Goal: Task Accomplishment & Management: Use online tool/utility

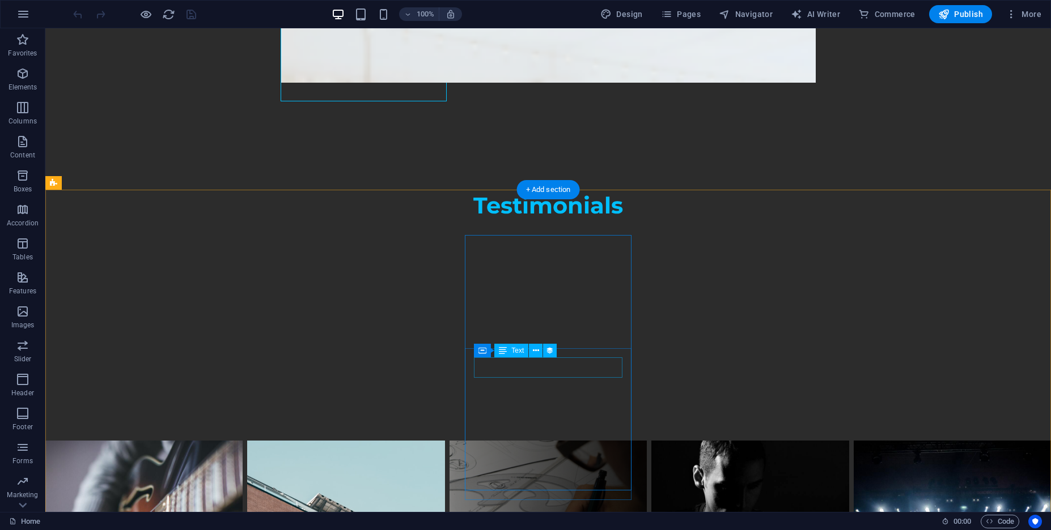
scroll to position [5787, 0]
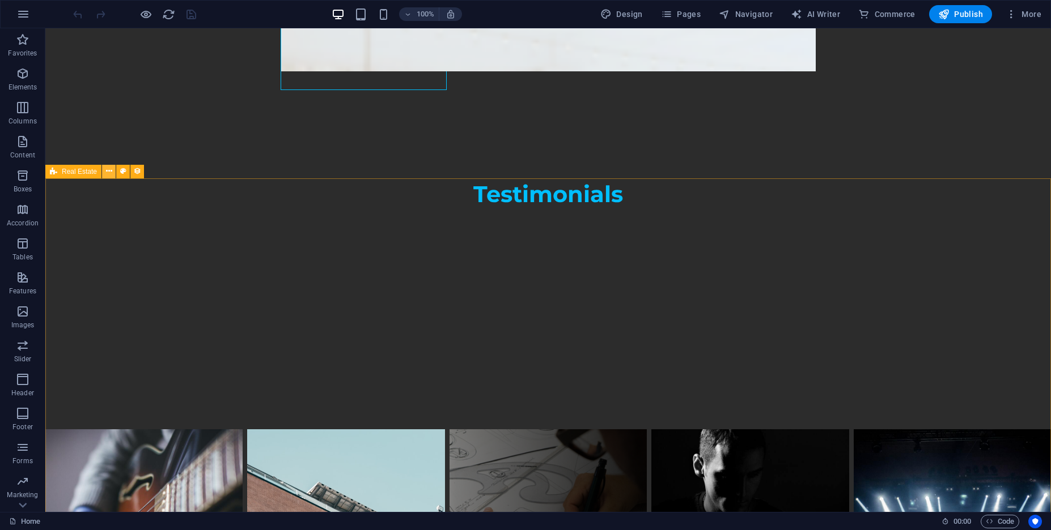
click at [110, 172] on icon at bounding box center [109, 171] width 6 height 12
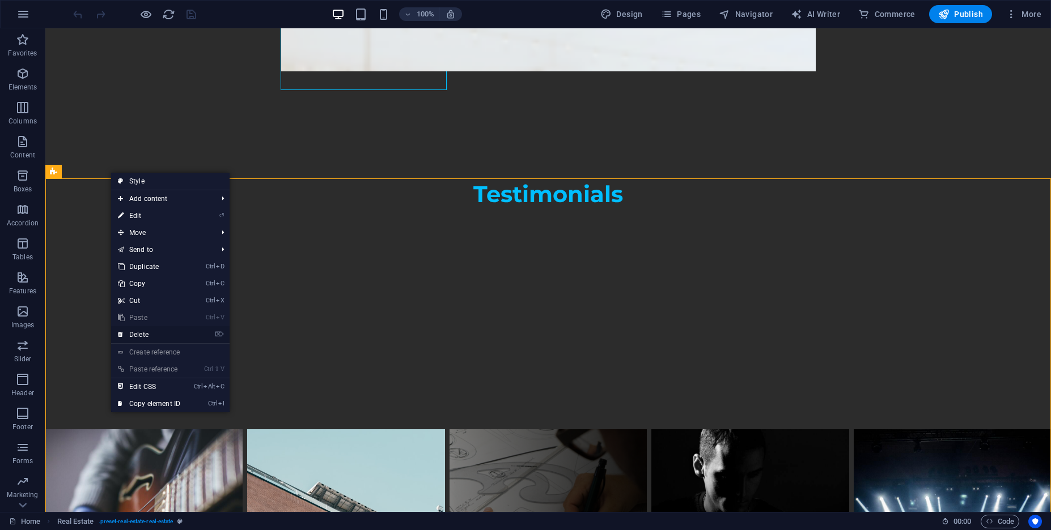
click at [211, 335] on li "⌦ Delete" at bounding box center [170, 335] width 118 height 18
click at [144, 338] on link "⌦ Delete" at bounding box center [149, 334] width 76 height 17
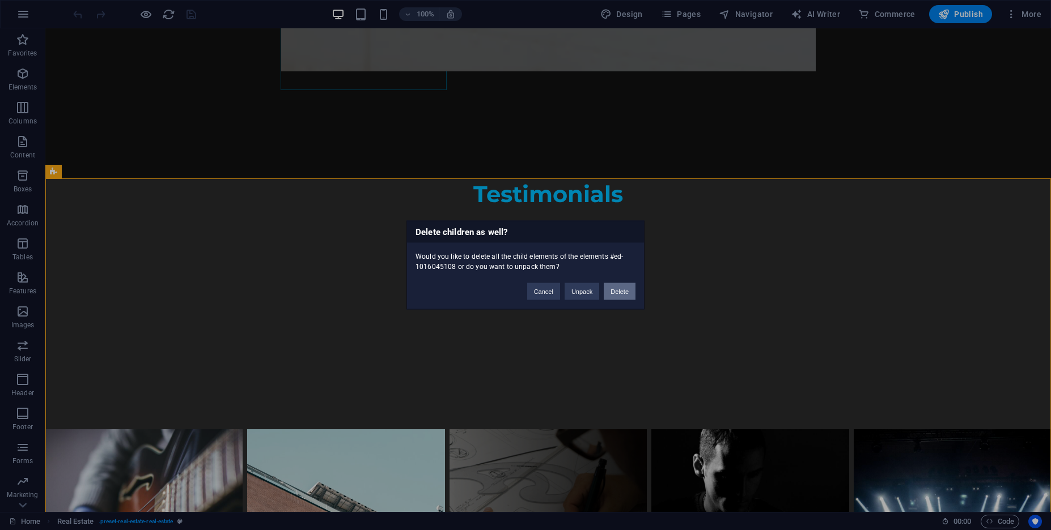
click at [611, 296] on button "Delete" at bounding box center [619, 291] width 32 height 17
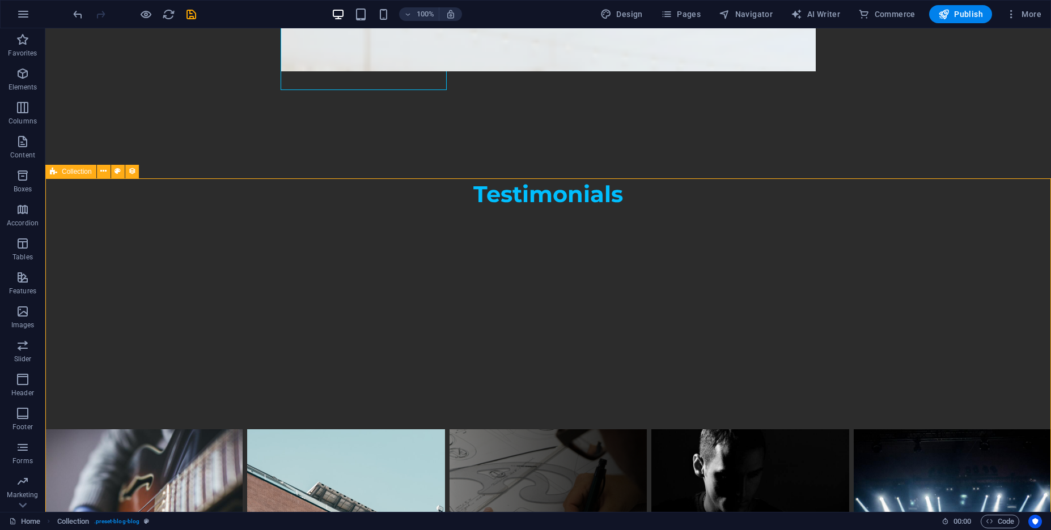
click at [55, 172] on icon at bounding box center [53, 172] width 7 height 14
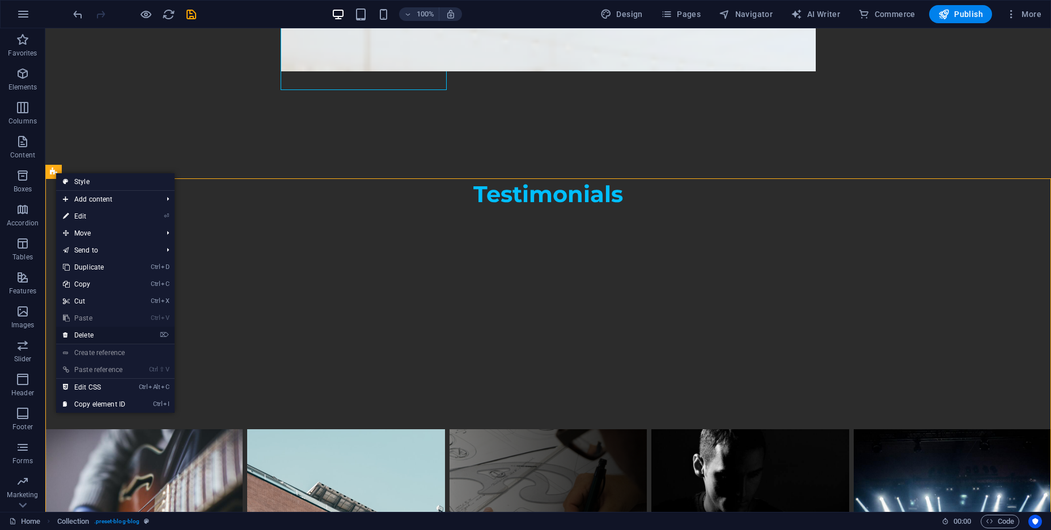
click at [124, 342] on link "⌦ Delete" at bounding box center [94, 335] width 76 height 17
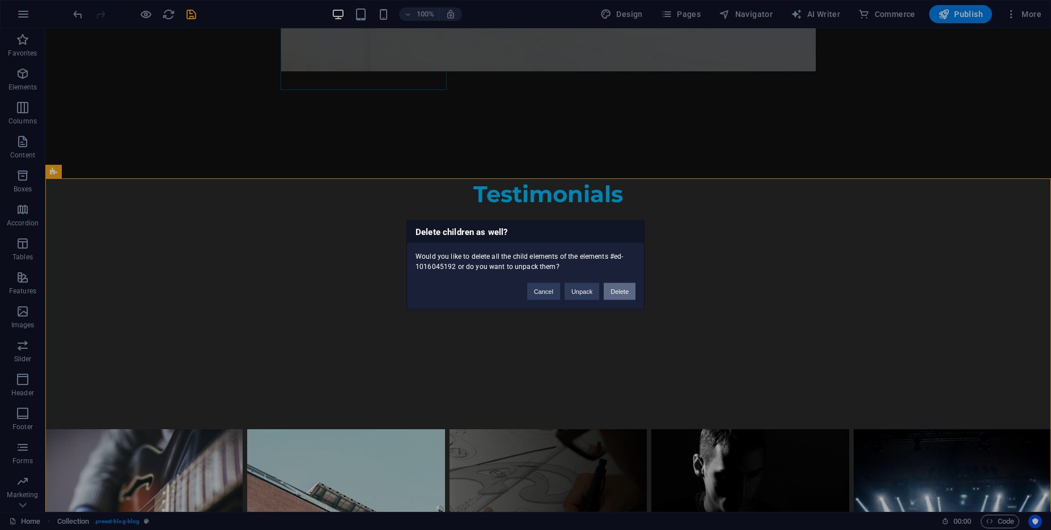
click at [617, 296] on button "Delete" at bounding box center [619, 291] width 32 height 17
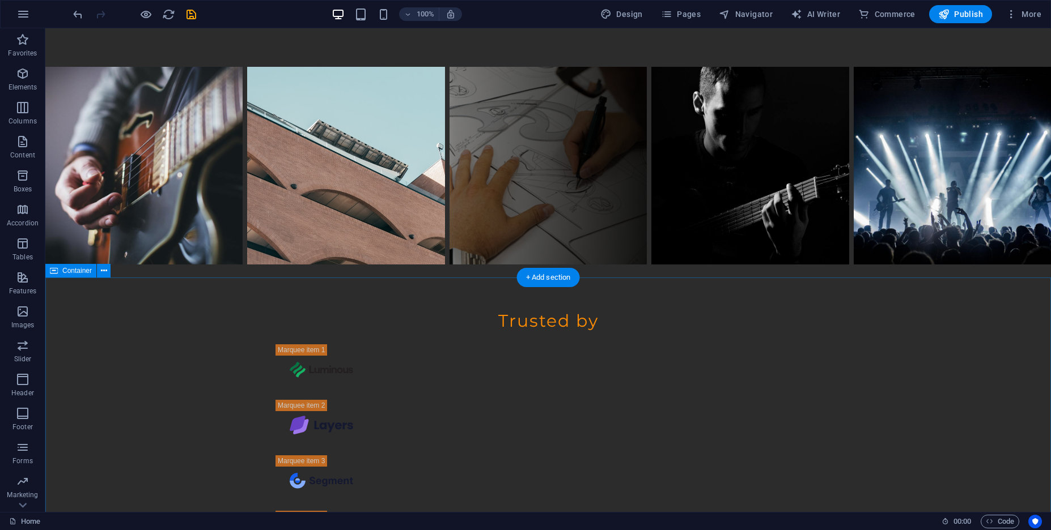
scroll to position [6412, 0]
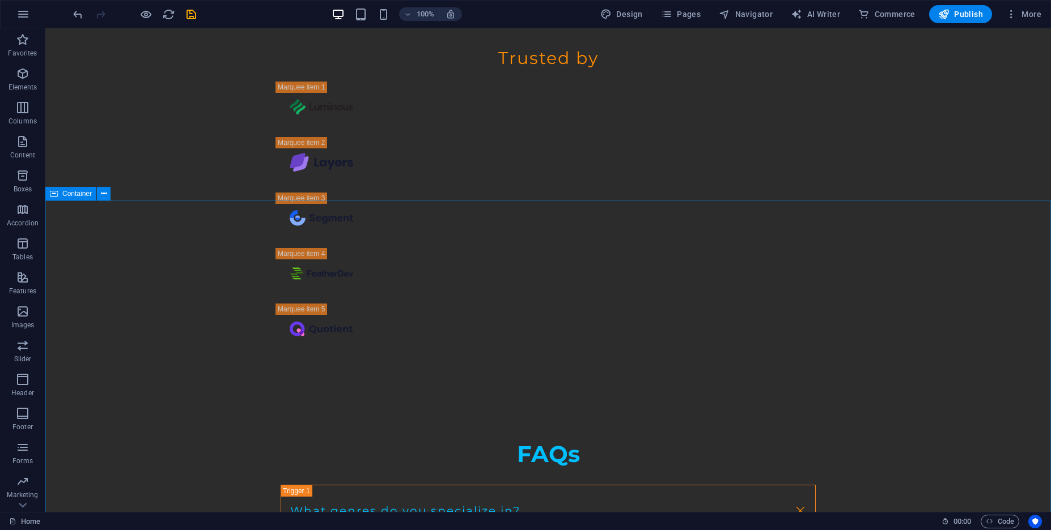
click at [62, 193] on div "Container" at bounding box center [70, 194] width 51 height 14
click at [64, 193] on span "Container" at bounding box center [76, 193] width 29 height 7
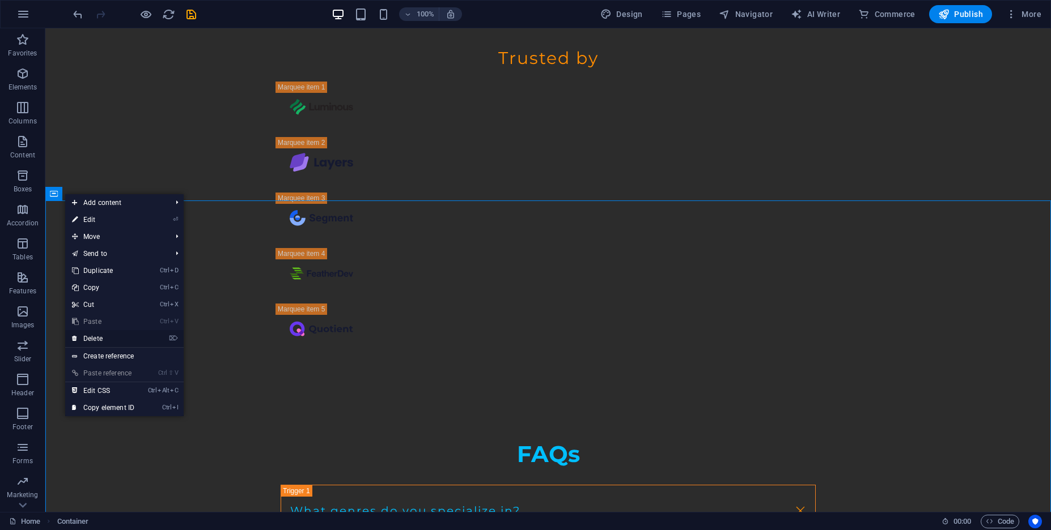
click at [135, 340] on link "⌦ Delete" at bounding box center [103, 338] width 76 height 17
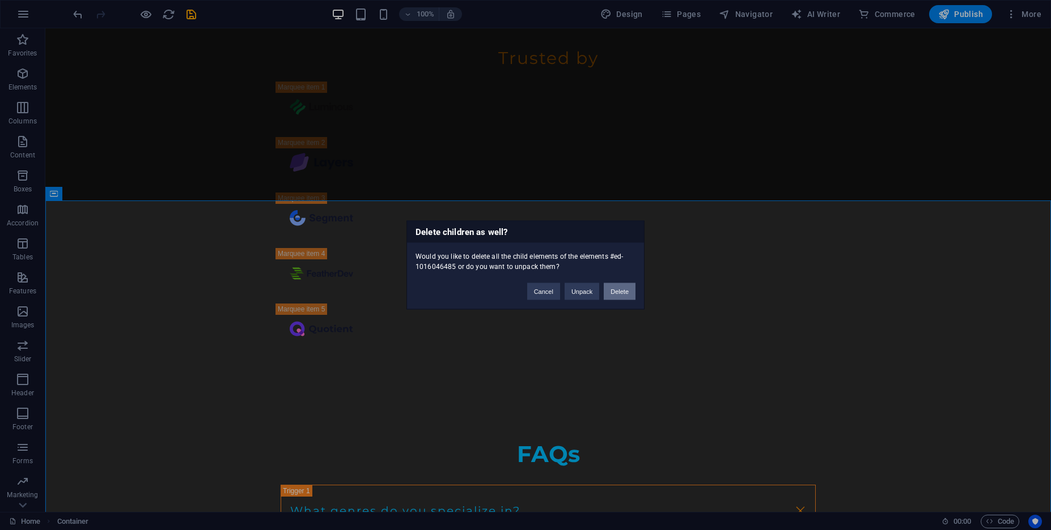
click at [623, 297] on button "Delete" at bounding box center [619, 291] width 32 height 17
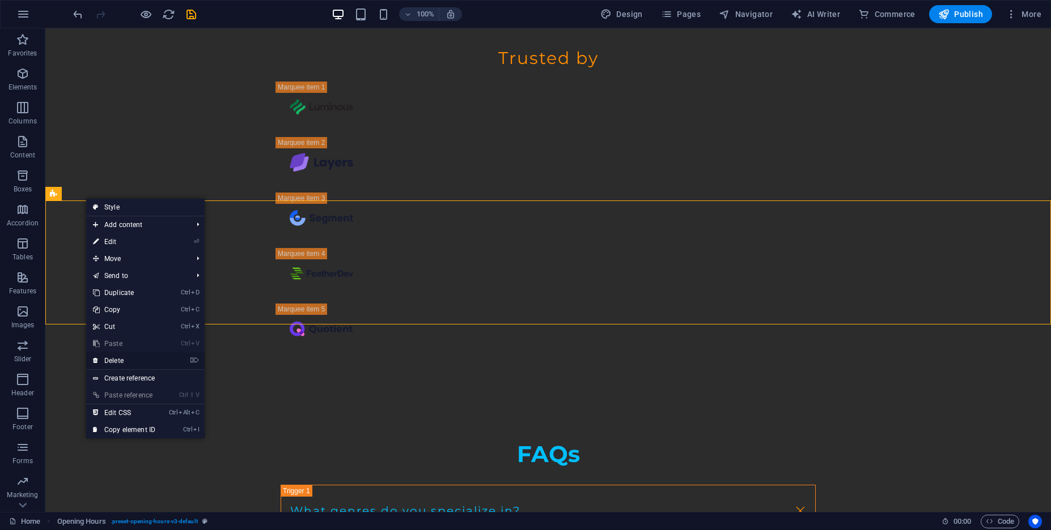
click at [177, 359] on li "⌦ Delete" at bounding box center [145, 361] width 118 height 18
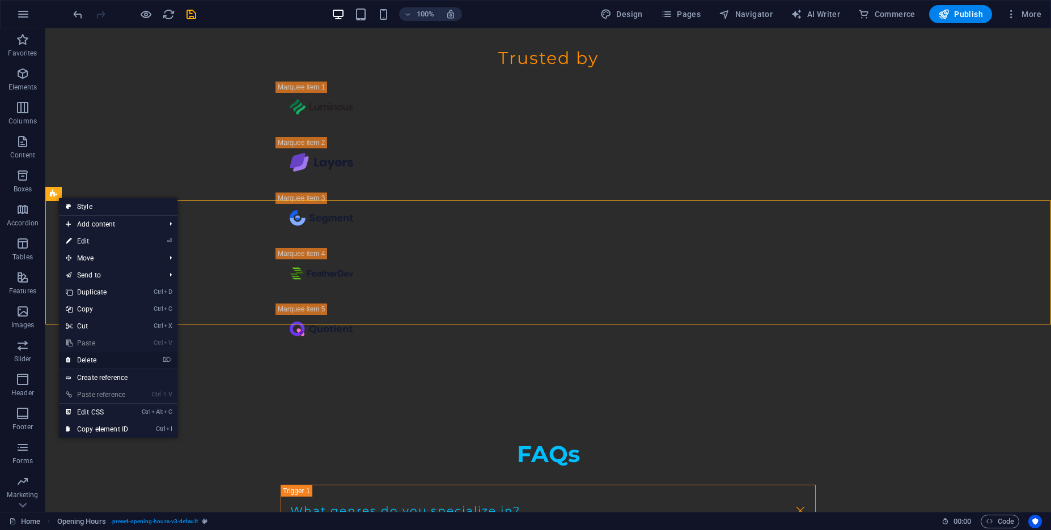
click at [150, 364] on li "⌦ Delete" at bounding box center [118, 361] width 118 height 18
click at [127, 364] on link "⌦ Delete" at bounding box center [97, 360] width 76 height 17
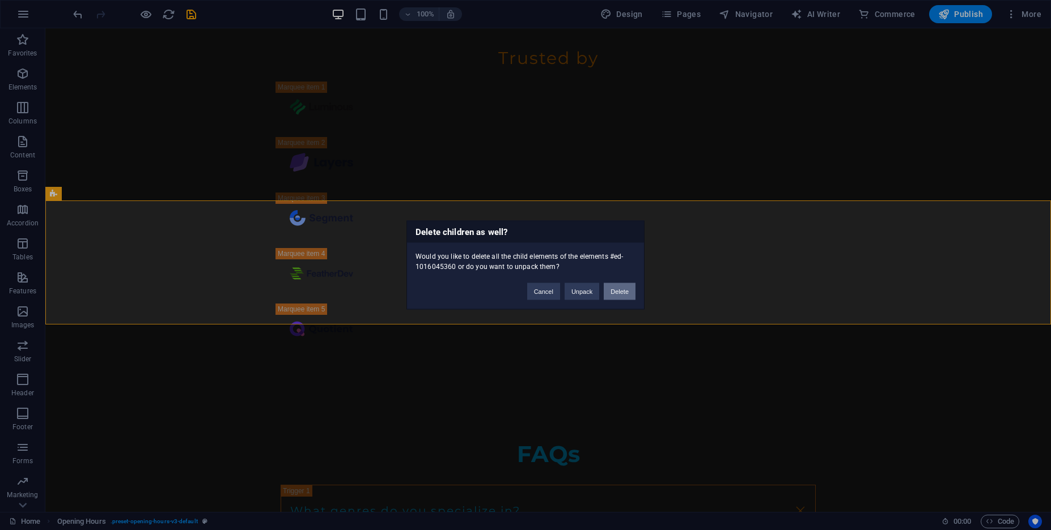
click at [613, 290] on button "Delete" at bounding box center [619, 291] width 32 height 17
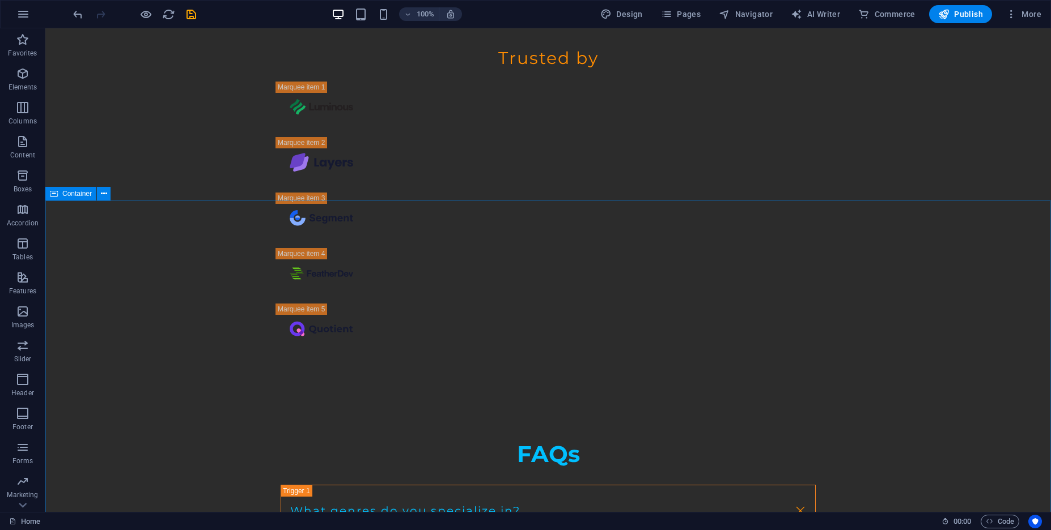
click at [62, 194] on div "Container" at bounding box center [70, 194] width 51 height 14
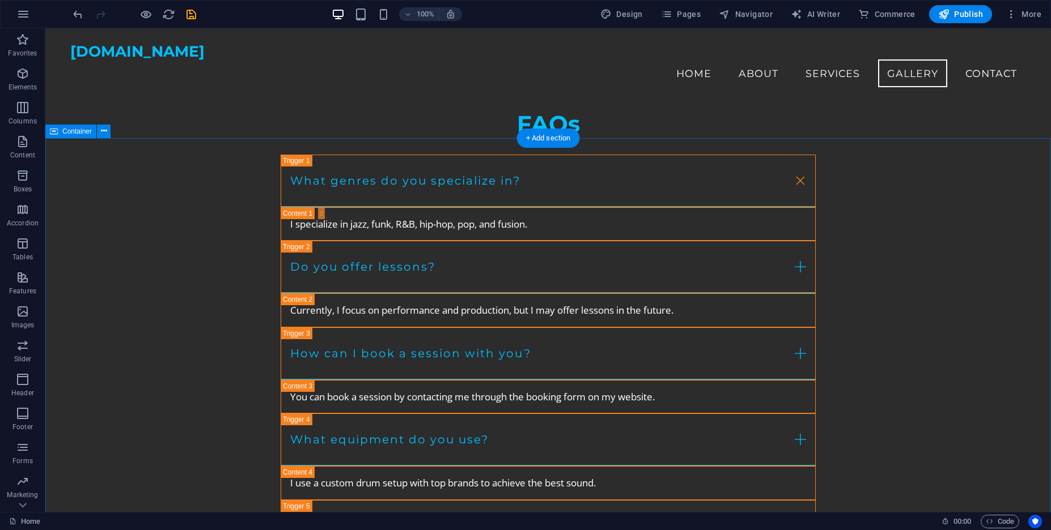
scroll to position [6725, 0]
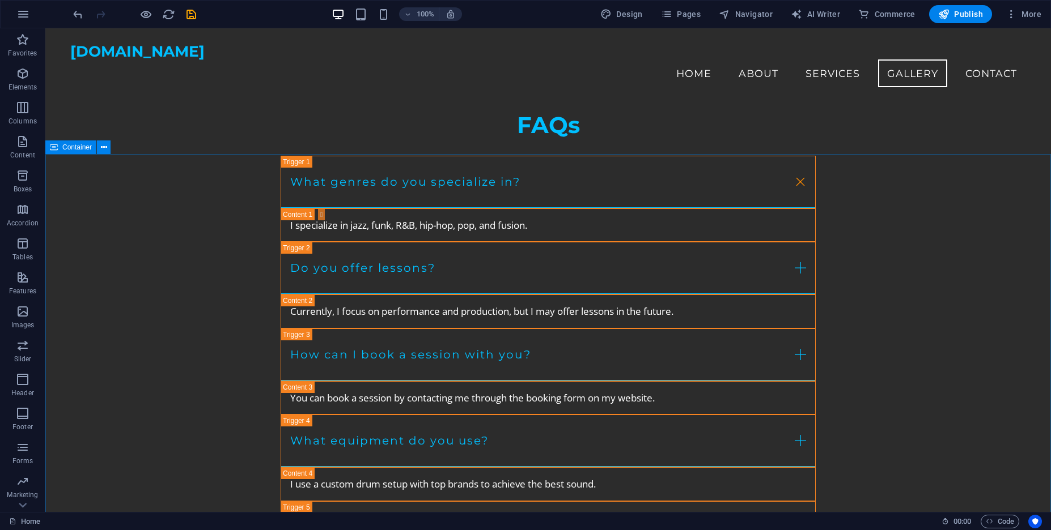
click at [80, 148] on span "Container" at bounding box center [76, 147] width 29 height 7
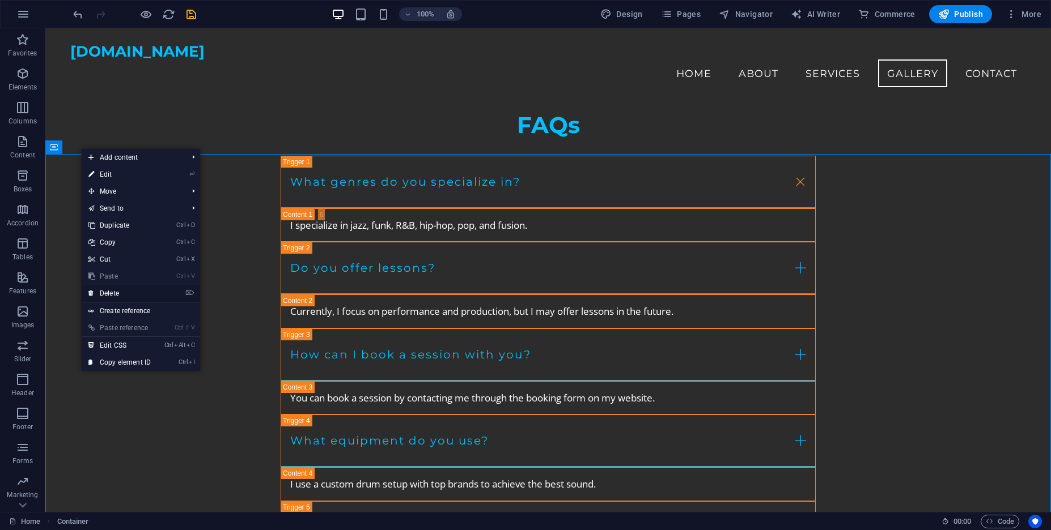
click at [124, 290] on link "⌦ Delete" at bounding box center [120, 293] width 76 height 17
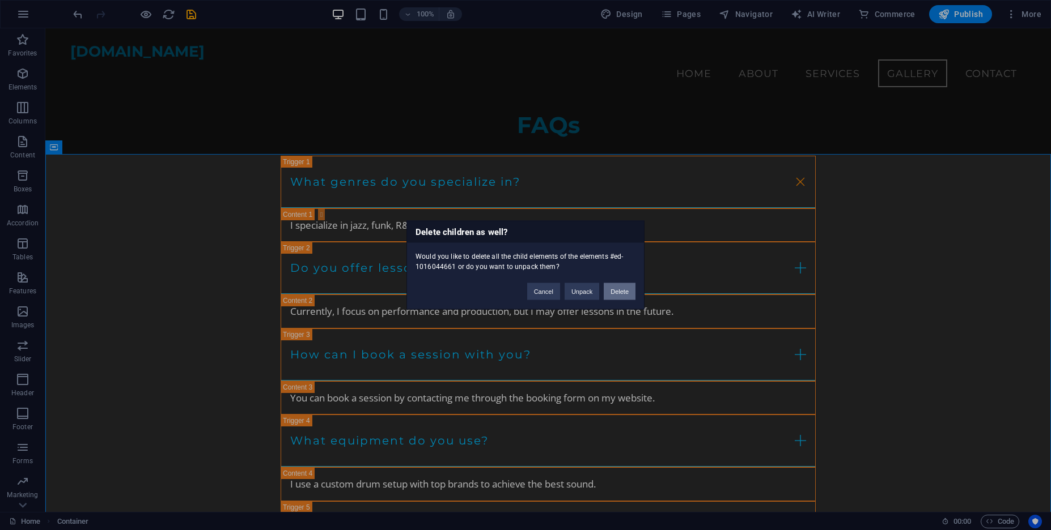
click at [613, 293] on button "Delete" at bounding box center [619, 291] width 32 height 17
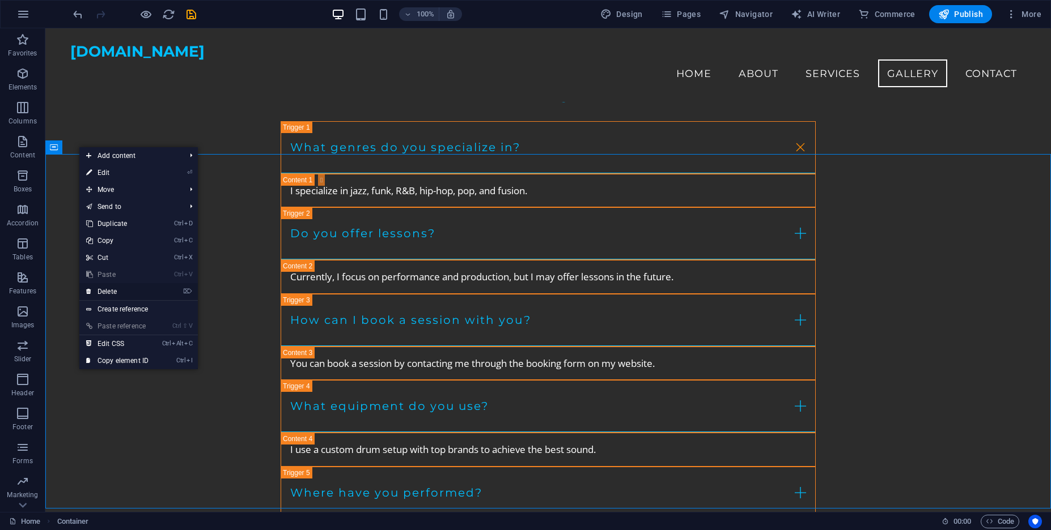
click at [165, 295] on li "⌦ Delete" at bounding box center [138, 292] width 118 height 18
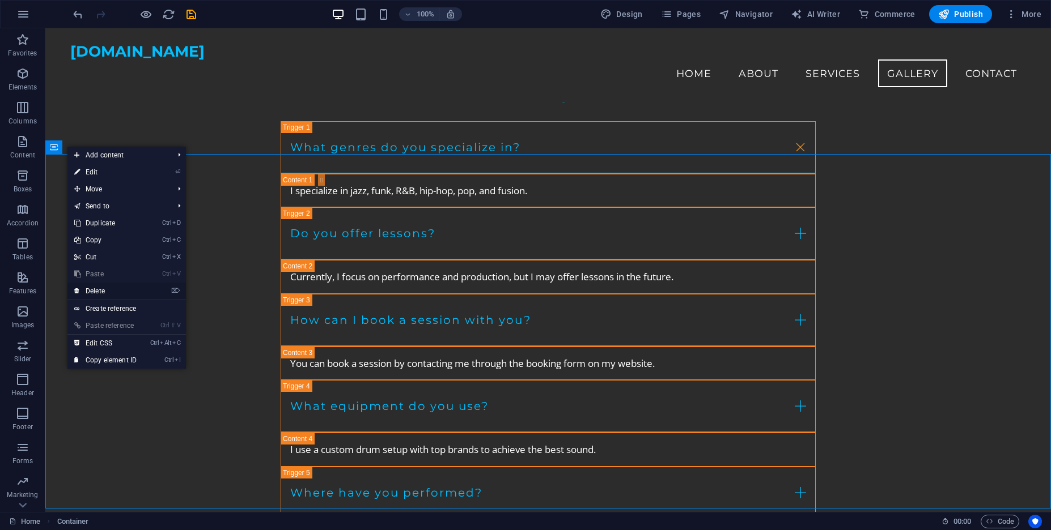
click at [126, 293] on link "⌦ Delete" at bounding box center [105, 291] width 76 height 17
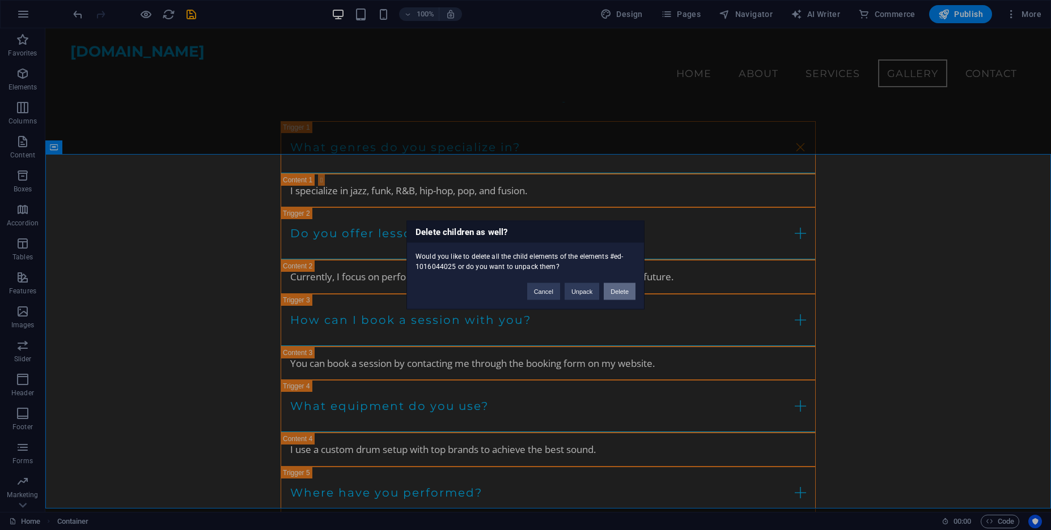
drag, startPoint x: 623, startPoint y: 296, endPoint x: 571, endPoint y: 269, distance: 58.5
click at [623, 296] on button "Delete" at bounding box center [619, 291] width 32 height 17
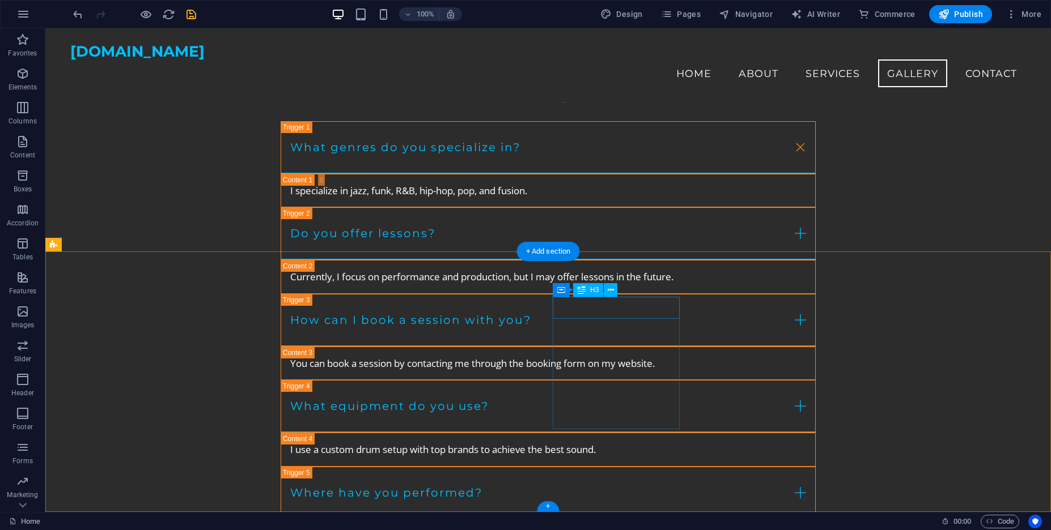
scroll to position [6628, 0]
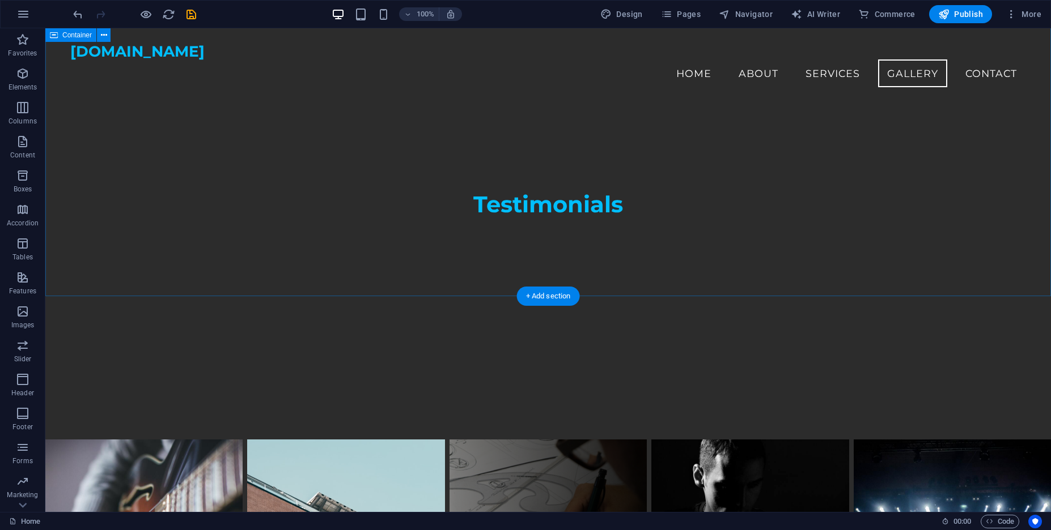
scroll to position [5611, 0]
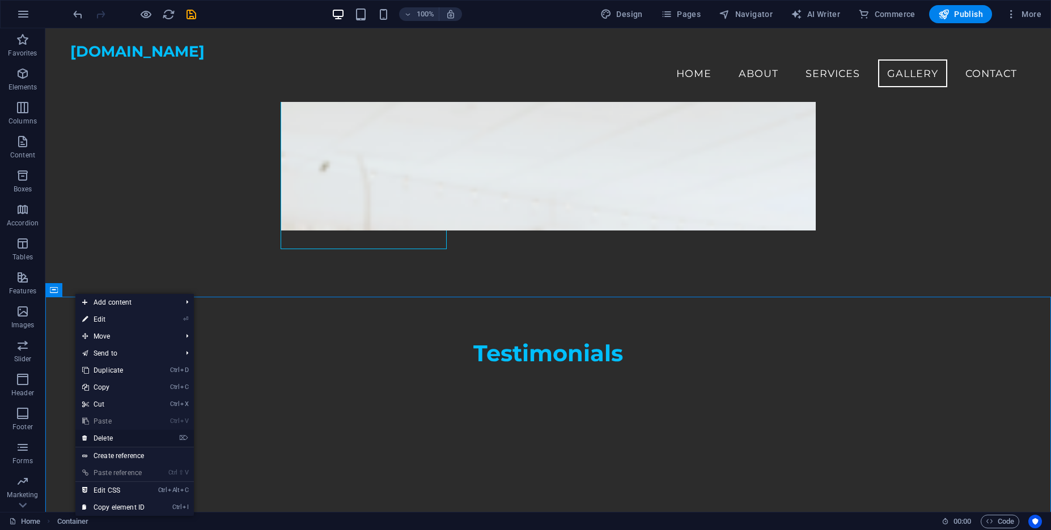
click at [139, 436] on link "⌦ Delete" at bounding box center [113, 438] width 76 height 17
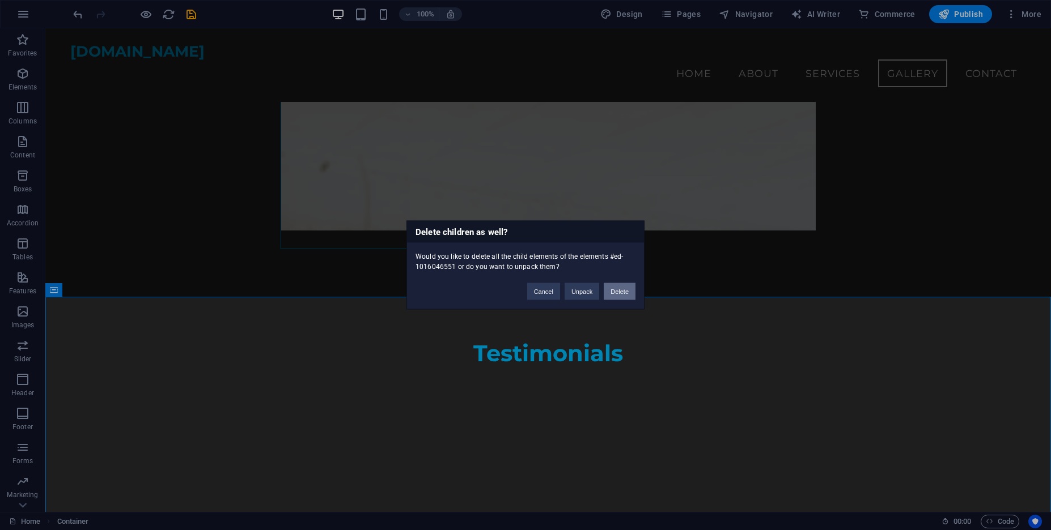
click at [629, 296] on button "Delete" at bounding box center [619, 291] width 32 height 17
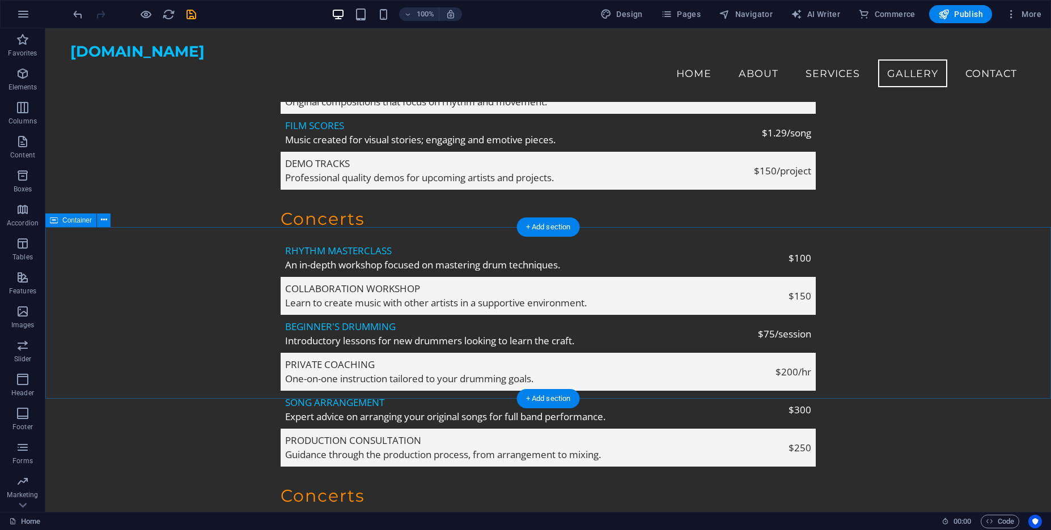
scroll to position [3812, 0]
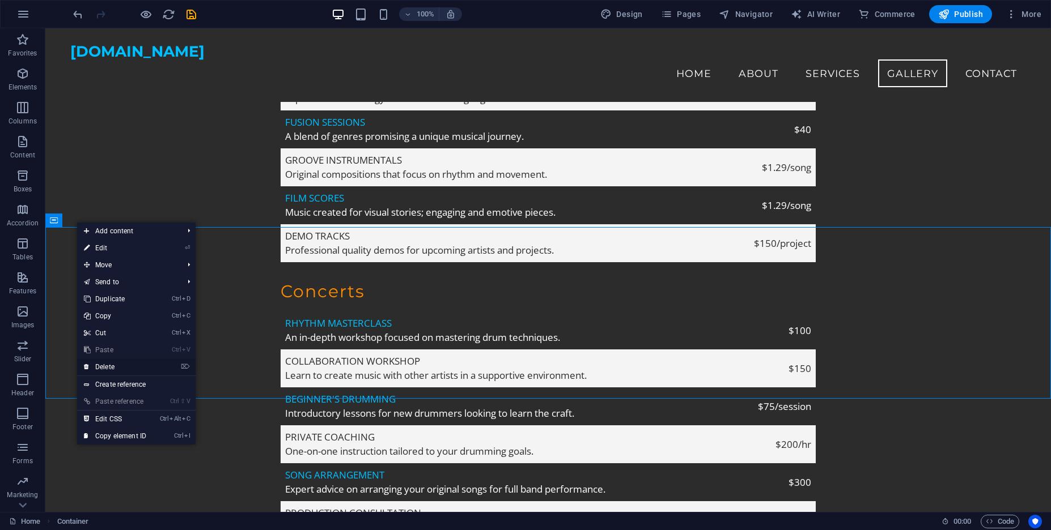
click at [185, 368] on li "⌦ Delete" at bounding box center [136, 368] width 118 height 18
click at [107, 368] on link "⌦ Delete" at bounding box center [115, 367] width 76 height 17
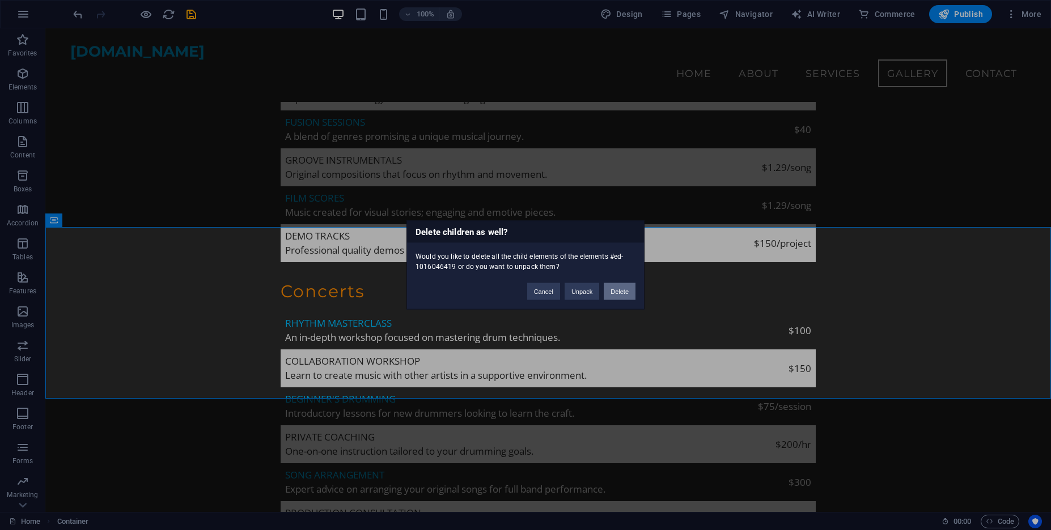
click at [627, 292] on button "Delete" at bounding box center [619, 291] width 32 height 17
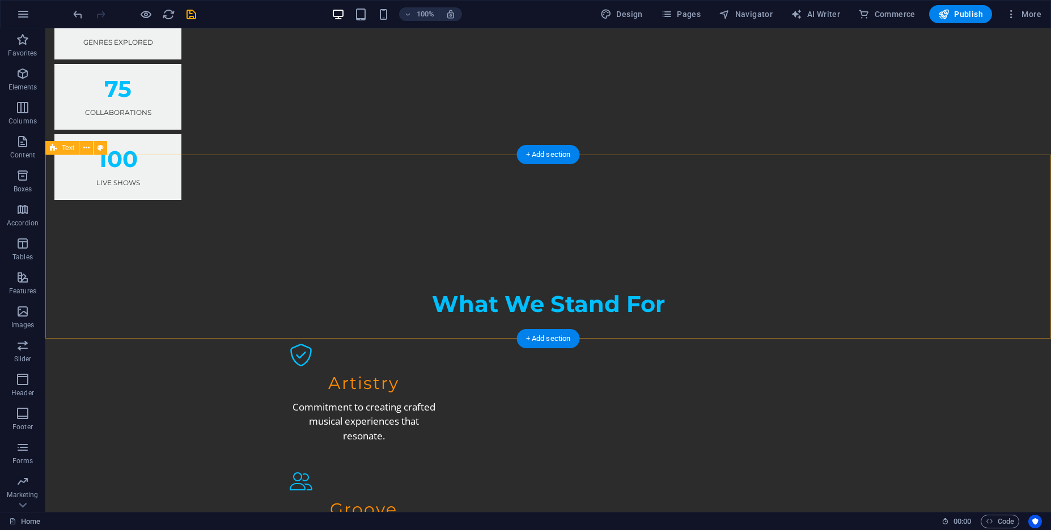
scroll to position [1467, 0]
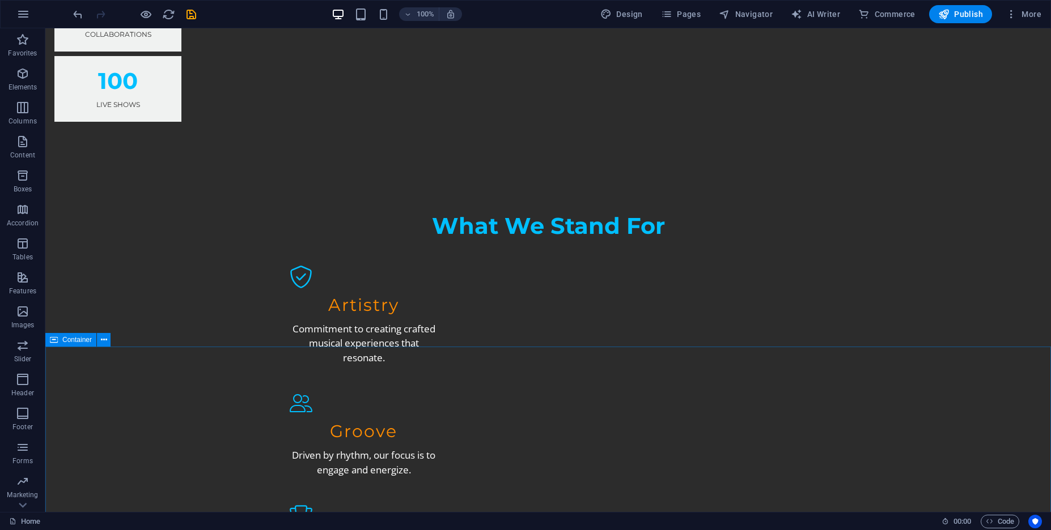
click at [73, 342] on span "Container" at bounding box center [76, 340] width 29 height 7
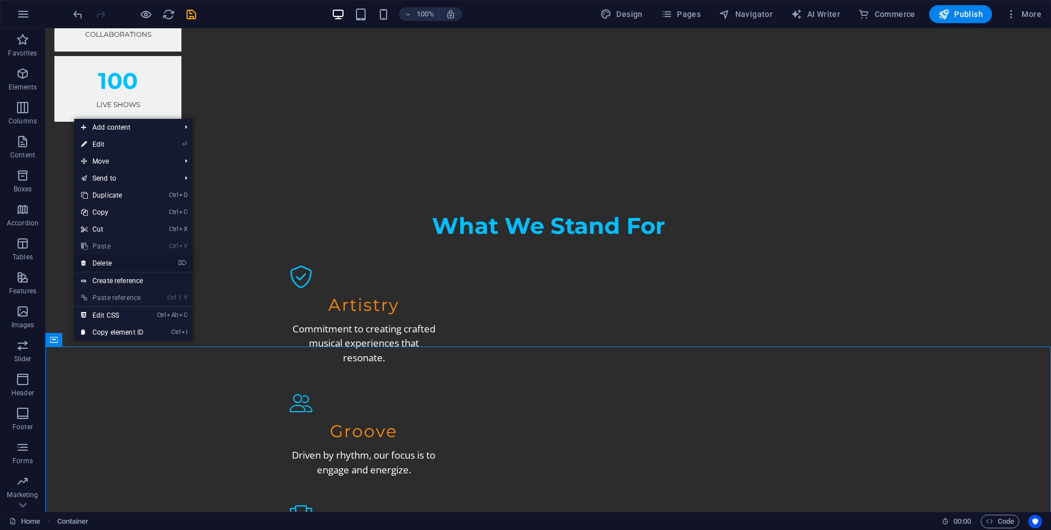
click at [163, 261] on li "⌦ Delete" at bounding box center [133, 264] width 118 height 18
click at [127, 271] on link "⌦ Delete" at bounding box center [112, 263] width 76 height 17
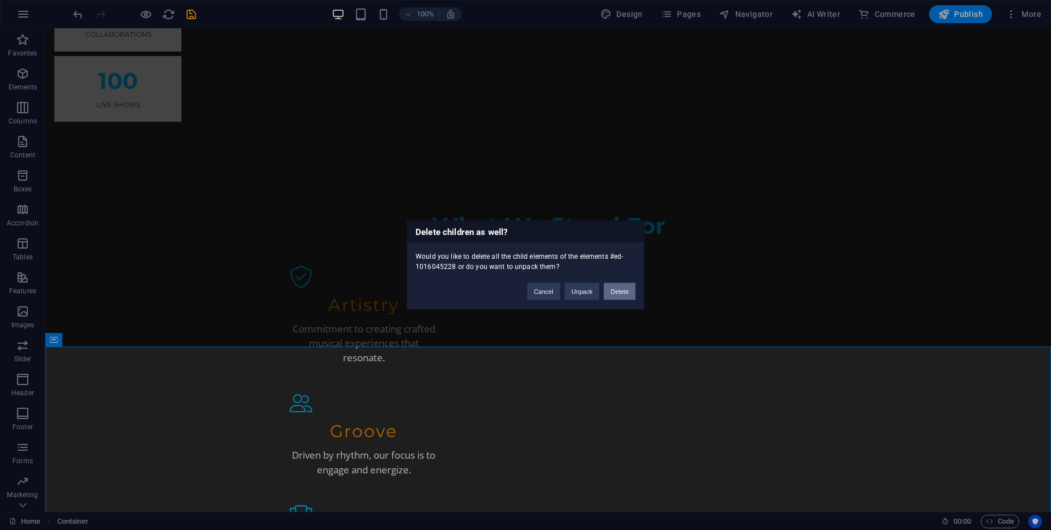
click at [631, 290] on button "Delete" at bounding box center [619, 291] width 32 height 17
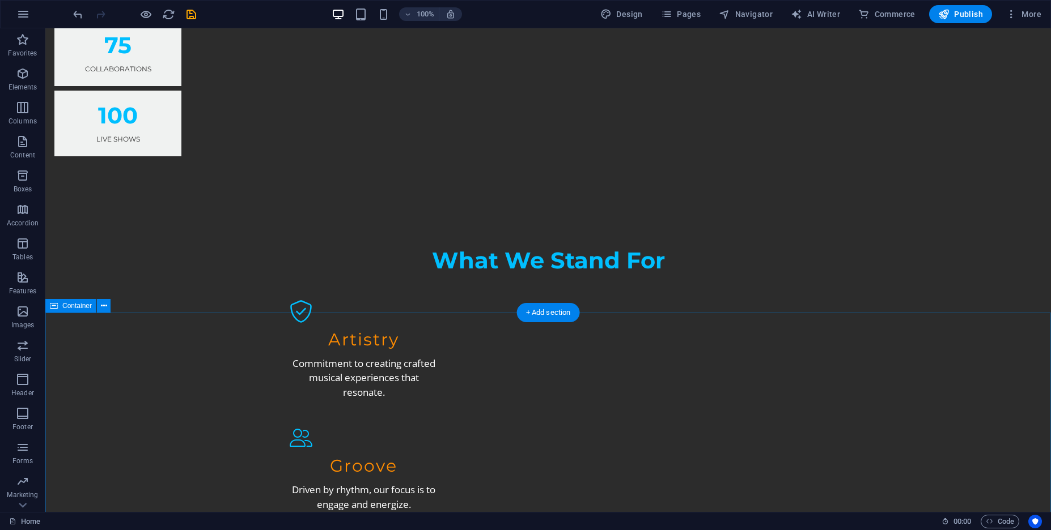
scroll to position [1623, 0]
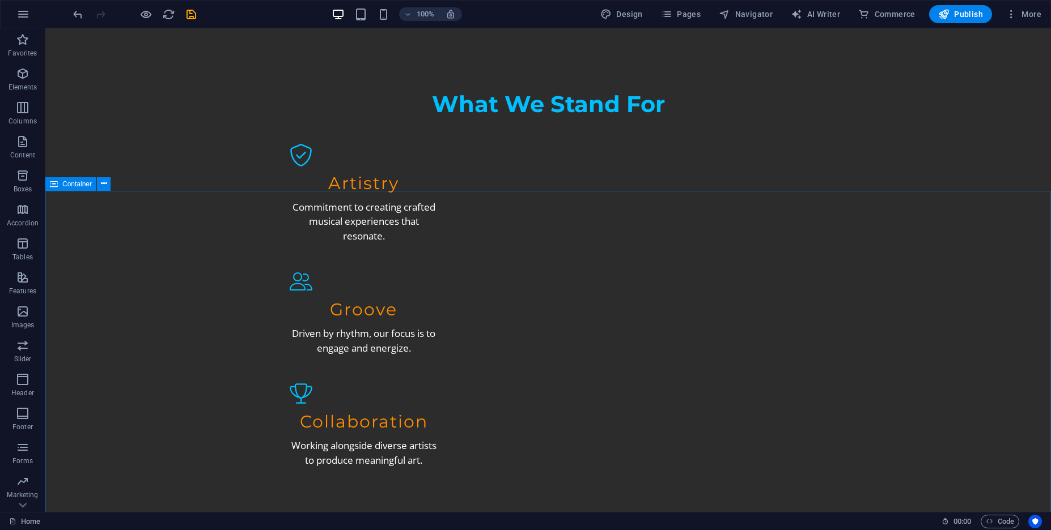
click at [73, 185] on span "Container" at bounding box center [76, 184] width 29 height 7
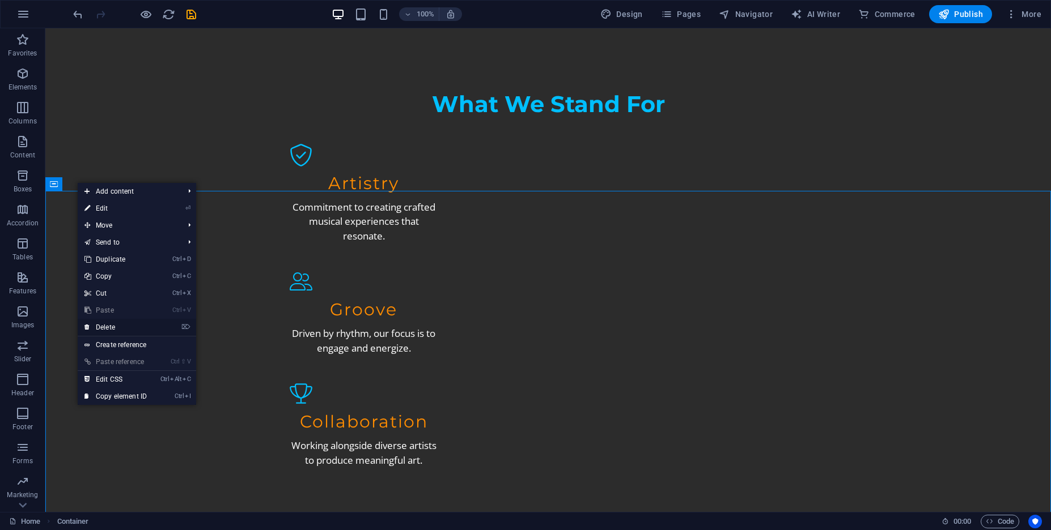
click at [178, 324] on li "⌦ Delete" at bounding box center [137, 328] width 118 height 18
click at [107, 329] on link "⌦ Delete" at bounding box center [116, 327] width 76 height 17
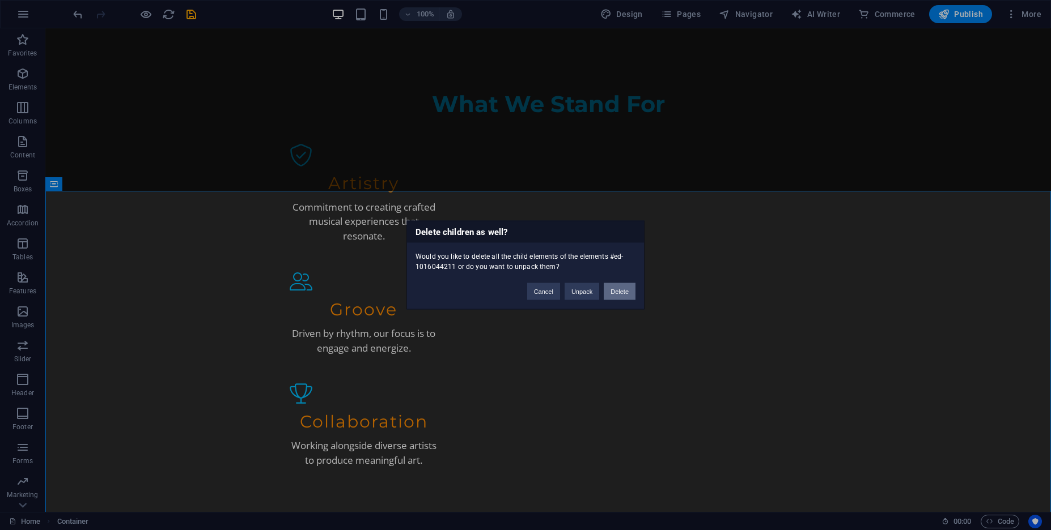
click at [612, 295] on button "Delete" at bounding box center [619, 291] width 32 height 17
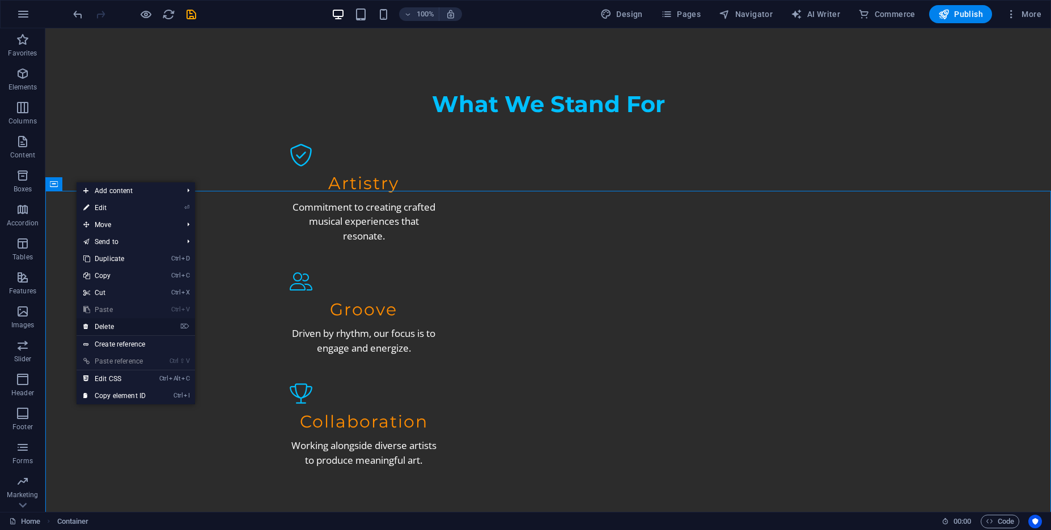
click at [163, 327] on li "⌦ Delete" at bounding box center [135, 327] width 118 height 18
click at [97, 330] on link "⌦ Delete" at bounding box center [114, 326] width 76 height 17
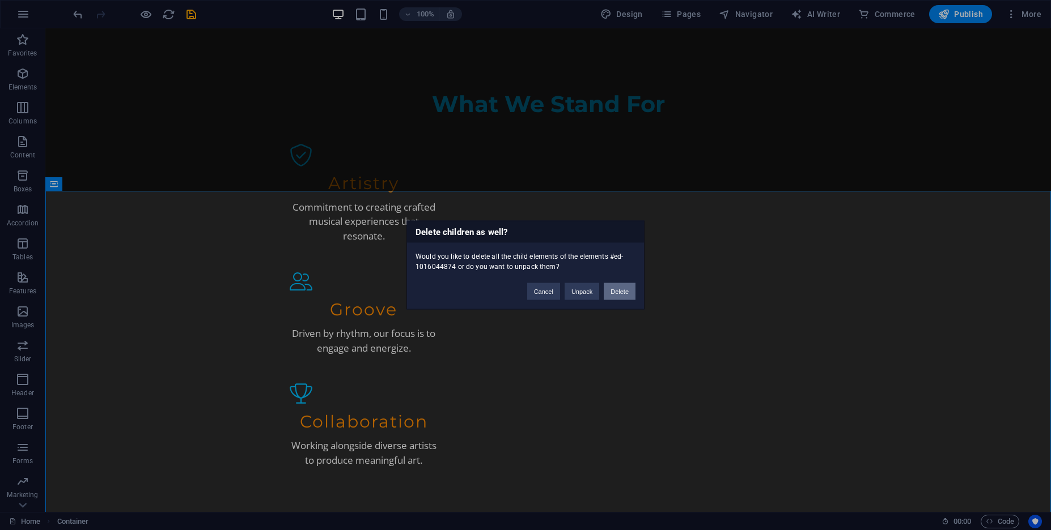
click at [632, 295] on button "Delete" at bounding box center [619, 291] width 32 height 17
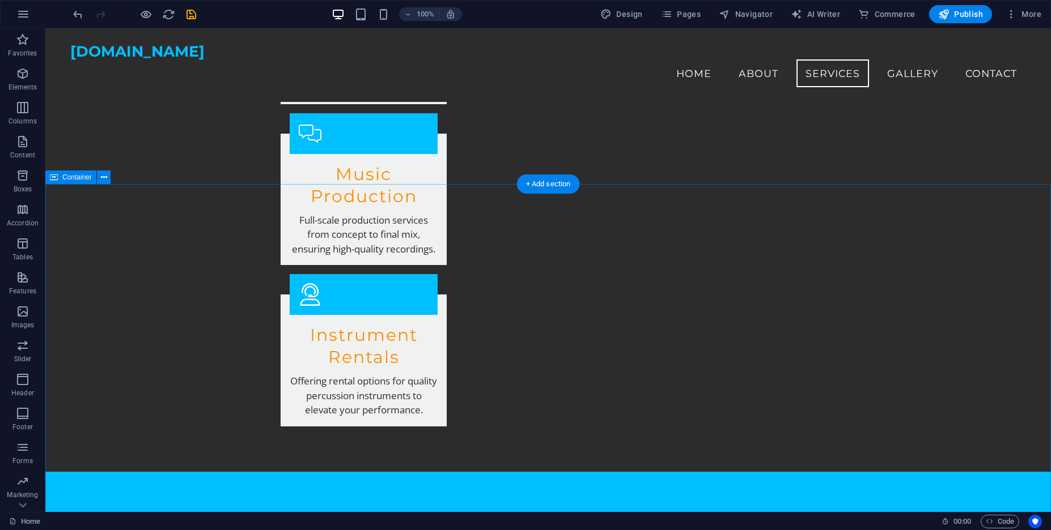
scroll to position [2718, 0]
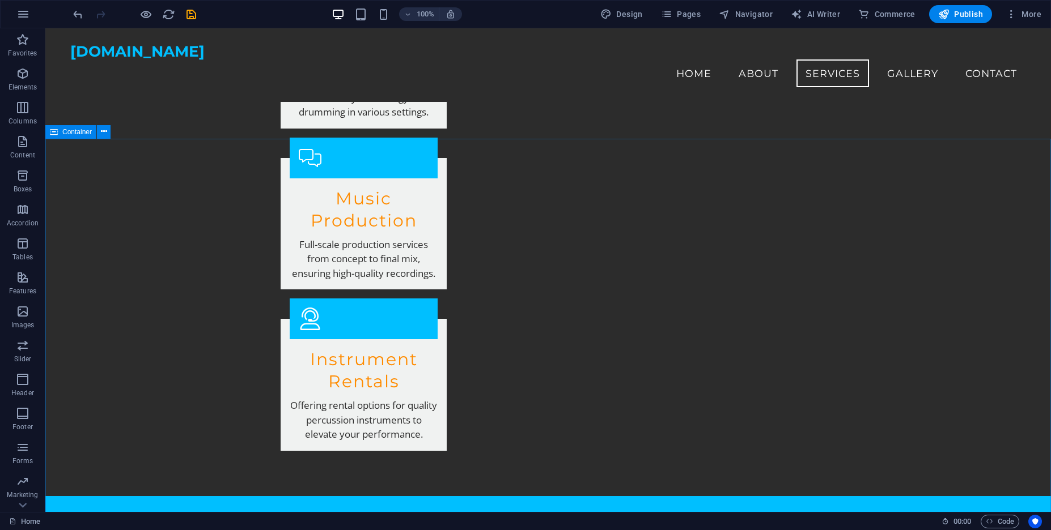
click at [82, 127] on div "Container" at bounding box center [70, 132] width 51 height 14
click at [83, 134] on span "Container" at bounding box center [76, 132] width 29 height 7
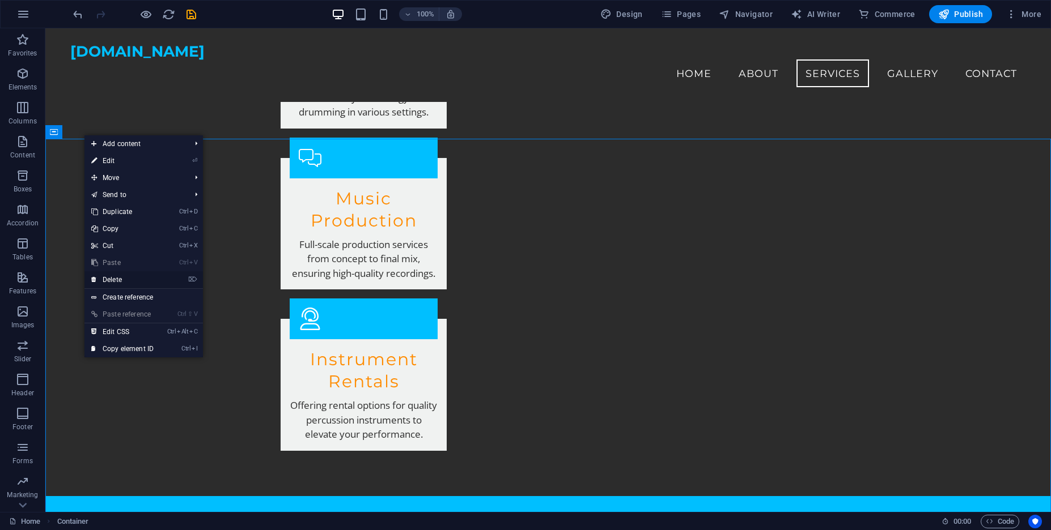
click at [115, 282] on link "⌦ Delete" at bounding box center [122, 279] width 76 height 17
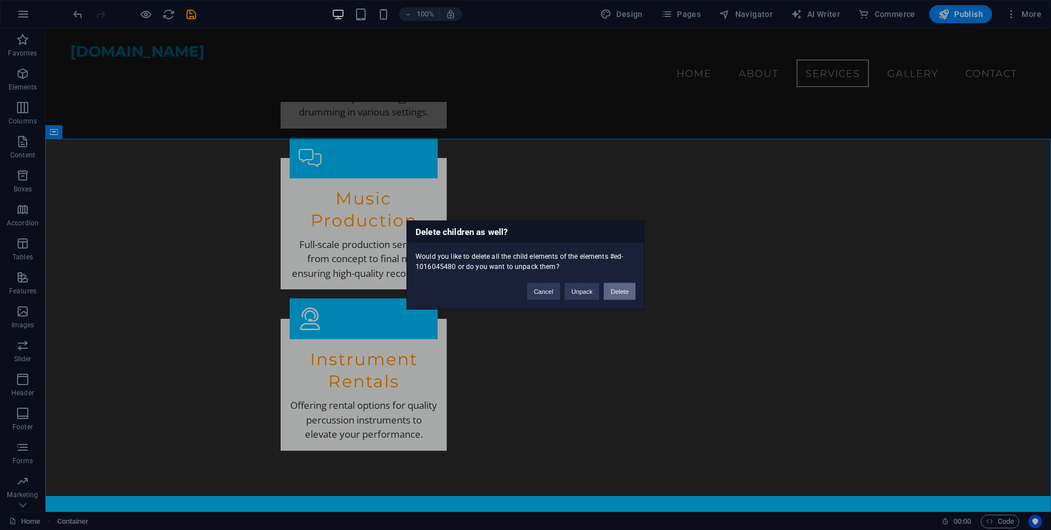
click at [617, 295] on button "Delete" at bounding box center [619, 291] width 32 height 17
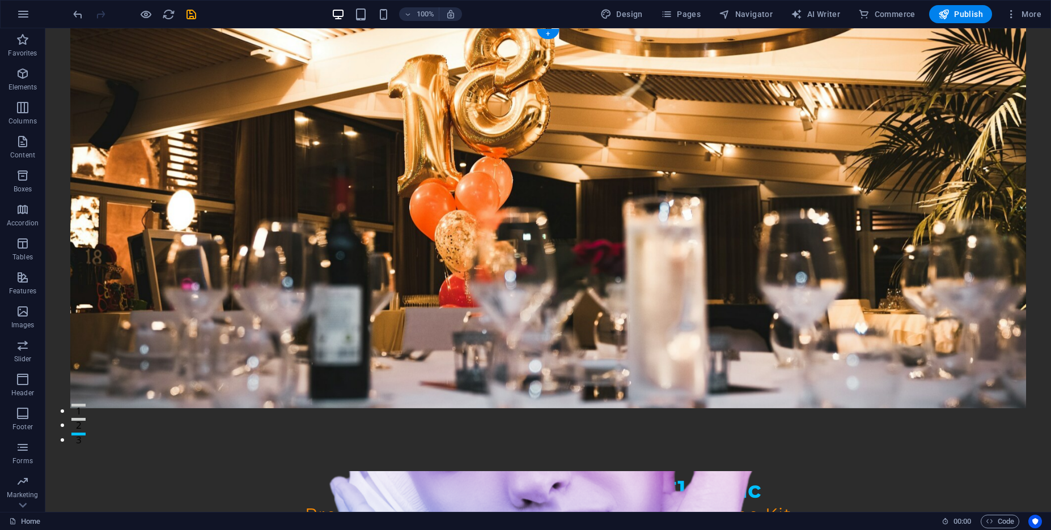
scroll to position [313, 0]
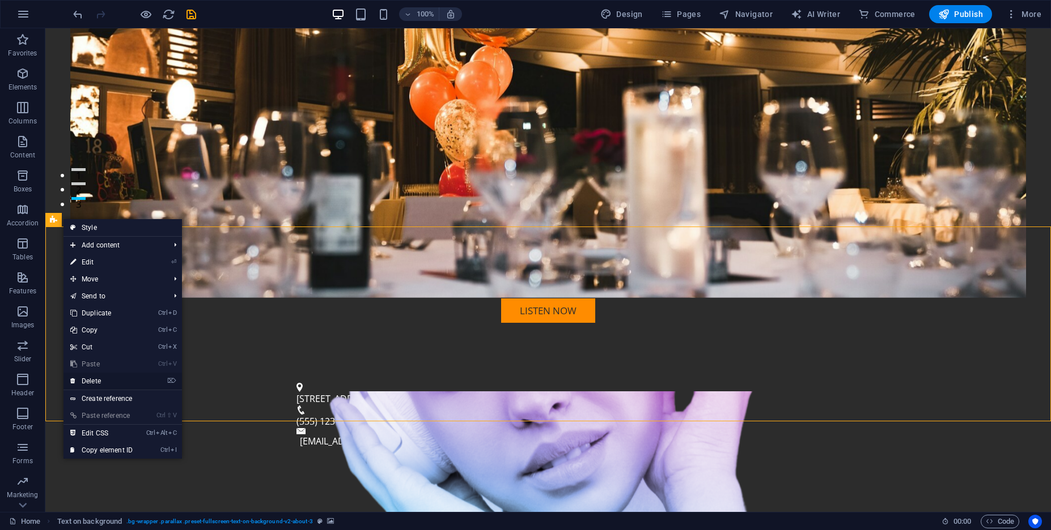
click at [98, 381] on link "⌦ Delete" at bounding box center [101, 381] width 76 height 17
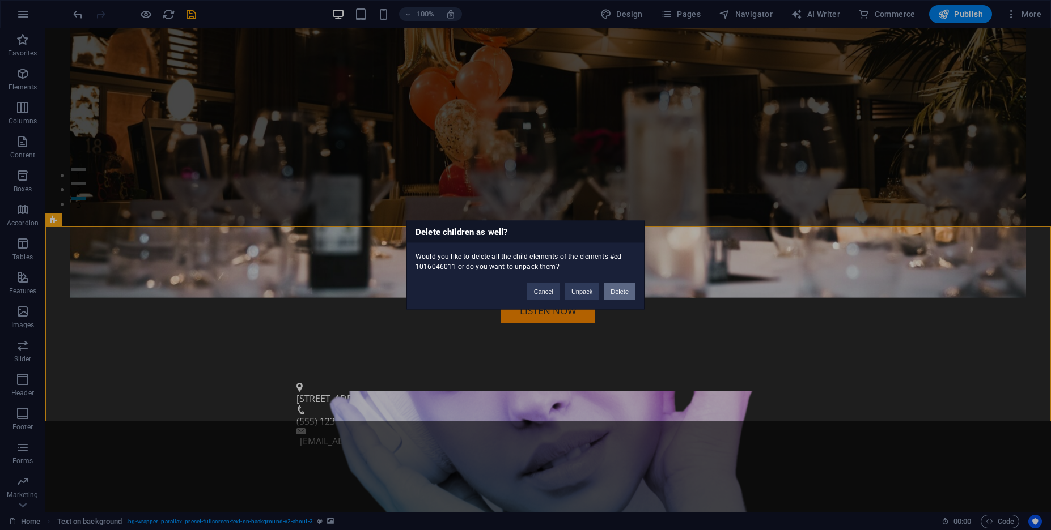
click at [619, 294] on button "Delete" at bounding box center [619, 291] width 32 height 17
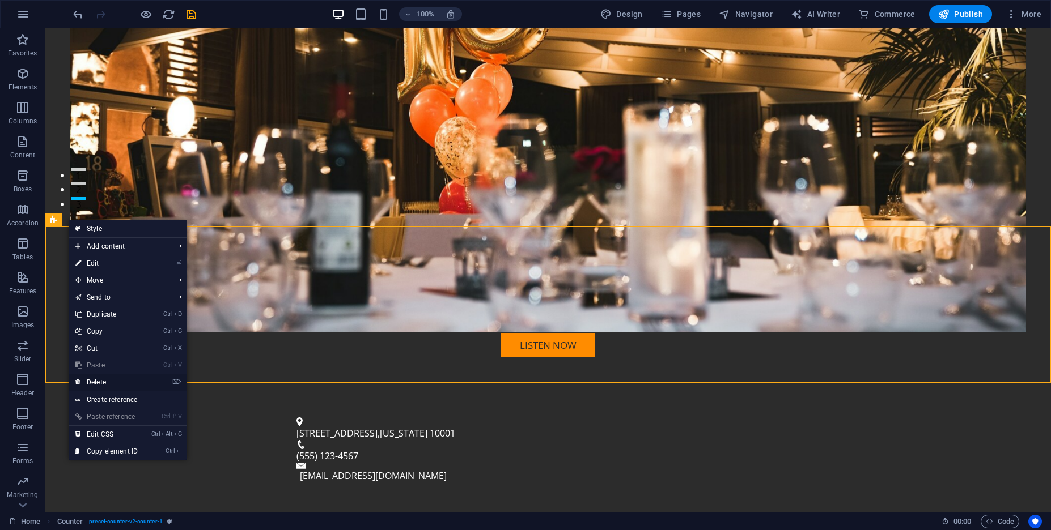
click at [131, 379] on link "⌦ Delete" at bounding box center [107, 382] width 76 height 17
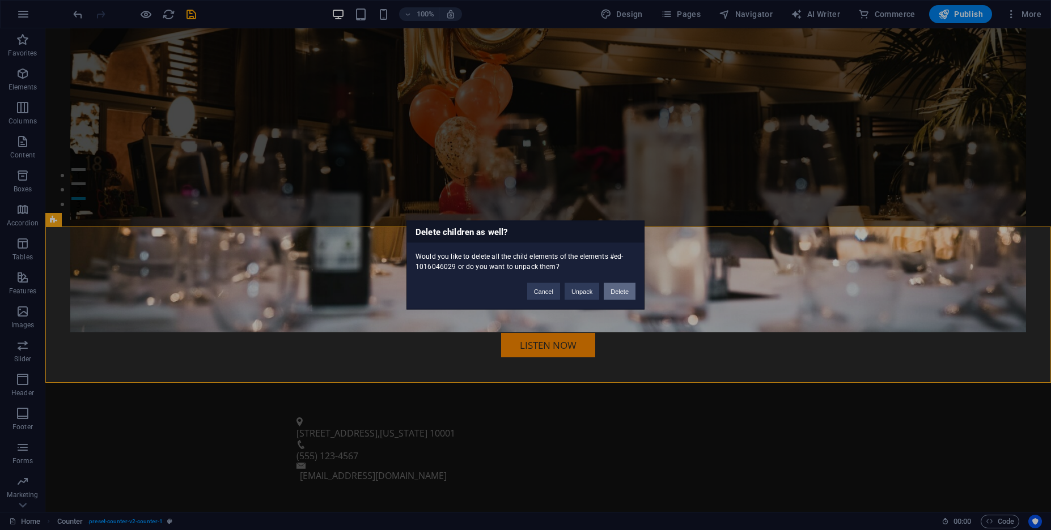
click at [610, 292] on button "Delete" at bounding box center [619, 291] width 32 height 17
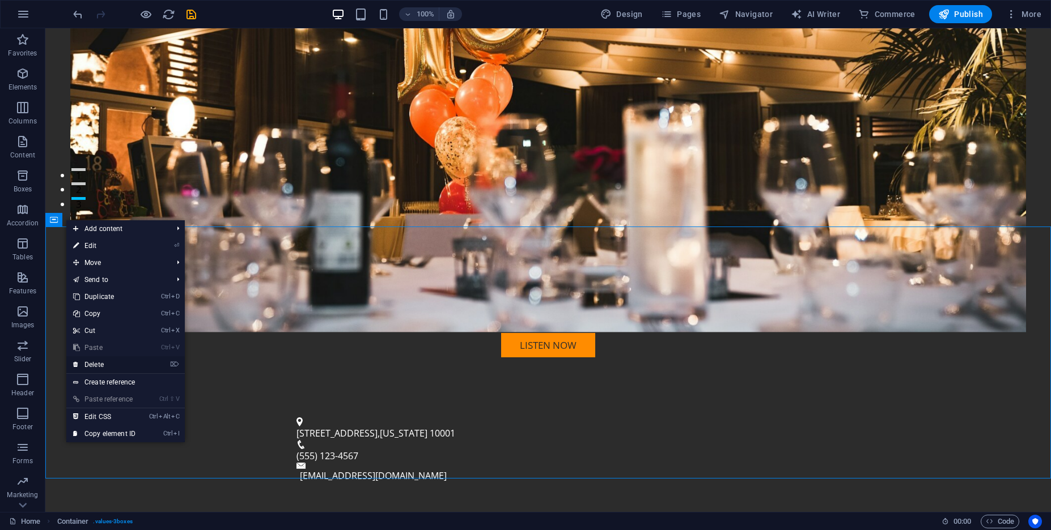
click at [138, 363] on link "⌦ Delete" at bounding box center [104, 364] width 76 height 17
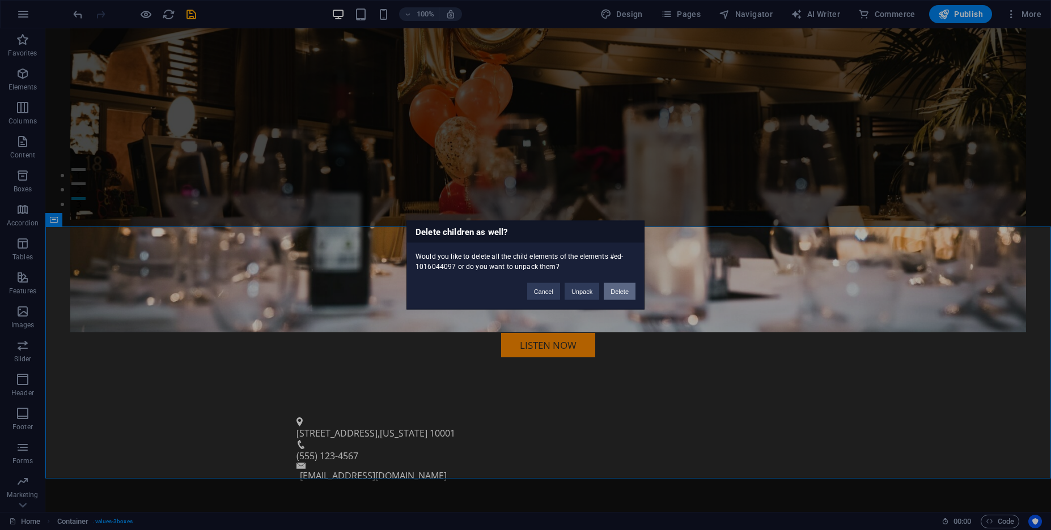
click at [627, 287] on button "Delete" at bounding box center [619, 291] width 32 height 17
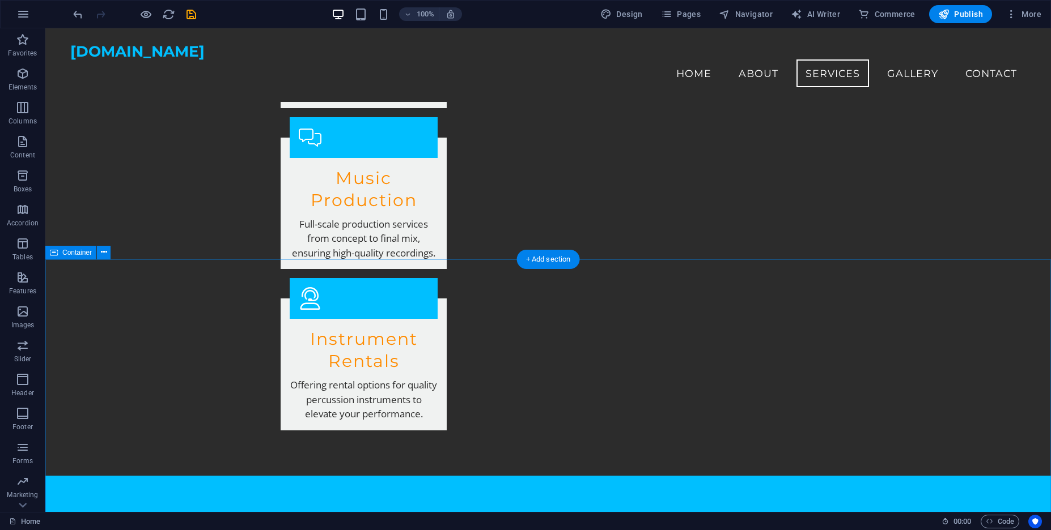
scroll to position [1329, 0]
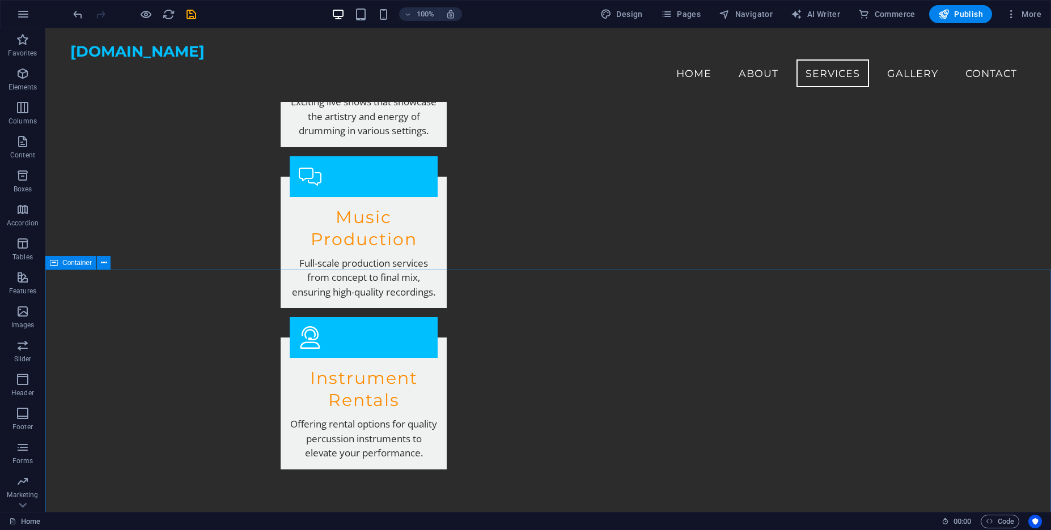
click at [63, 262] on span "Container" at bounding box center [76, 263] width 29 height 7
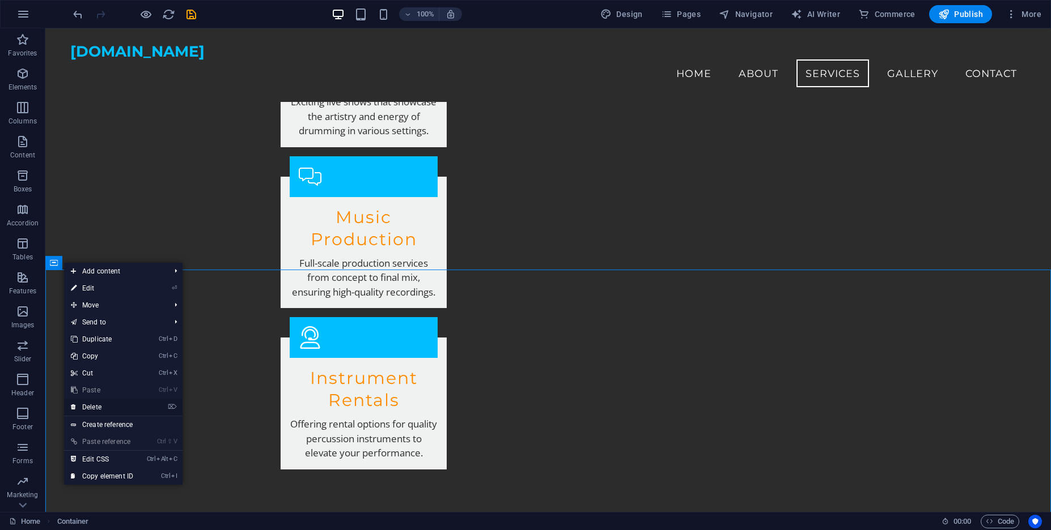
click at [117, 409] on link "⌦ Delete" at bounding box center [102, 407] width 76 height 17
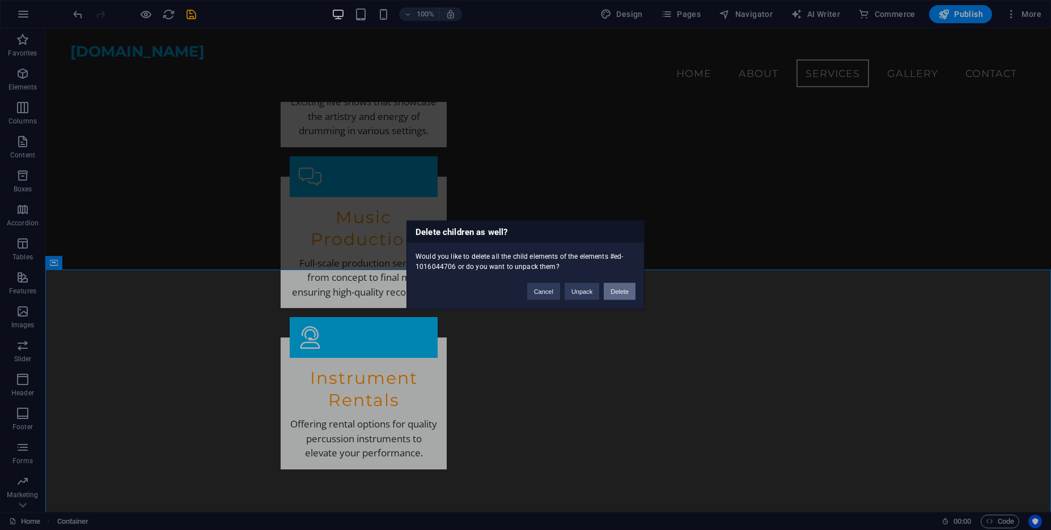
click at [626, 300] on button "Delete" at bounding box center [619, 291] width 32 height 17
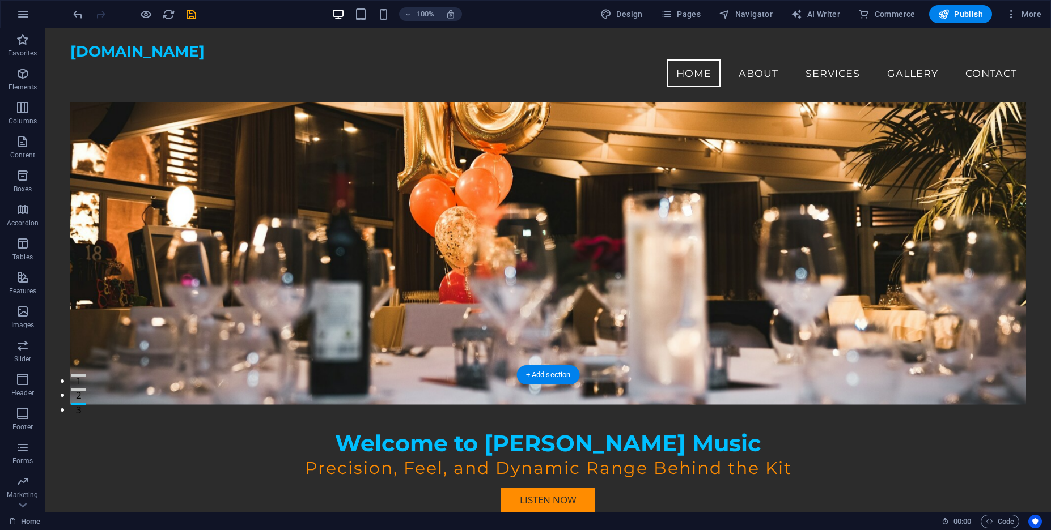
scroll to position [0, 0]
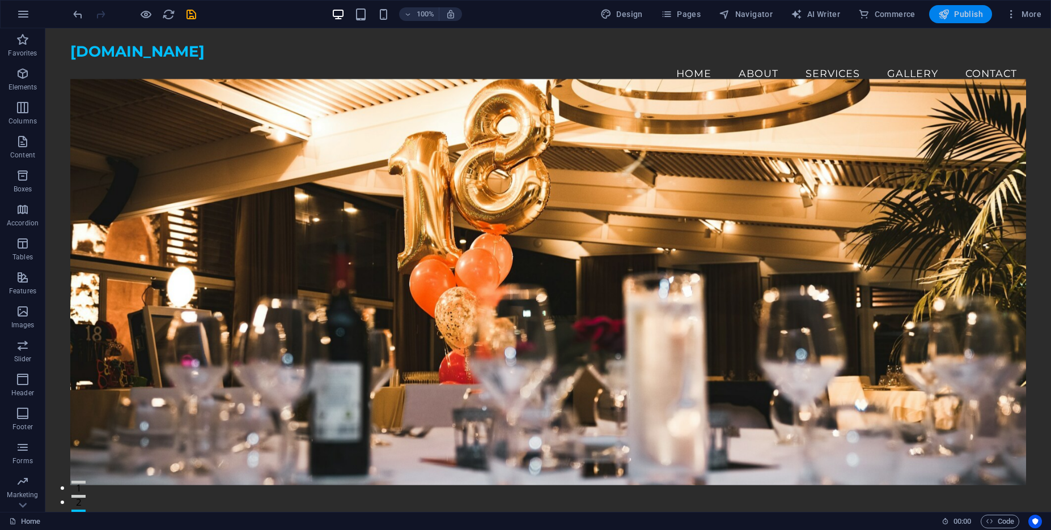
click at [974, 15] on span "Publish" at bounding box center [960, 13] width 45 height 11
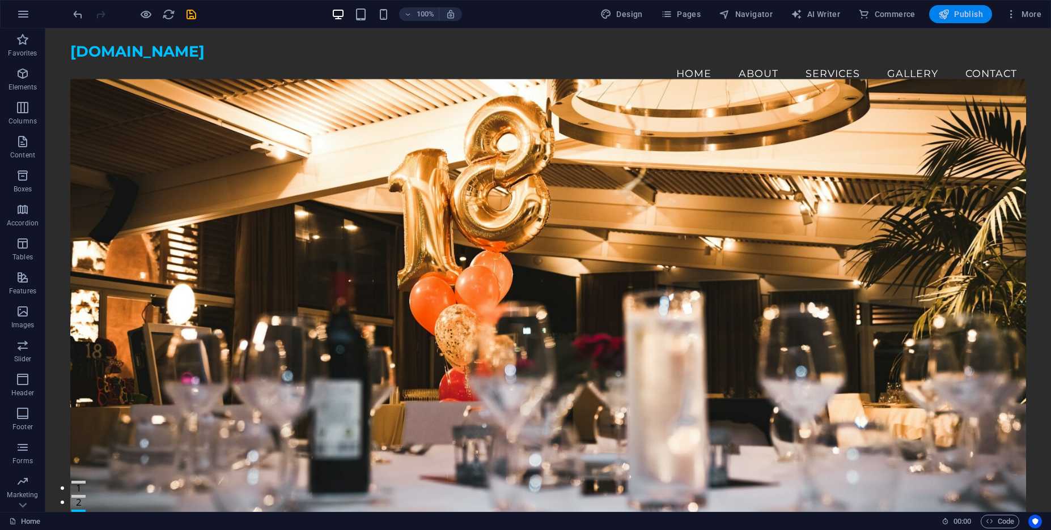
checkbox input "false"
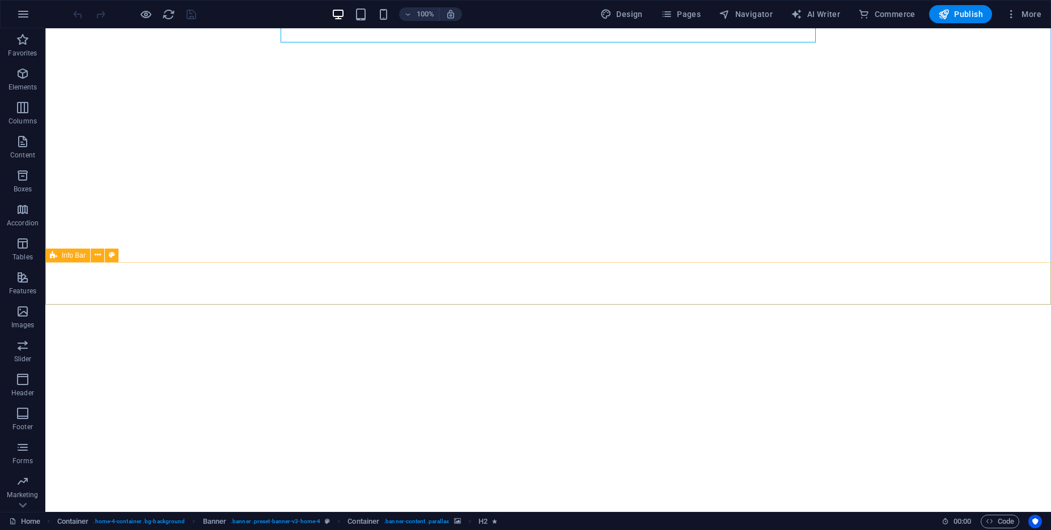
click at [63, 260] on div "Info Bar" at bounding box center [67, 256] width 45 height 14
click at [65, 255] on span "Info Bar" at bounding box center [74, 255] width 24 height 7
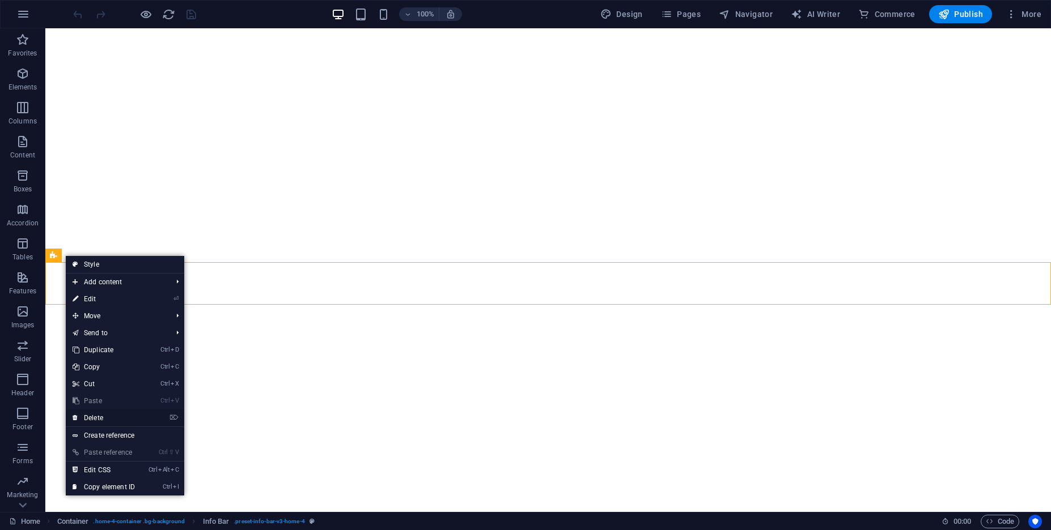
click at [160, 415] on li "⌦ Delete" at bounding box center [125, 419] width 118 height 18
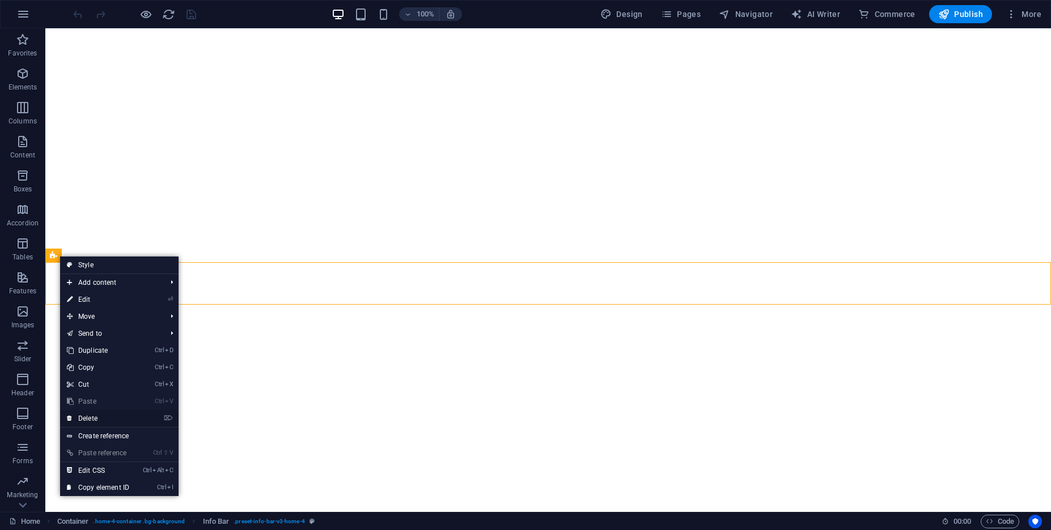
click at [86, 418] on link "⌦ Delete" at bounding box center [98, 418] width 76 height 17
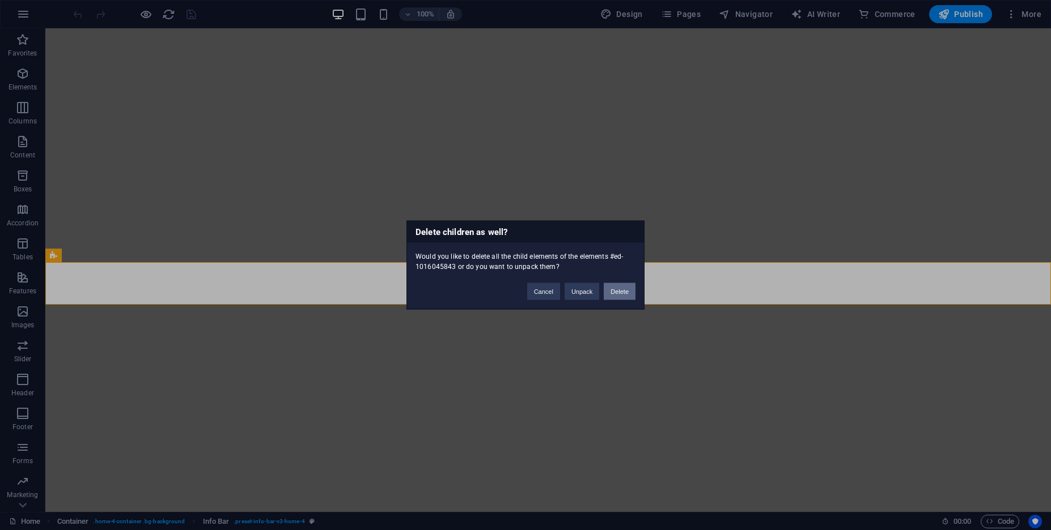
click at [620, 296] on button "Delete" at bounding box center [619, 291] width 32 height 17
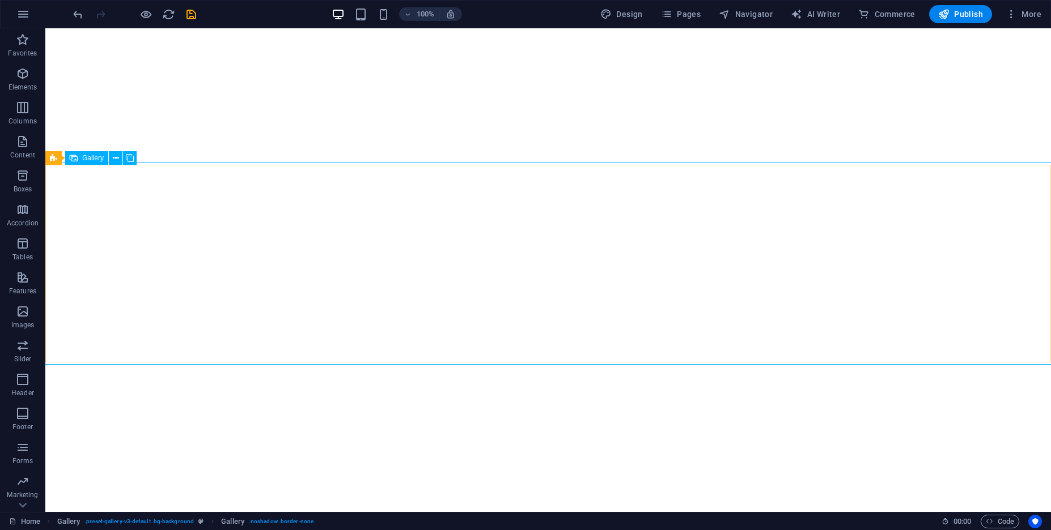
click at [92, 158] on span "Gallery" at bounding box center [93, 158] width 22 height 7
click at [113, 158] on icon at bounding box center [116, 158] width 6 height 12
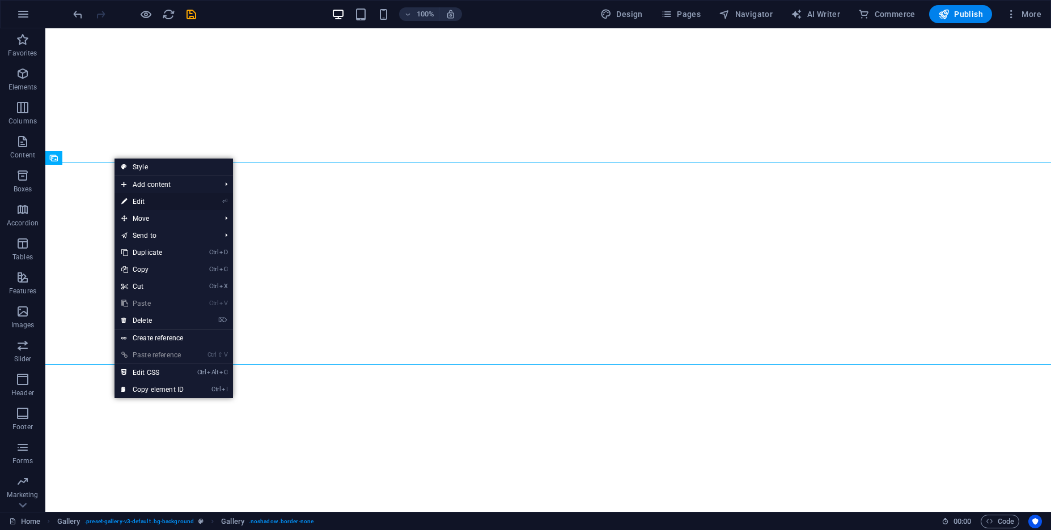
click at [165, 200] on link "⏎ Edit" at bounding box center [152, 201] width 76 height 17
select select "px"
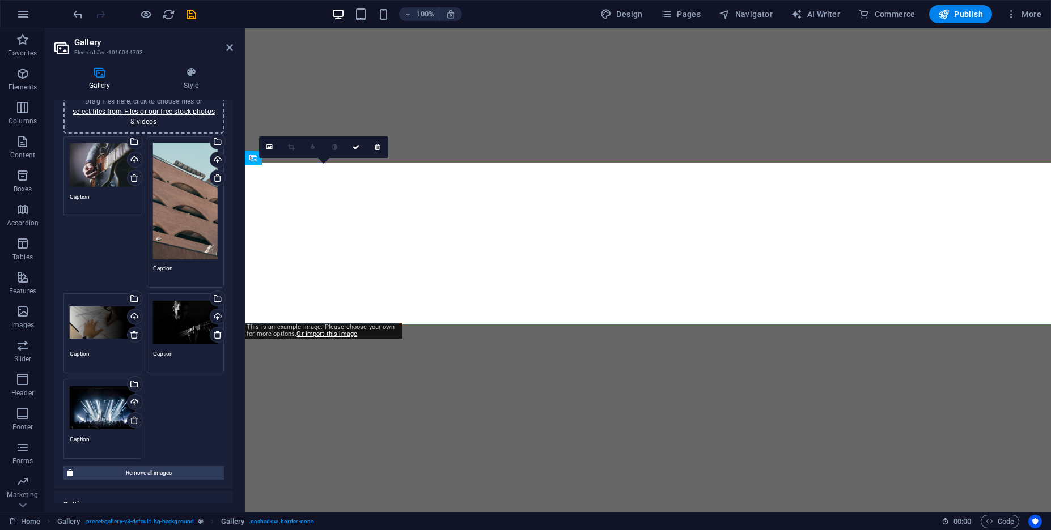
scroll to position [58, 0]
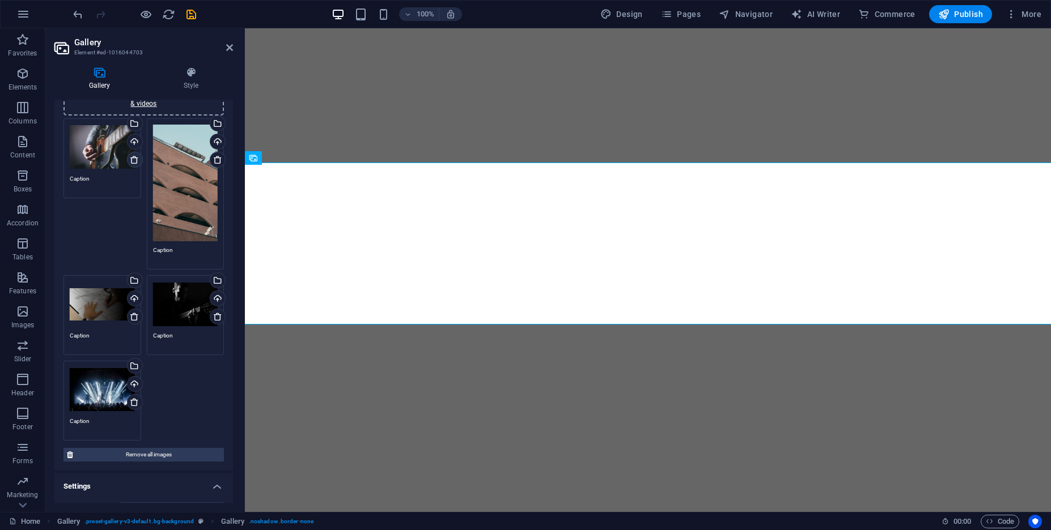
click at [133, 163] on icon at bounding box center [134, 159] width 9 height 9
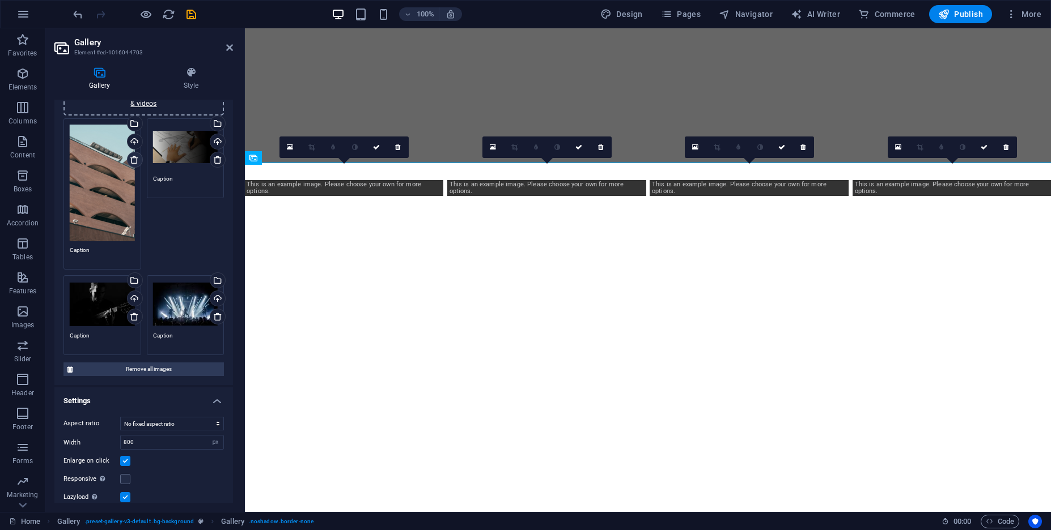
click at [133, 163] on icon at bounding box center [134, 159] width 9 height 9
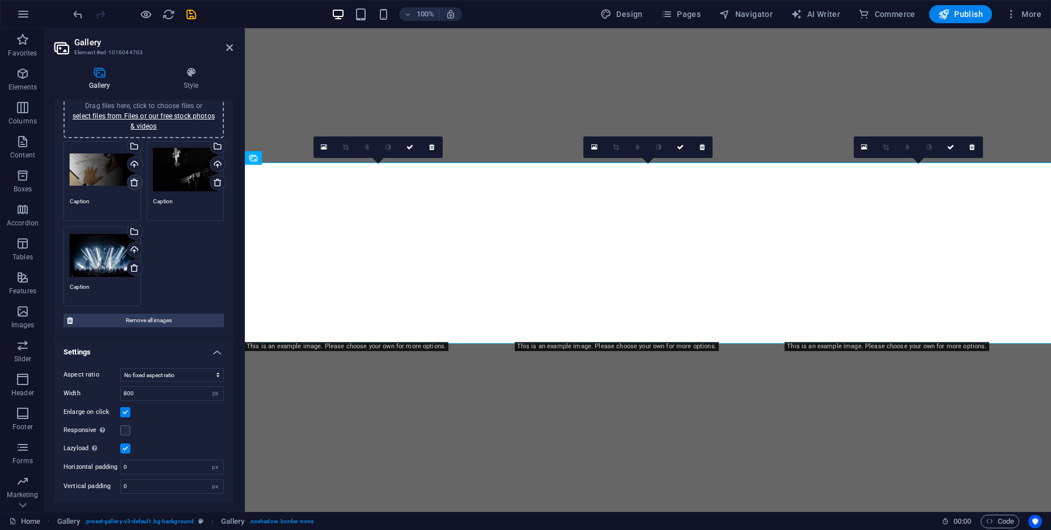
scroll to position [35, 0]
click at [136, 182] on icon at bounding box center [134, 182] width 9 height 9
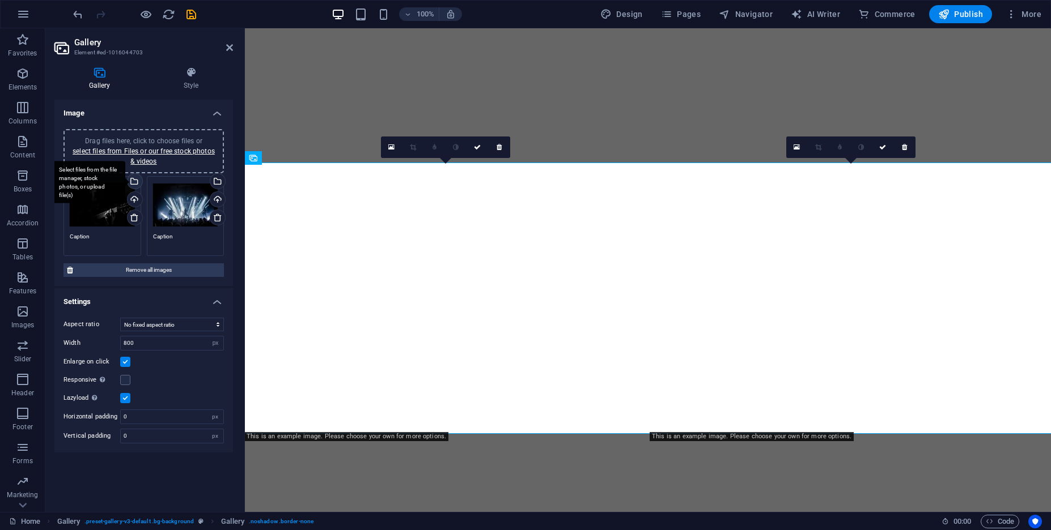
scroll to position [0, 0]
click at [135, 217] on icon at bounding box center [134, 217] width 9 height 9
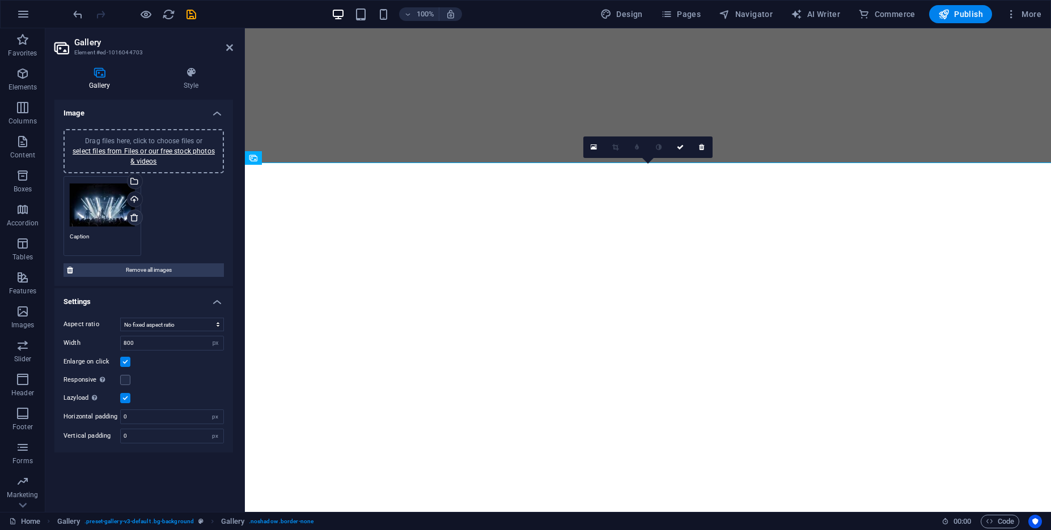
click at [134, 214] on icon at bounding box center [134, 217] width 9 height 9
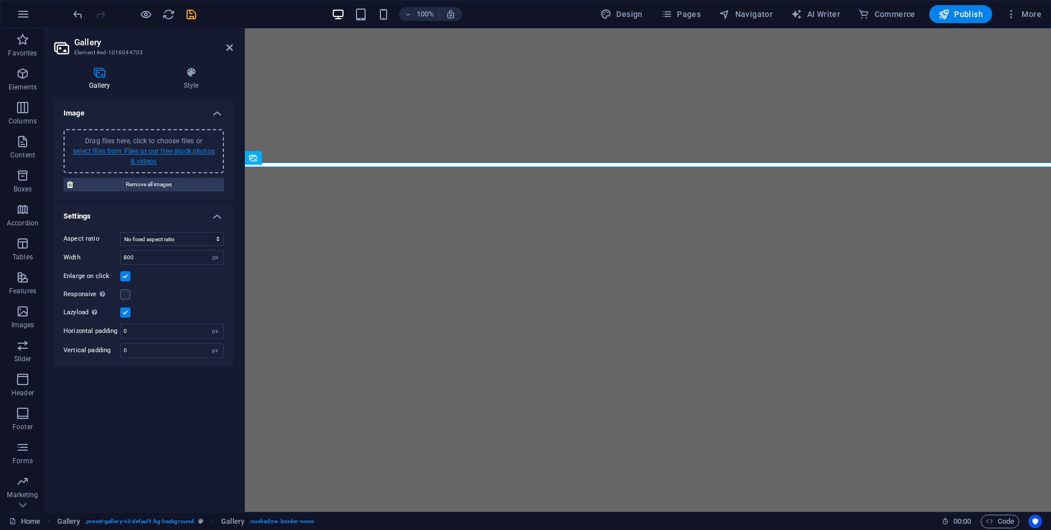
click at [151, 160] on link "select files from Files or our free stock photos & videos" at bounding box center [144, 156] width 142 height 18
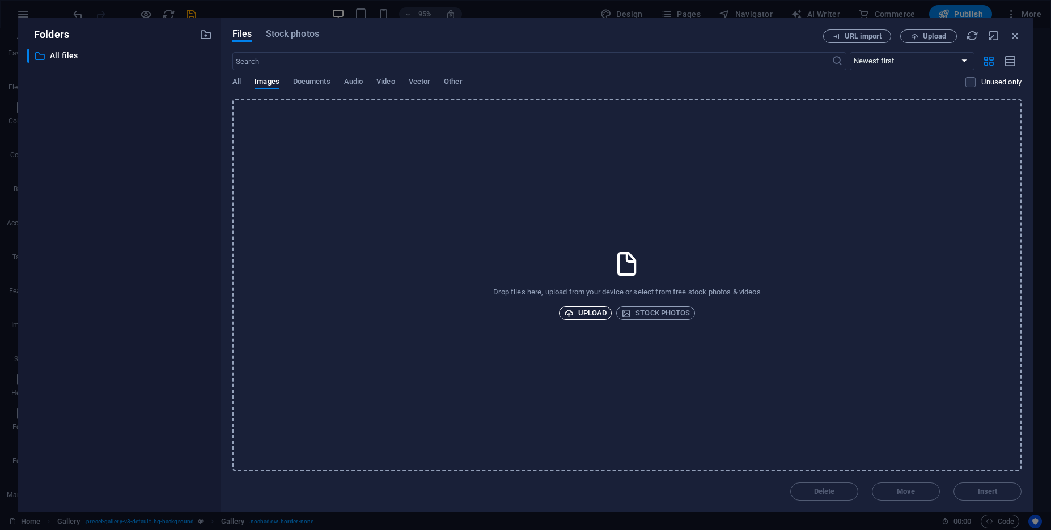
click at [580, 318] on span "Upload" at bounding box center [585, 314] width 43 height 14
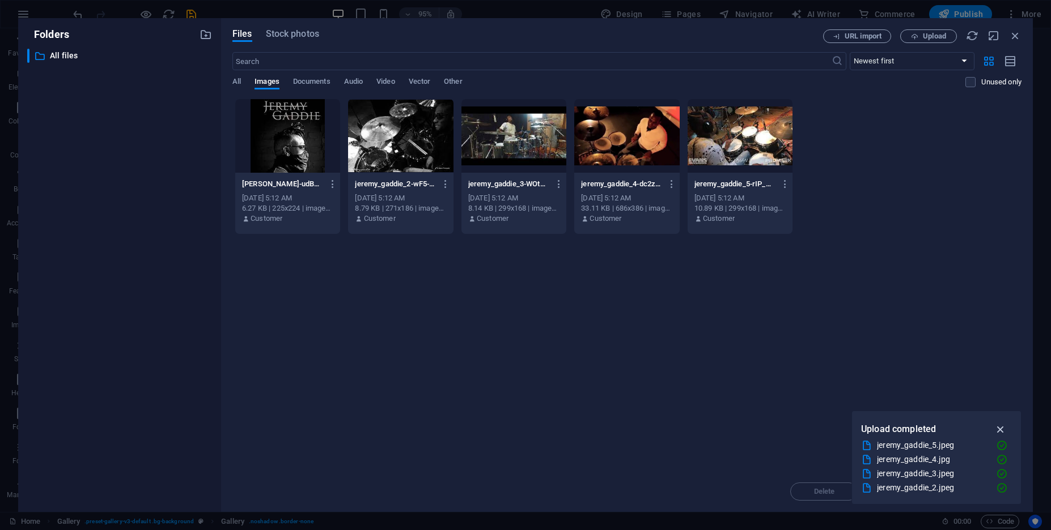
click at [998, 430] on icon "button" at bounding box center [1000, 429] width 13 height 12
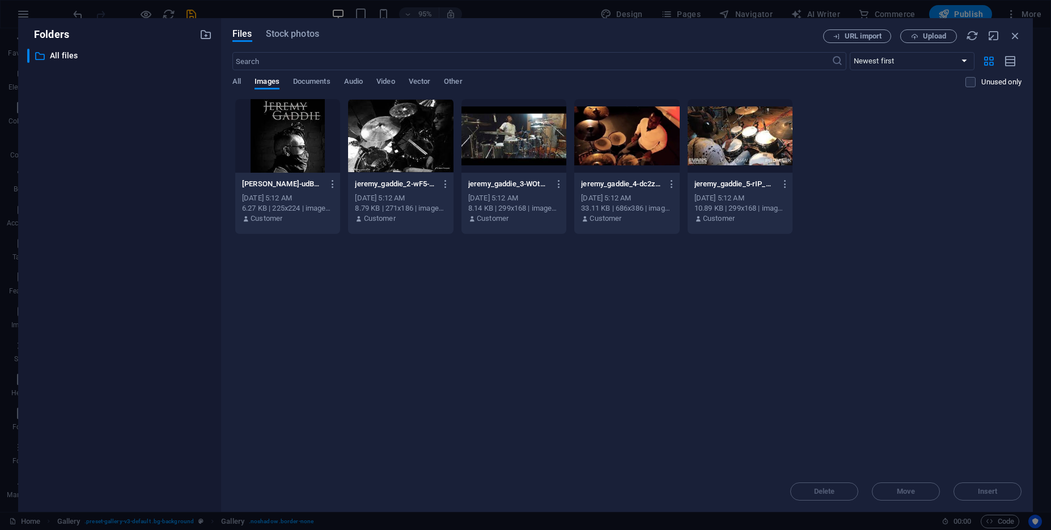
click at [959, 418] on div "Drop files here to upload them instantly jeremy_gaddie-udBz4bQ-7w-JL6sa74uBpA.j…" at bounding box center [626, 285] width 789 height 373
drag, startPoint x: 976, startPoint y: 496, endPoint x: 967, endPoint y: 367, distance: 129.0
click at [969, 385] on div "Files Stock photos URL import Upload ​ Newest first Oldest first Name (A-Z) Nam…" at bounding box center [626, 264] width 789 height 471
click at [740, 150] on div at bounding box center [739, 136] width 105 height 74
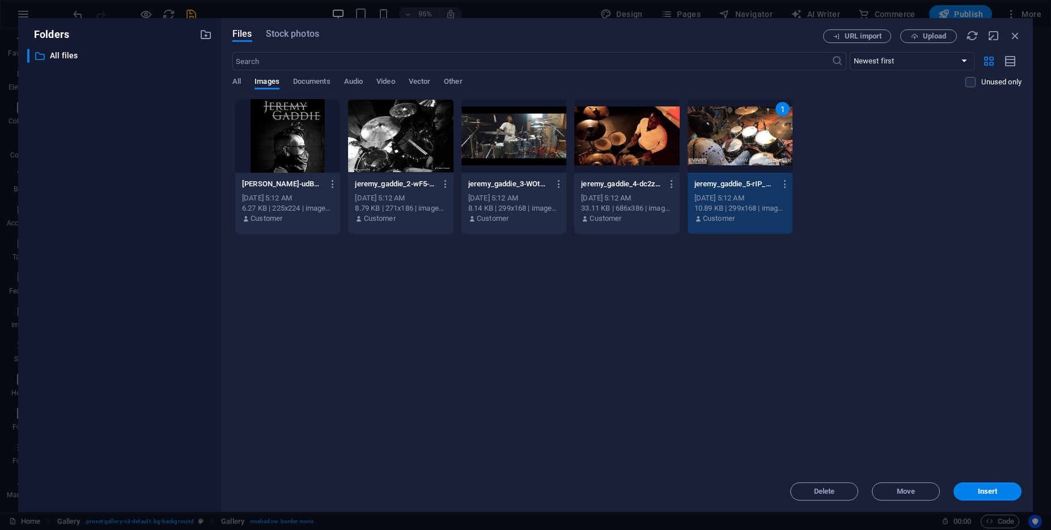
click at [615, 135] on div at bounding box center [626, 136] width 105 height 74
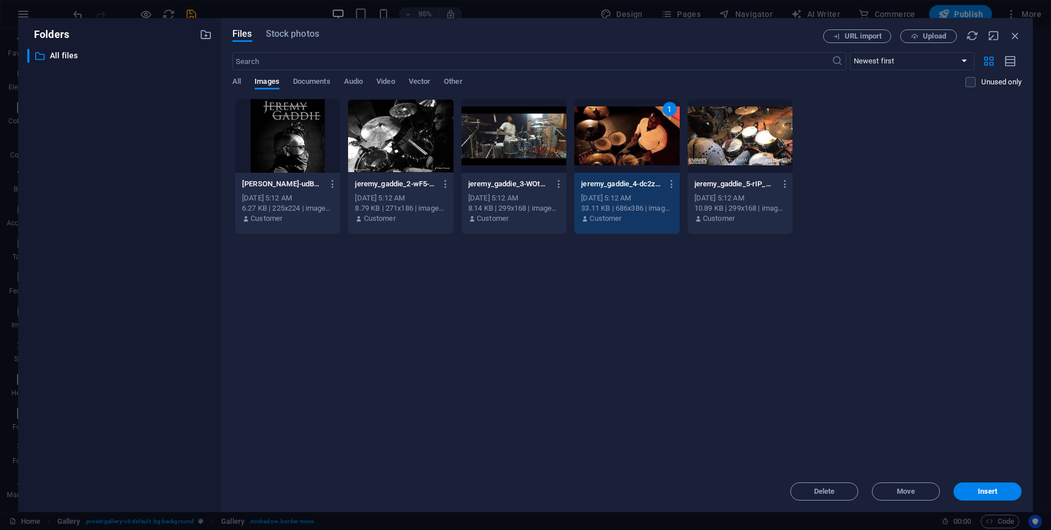
click at [525, 137] on div at bounding box center [513, 136] width 105 height 74
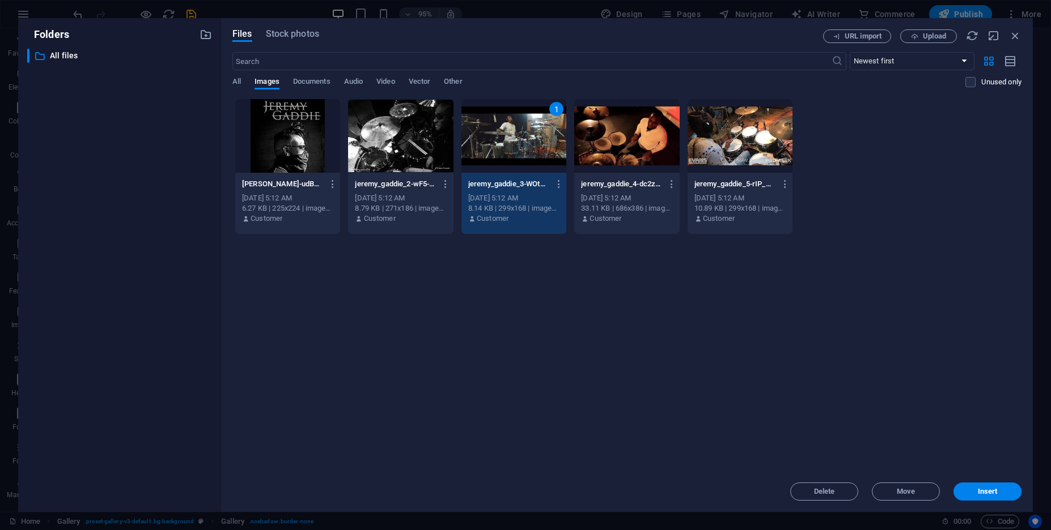
click at [302, 126] on div at bounding box center [287, 136] width 105 height 74
click at [375, 136] on div at bounding box center [400, 136] width 105 height 74
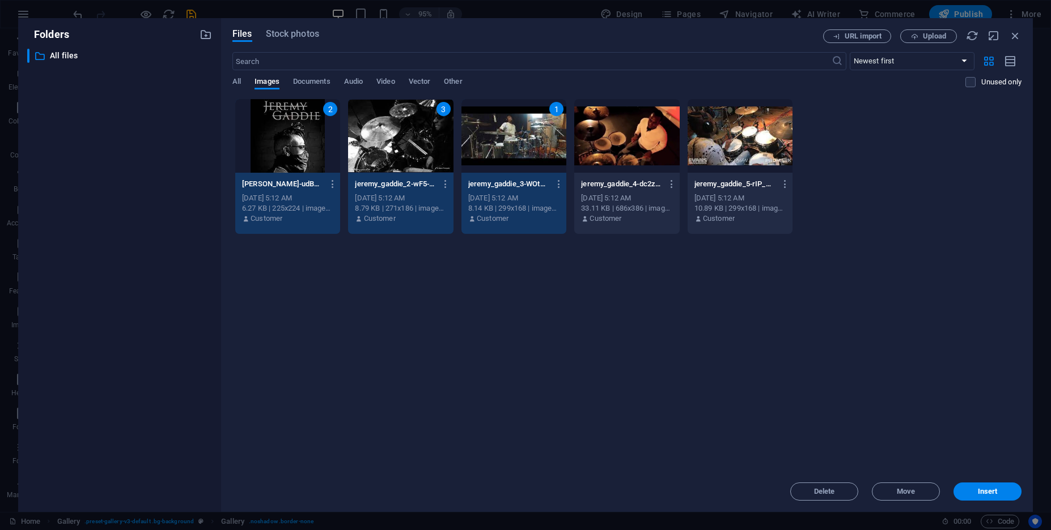
click at [632, 142] on div at bounding box center [626, 136] width 105 height 74
click at [746, 144] on div at bounding box center [739, 136] width 105 height 74
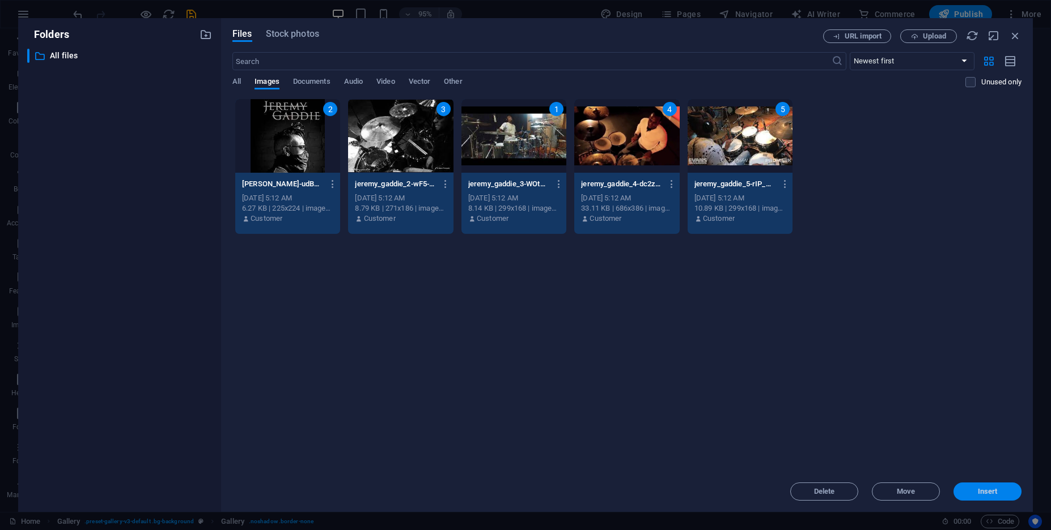
click at [994, 495] on span "Insert" at bounding box center [987, 491] width 20 height 7
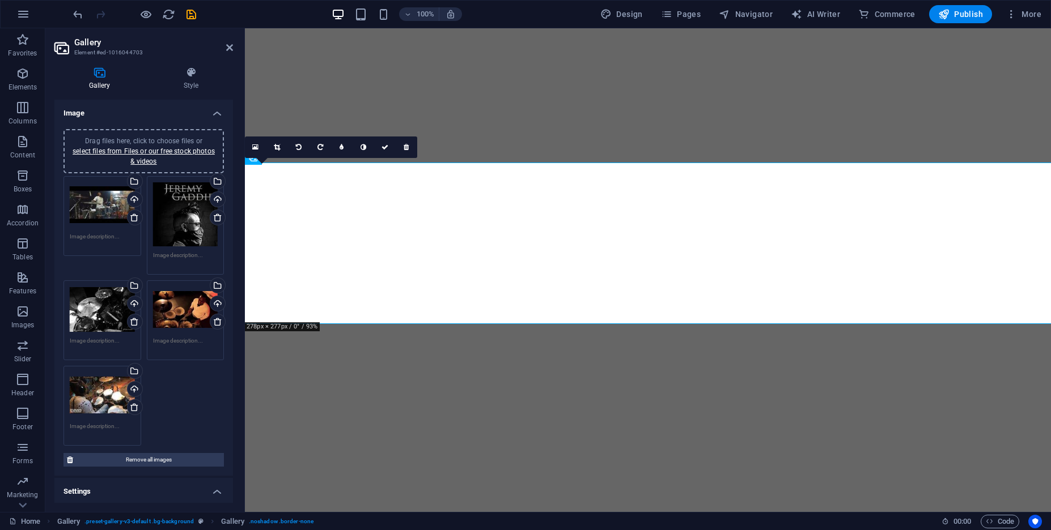
click at [184, 229] on div "Drag files here, click to choose files or select files from Files or our free s…" at bounding box center [185, 214] width 65 height 65
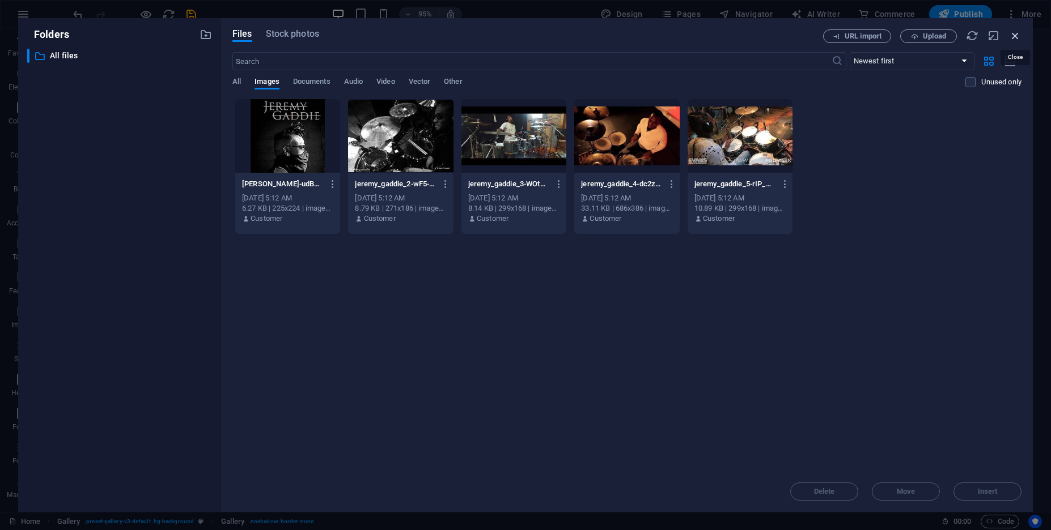
click at [1014, 38] on icon "button" at bounding box center [1015, 35] width 12 height 12
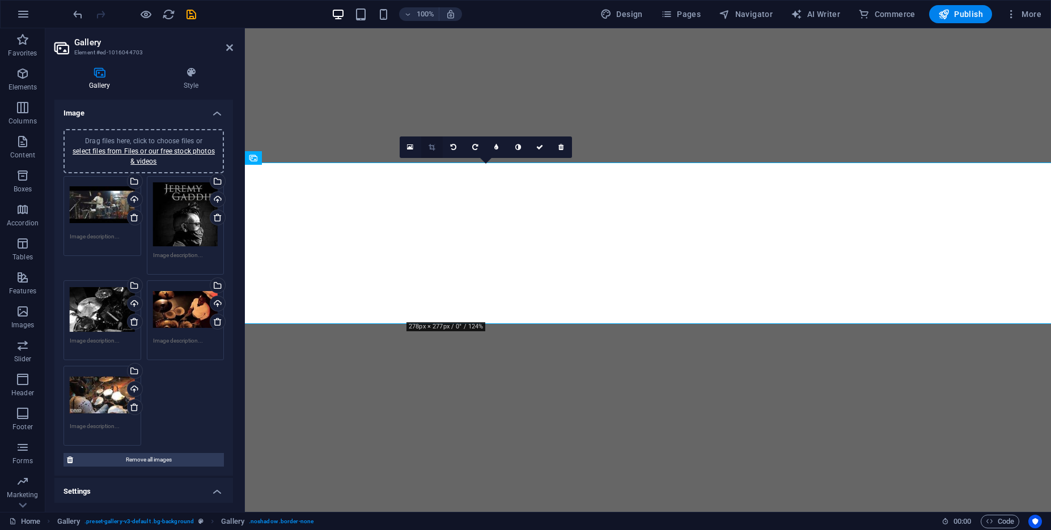
click at [435, 148] on link at bounding box center [432, 148] width 22 height 22
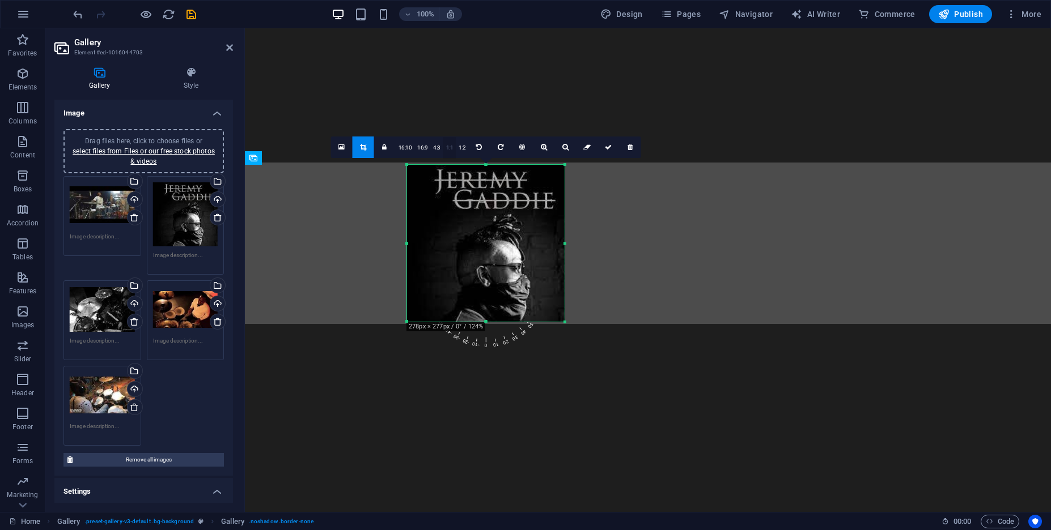
click at [444, 148] on link "1:1" at bounding box center [449, 148] width 13 height 22
click at [459, 146] on link "1:2" at bounding box center [462, 148] width 13 height 22
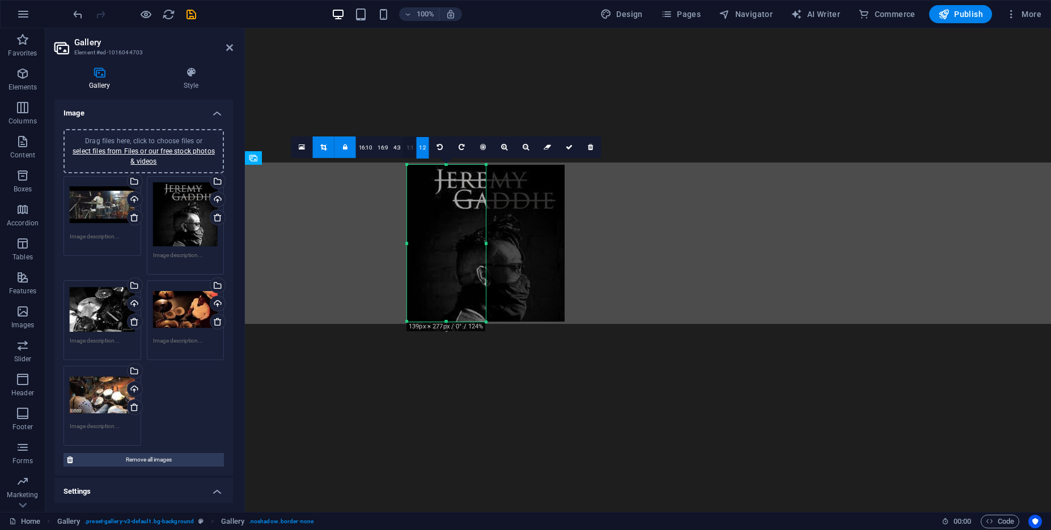
click at [405, 151] on link "1:1" at bounding box center [409, 148] width 13 height 22
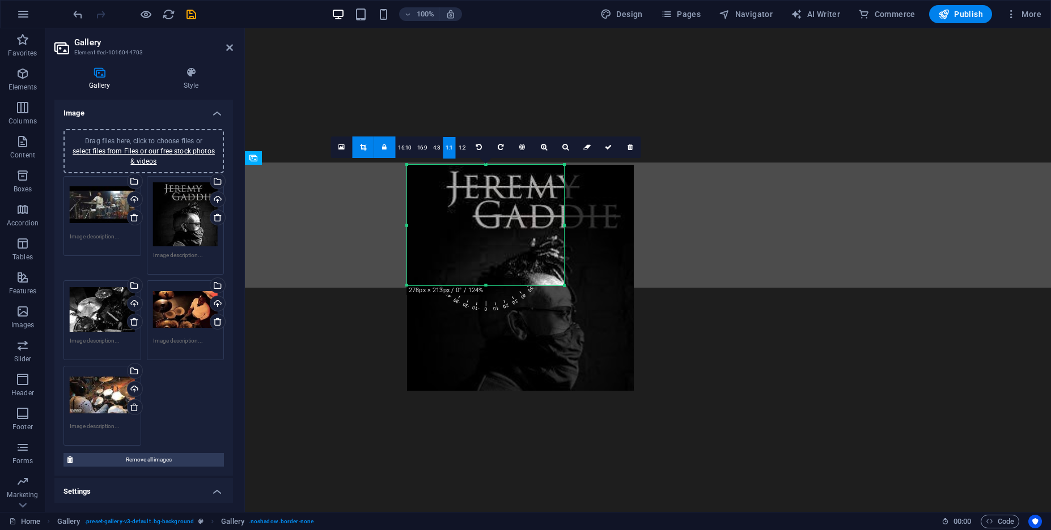
drag, startPoint x: 486, startPoint y: 243, endPoint x: 530, endPoint y: 285, distance: 60.5
click at [530, 285] on div "180 170 160 150 140 130 120 110 100 90 80 70 60 50 40 30 20 10 0 -10 -20 -30 -4…" at bounding box center [485, 225] width 157 height 121
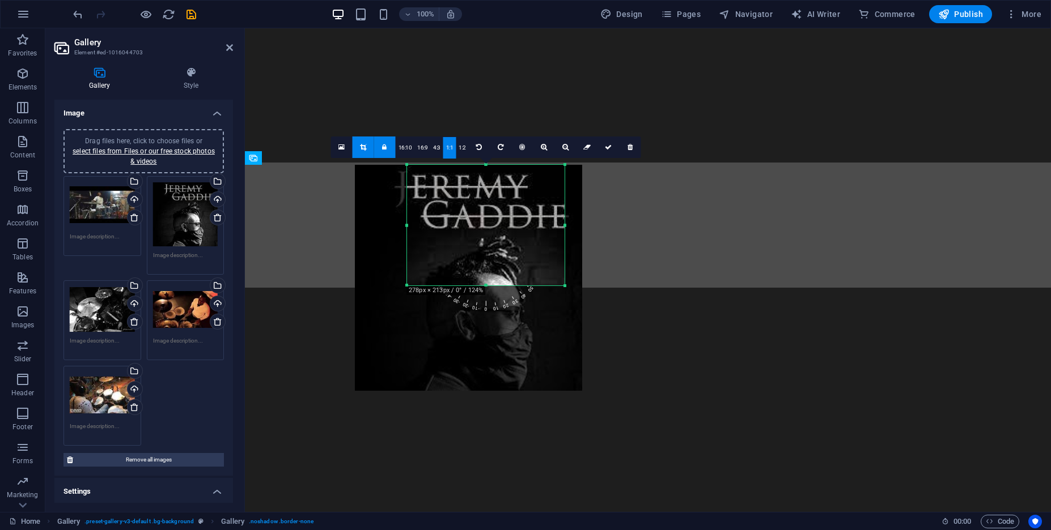
drag, startPoint x: 488, startPoint y: 228, endPoint x: 431, endPoint y: 206, distance: 60.8
click at [431, 206] on div at bounding box center [468, 278] width 227 height 226
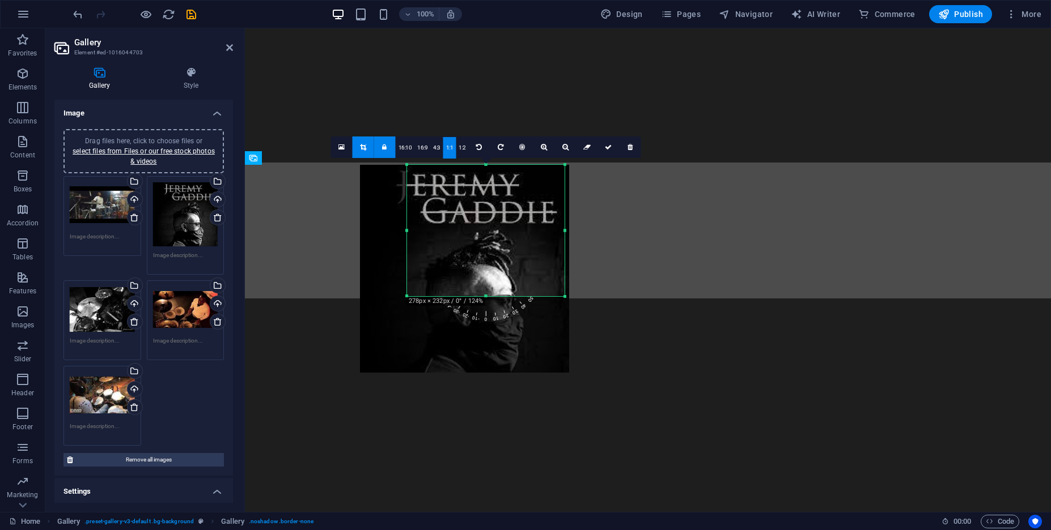
drag, startPoint x: 407, startPoint y: 288, endPoint x: 403, endPoint y: 297, distance: 10.4
click at [407, 296] on div "180 170 160 150 140 130 120 110 100 90 80 70 60 50 40 30 20 10 0 -10 -20 -30 -4…" at bounding box center [486, 230] width 158 height 131
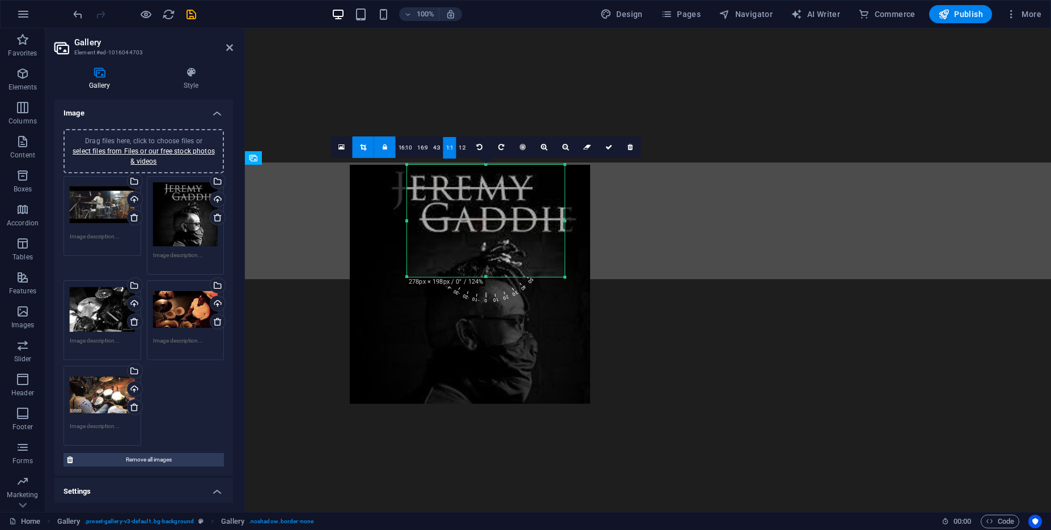
drag, startPoint x: 405, startPoint y: 301, endPoint x: 415, endPoint y: 279, distance: 23.8
click at [415, 277] on div "180 170 160 150 140 130 120 110 100 90 80 70 60 50 40 30 20 10 0 -10 -20 -30 -4…" at bounding box center [486, 221] width 158 height 112
click at [411, 146] on link "16:10" at bounding box center [405, 148] width 19 height 22
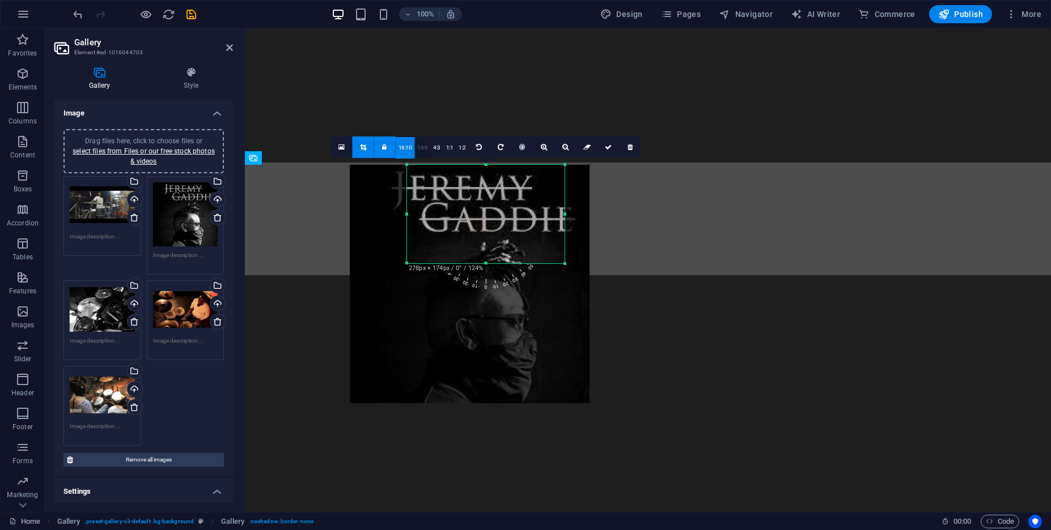
click at [423, 147] on link "16:9" at bounding box center [422, 148] width 16 height 22
click at [434, 150] on link "4:3" at bounding box center [436, 148] width 13 height 22
click at [460, 150] on link "1:2" at bounding box center [462, 148] width 13 height 22
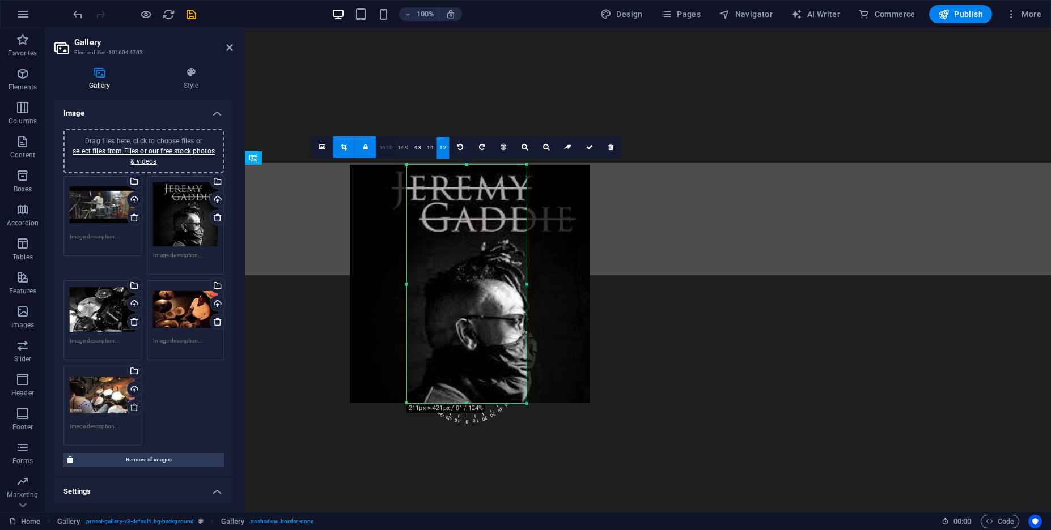
click at [390, 149] on link "16:10" at bounding box center [385, 148] width 19 height 22
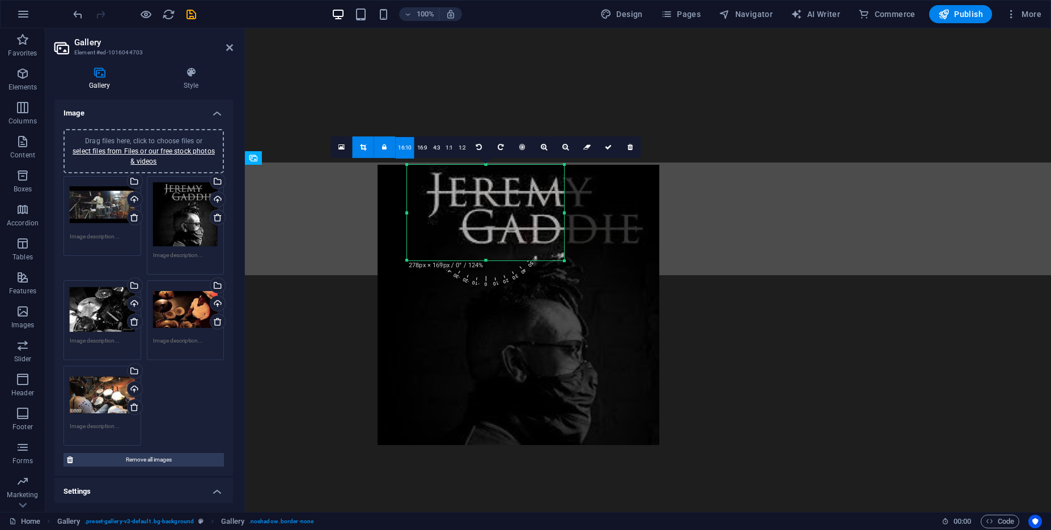
drag, startPoint x: 409, startPoint y: 241, endPoint x: 381, endPoint y: 262, distance: 34.8
click at [407, 261] on div "180 170 160 150 140 130 120 110 100 90 80 70 60 50 40 30 20 10 0 -10 -20 -30 -4…" at bounding box center [485, 213] width 157 height 96
click at [349, 150] on link at bounding box center [342, 148] width 22 height 22
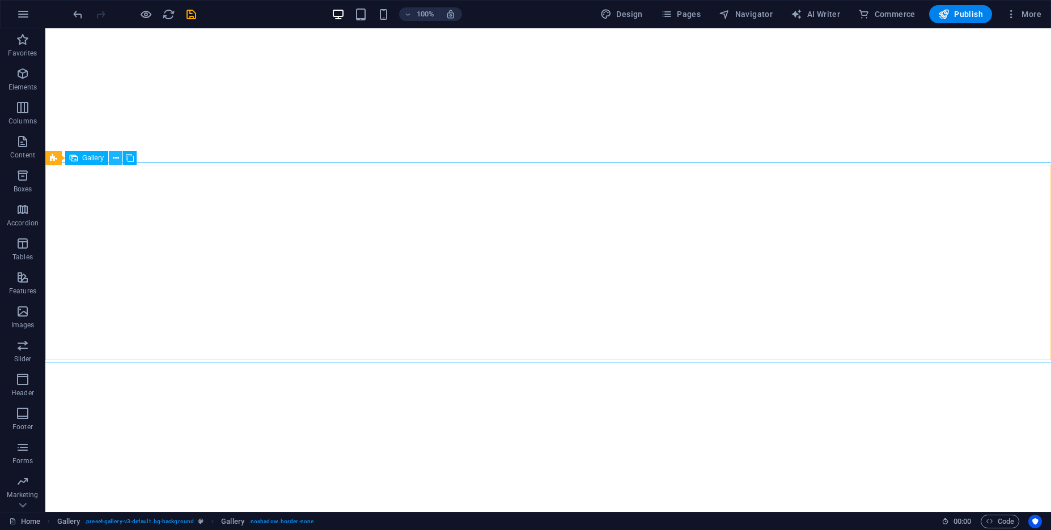
click at [116, 159] on icon at bounding box center [116, 158] width 6 height 12
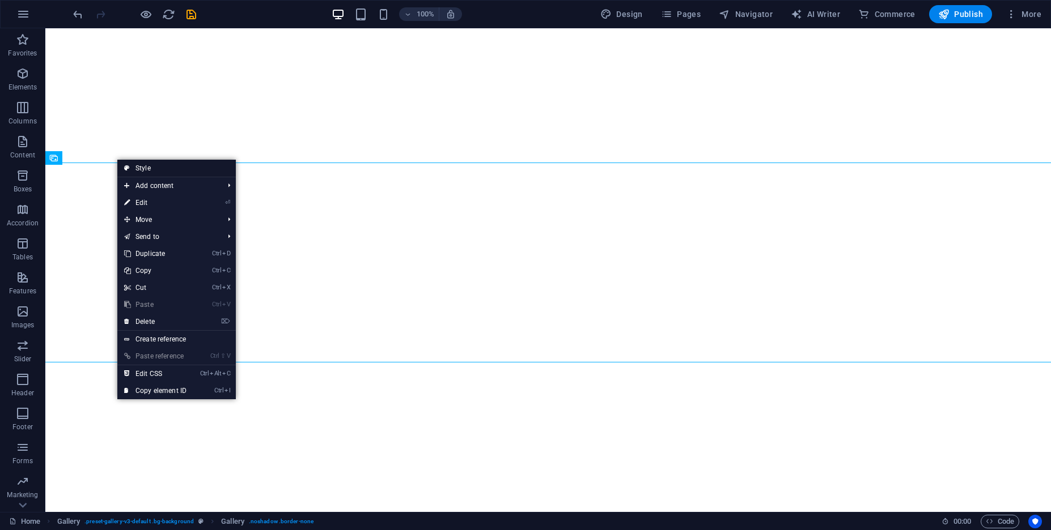
click at [147, 173] on link "Style" at bounding box center [176, 168] width 118 height 17
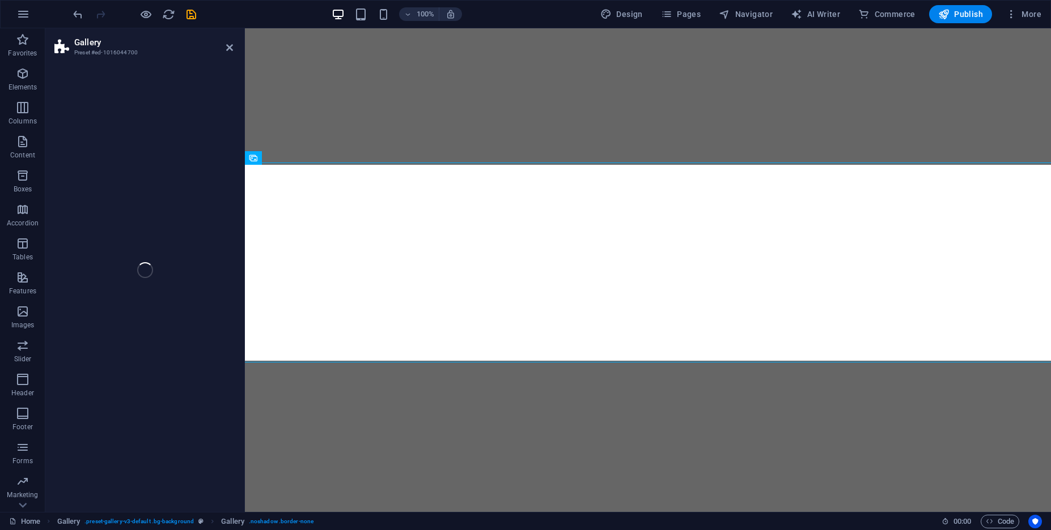
select select "rem"
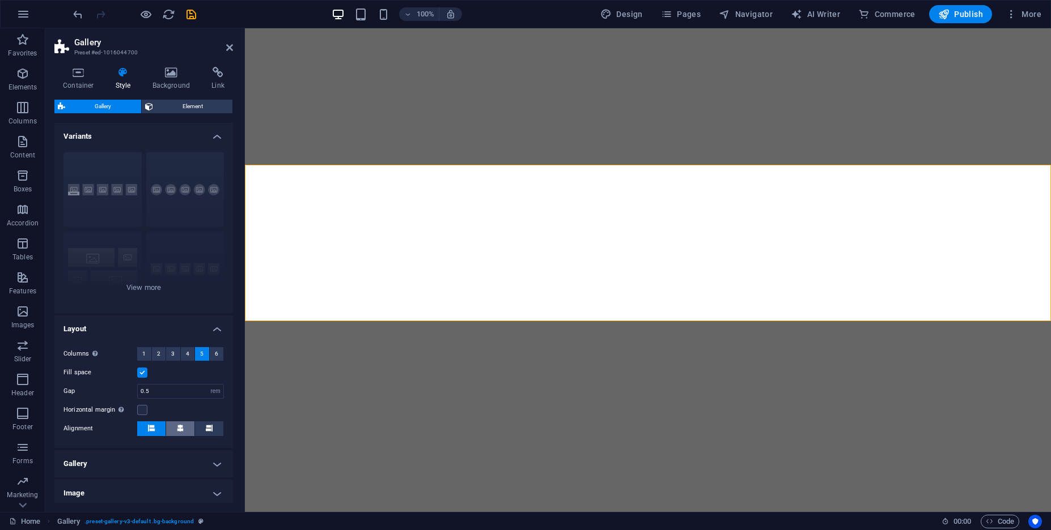
click at [188, 426] on button at bounding box center [180, 429] width 28 height 15
drag, startPoint x: 210, startPoint y: 431, endPoint x: 191, endPoint y: 430, distance: 18.7
click at [210, 431] on icon at bounding box center [209, 428] width 7 height 7
click at [146, 432] on button at bounding box center [151, 429] width 28 height 15
click at [144, 465] on h4 "Gallery" at bounding box center [143, 463] width 178 height 27
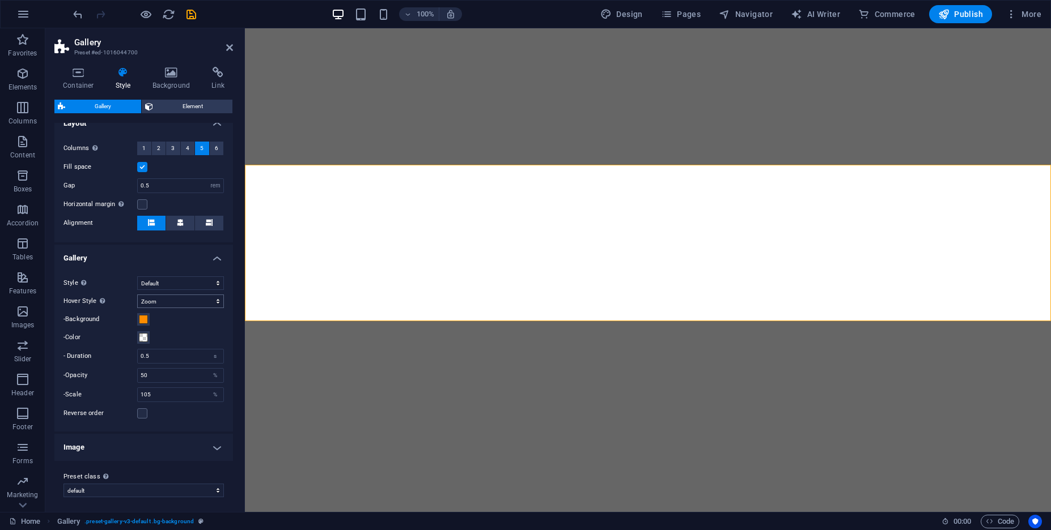
scroll to position [209, 0]
click at [137, 273] on select "Default Grid Grid reverse Grid shifted Collage" at bounding box center [180, 280] width 87 height 14
click option "Grid" at bounding box center [0, 0] width 0 height 0
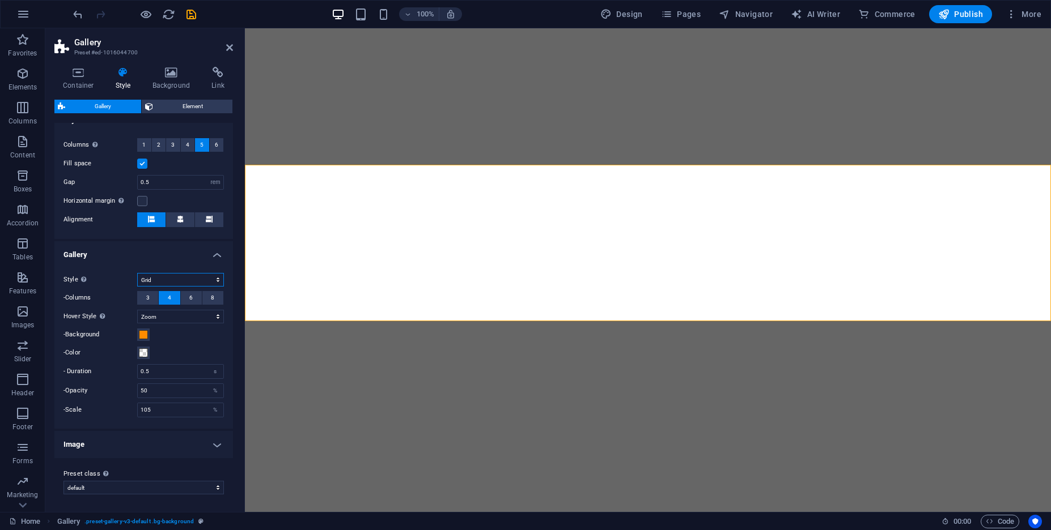
click at [137, 273] on select "Default Grid Grid reverse Grid shifted Collage" at bounding box center [180, 280] width 87 height 14
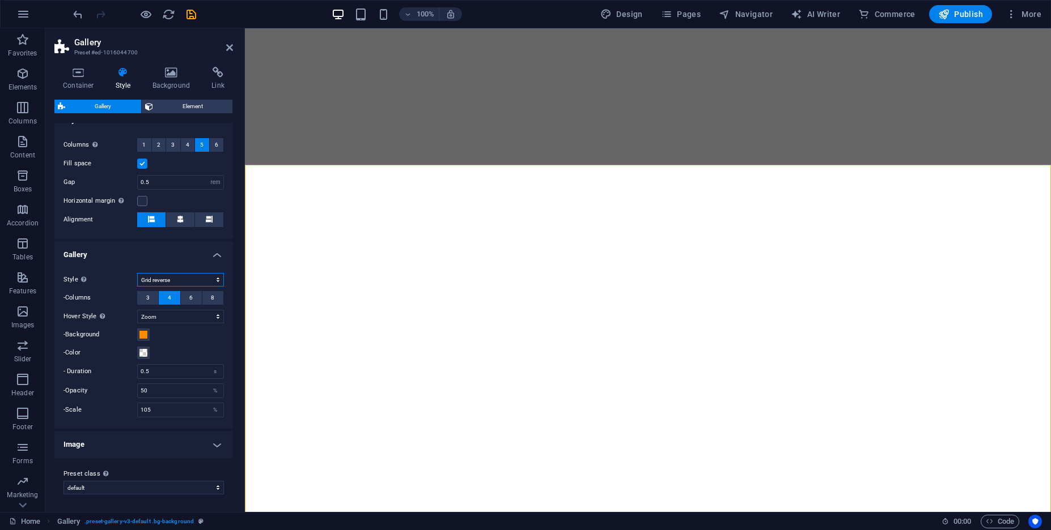
click option "Grid reverse" at bounding box center [0, 0] width 0 height 0
click at [137, 273] on select "Default Grid Grid reverse Grid shifted Collage" at bounding box center [180, 280] width 87 height 14
click option "Grid shifted" at bounding box center [0, 0] width 0 height 0
click at [137, 273] on select "Default Grid Grid reverse Grid shifted Collage" at bounding box center [180, 280] width 87 height 14
click option "Collage" at bounding box center [0, 0] width 0 height 0
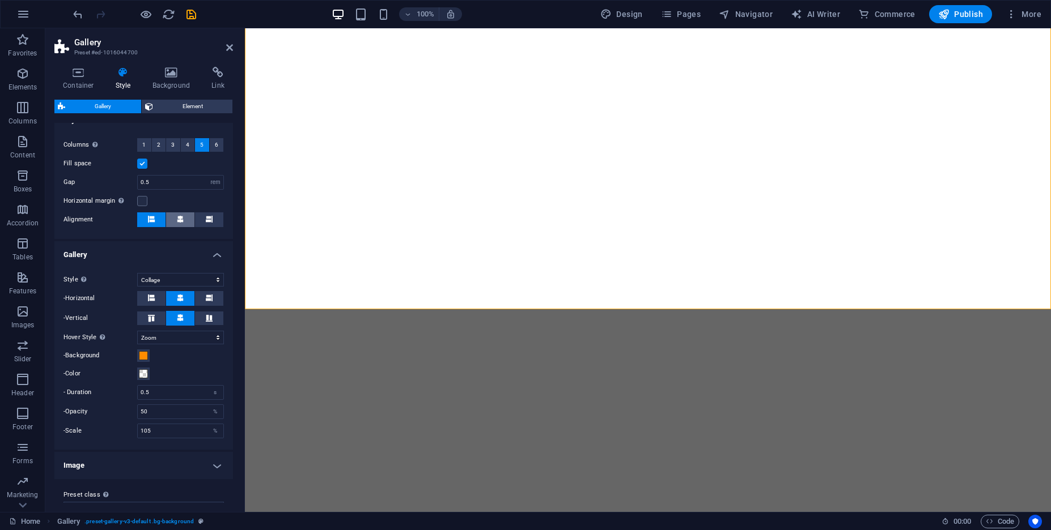
click at [186, 219] on button at bounding box center [180, 219] width 28 height 15
click at [217, 225] on button at bounding box center [209, 219] width 28 height 15
click at [147, 226] on button at bounding box center [151, 219] width 28 height 15
click at [210, 320] on icon at bounding box center [209, 318] width 14 height 7
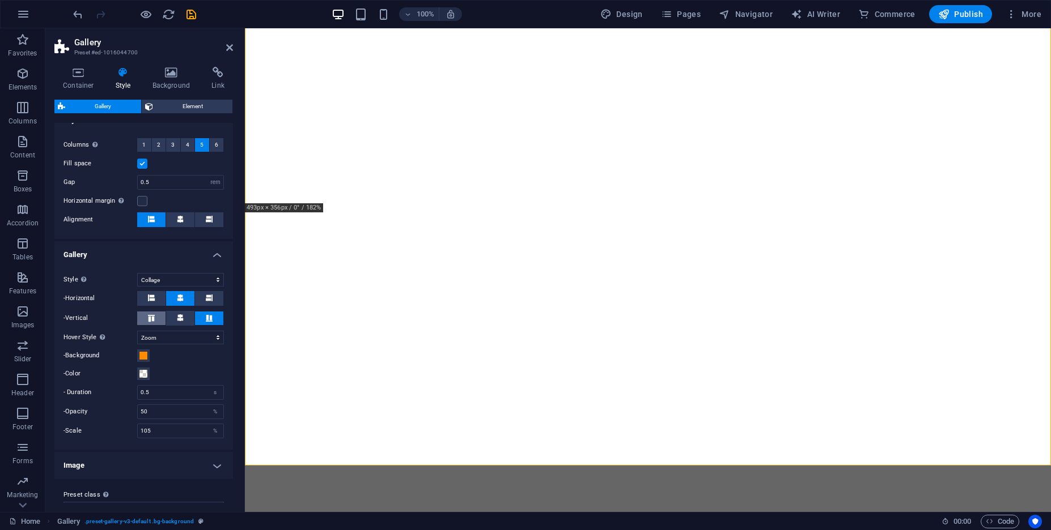
click at [158, 316] on icon at bounding box center [151, 318] width 14 height 7
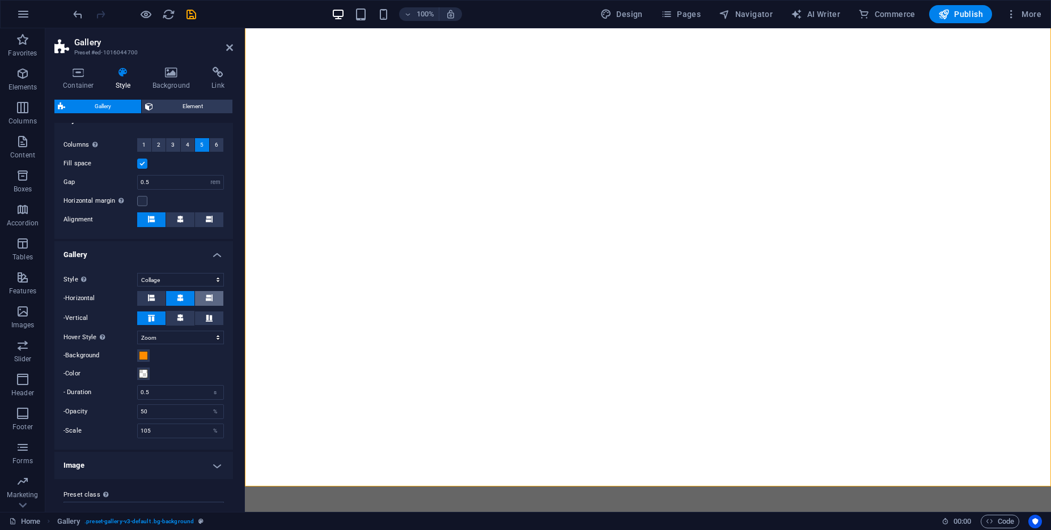
click at [210, 294] on span at bounding box center [209, 298] width 7 height 15
click at [146, 301] on button at bounding box center [151, 298] width 28 height 15
click at [167, 320] on button at bounding box center [180, 318] width 28 height 15
click at [137, 273] on select "Default Grid Grid reverse Grid shifted Collage" at bounding box center [180, 280] width 87 height 14
click option "Default" at bounding box center [0, 0] width 0 height 0
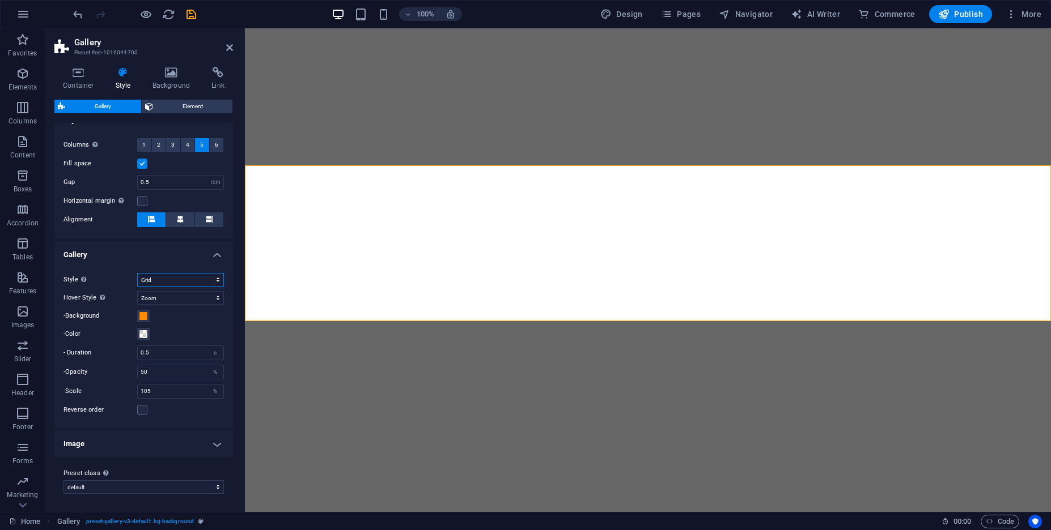
click option "Grid" at bounding box center [0, 0] width 0 height 0
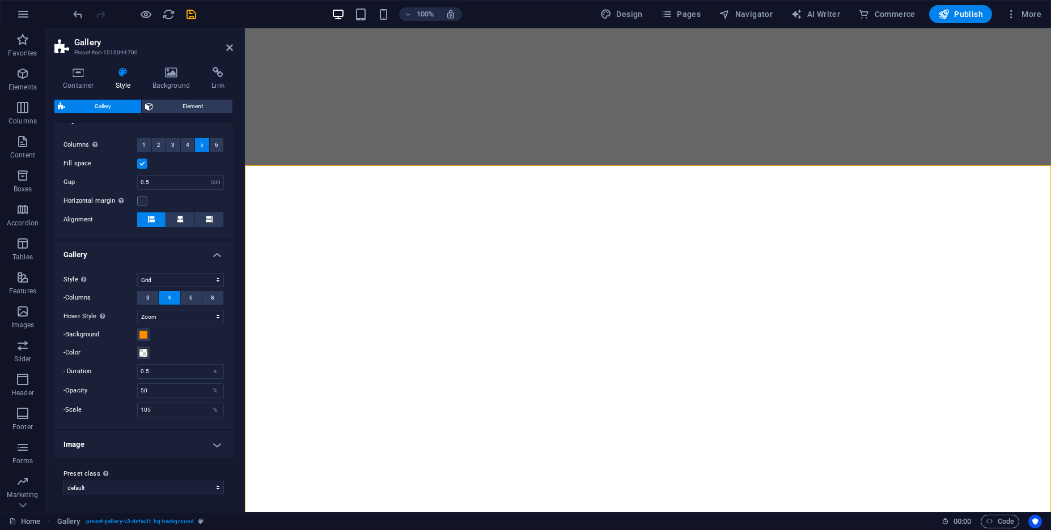
click at [148, 305] on div "-Columns 3 4 6 8" at bounding box center [143, 298] width 160 height 14
click at [148, 299] on span "3" at bounding box center [147, 298] width 3 height 14
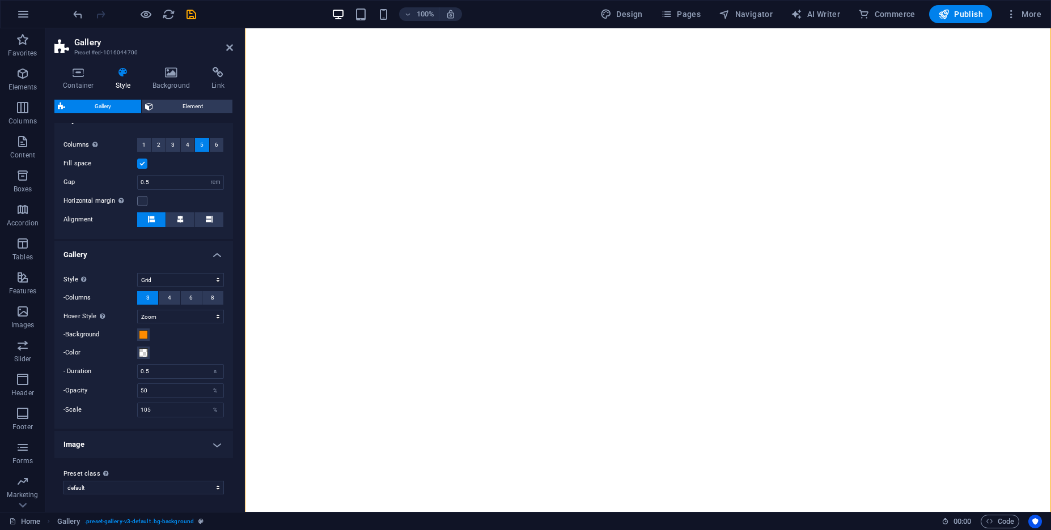
scroll to position [151, 0]
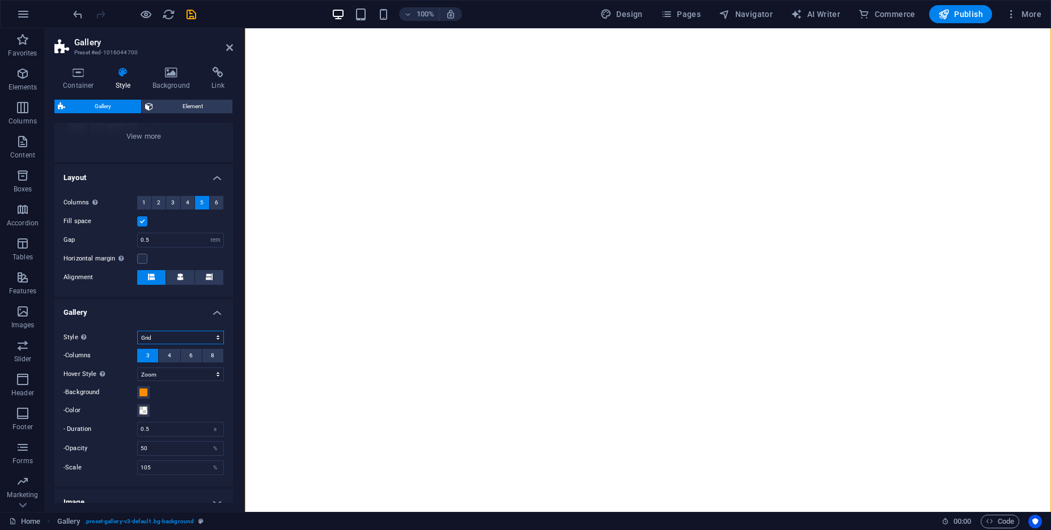
click at [137, 331] on select "Default Grid Grid reverse Grid shifted Collage" at bounding box center [180, 338] width 87 height 14
select select "collage"
click option "Collage" at bounding box center [0, 0] width 0 height 0
click at [212, 376] on icon at bounding box center [209, 376] width 14 height 7
click at [169, 203] on button "3" at bounding box center [173, 203] width 14 height 14
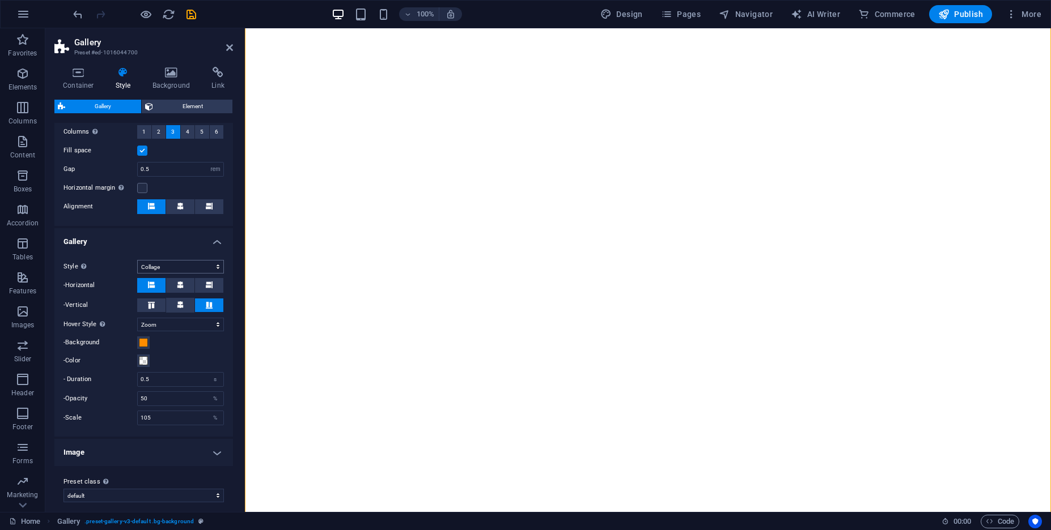
scroll to position [231, 0]
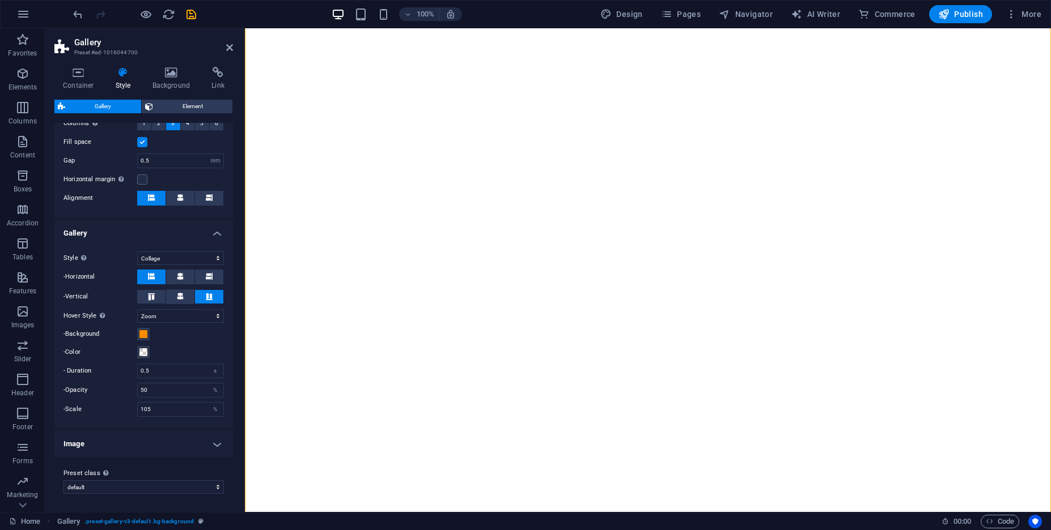
click at [148, 447] on h4 "Image" at bounding box center [143, 444] width 178 height 27
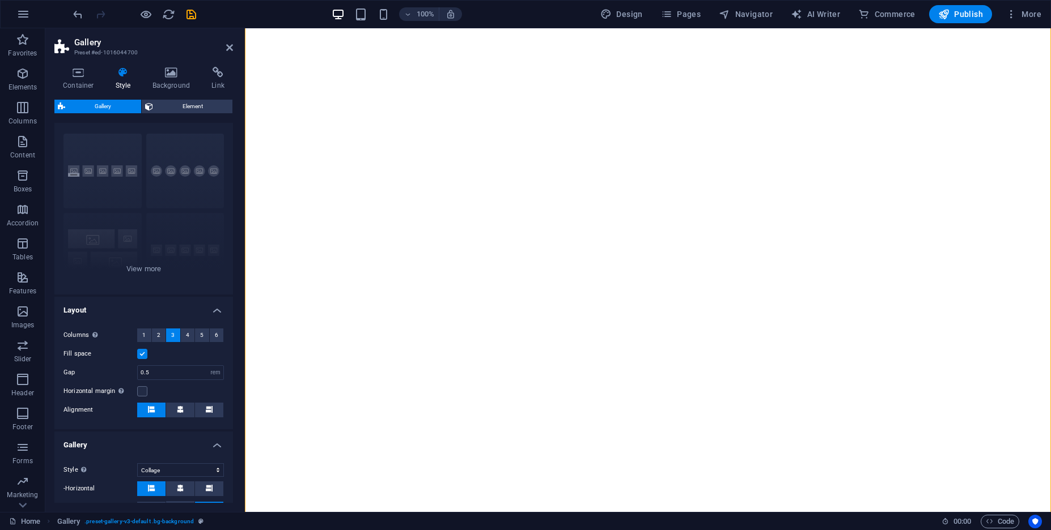
scroll to position [0, 0]
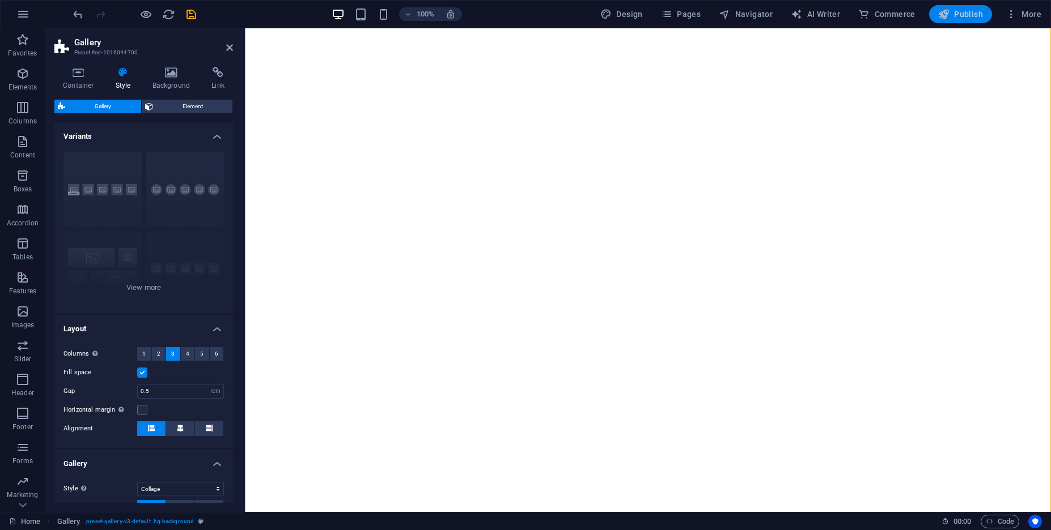
click at [979, 9] on span "Publish" at bounding box center [960, 13] width 45 height 11
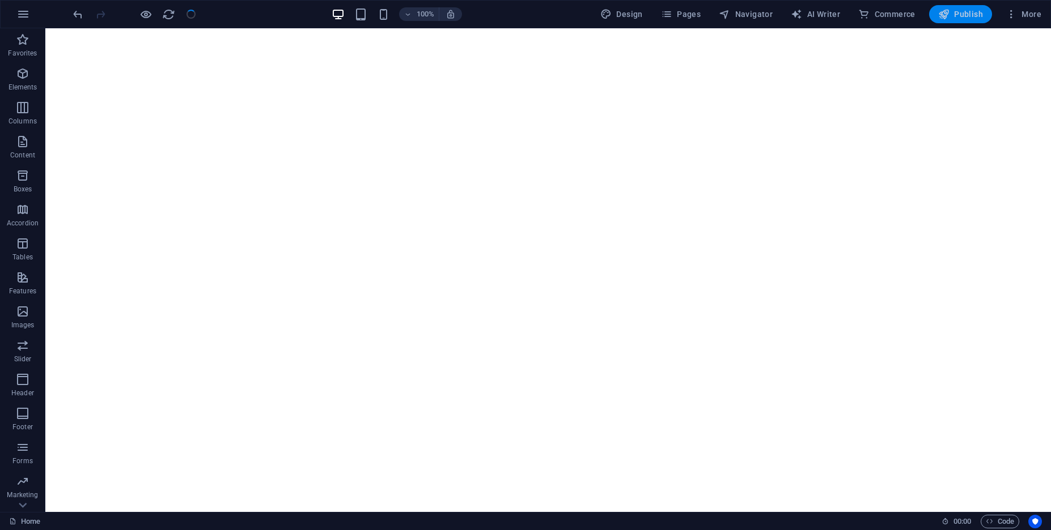
click at [962, 14] on span "Publish" at bounding box center [960, 13] width 45 height 11
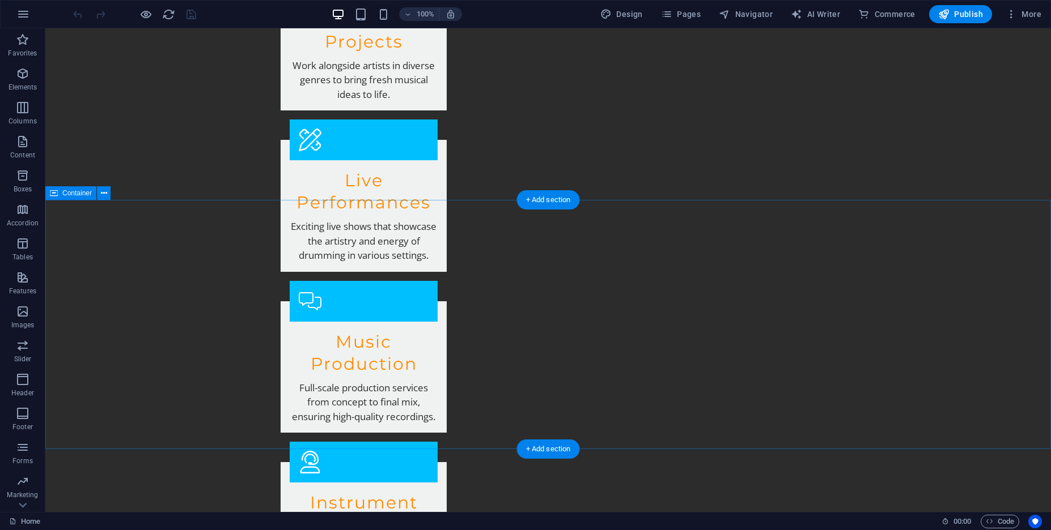
scroll to position [1251, 0]
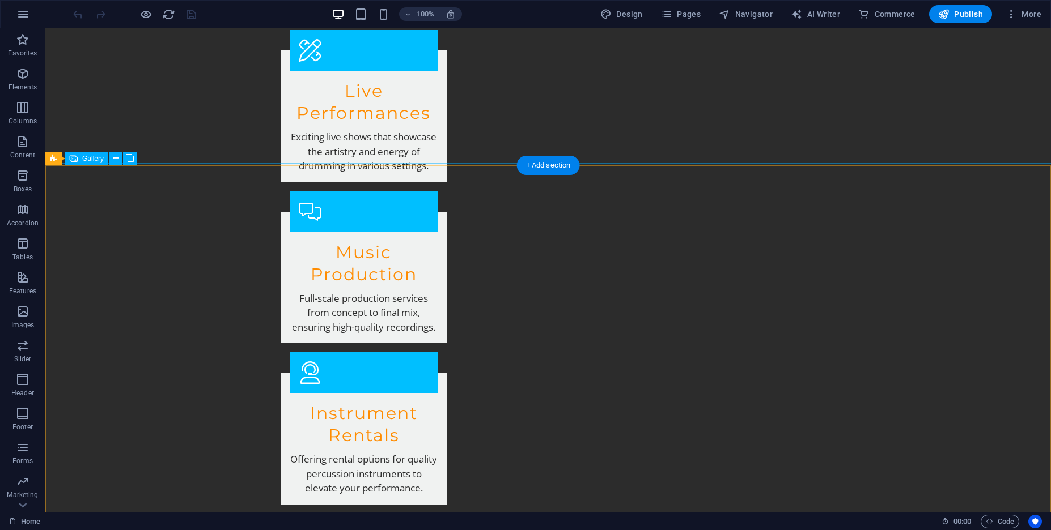
click at [58, 161] on div "Gallery" at bounding box center [66, 159] width 42 height 14
click at [60, 158] on div "Gallery" at bounding box center [66, 159] width 42 height 14
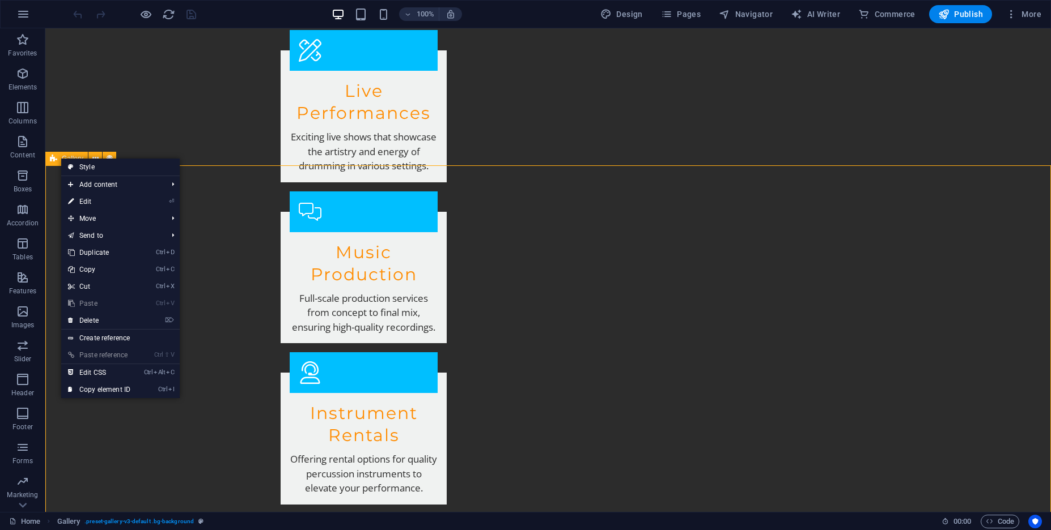
click at [60, 158] on div "Gallery" at bounding box center [66, 159] width 42 height 14
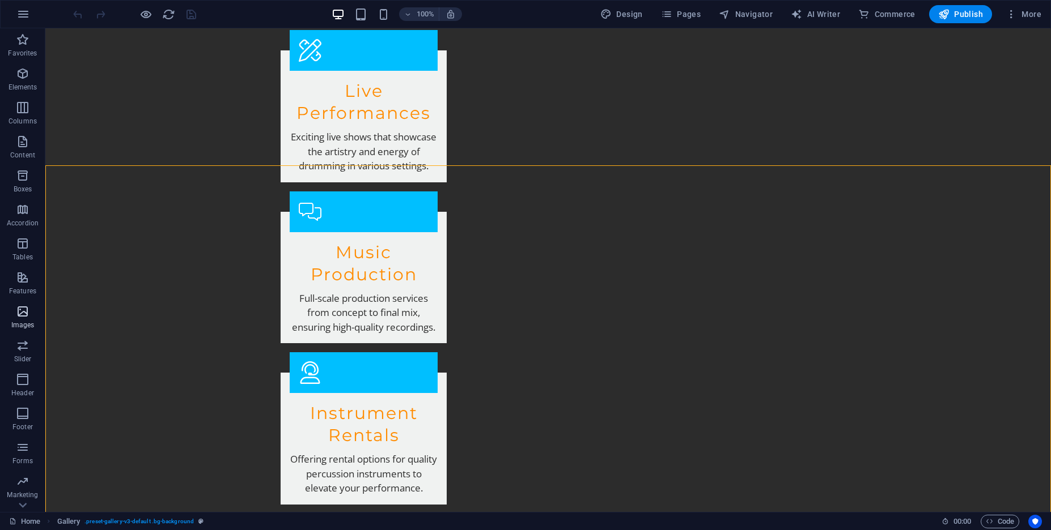
click at [28, 316] on icon "button" at bounding box center [23, 312] width 14 height 14
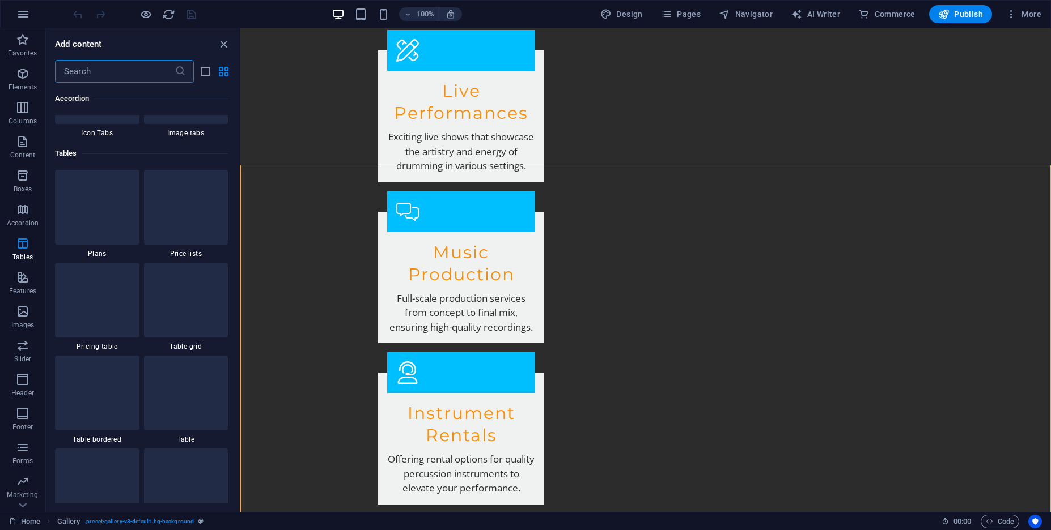
scroll to position [3523, 0]
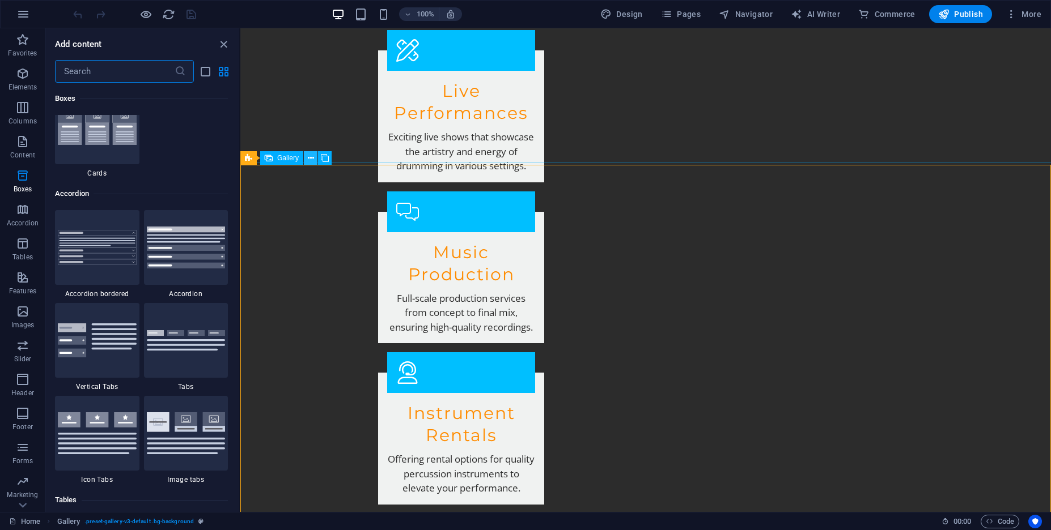
click at [312, 161] on icon at bounding box center [311, 158] width 6 height 12
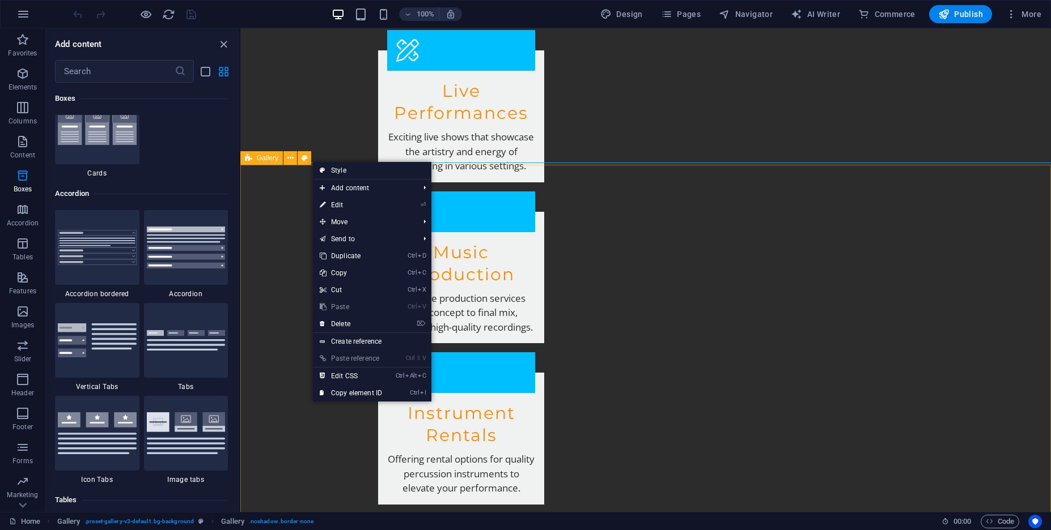
click at [252, 154] on icon at bounding box center [248, 158] width 7 height 14
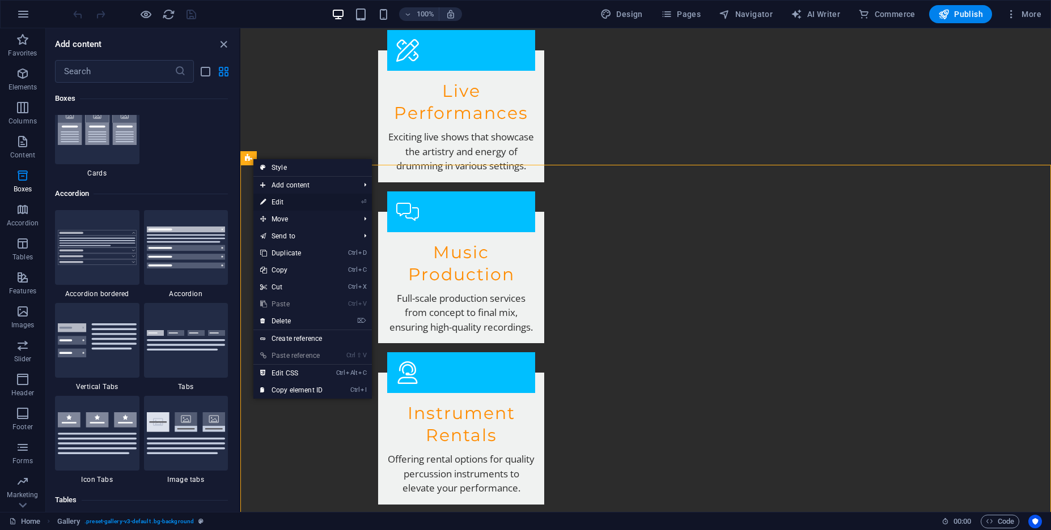
click at [291, 199] on link "⏎ Edit" at bounding box center [291, 202] width 76 height 17
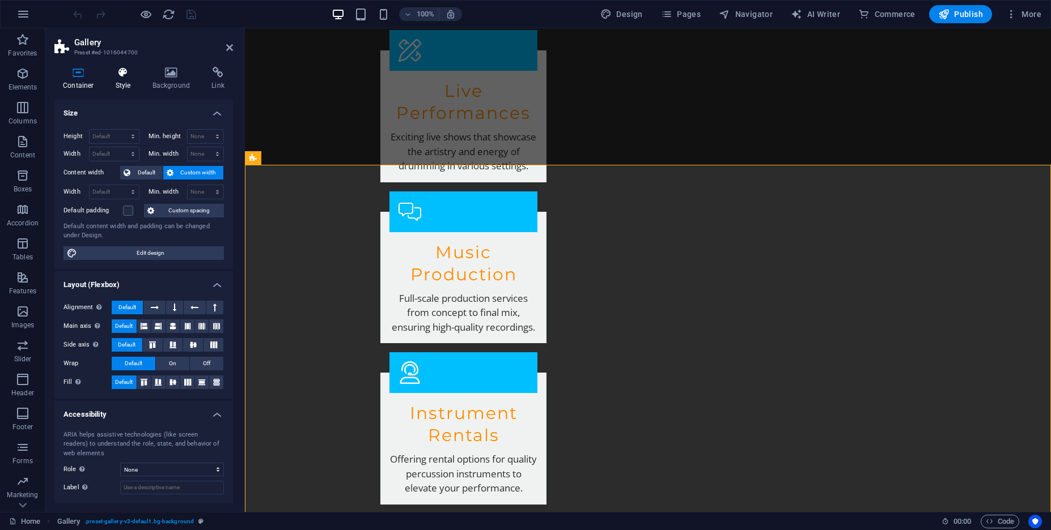
click at [130, 75] on icon at bounding box center [123, 72] width 32 height 11
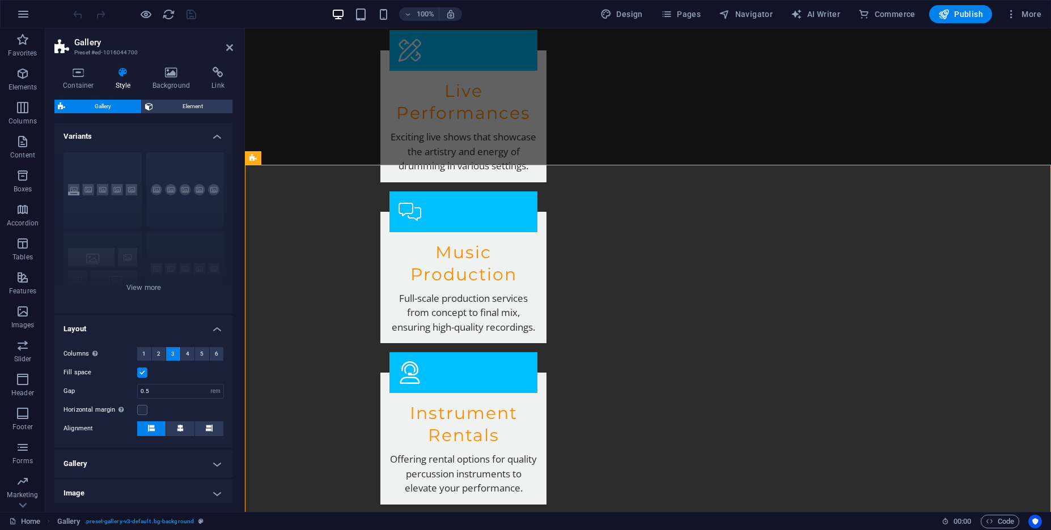
click at [116, 464] on h4 "Gallery" at bounding box center [143, 463] width 178 height 27
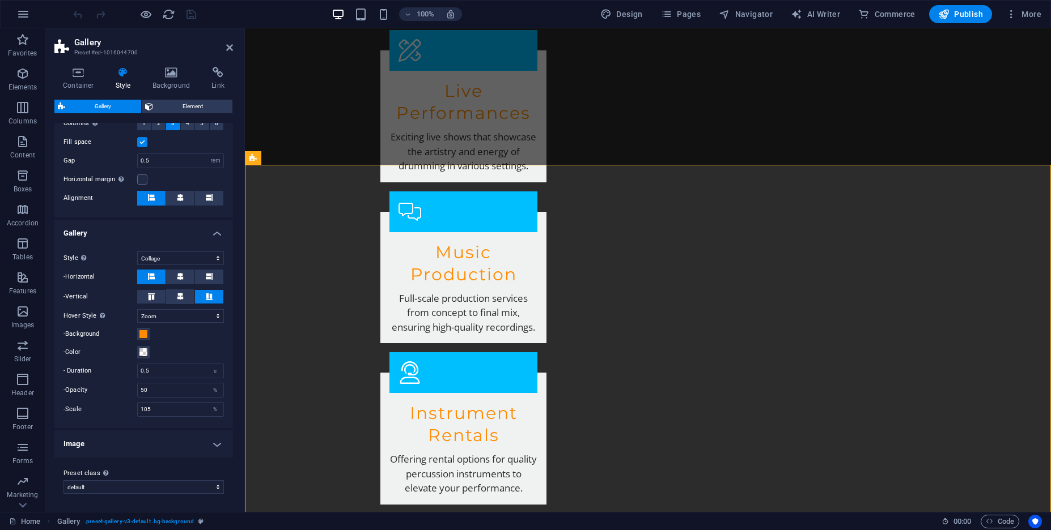
scroll to position [0, 0]
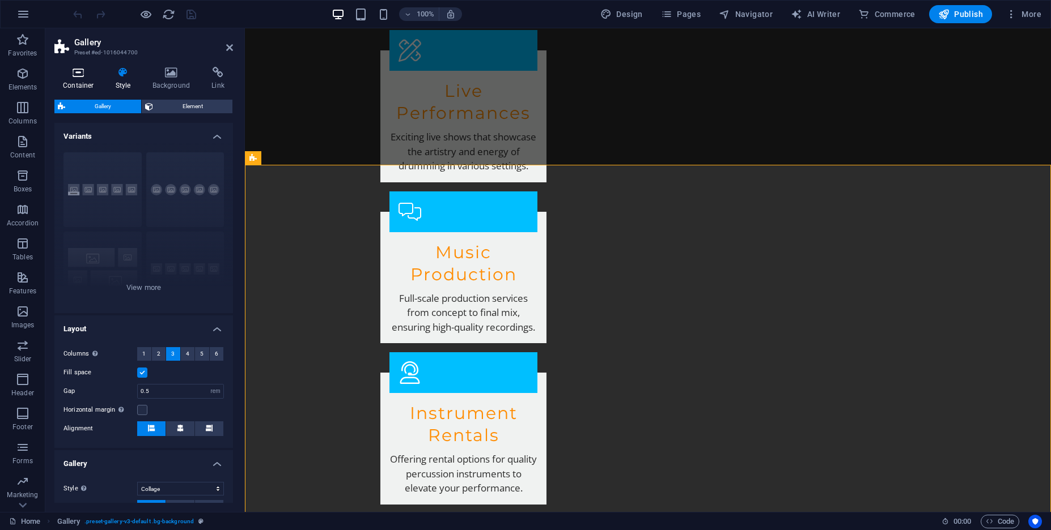
click at [73, 84] on h4 "Container" at bounding box center [80, 79] width 53 height 24
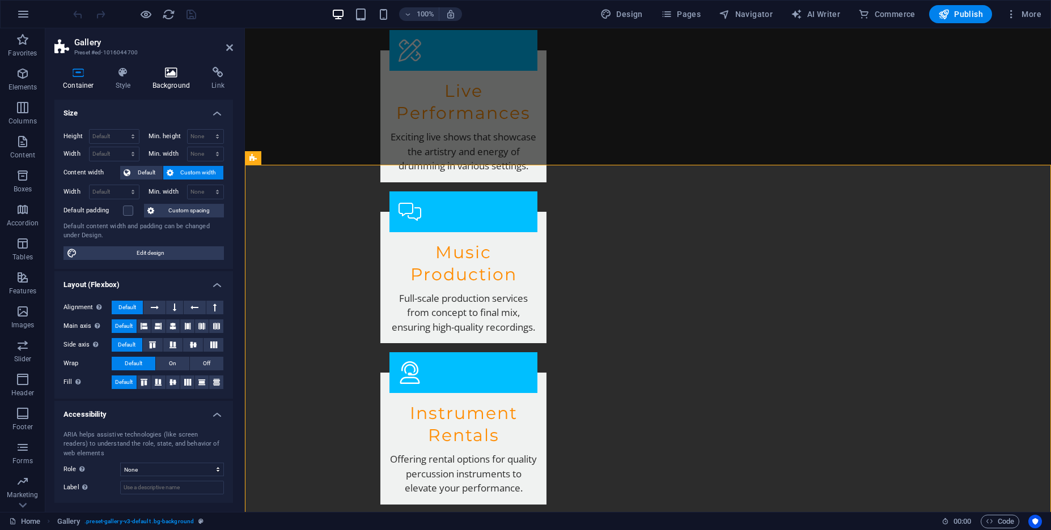
click at [161, 76] on icon at bounding box center [171, 72] width 55 height 11
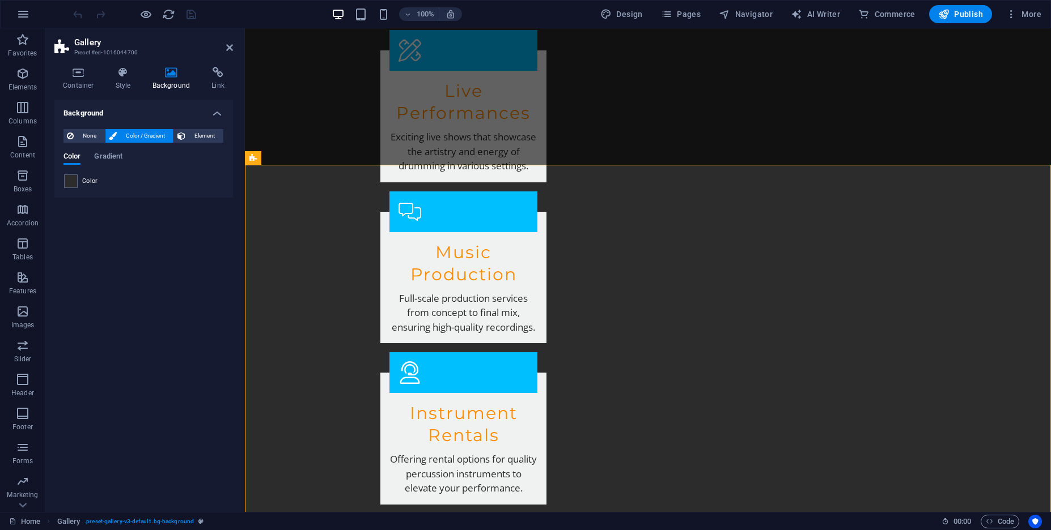
click at [90, 93] on div "Container Style Background Link Size Height Default px rem % vh vw Min. height …" at bounding box center [143, 285] width 178 height 436
click at [110, 90] on h4 "Style" at bounding box center [125, 79] width 37 height 24
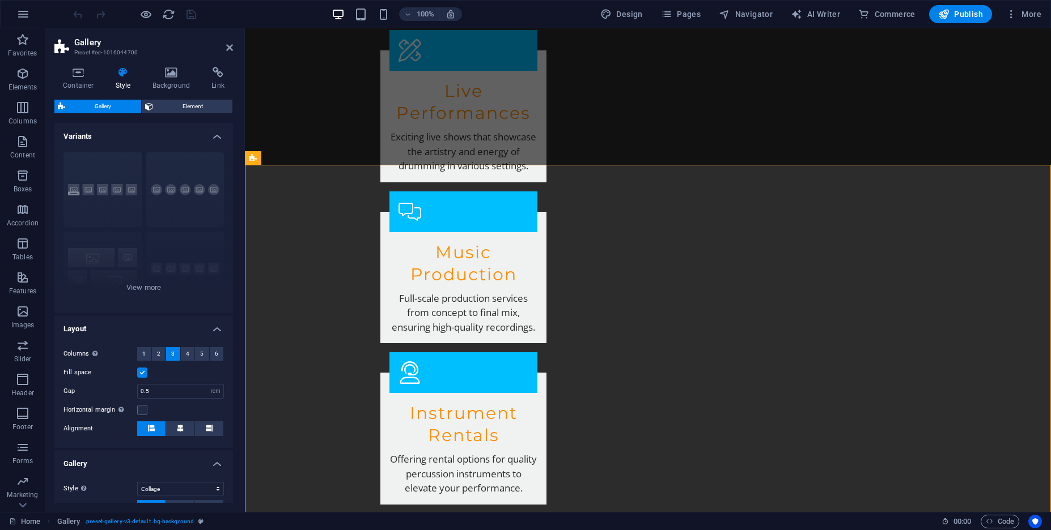
click at [198, 138] on h4 "Variants" at bounding box center [143, 133] width 178 height 20
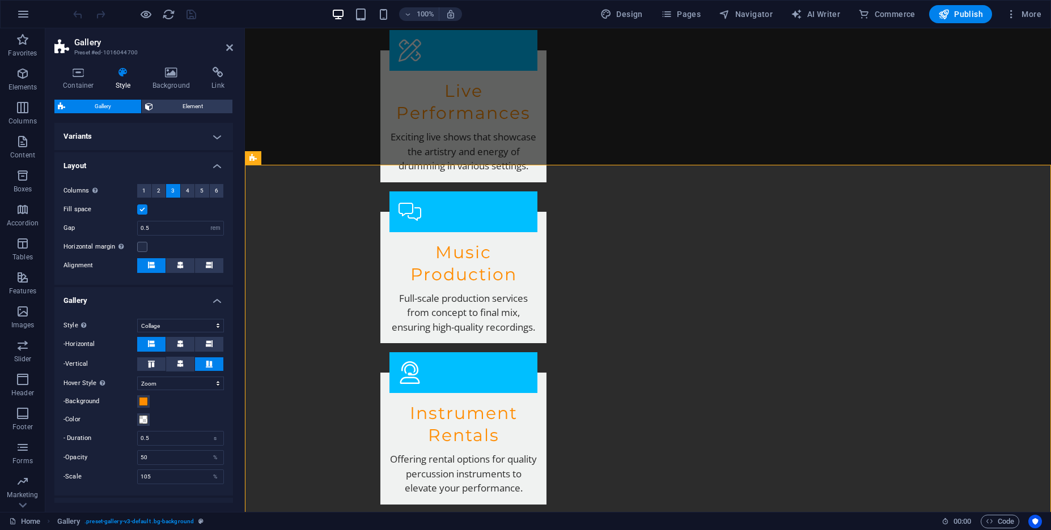
click at [116, 161] on h4 "Layout" at bounding box center [143, 162] width 178 height 20
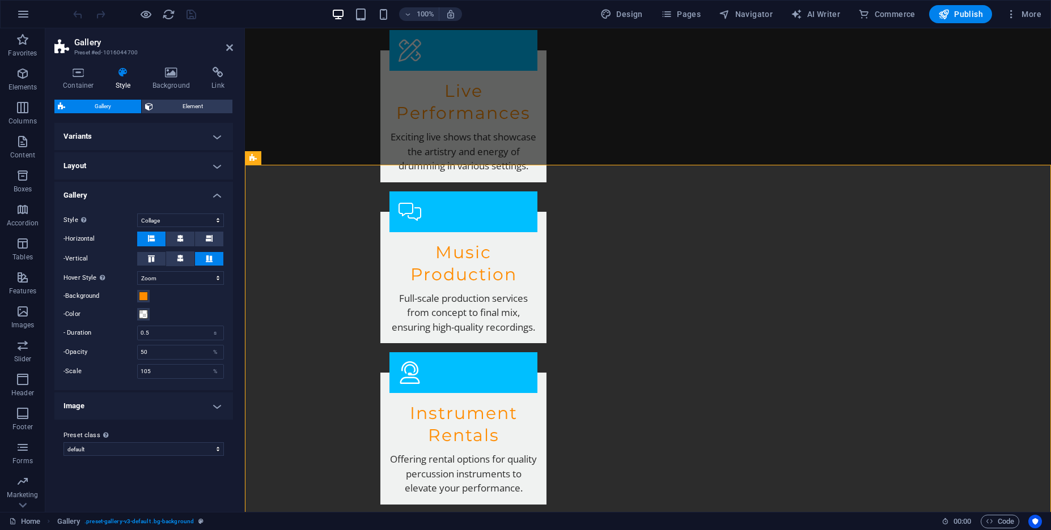
click at [112, 198] on h4 "Gallery" at bounding box center [143, 192] width 178 height 20
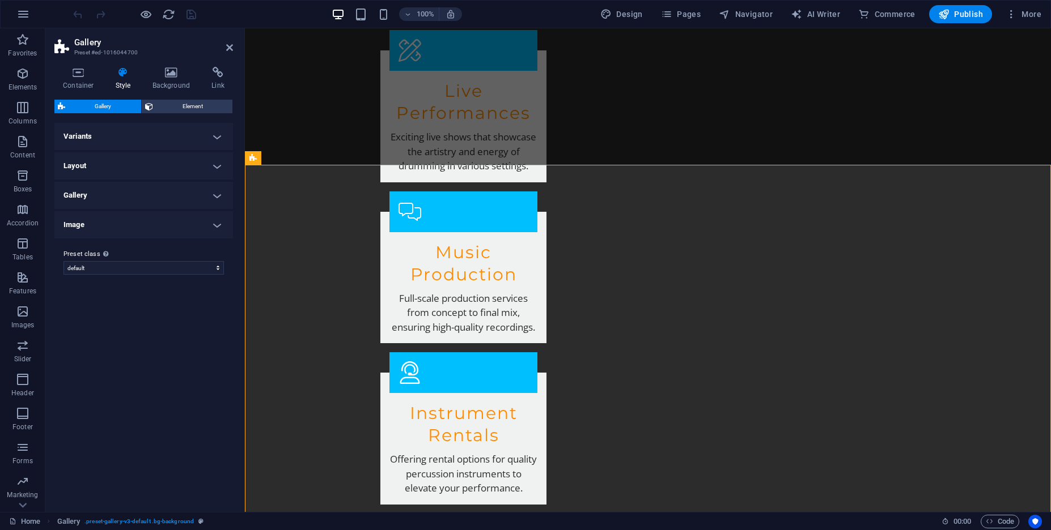
click at [109, 230] on h4 "Image" at bounding box center [143, 224] width 178 height 27
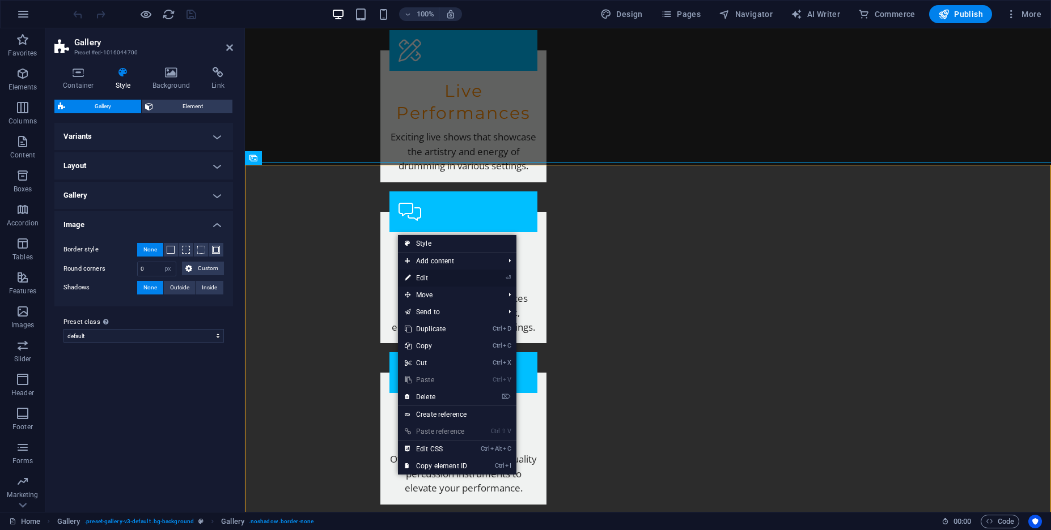
click at [427, 279] on link "⏎ Edit" at bounding box center [436, 278] width 76 height 17
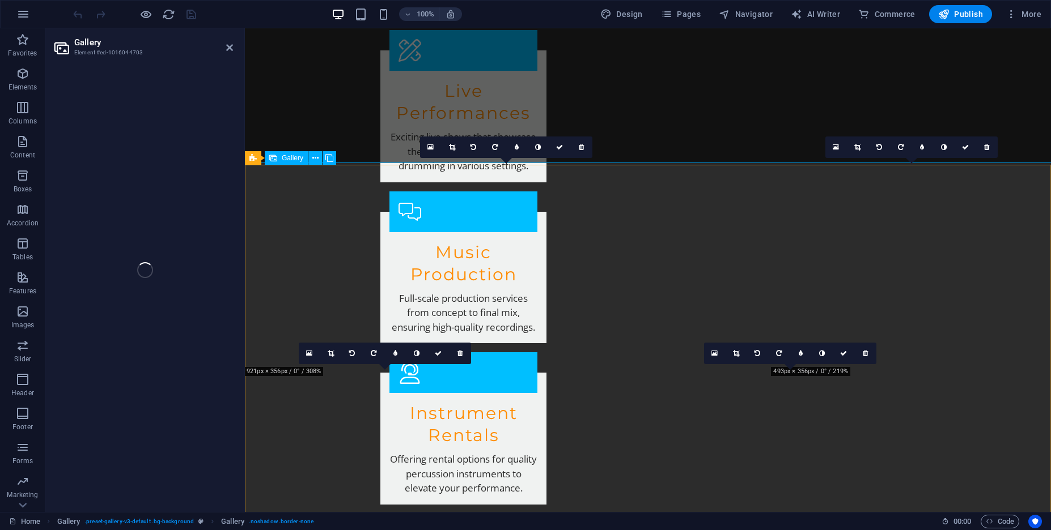
select select "px"
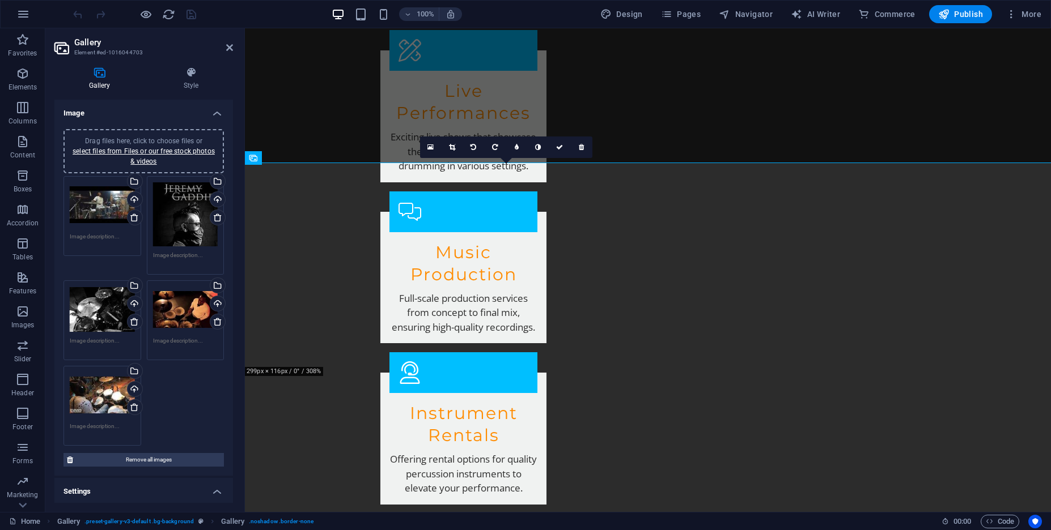
scroll to position [139, 0]
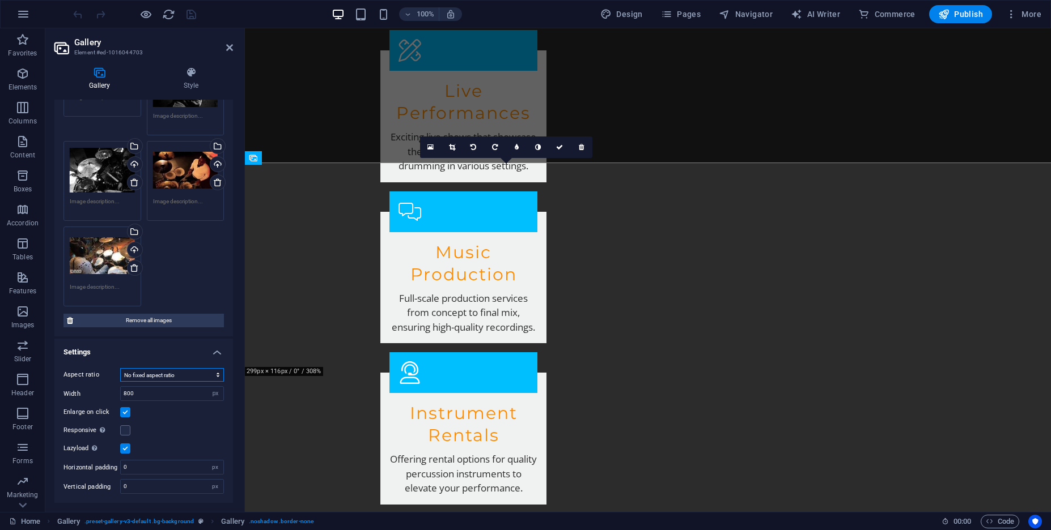
click at [120, 368] on select "No fixed aspect ratio 16:9 16:10 4:3 1:1 1:2 2:1" at bounding box center [172, 375] width 104 height 14
click option "1:1" at bounding box center [0, 0] width 0 height 0
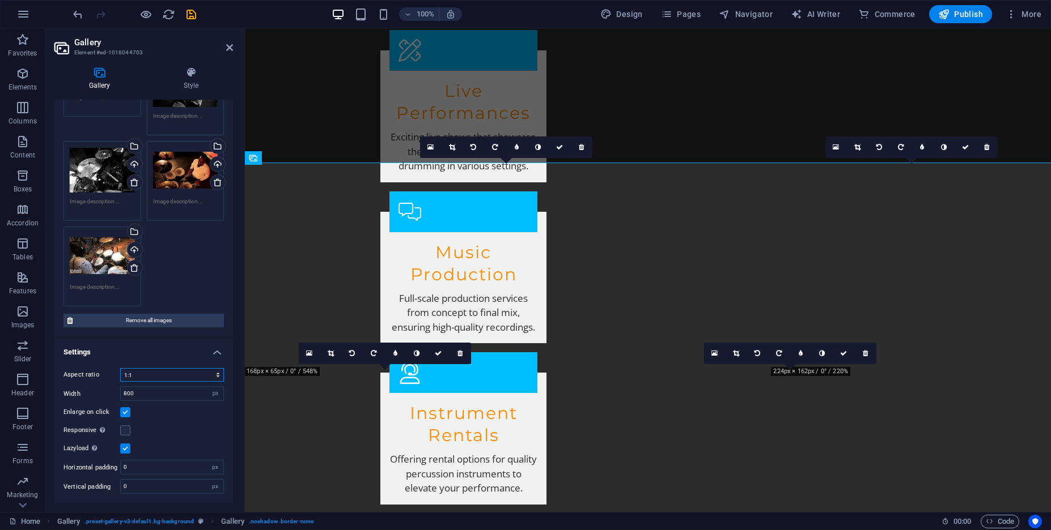
click at [120, 368] on select "No fixed aspect ratio 16:9 16:10 4:3 1:1 1:2 2:1" at bounding box center [172, 375] width 104 height 14
click option "16:9" at bounding box center [0, 0] width 0 height 0
click at [120, 368] on select "No fixed aspect ratio 16:9 16:10 4:3 1:1 1:2 2:1" at bounding box center [172, 375] width 104 height 14
click option "16:10" at bounding box center [0, 0] width 0 height 0
click at [120, 368] on select "No fixed aspect ratio 16:9 16:10 4:3 1:1 1:2 2:1" at bounding box center [172, 375] width 104 height 14
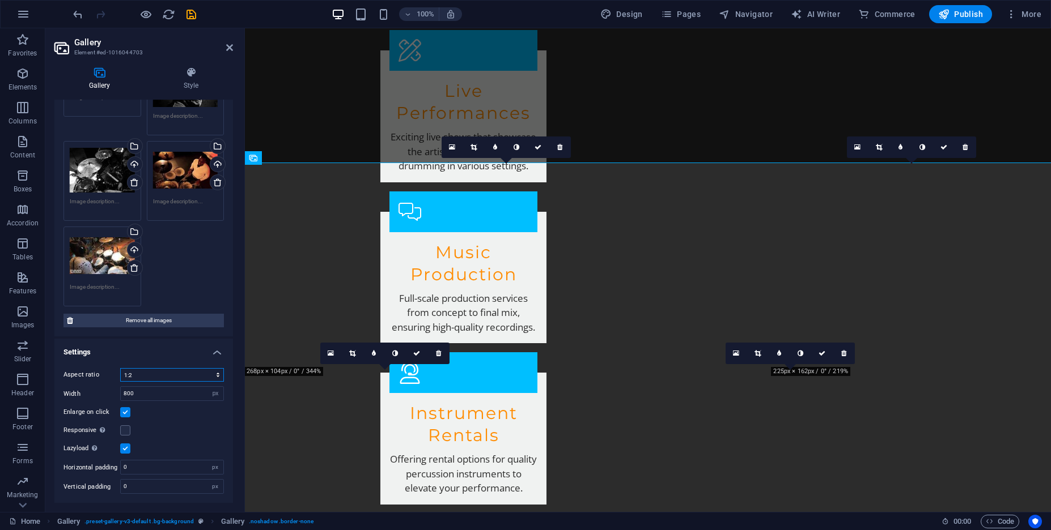
click option "1:2" at bounding box center [0, 0] width 0 height 0
click at [120, 368] on select "No fixed aspect ratio 16:9 16:10 4:3 1:1 1:2 2:1" at bounding box center [172, 375] width 104 height 14
click option "2:1" at bounding box center [0, 0] width 0 height 0
click at [120, 368] on select "No fixed aspect ratio 16:9 16:10 4:3 1:1 1:2 2:1" at bounding box center [172, 375] width 104 height 14
select select "0"
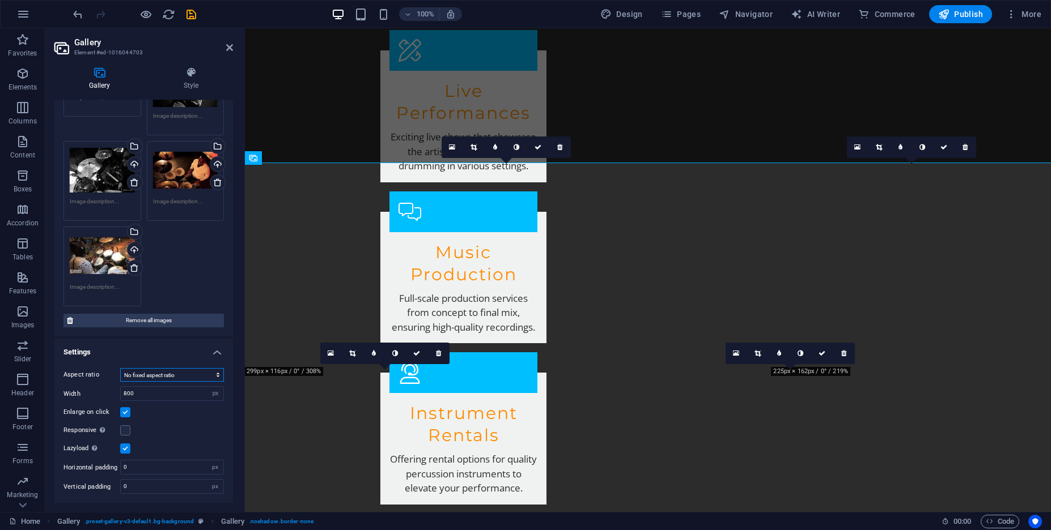
click option "No fixed aspect ratio" at bounding box center [0, 0] width 0 height 0
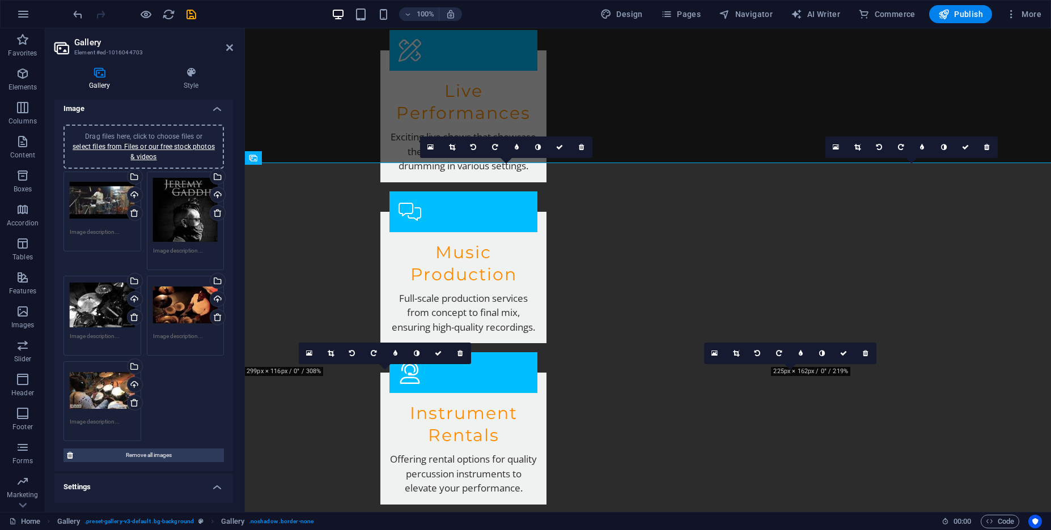
scroll to position [0, 0]
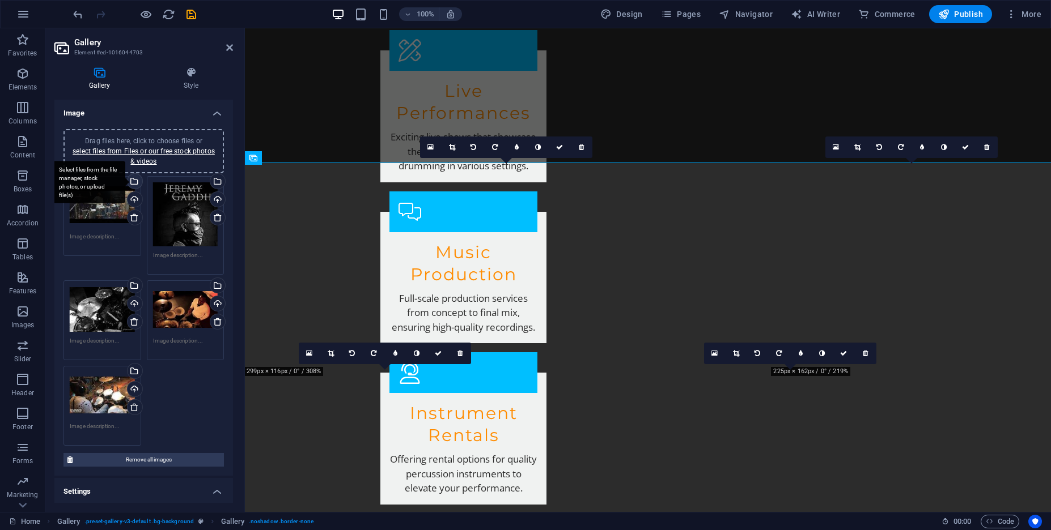
click at [140, 183] on div "Select files from the file manager, stock photos, or upload file(s)" at bounding box center [133, 182] width 17 height 17
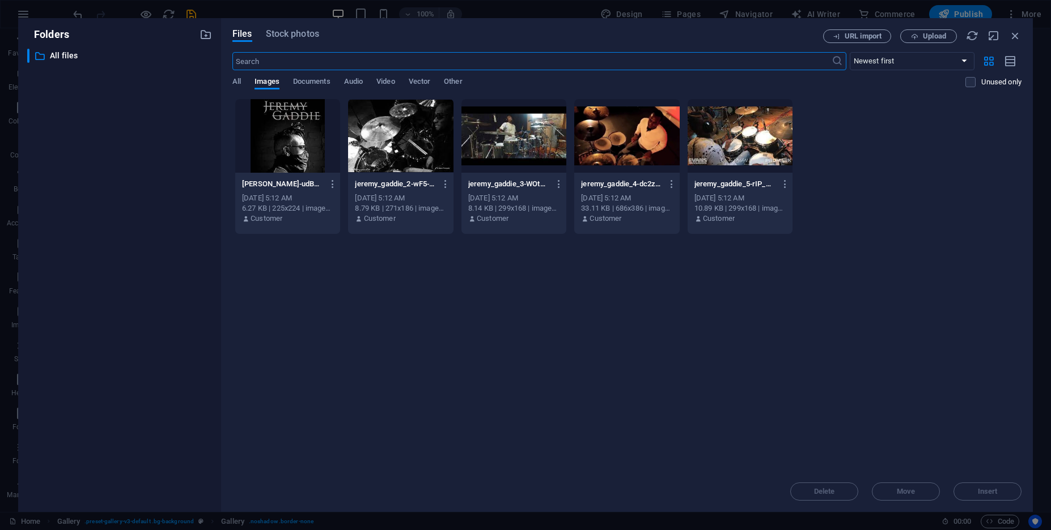
scroll to position [1273, 0]
click at [707, 151] on div at bounding box center [739, 136] width 105 height 74
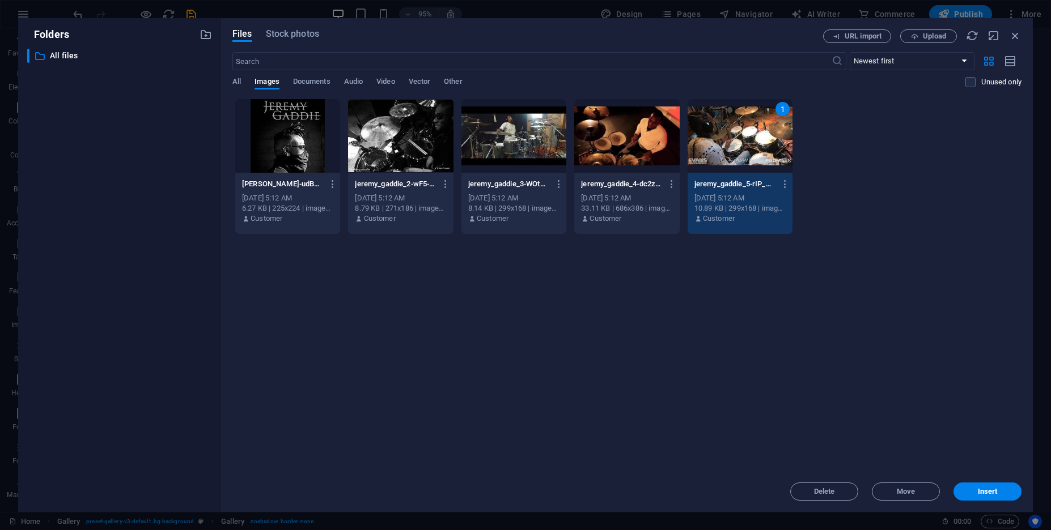
click at [280, 154] on div at bounding box center [287, 136] width 105 height 74
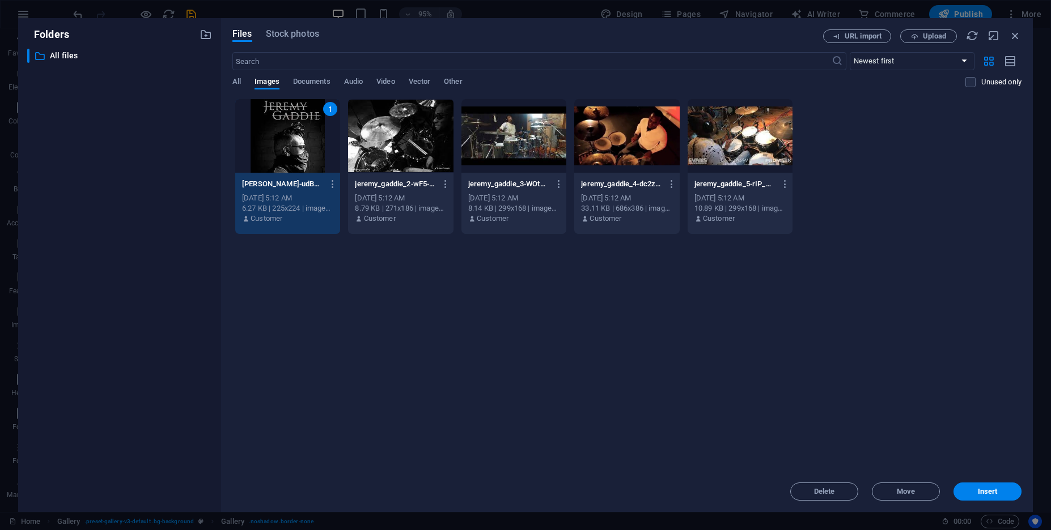
click at [362, 134] on div at bounding box center [400, 136] width 105 height 74
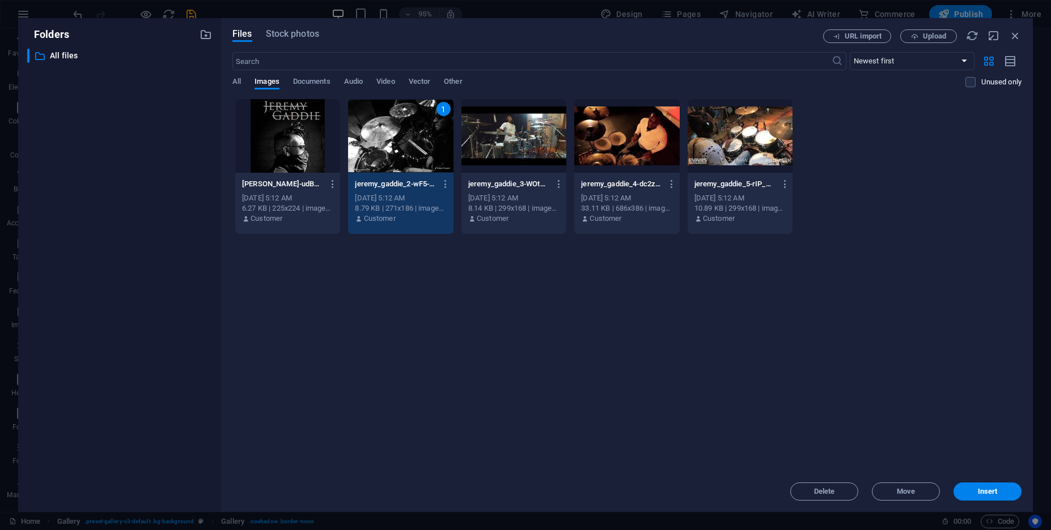
click at [480, 138] on div at bounding box center [513, 136] width 105 height 74
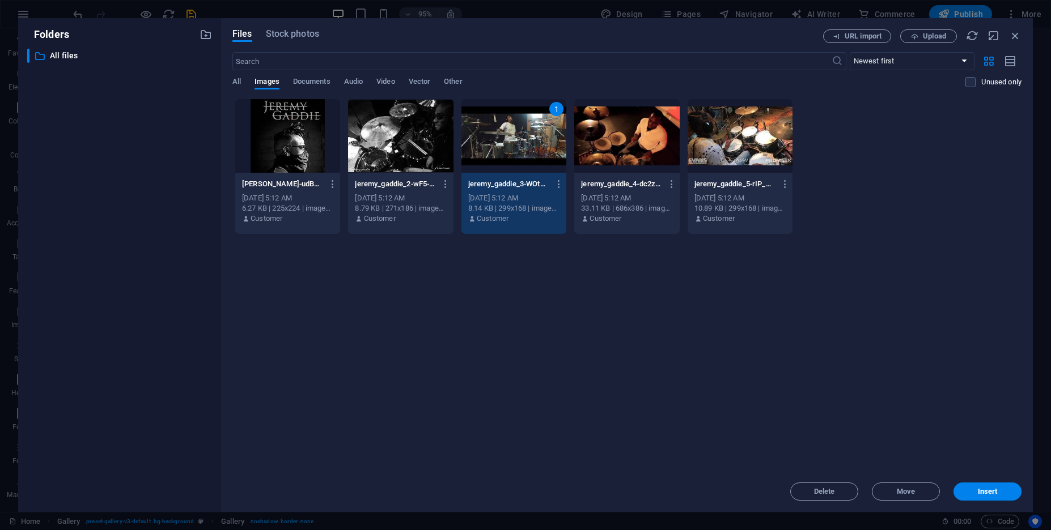
click at [743, 141] on div at bounding box center [739, 136] width 105 height 74
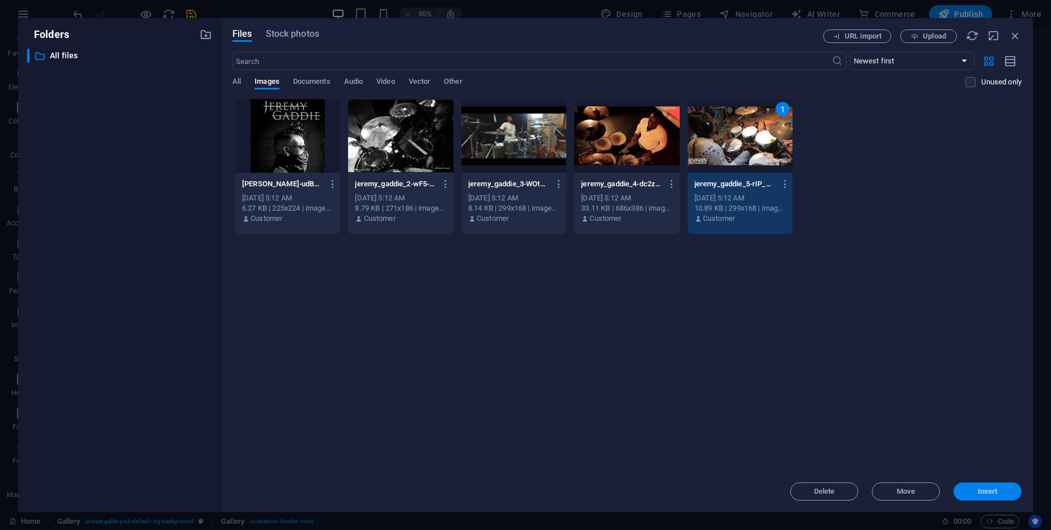
click at [1008, 498] on button "Insert" at bounding box center [987, 492] width 68 height 18
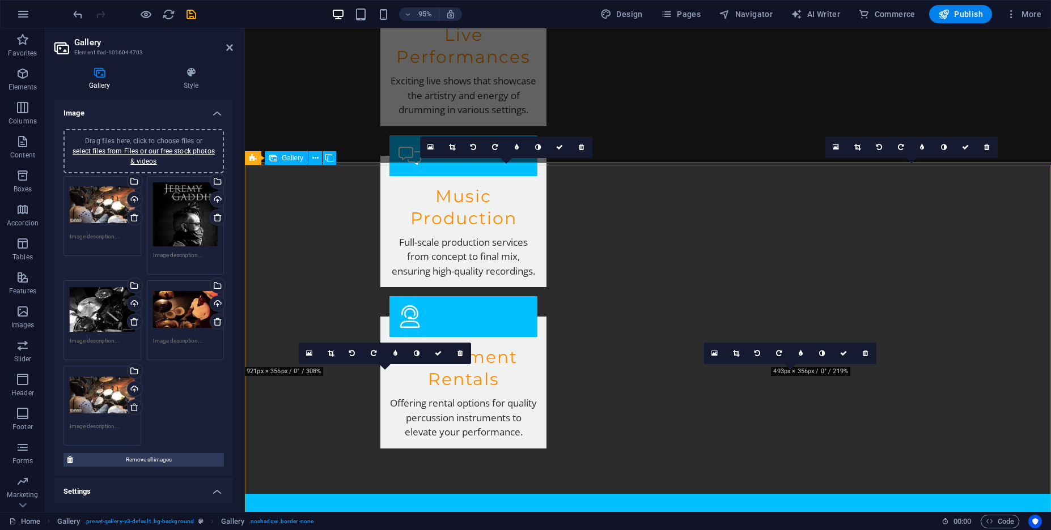
scroll to position [1251, 0]
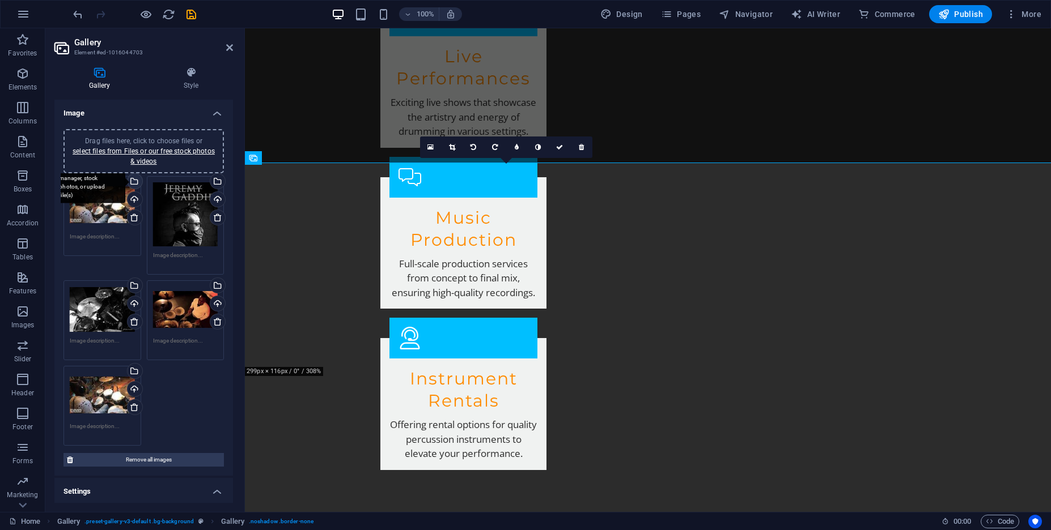
click at [125, 182] on div "Select files from the file manager, stock photos, or upload file(s)" at bounding box center [89, 182] width 74 height 42
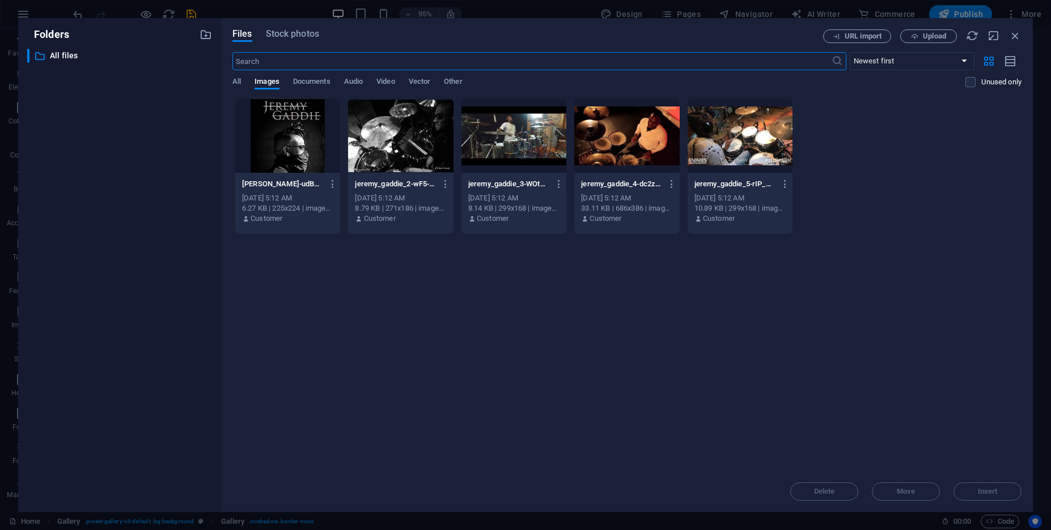
scroll to position [1273, 0]
click at [395, 149] on div at bounding box center [400, 136] width 105 height 74
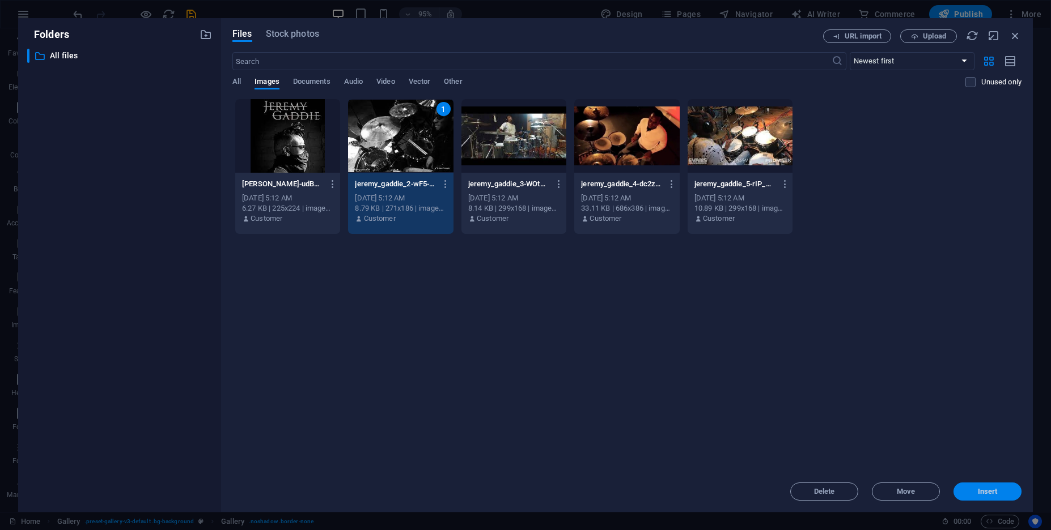
click at [1017, 496] on button "Insert" at bounding box center [987, 492] width 68 height 18
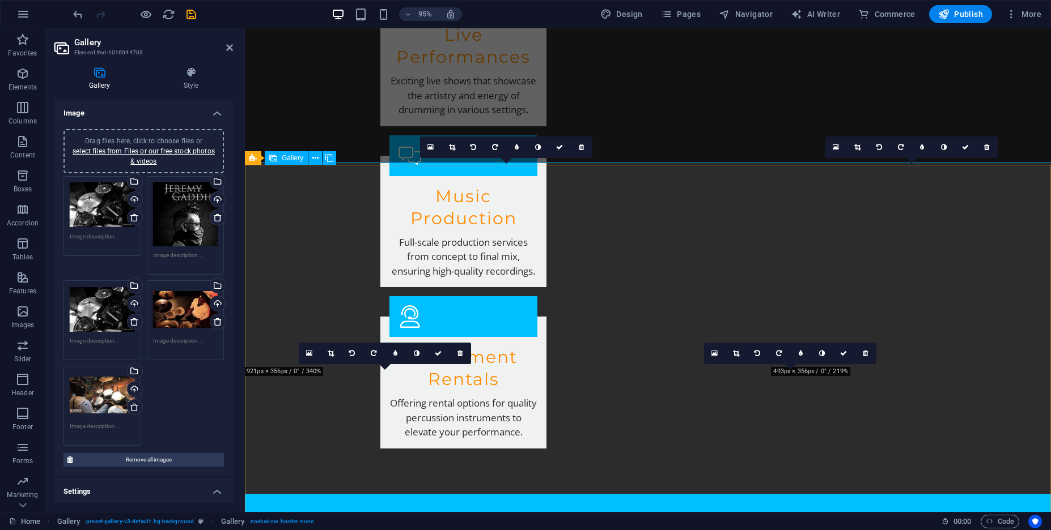
scroll to position [1251, 0]
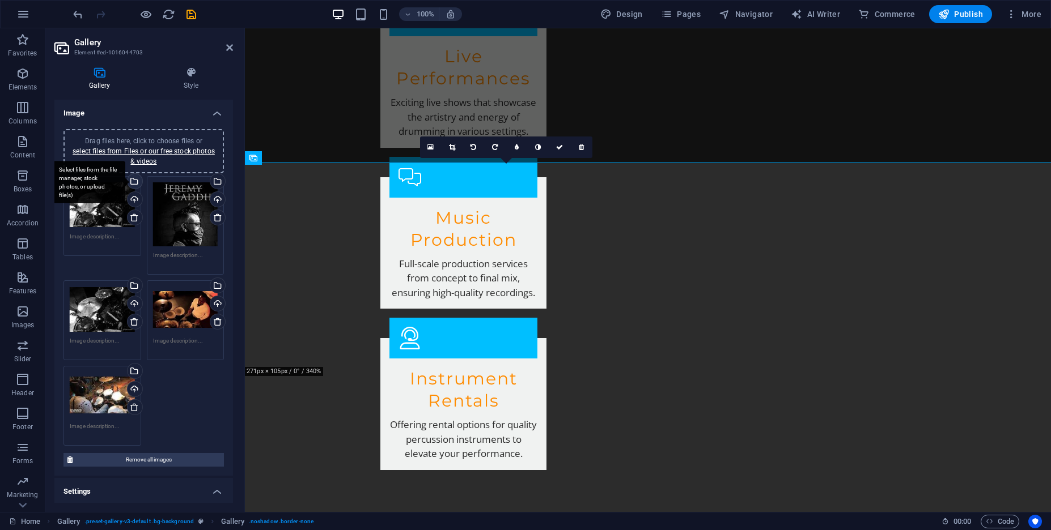
click at [125, 184] on div "Select files from the file manager, stock photos, or upload file(s)" at bounding box center [89, 182] width 74 height 42
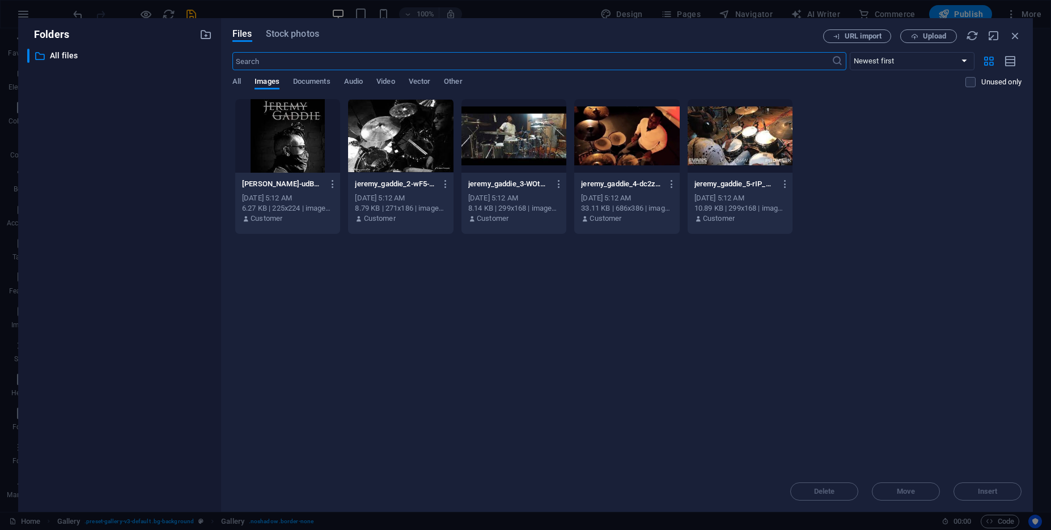
scroll to position [1273, 0]
click at [504, 130] on div at bounding box center [513, 136] width 105 height 74
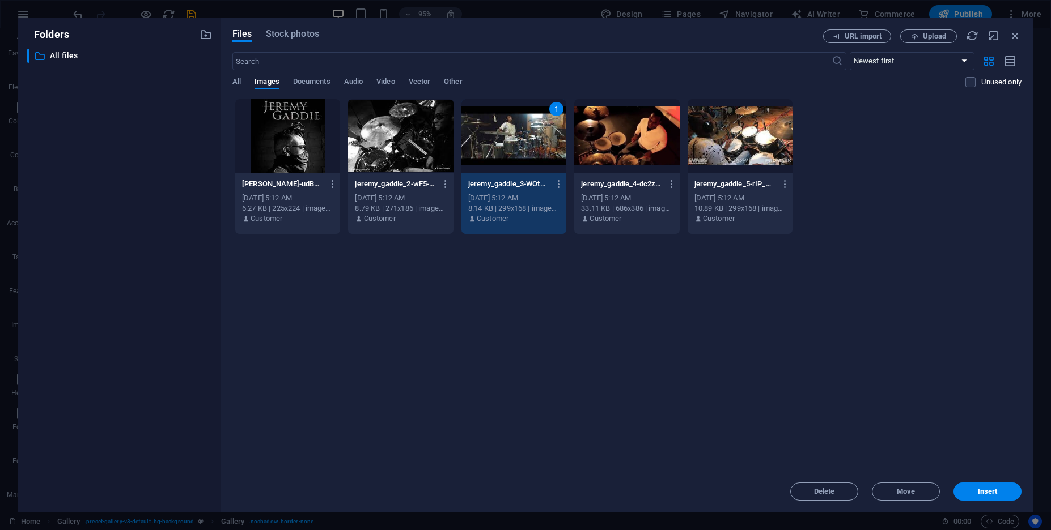
click at [972, 478] on div "Delete Move Insert" at bounding box center [626, 485] width 789 height 29
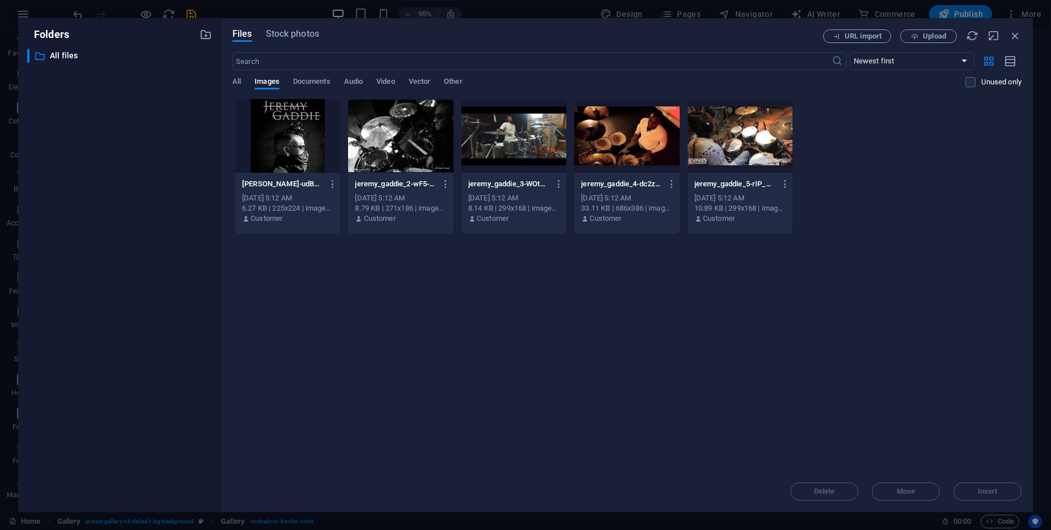
click at [972, 487] on div "Delete Move Insert" at bounding box center [626, 485] width 789 height 29
click at [519, 147] on div at bounding box center [513, 136] width 105 height 74
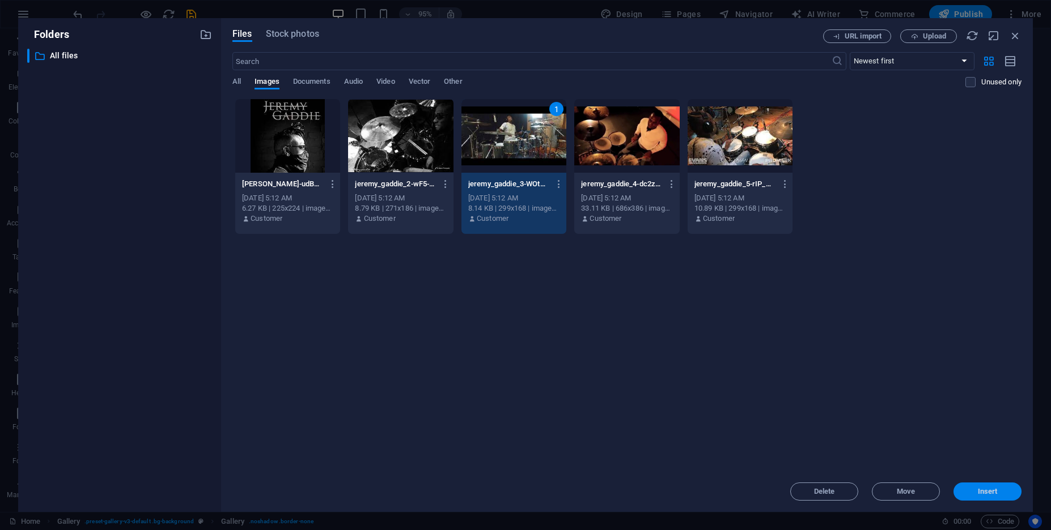
click at [968, 495] on span "Insert" at bounding box center [987, 491] width 59 height 7
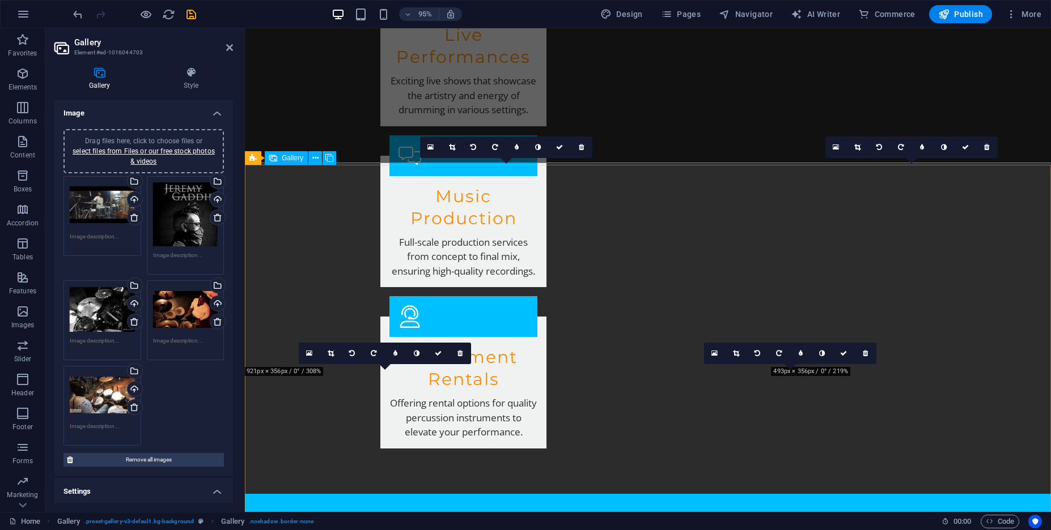
scroll to position [1251, 0]
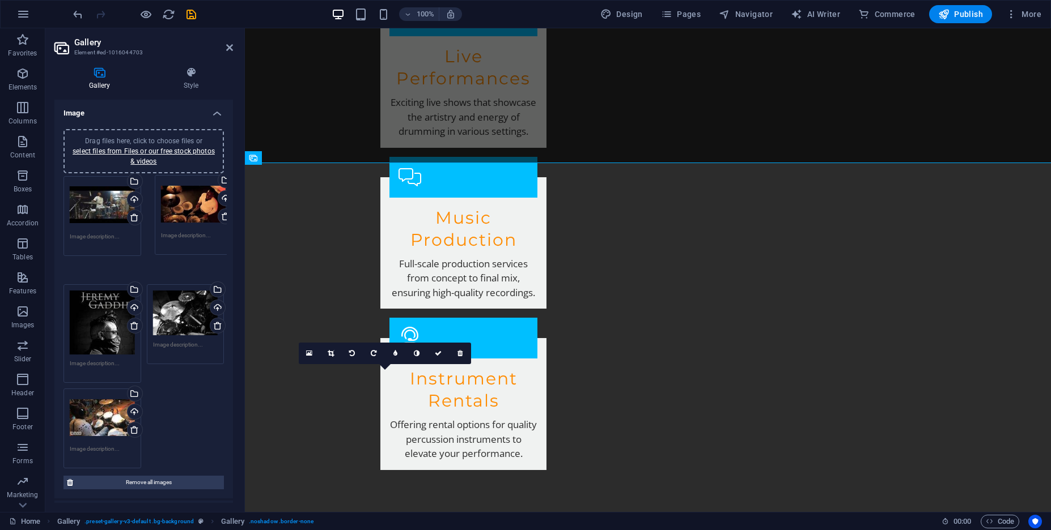
drag, startPoint x: 176, startPoint y: 314, endPoint x: 183, endPoint y: 213, distance: 101.1
click at [184, 209] on div "Drag files here, click to choose files or select files from Files or our free s…" at bounding box center [144, 322] width 166 height 299
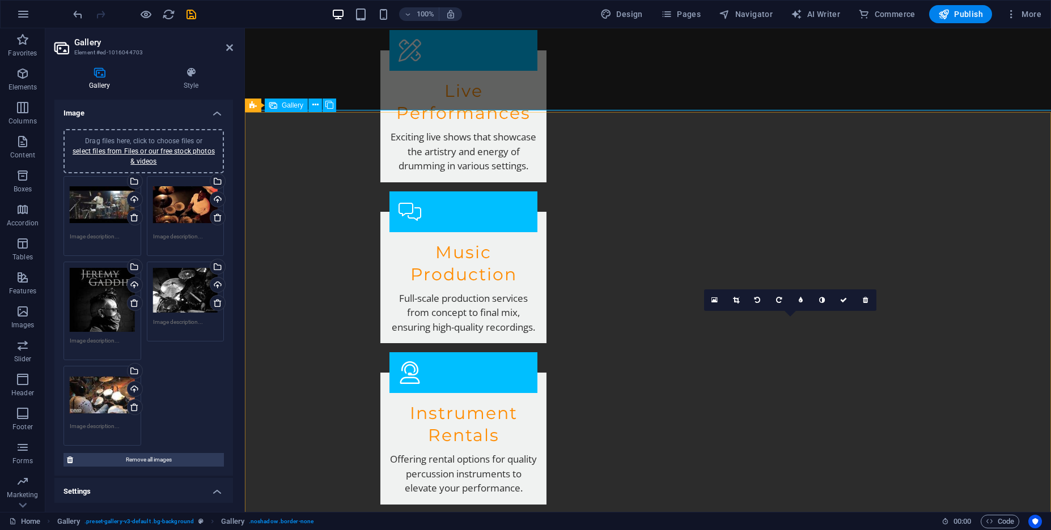
scroll to position [1408, 0]
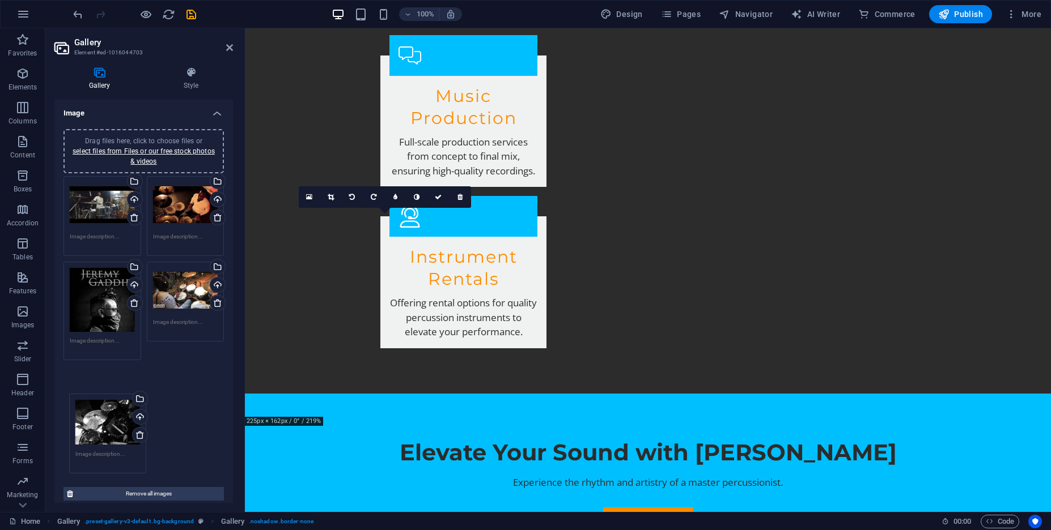
drag, startPoint x: 171, startPoint y: 311, endPoint x: 93, endPoint y: 443, distance: 153.2
click at [93, 443] on div "Drag files here, click to choose files or select files from Files or our free s…" at bounding box center [144, 328] width 166 height 310
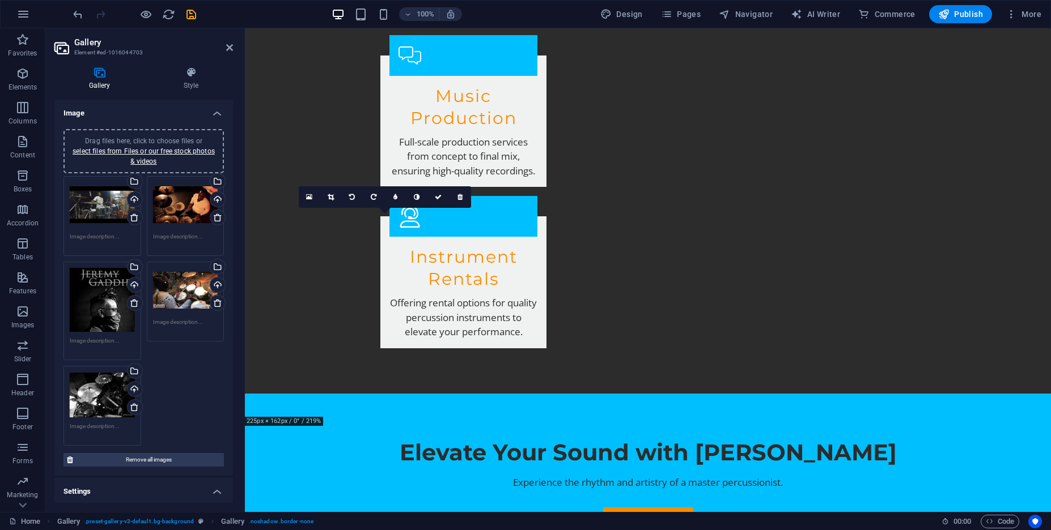
drag, startPoint x: 165, startPoint y: 465, endPoint x: 199, endPoint y: 391, distance: 81.4
click at [199, 391] on div "Drag files here, click to choose files or select files from Files or our free s…" at bounding box center [143, 298] width 178 height 356
click at [182, 388] on div "Drag files here, click to choose files or select files from Files or our free s…" at bounding box center [144, 311] width 166 height 276
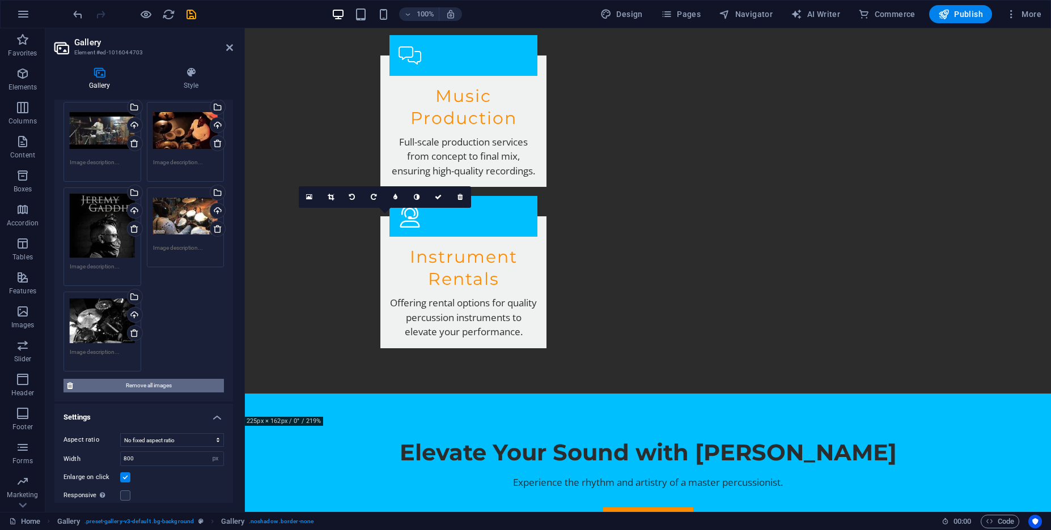
scroll to position [116, 0]
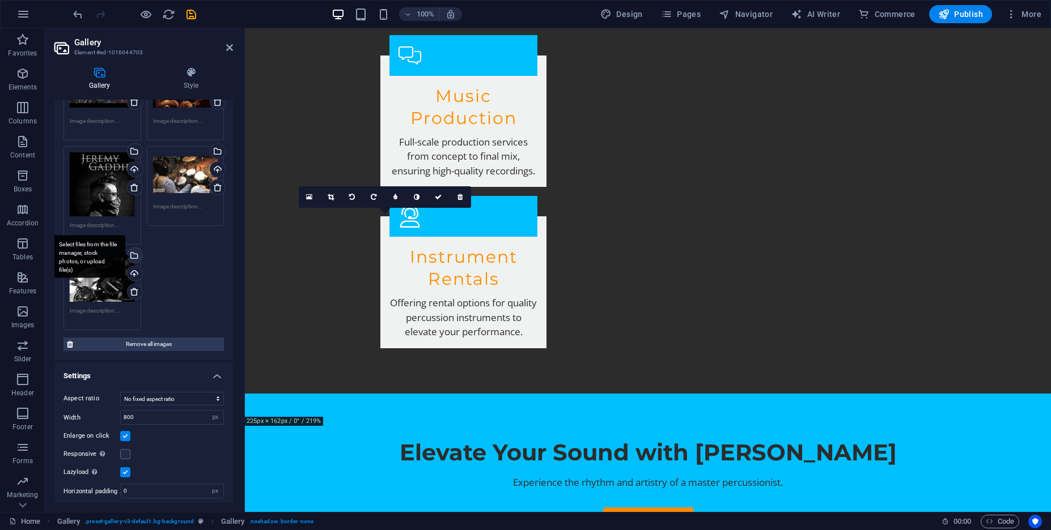
click at [134, 258] on div "Select files from the file manager, stock photos, or upload file(s)" at bounding box center [133, 256] width 17 height 17
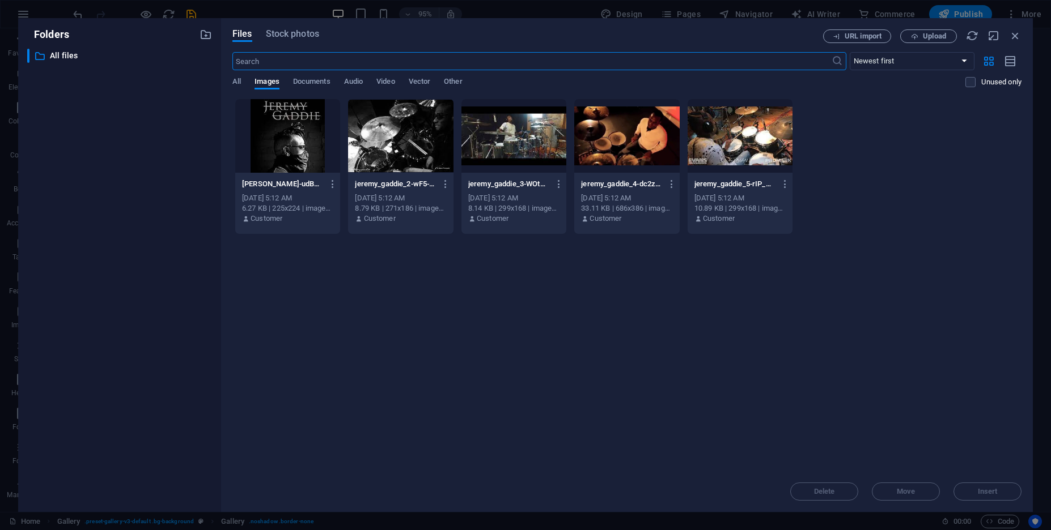
drag, startPoint x: 930, startPoint y: 146, endPoint x: 924, endPoint y: 142, distance: 8.2
click at [930, 146] on div "jeremy_gaddie-udBz4bQ-7w-JL6sa74uBpA.jpeg jeremy_gaddie-udBz4bQ-7w-JL6sa74uBpA.…" at bounding box center [626, 167] width 789 height 136
click at [913, 38] on icon "button" at bounding box center [914, 36] width 7 height 7
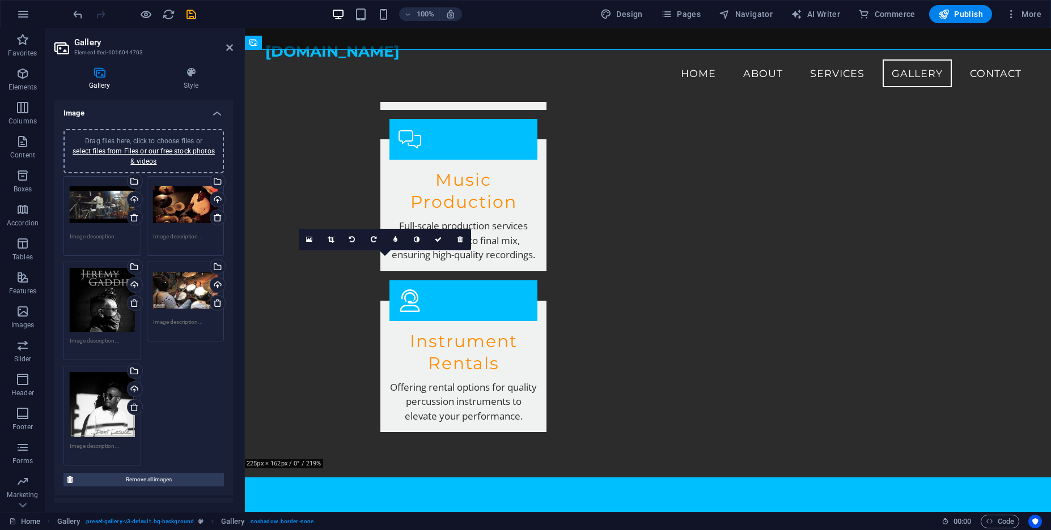
scroll to position [0, 0]
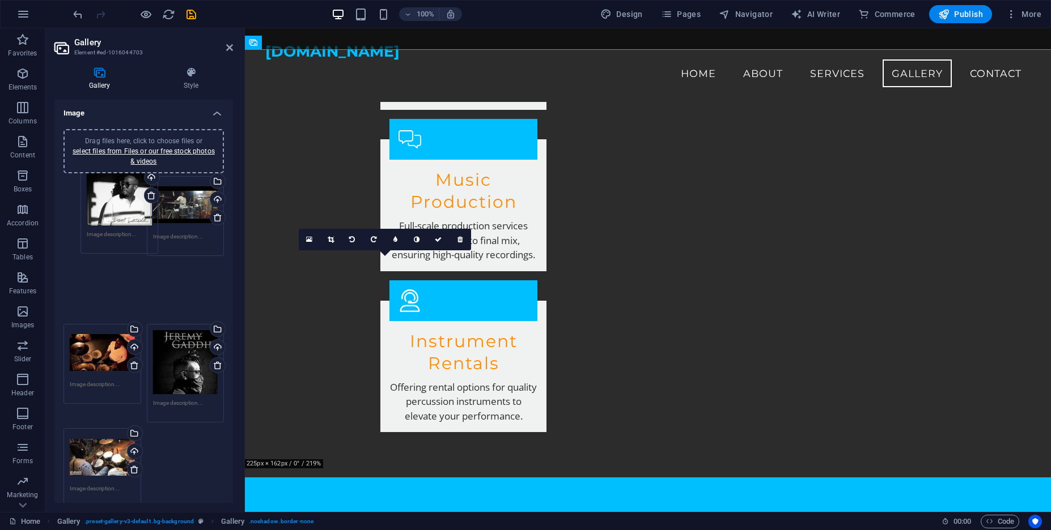
drag, startPoint x: 102, startPoint y: 386, endPoint x: 120, endPoint y: 177, distance: 209.8
click at [119, 175] on div "Drag files here, click to choose files or select files from Files or our free s…" at bounding box center [144, 342] width 166 height 338
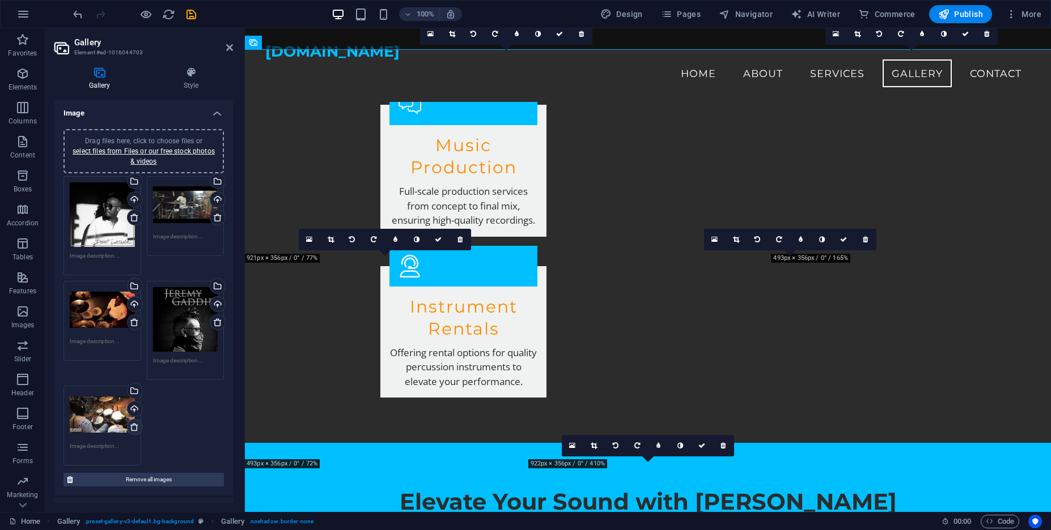
click at [139, 430] on icon at bounding box center [134, 427] width 9 height 9
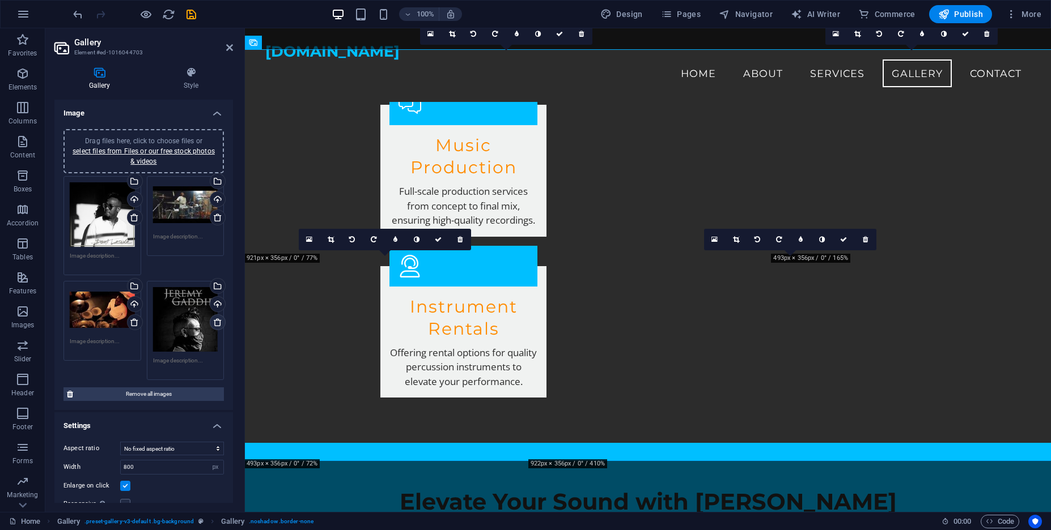
click at [222, 322] on div "Drag files here, click to choose files or select files from Files or our free s…" at bounding box center [144, 278] width 166 height 210
click at [132, 325] on icon at bounding box center [134, 322] width 9 height 9
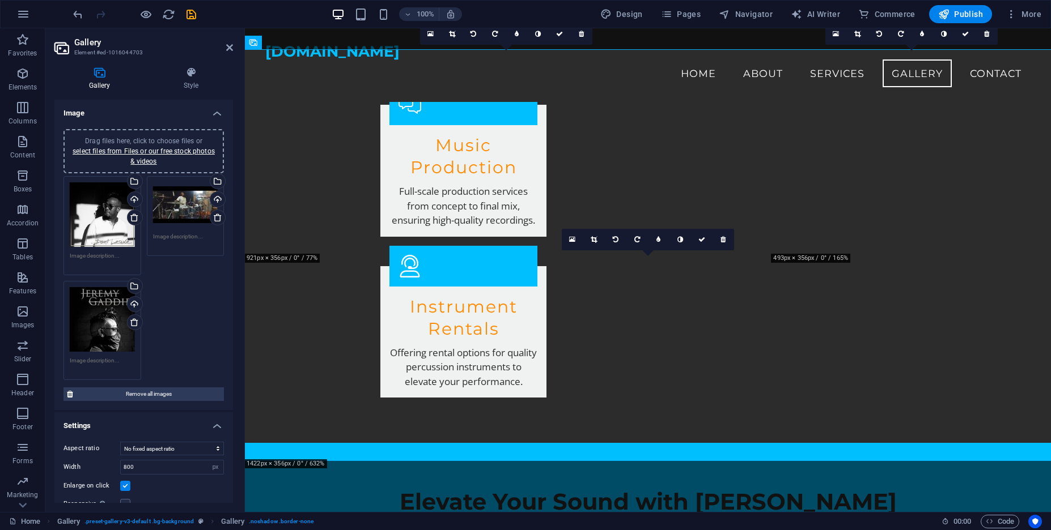
click at [139, 325] on icon at bounding box center [134, 322] width 9 height 9
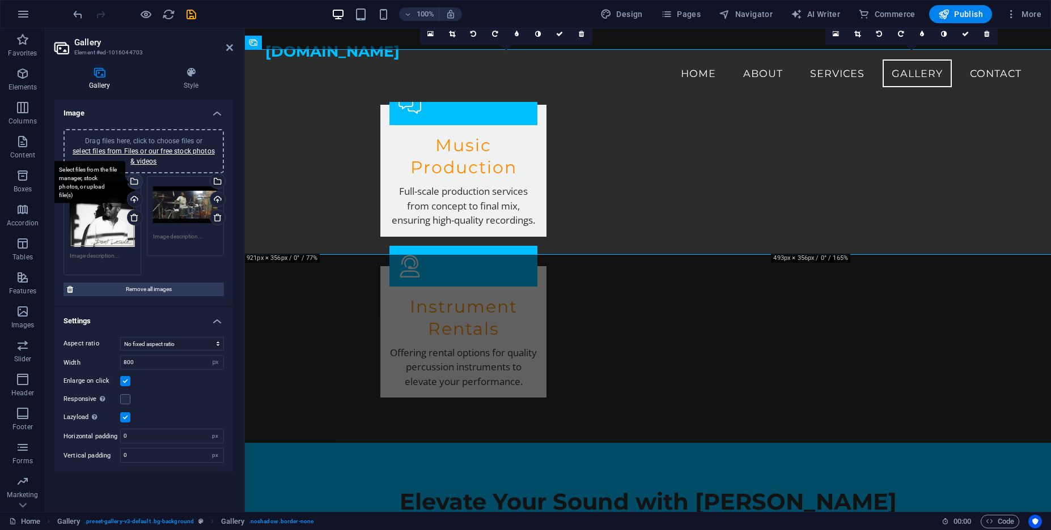
click at [135, 178] on div "Select files from the file manager, stock photos, or upload file(s)" at bounding box center [133, 182] width 17 height 17
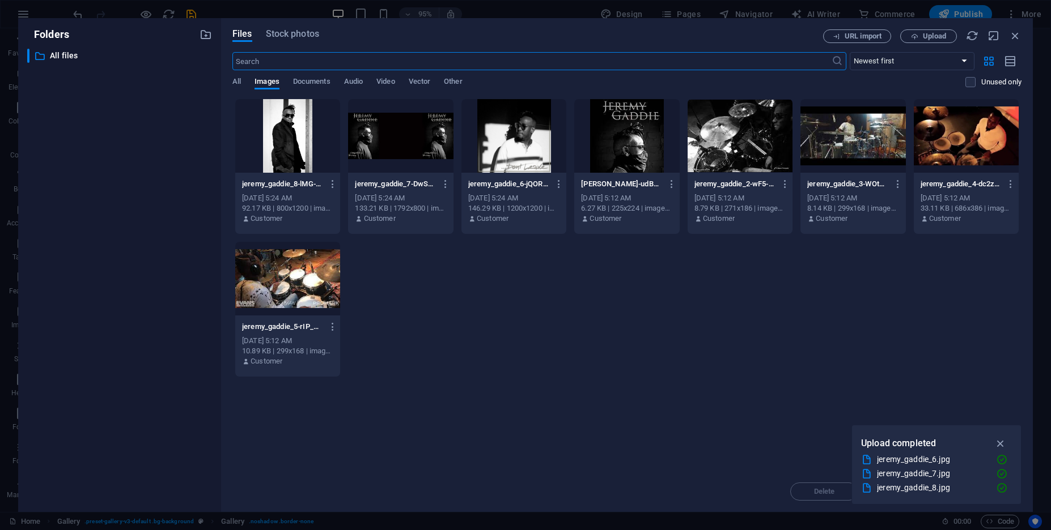
scroll to position [1329, 0]
click at [441, 143] on div at bounding box center [400, 136] width 105 height 74
click at [535, 143] on div at bounding box center [513, 136] width 105 height 74
click at [651, 151] on div at bounding box center [626, 136] width 105 height 74
click at [528, 149] on div at bounding box center [513, 136] width 105 height 74
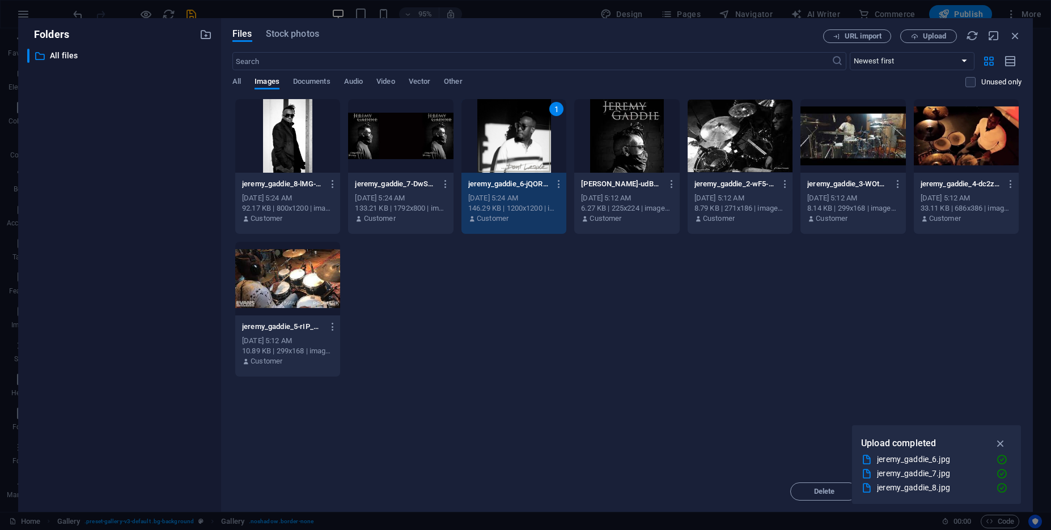
click at [623, 124] on div at bounding box center [626, 136] width 105 height 74
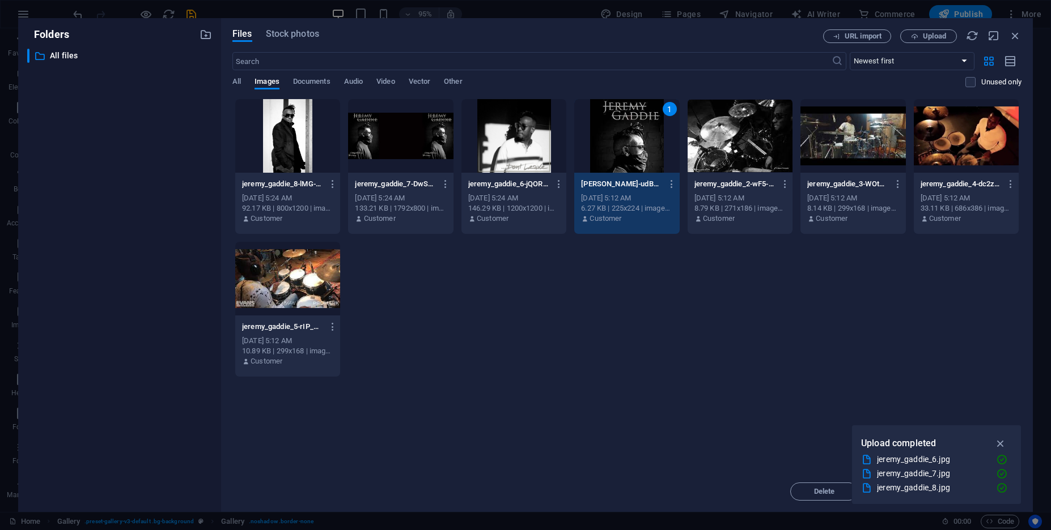
click at [518, 137] on div at bounding box center [513, 136] width 105 height 74
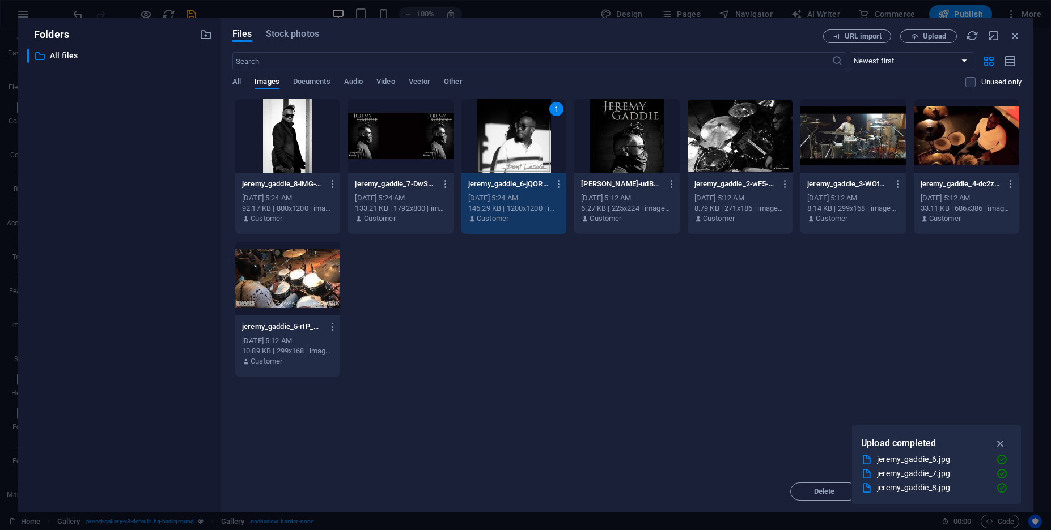
click at [1006, 443] on icon "button" at bounding box center [1000, 443] width 13 height 12
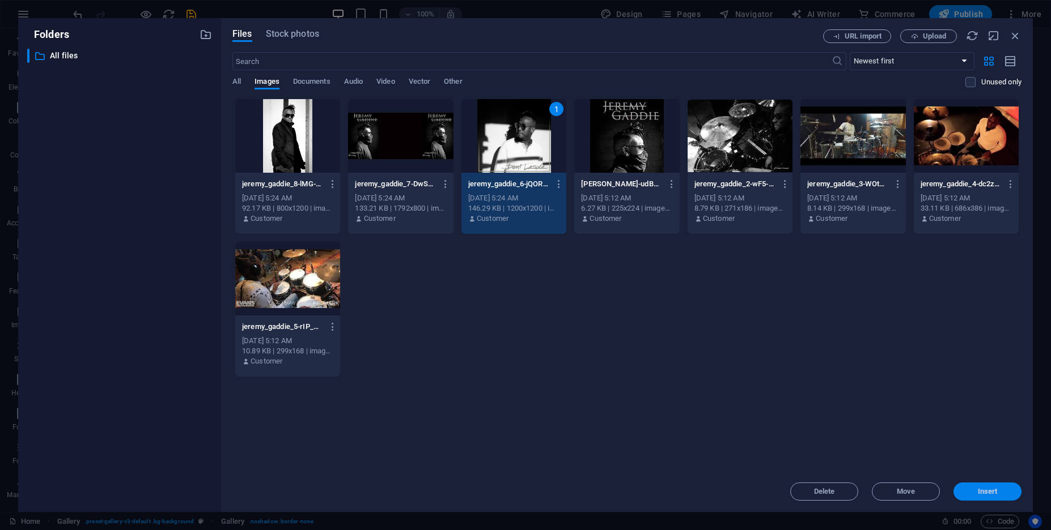
click at [998, 490] on button "Insert" at bounding box center [987, 492] width 68 height 18
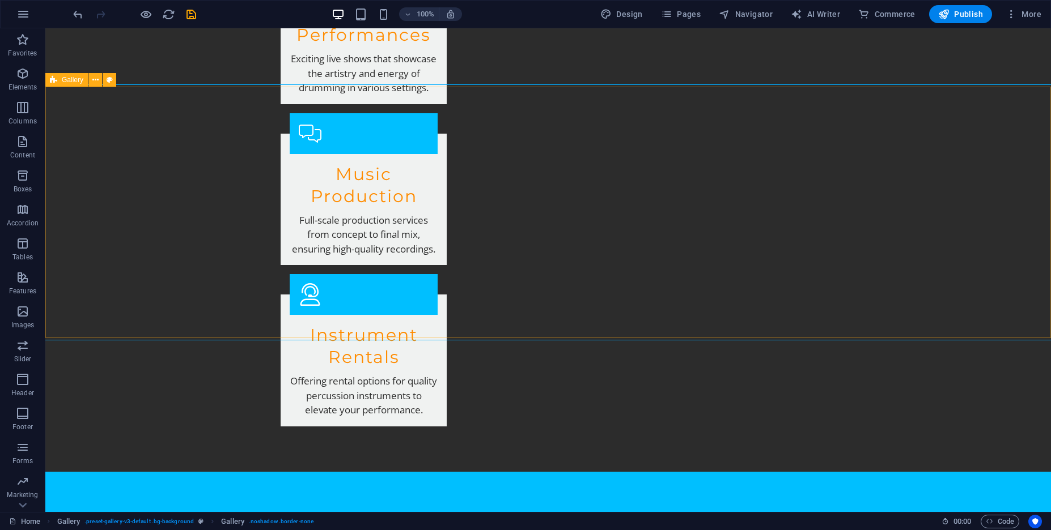
click at [69, 75] on div "Gallery" at bounding box center [66, 80] width 42 height 14
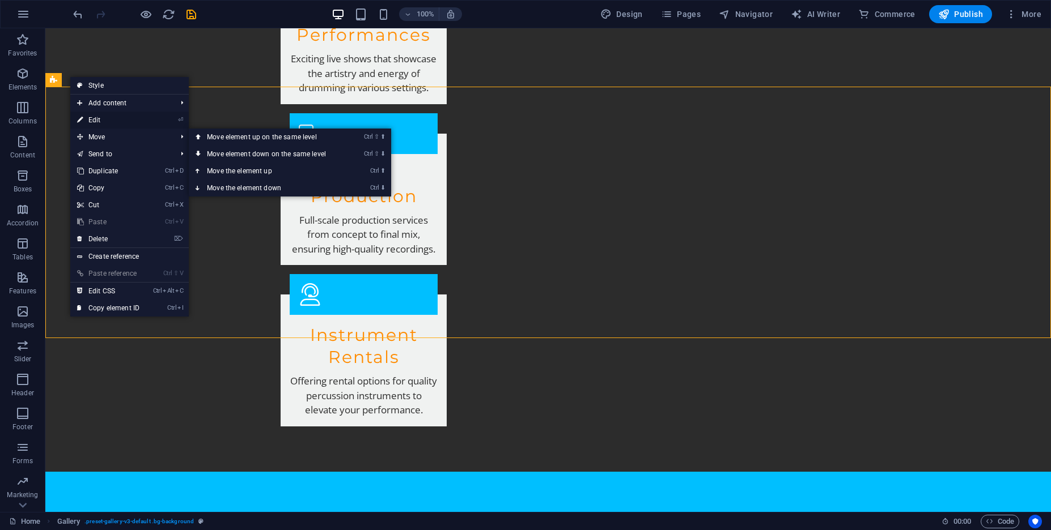
click at [120, 124] on link "⏎ Edit" at bounding box center [108, 120] width 76 height 17
select select "px"
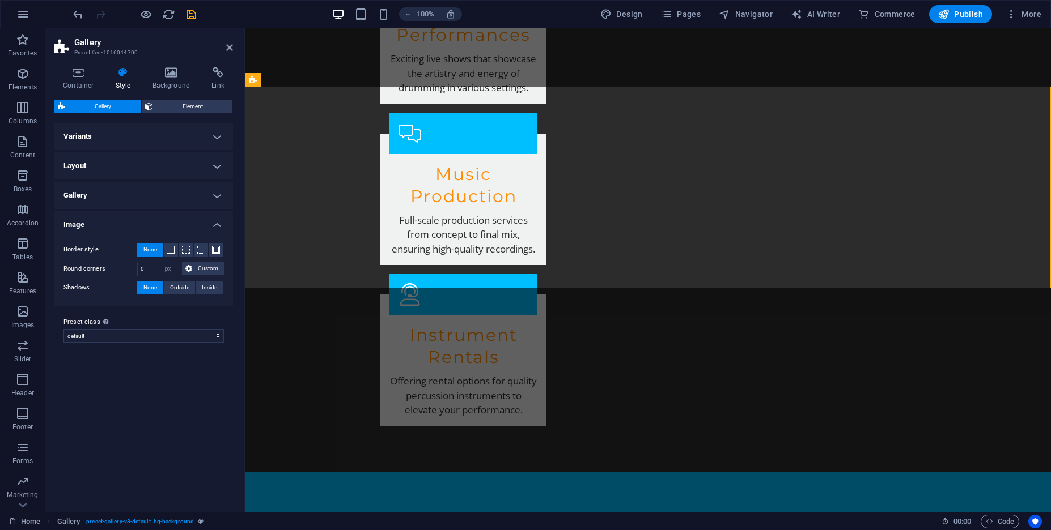
click at [128, 219] on h4 "Image" at bounding box center [143, 221] width 178 height 20
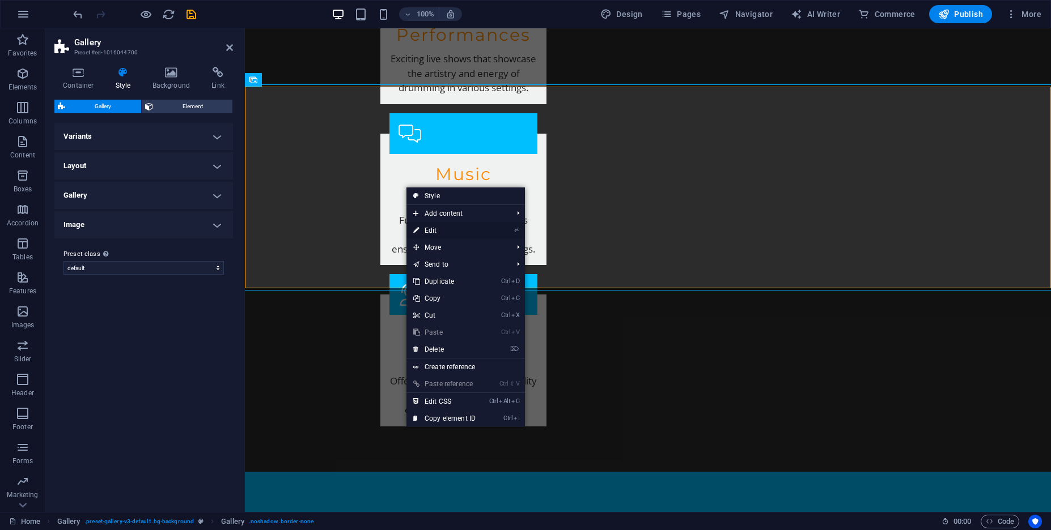
click at [477, 229] on link "⏎ Edit" at bounding box center [444, 230] width 76 height 17
select select "px"
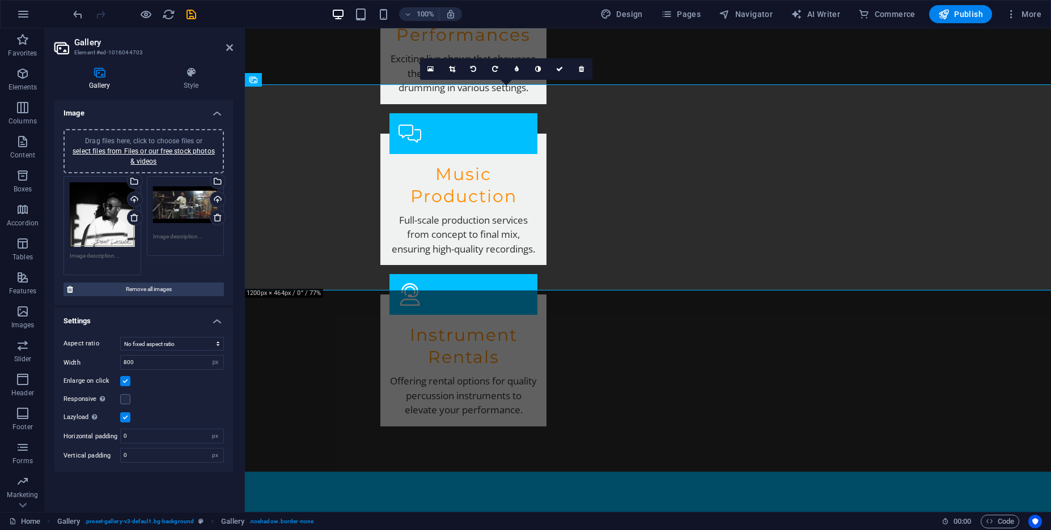
click at [161, 274] on div "Drag files here, click to choose files or select files from Files or our free s…" at bounding box center [144, 225] width 166 height 105
click at [140, 155] on link "select files from Files or our free stock photos & videos" at bounding box center [144, 156] width 142 height 18
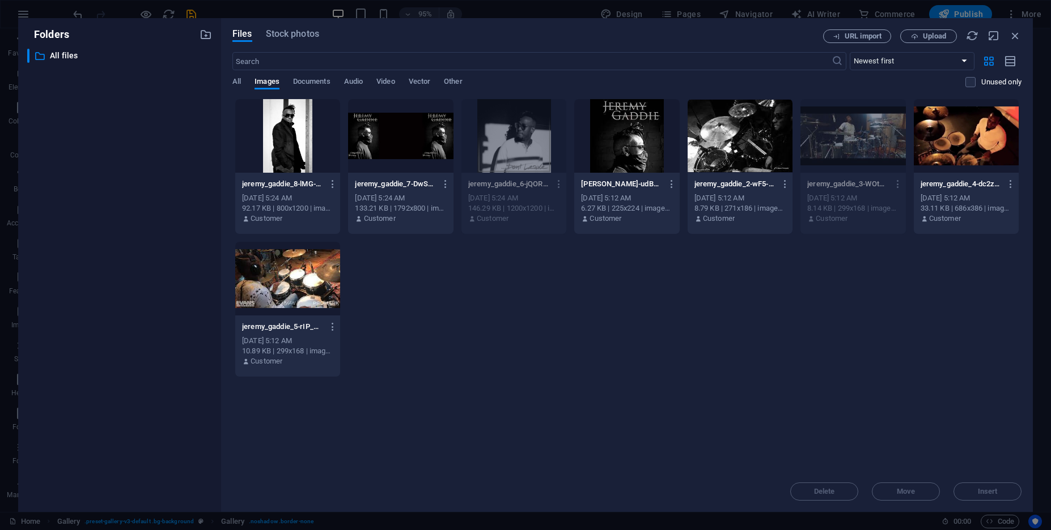
click at [433, 132] on div at bounding box center [400, 136] width 105 height 74
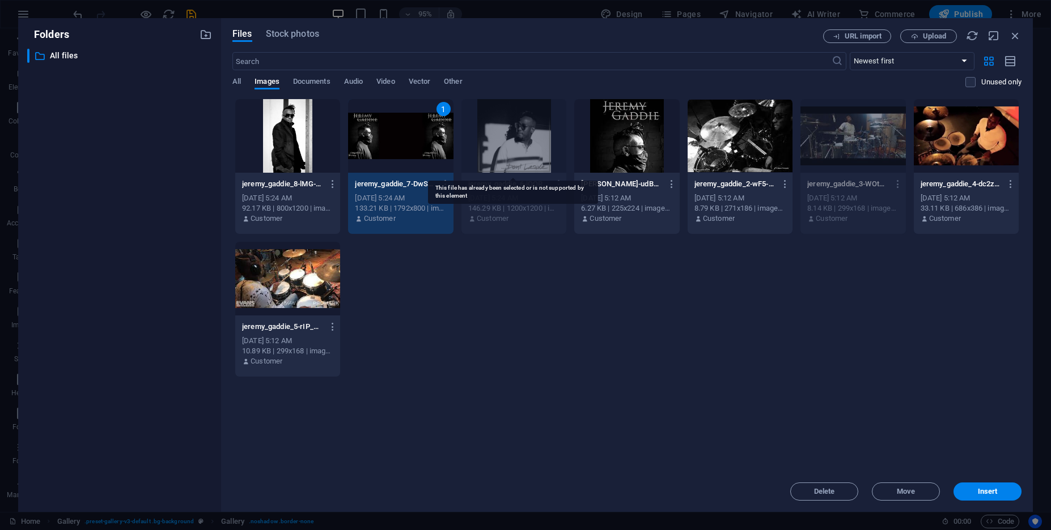
click at [539, 134] on div at bounding box center [513, 136] width 105 height 74
click at [539, 132] on div at bounding box center [513, 136] width 105 height 74
click at [524, 135] on div at bounding box center [513, 136] width 105 height 74
click at [515, 148] on div at bounding box center [513, 136] width 105 height 74
click at [645, 118] on div at bounding box center [626, 136] width 105 height 74
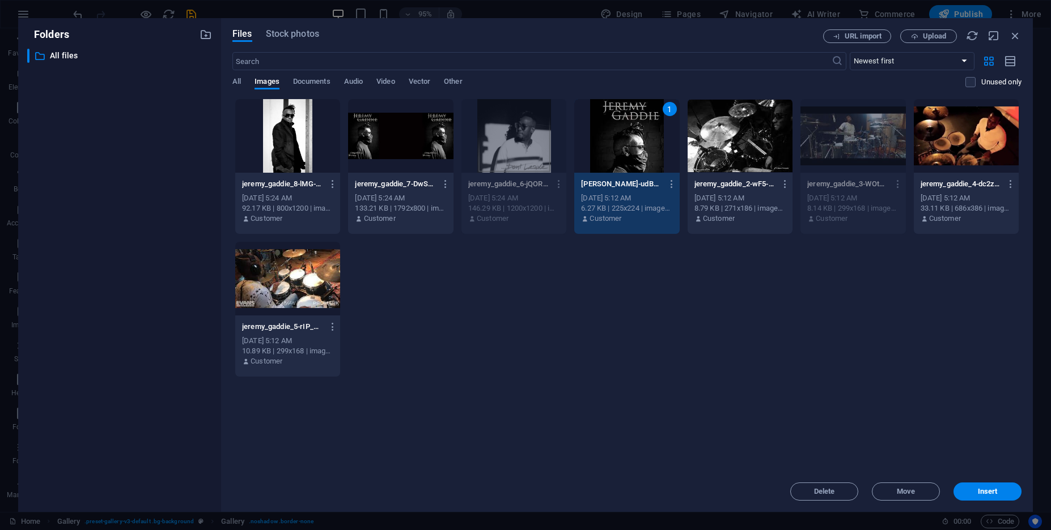
click at [419, 150] on div at bounding box center [400, 136] width 105 height 74
click at [348, 135] on div "2" at bounding box center [400, 136] width 105 height 74
click at [319, 141] on div at bounding box center [287, 136] width 105 height 74
click at [431, 146] on div at bounding box center [400, 136] width 105 height 74
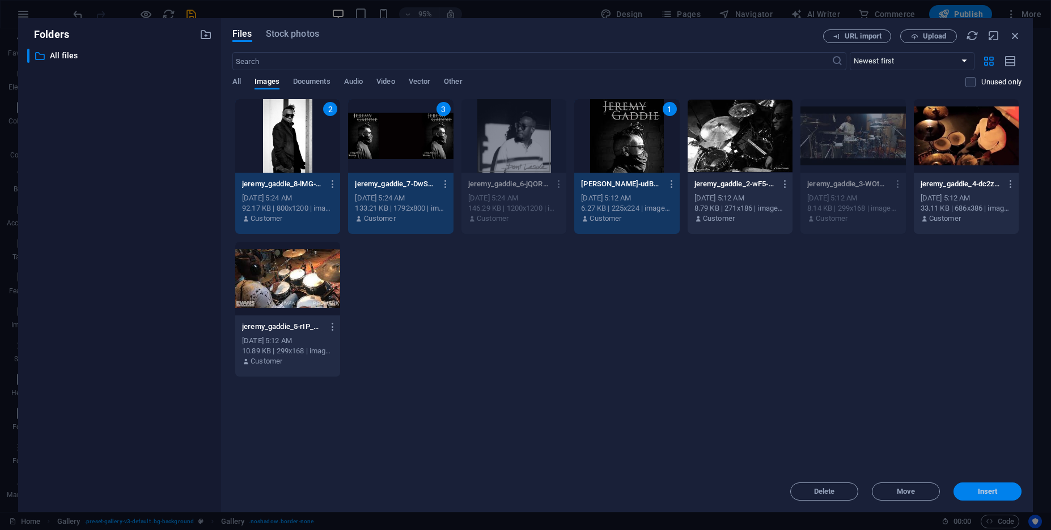
click at [995, 484] on button "Insert" at bounding box center [987, 492] width 68 height 18
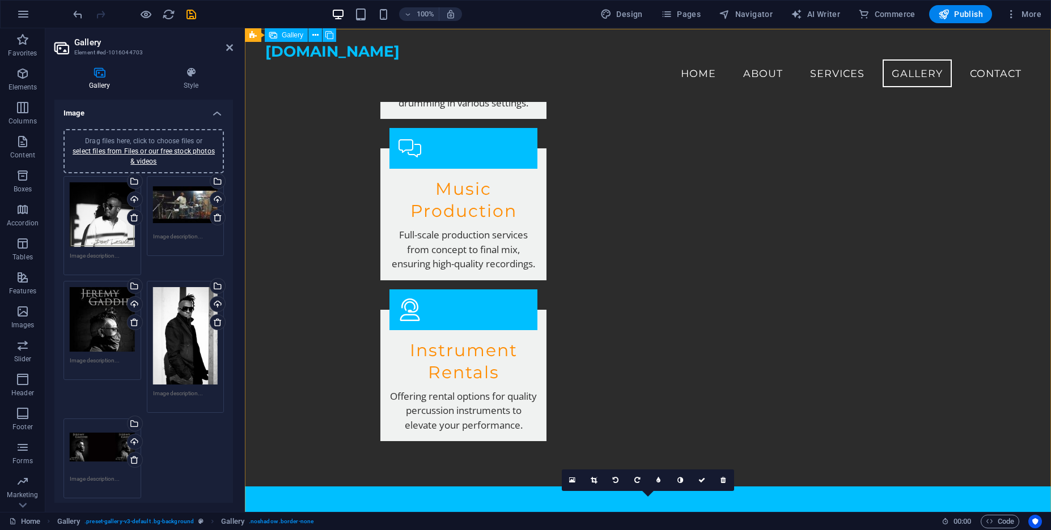
scroll to position [1251, 0]
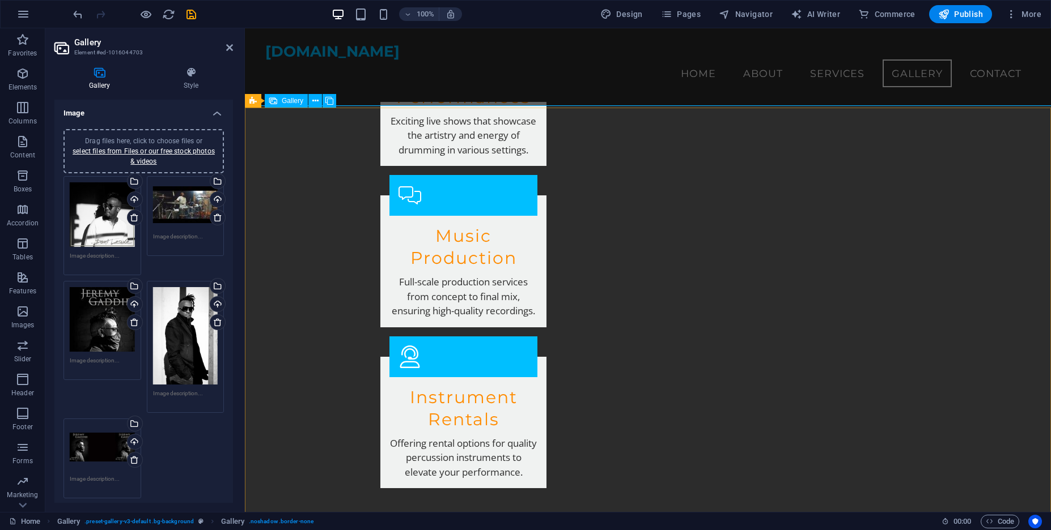
drag, startPoint x: 535, startPoint y: 188, endPoint x: 520, endPoint y: 226, distance: 41.3
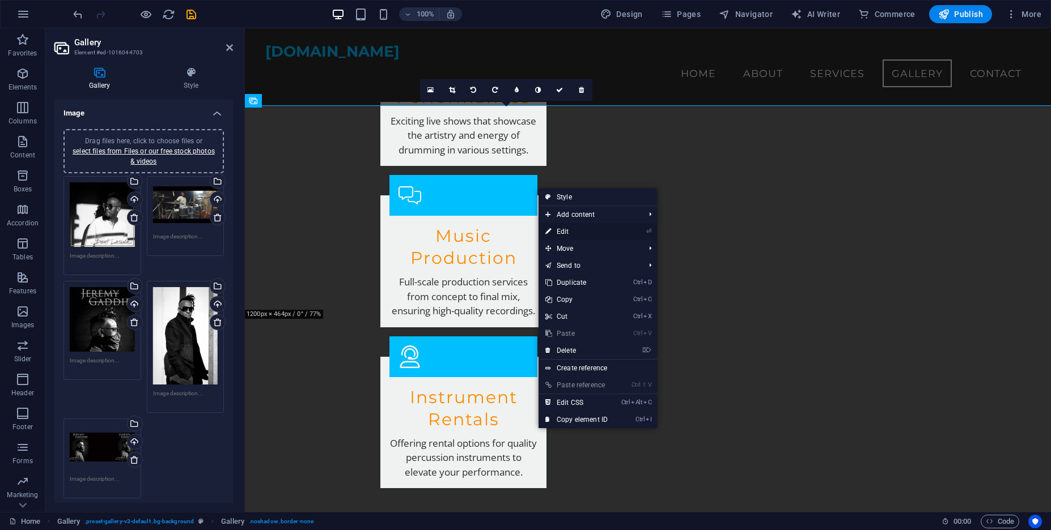
click at [617, 238] on li "⏎ Edit" at bounding box center [597, 231] width 118 height 17
click at [564, 232] on link "⏎ Edit" at bounding box center [576, 231] width 76 height 17
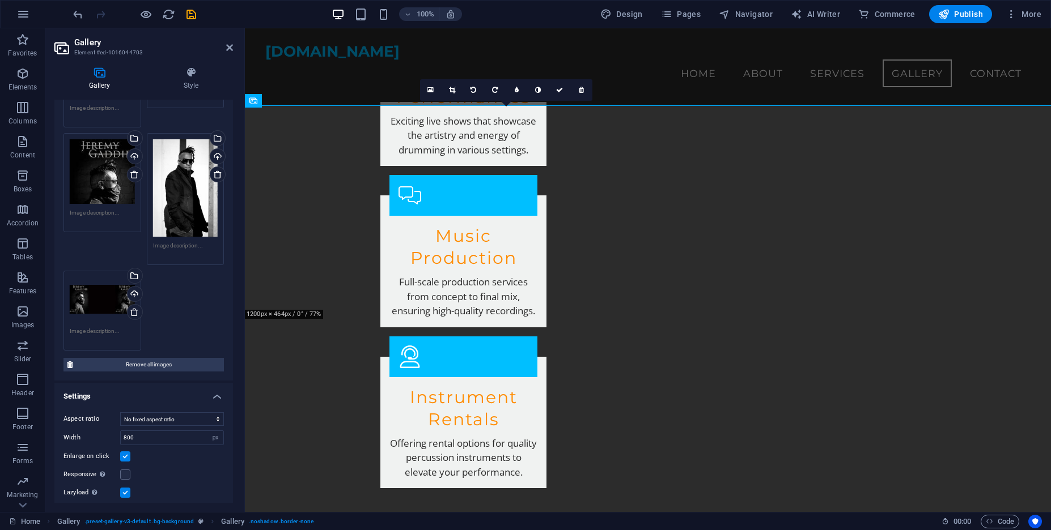
scroll to position [192, 0]
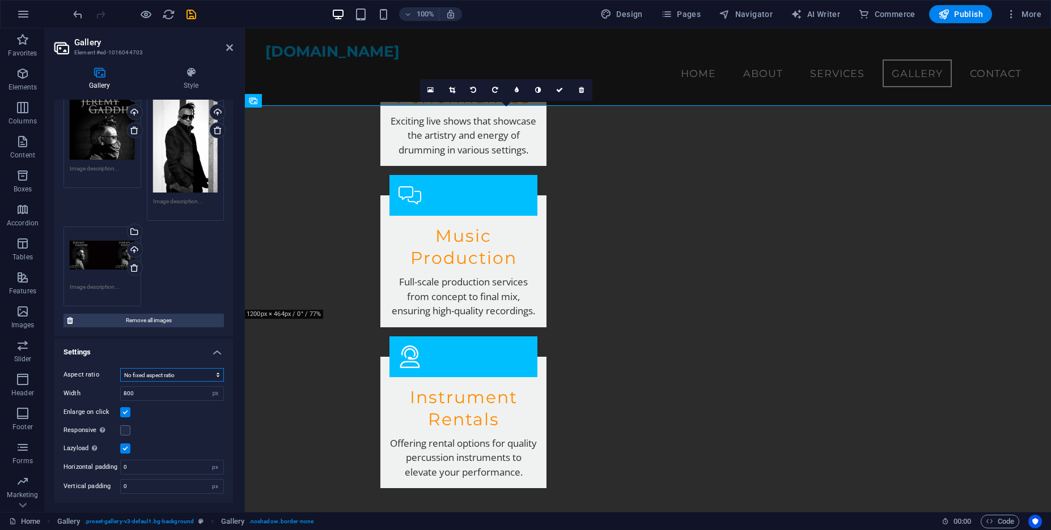
click at [120, 368] on select "No fixed aspect ratio 16:9 16:10 4:3 1:1 1:2 2:1" at bounding box center [172, 375] width 104 height 14
click option "16:9" at bounding box center [0, 0] width 0 height 0
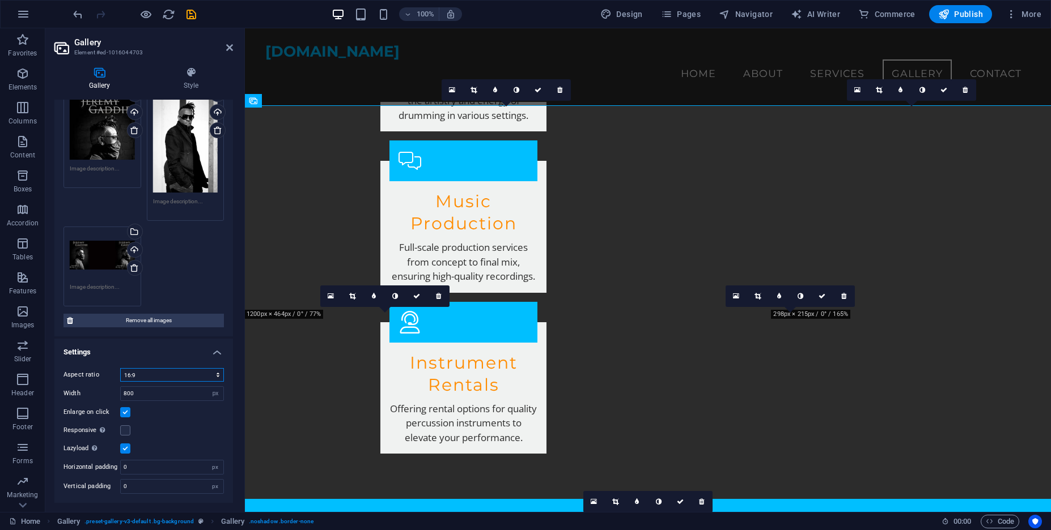
click at [120, 368] on select "No fixed aspect ratio 16:9 16:10 4:3 1:1 1:2 2:1" at bounding box center [172, 375] width 104 height 14
click option "16:10" at bounding box center [0, 0] width 0 height 0
click at [120, 368] on select "No fixed aspect ratio 16:9 16:10 4:3 1:1 1:2 2:1" at bounding box center [172, 375] width 104 height 14
click option "4:3" at bounding box center [0, 0] width 0 height 0
click at [120, 368] on select "No fixed aspect ratio 16:9 16:10 4:3 1:1 1:2 2:1" at bounding box center [172, 375] width 104 height 14
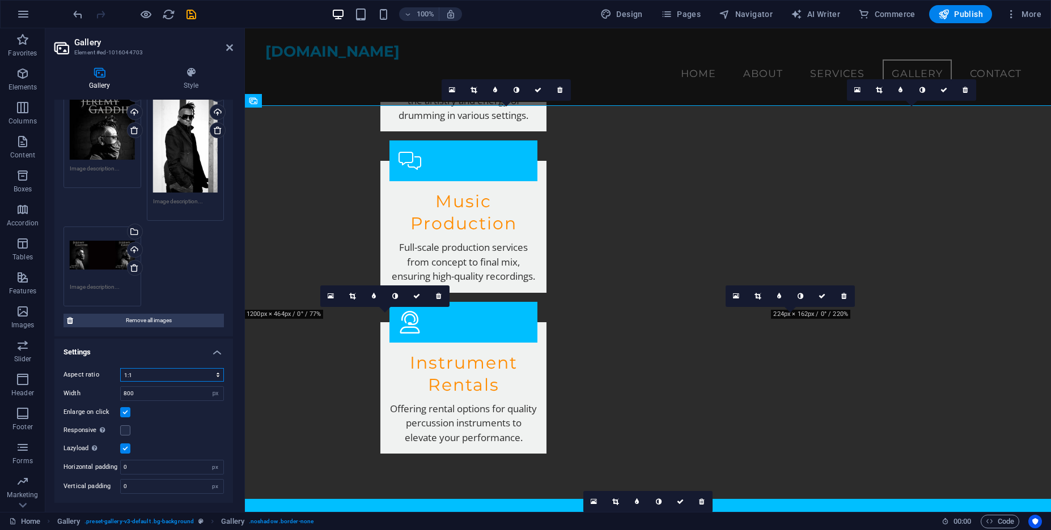
click option "1:1" at bounding box center [0, 0] width 0 height 0
click at [120, 368] on select "No fixed aspect ratio 16:9 16:10 4:3 1:1 1:2 2:1" at bounding box center [172, 375] width 104 height 14
click option "1:2" at bounding box center [0, 0] width 0 height 0
click at [120, 368] on select "No fixed aspect ratio 16:9 16:10 4:3 1:1 1:2 2:1" at bounding box center [172, 375] width 104 height 14
select select "6"
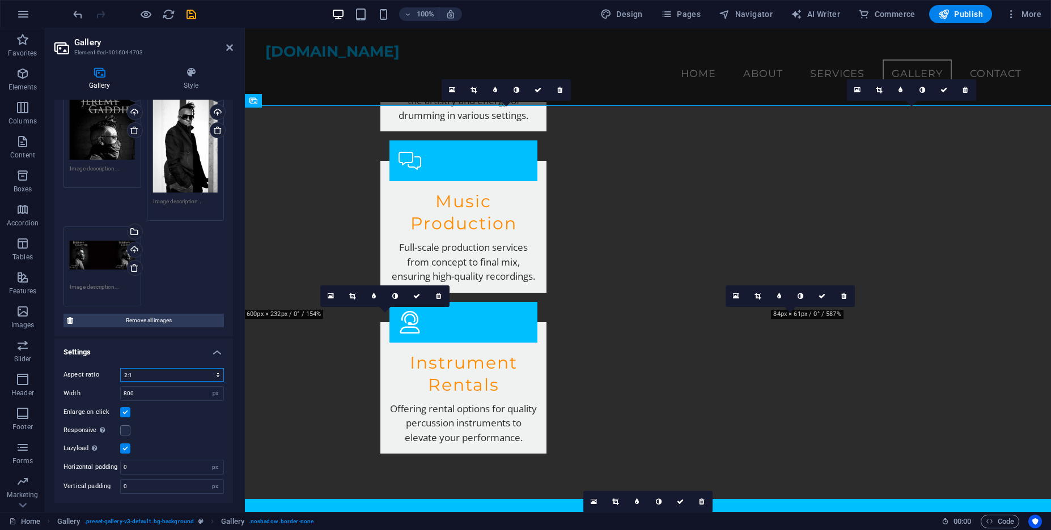
click option "2:1" at bounding box center [0, 0] width 0 height 0
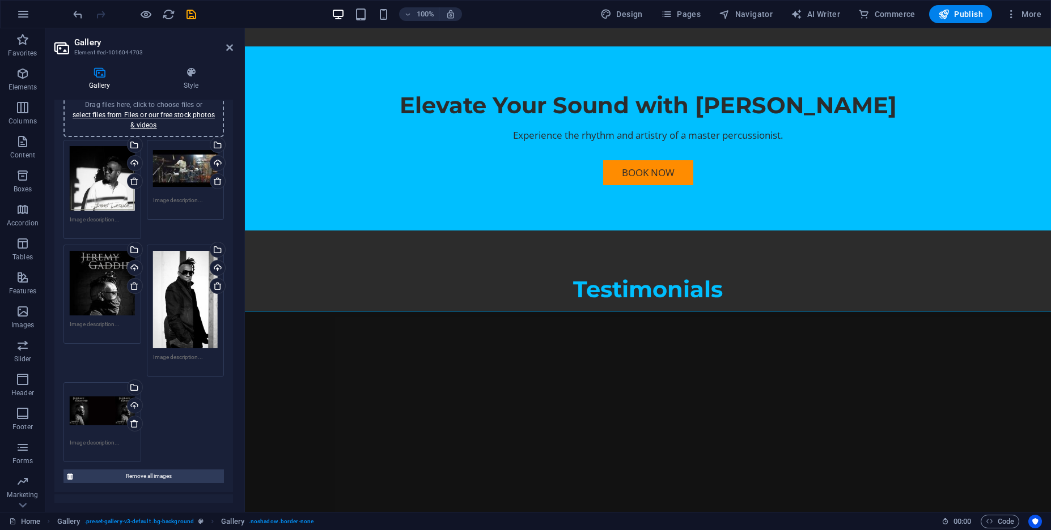
scroll to position [19, 0]
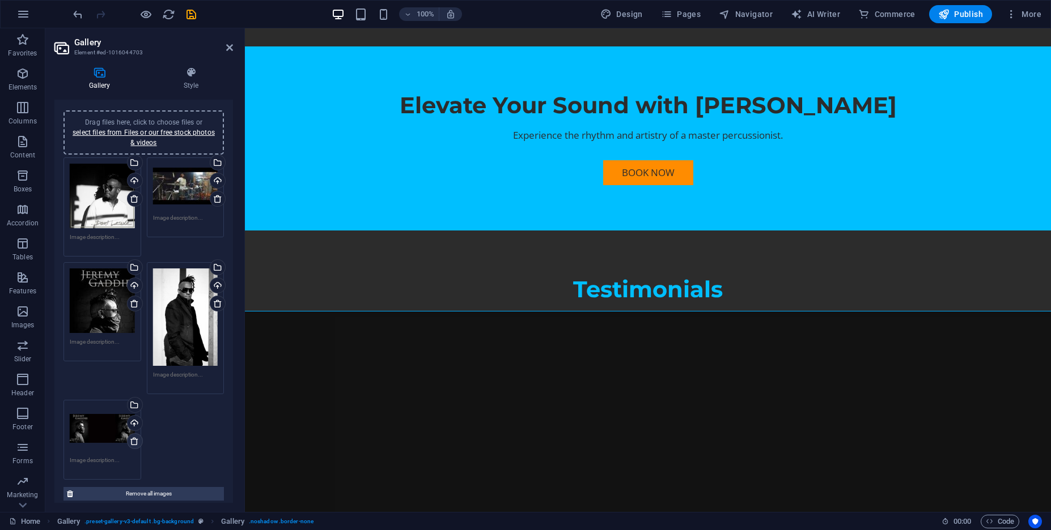
click at [131, 445] on icon at bounding box center [134, 441] width 9 height 9
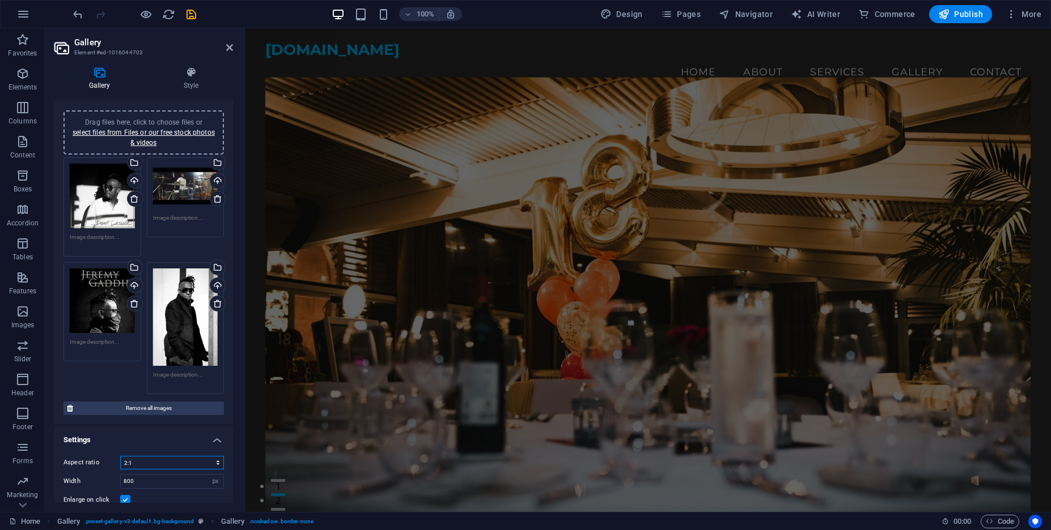
scroll to position [0, 0]
click at [696, 194] on figure at bounding box center [648, 299] width 766 height 441
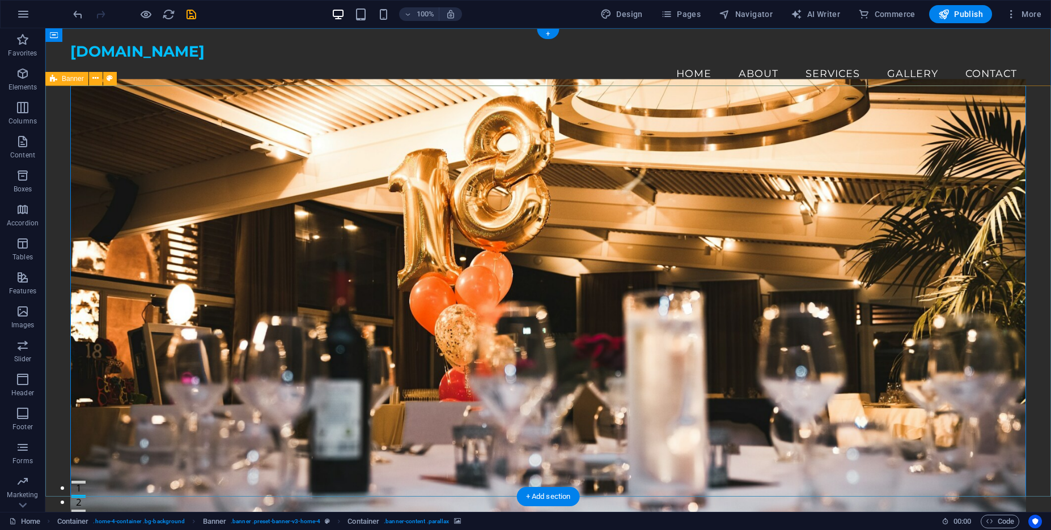
click at [54, 161] on div "Welcome to Jeremy Gaddie Music Precision, Feel, and Dynamic Range Behind the Ki…" at bounding box center [547, 409] width 1005 height 614
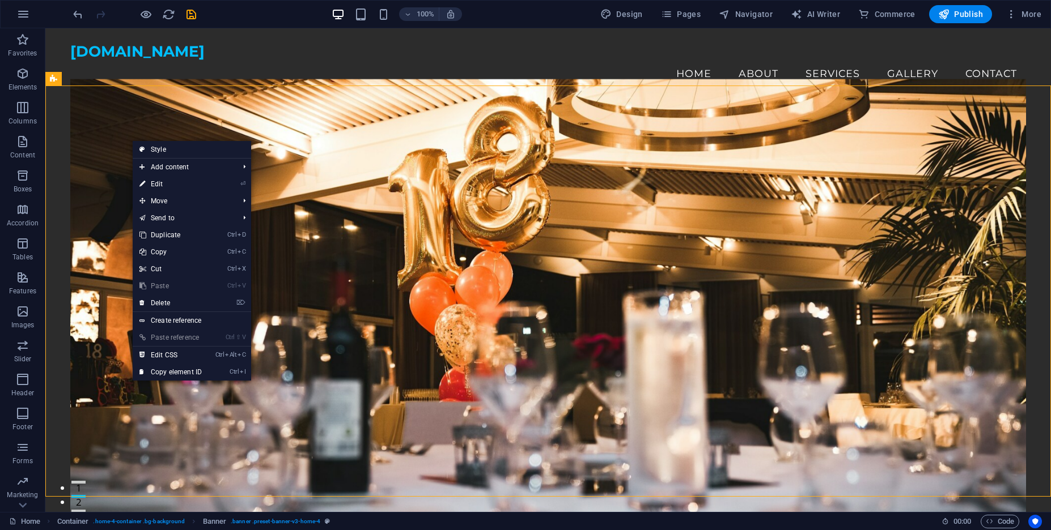
click at [179, 189] on link "⏎ Edit" at bounding box center [171, 184] width 76 height 17
select select "vh"
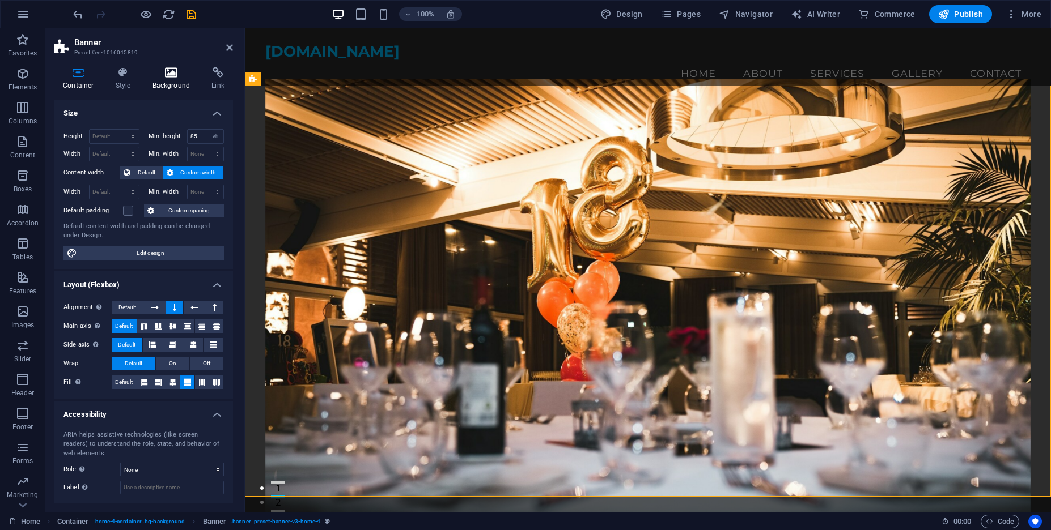
click at [173, 77] on icon at bounding box center [171, 72] width 55 height 11
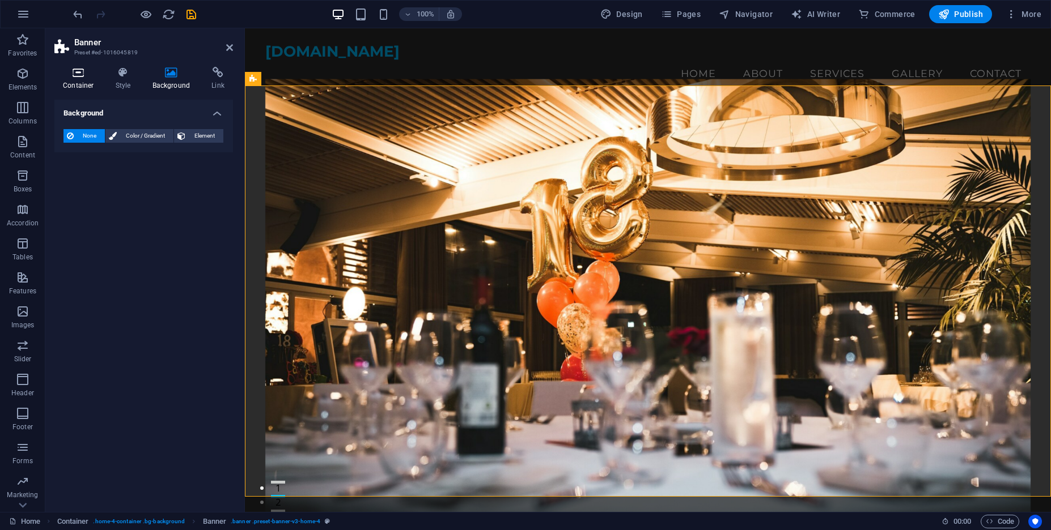
click at [105, 79] on h4 "Container" at bounding box center [80, 79] width 53 height 24
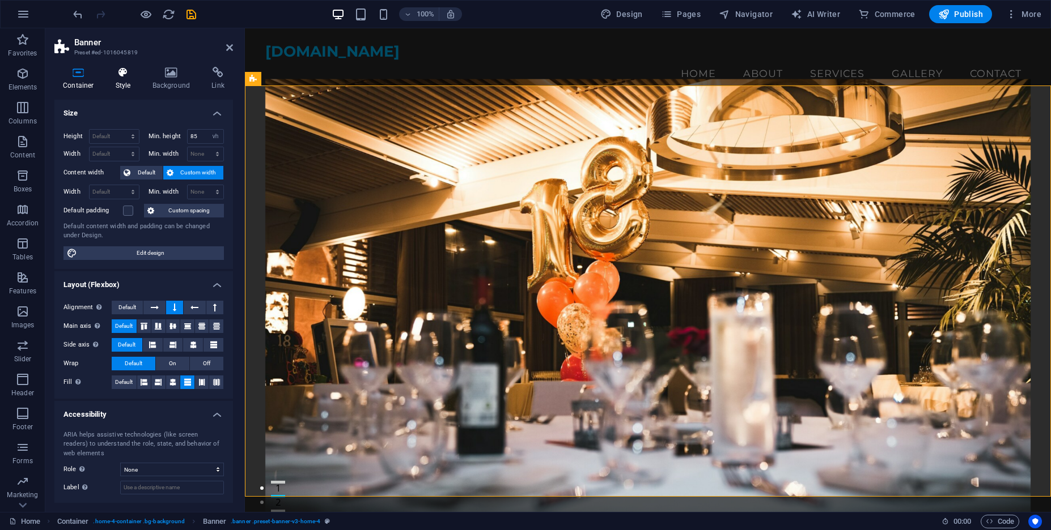
click at [124, 78] on icon at bounding box center [123, 72] width 32 height 11
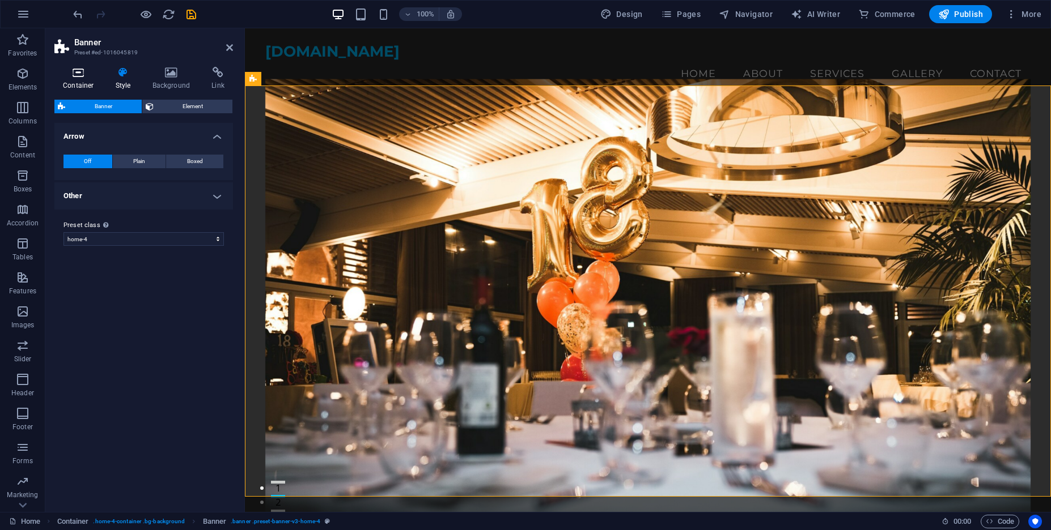
click at [99, 80] on h4 "Container" at bounding box center [80, 79] width 53 height 24
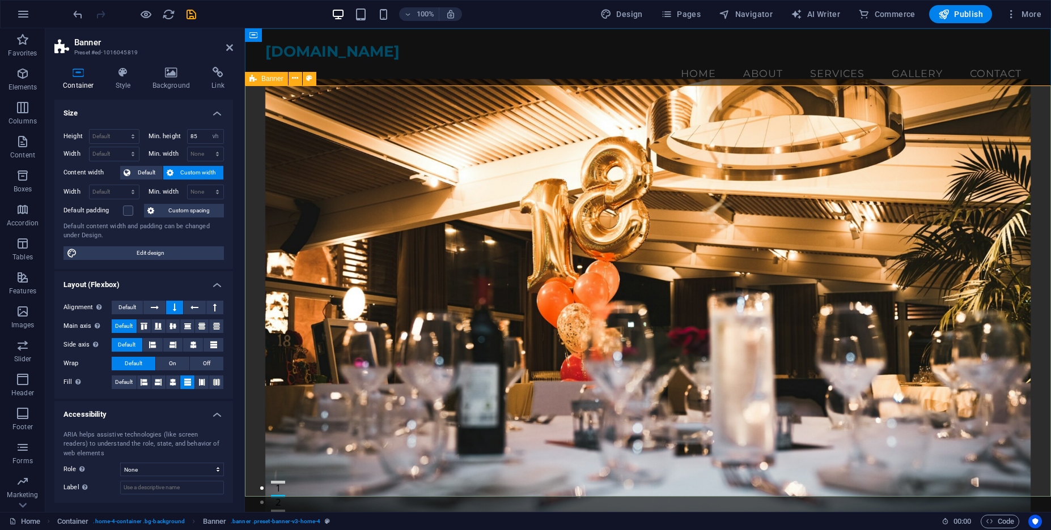
click at [409, 186] on figure at bounding box center [648, 299] width 766 height 441
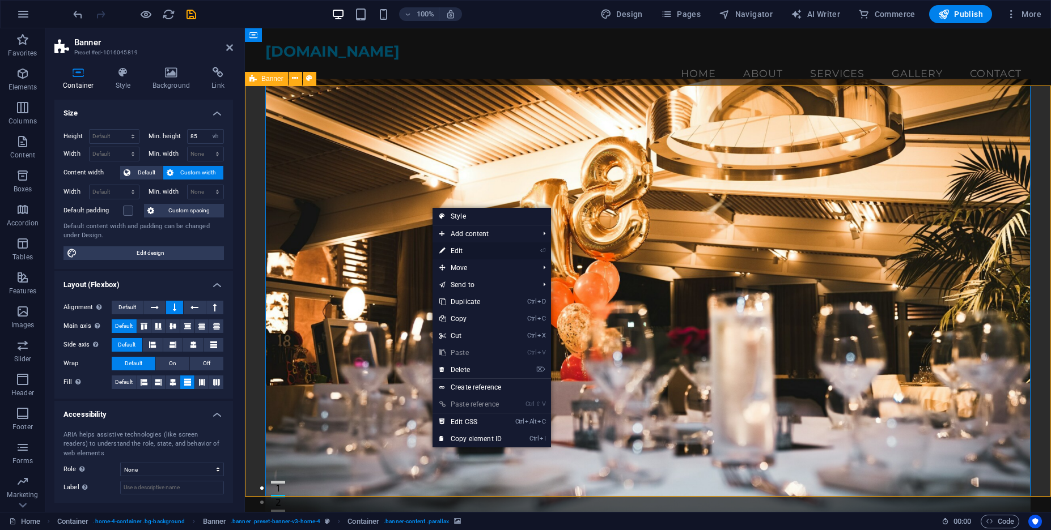
click at [484, 250] on link "⏎ Edit" at bounding box center [470, 251] width 76 height 17
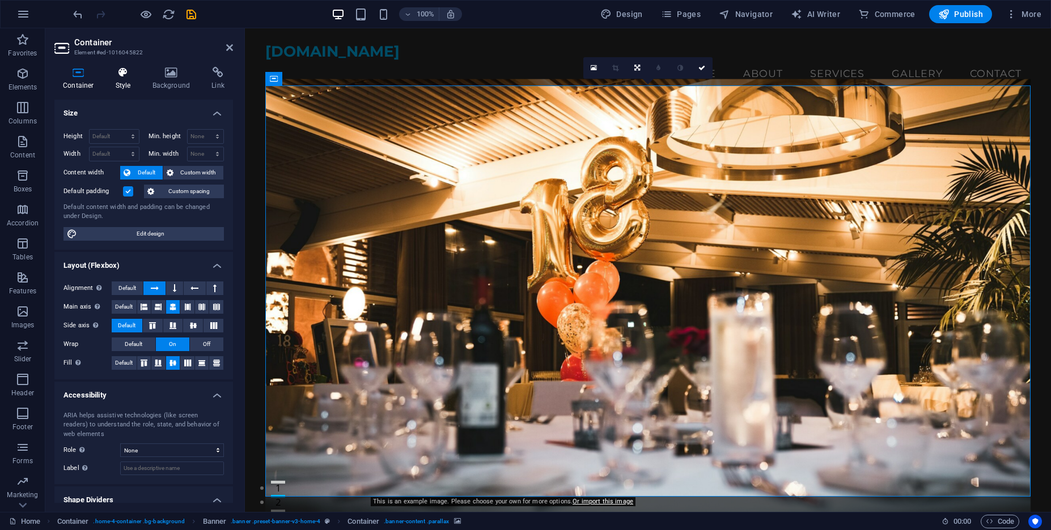
click at [121, 83] on h4 "Style" at bounding box center [125, 79] width 37 height 24
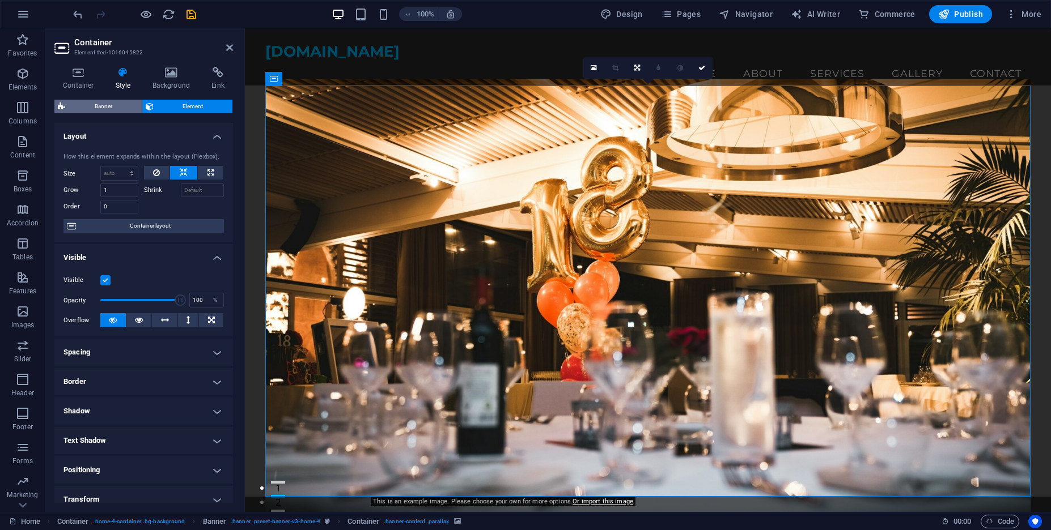
click at [97, 105] on span "Banner" at bounding box center [104, 107] width 70 height 14
select select "preset-banner-v3-home-4"
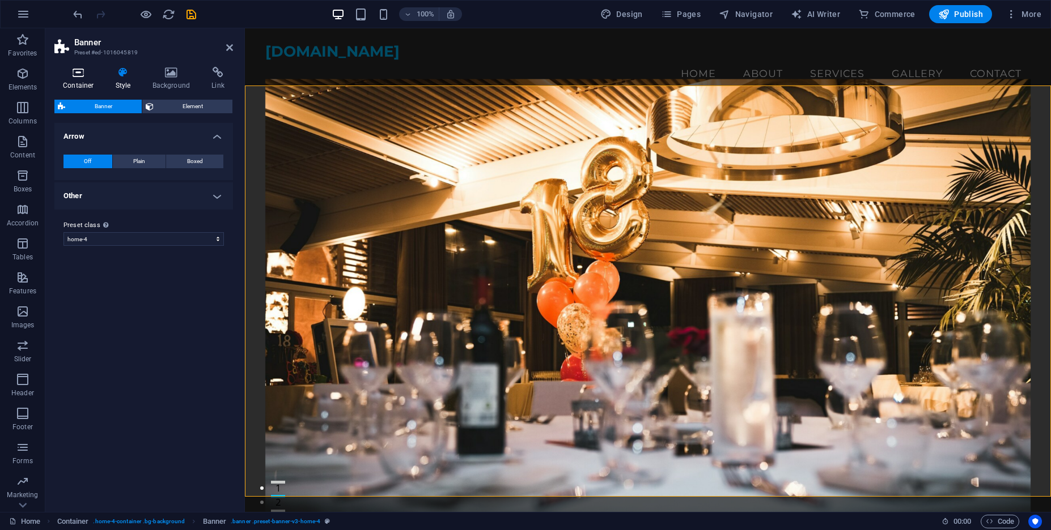
click at [74, 79] on h4 "Container" at bounding box center [80, 79] width 53 height 24
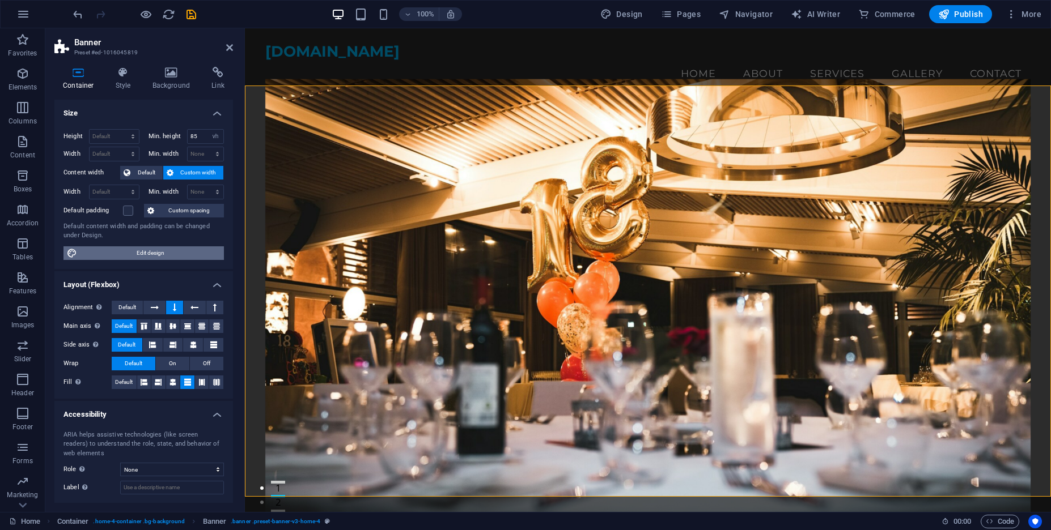
click at [159, 259] on span "Edit design" at bounding box center [150, 253] width 140 height 14
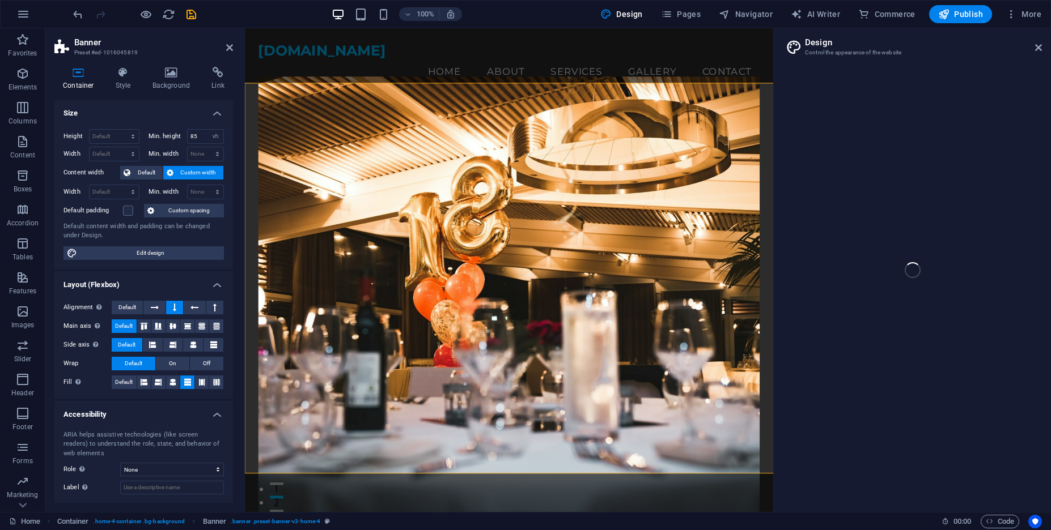
select select "px"
select select "200"
select select "px"
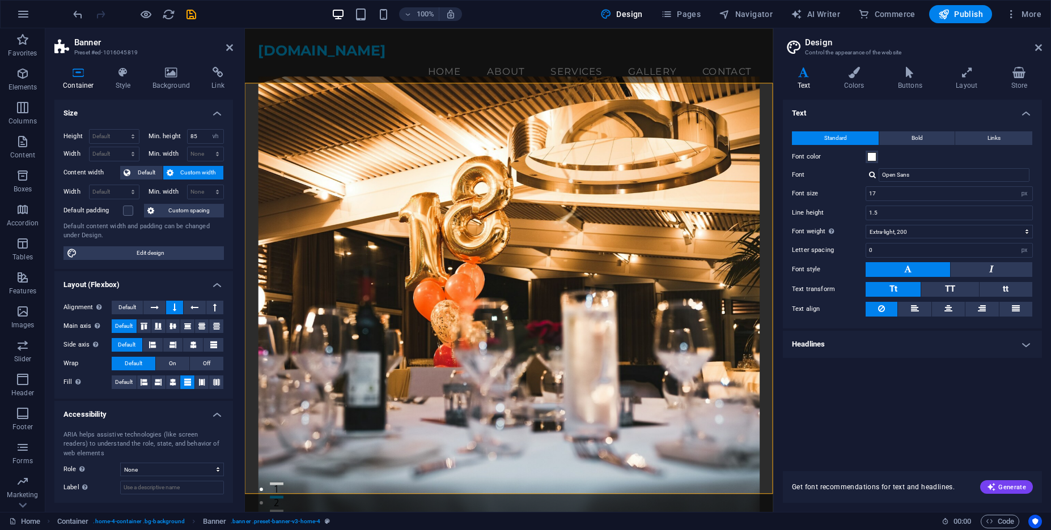
click at [610, 164] on figure at bounding box center [523, 311] width 528 height 464
click at [626, 178] on figure at bounding box center [523, 311] width 528 height 464
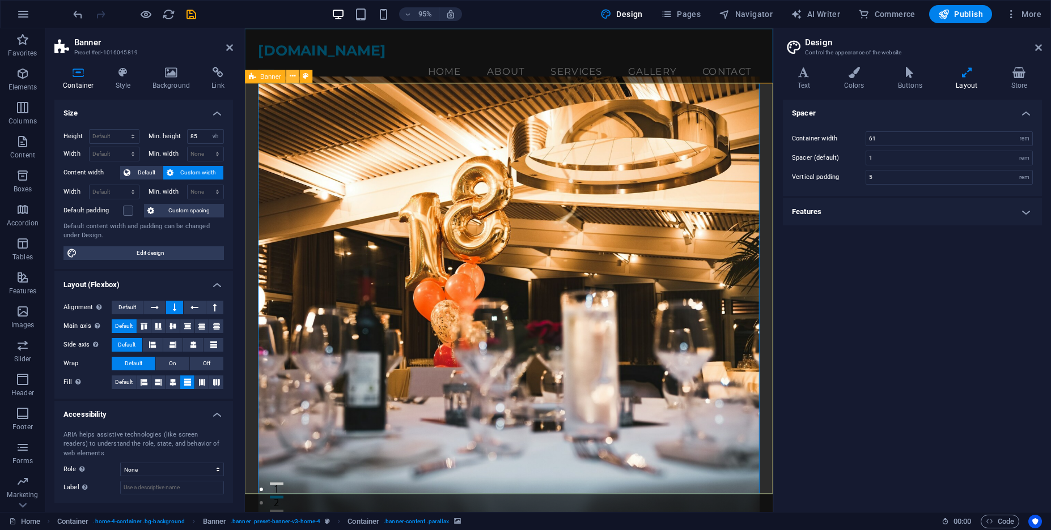
click at [291, 74] on icon at bounding box center [293, 75] width 6 height 11
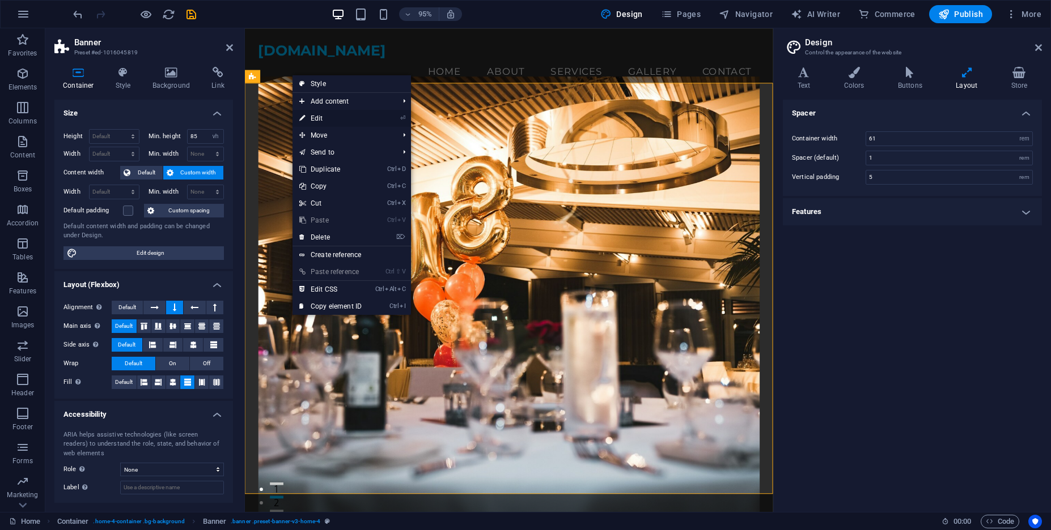
click at [331, 118] on link "⏎ Edit" at bounding box center [330, 118] width 76 height 17
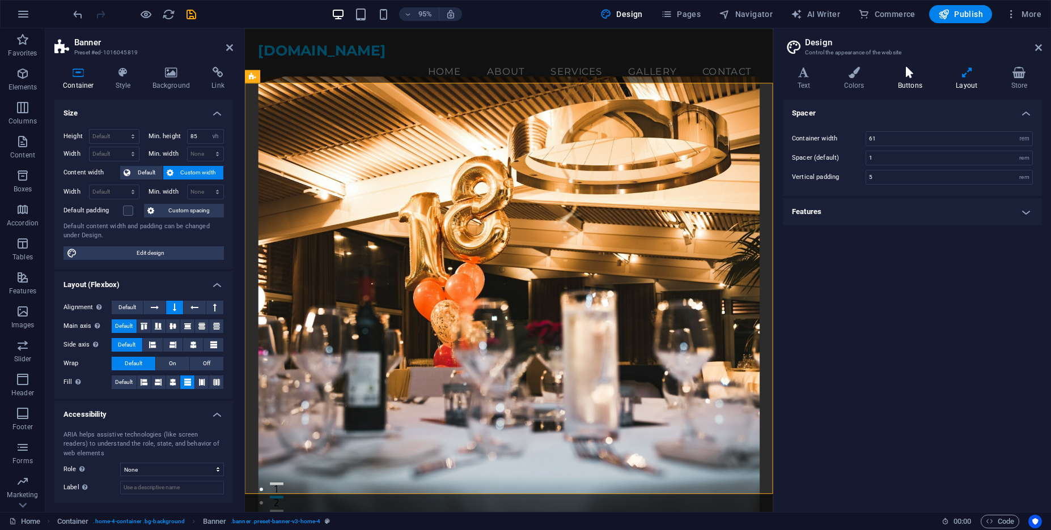
click at [921, 76] on icon at bounding box center [909, 72] width 53 height 11
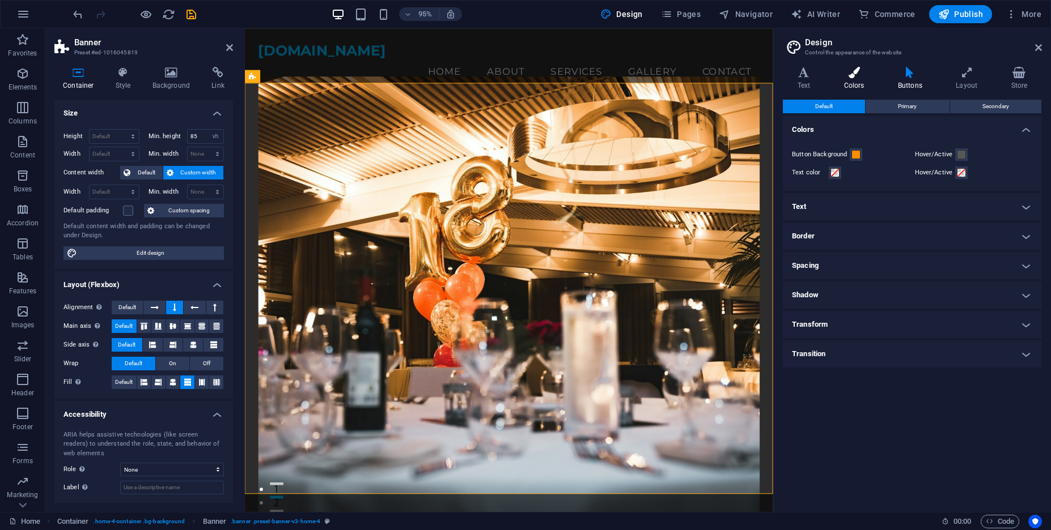
click at [875, 80] on h4 "Colors" at bounding box center [856, 79] width 54 height 24
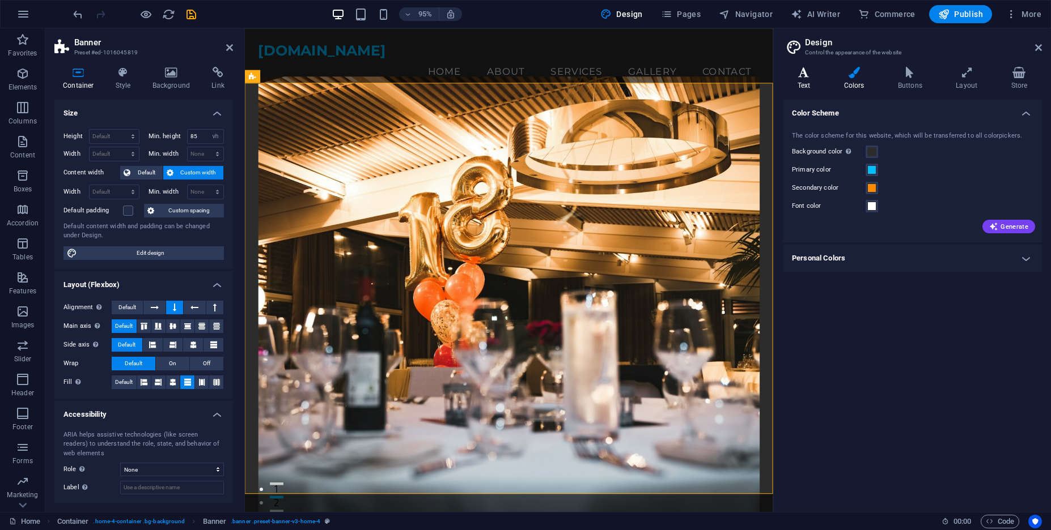
click at [807, 87] on h4 "Text" at bounding box center [806, 79] width 46 height 24
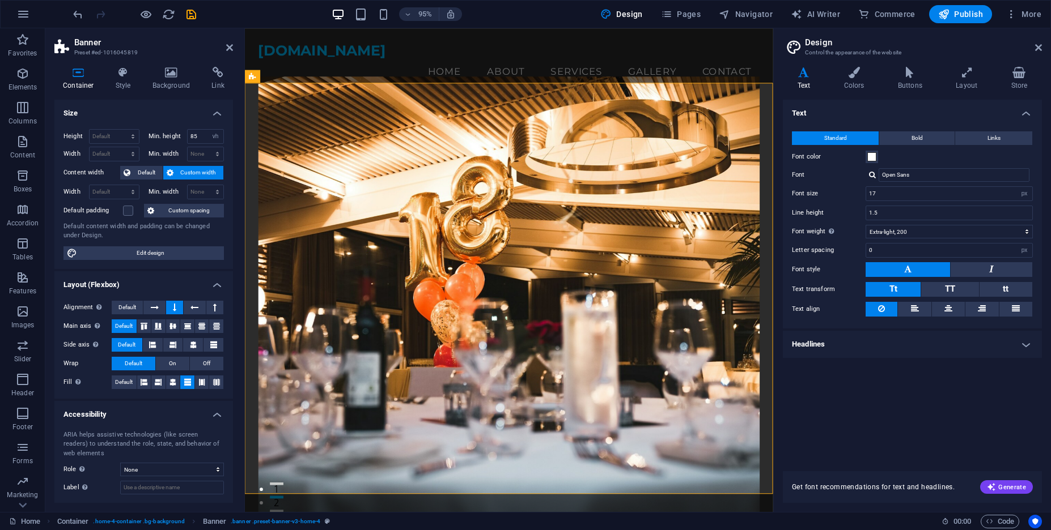
click at [1034, 49] on header "Design Control the appearance of the website" at bounding box center [913, 42] width 257 height 29
click at [1037, 48] on icon at bounding box center [1038, 47] width 7 height 9
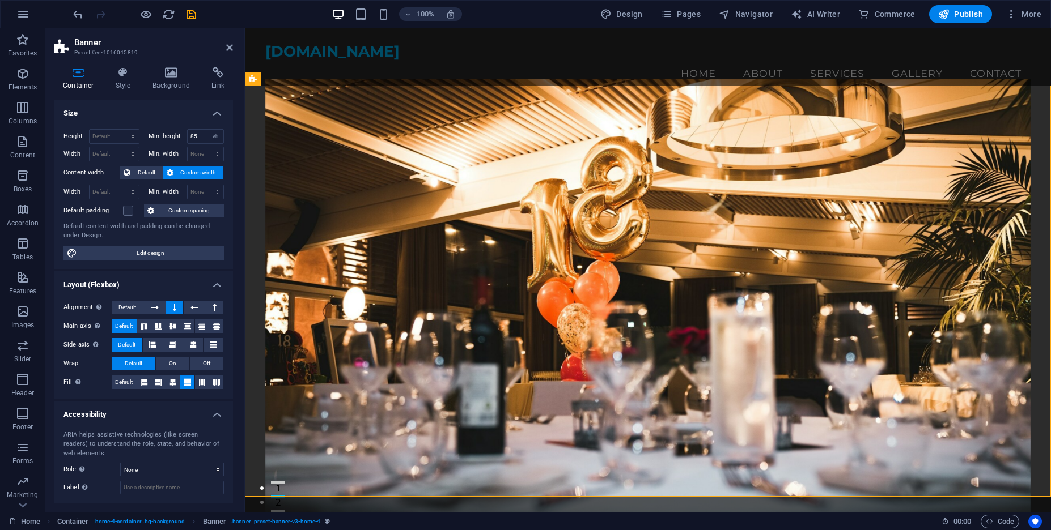
click at [969, 320] on figure at bounding box center [648, 299] width 766 height 441
click at [1004, 382] on figure at bounding box center [648, 299] width 766 height 441
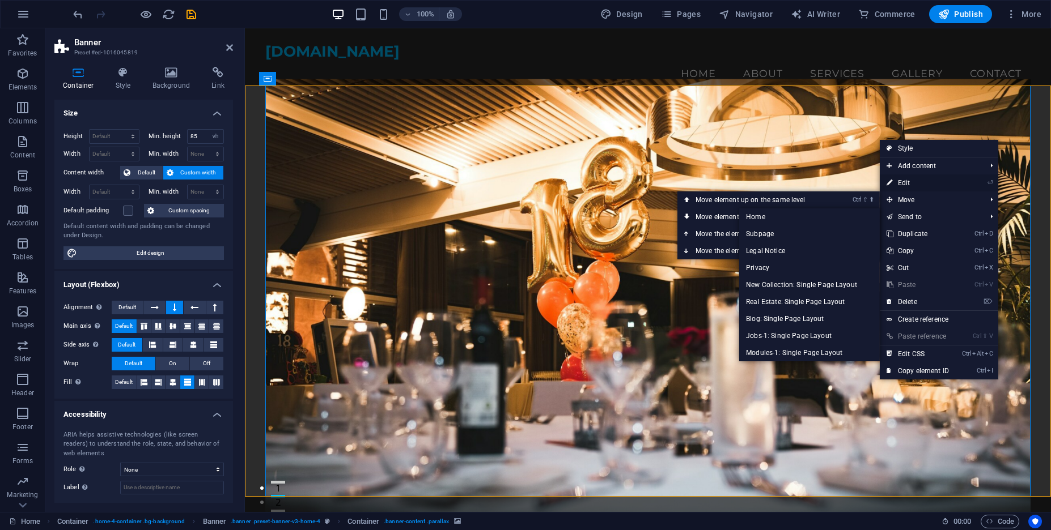
click at [945, 187] on link "⏎ Edit" at bounding box center [917, 183] width 76 height 17
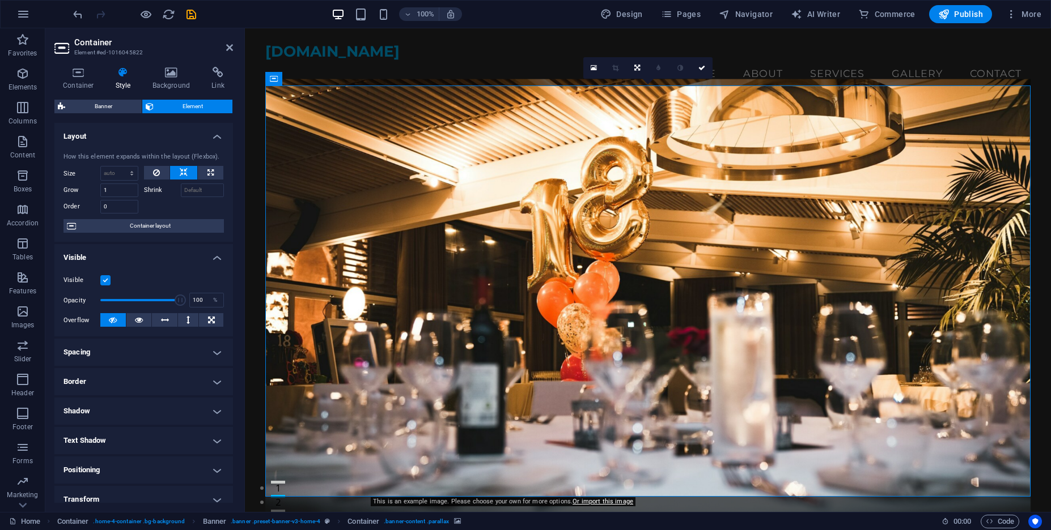
click at [175, 360] on h4 "Spacing" at bounding box center [143, 352] width 178 height 27
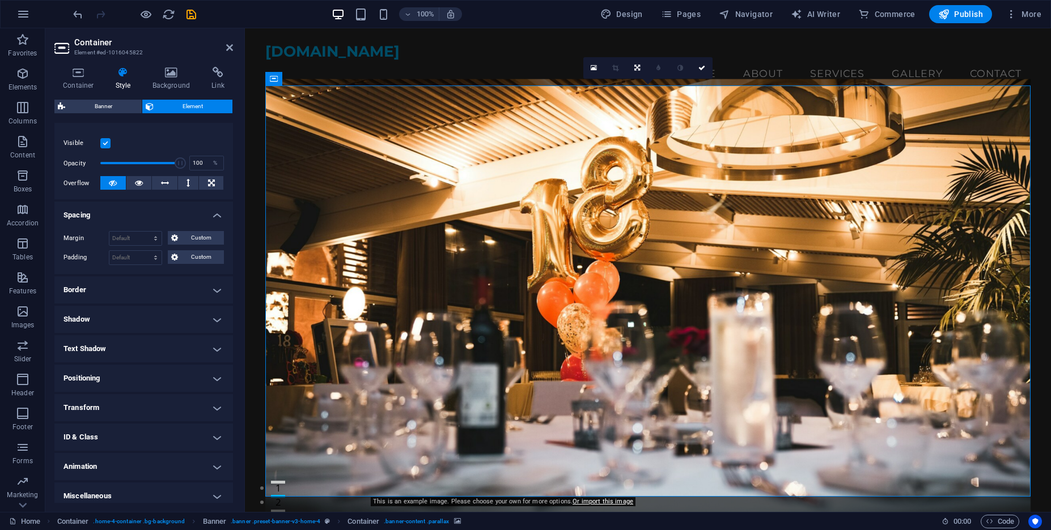
scroll to position [144, 0]
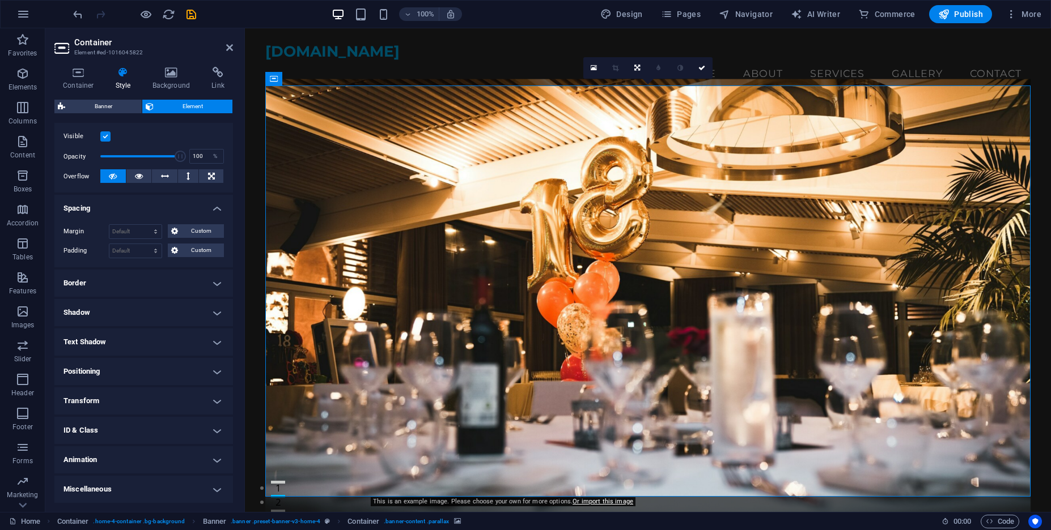
click at [172, 487] on h4 "Miscellaneous" at bounding box center [143, 489] width 178 height 27
drag, startPoint x: 164, startPoint y: 456, endPoint x: 163, endPoint y: 449, distance: 6.9
click at [164, 456] on h4 "Animation" at bounding box center [143, 460] width 178 height 27
click at [161, 426] on h4 "ID & Class" at bounding box center [143, 430] width 178 height 27
click at [159, 398] on h4 "Transform" at bounding box center [143, 401] width 178 height 27
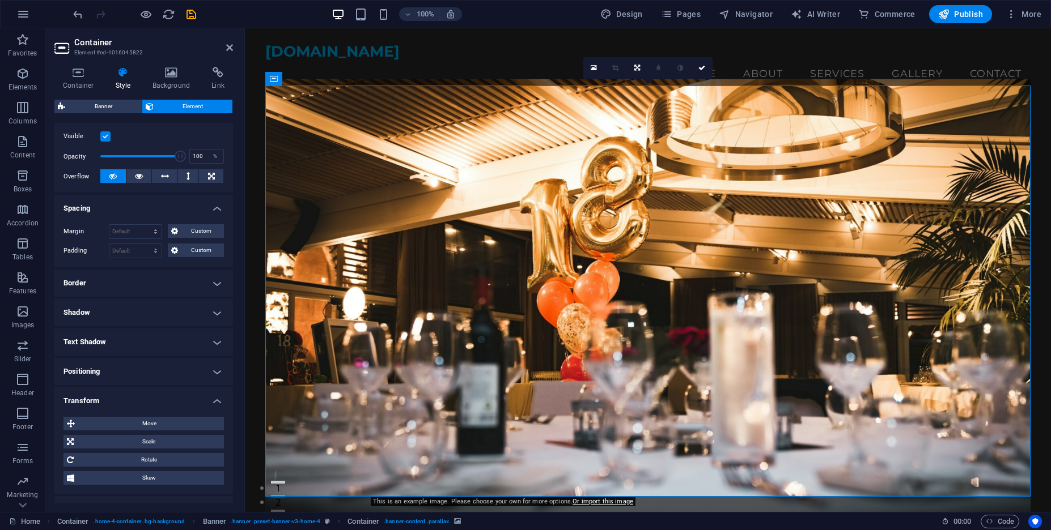
click at [157, 371] on h4 "Positioning" at bounding box center [143, 371] width 178 height 27
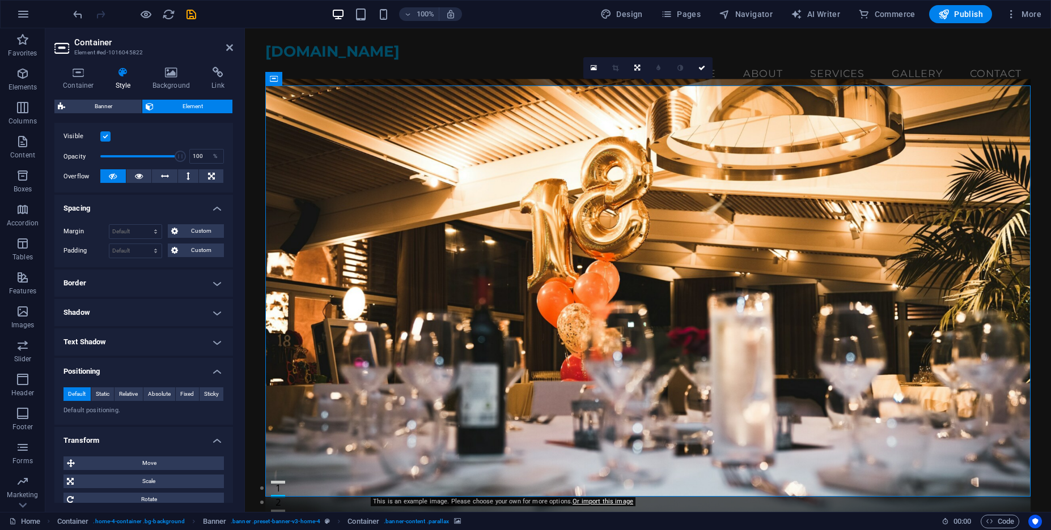
click at [151, 342] on h4 "Text Shadow" at bounding box center [143, 342] width 178 height 27
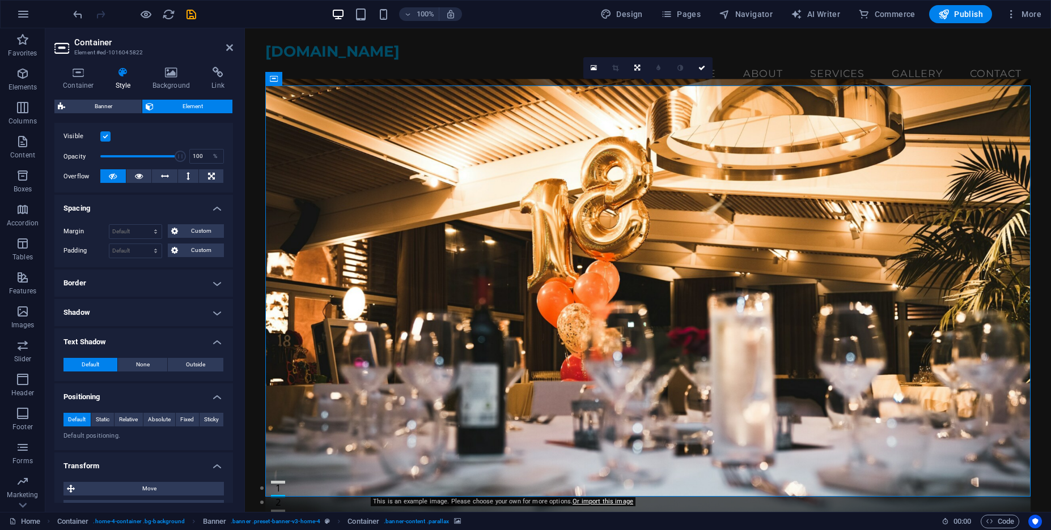
click at [142, 311] on h4 "Shadow" at bounding box center [143, 312] width 178 height 27
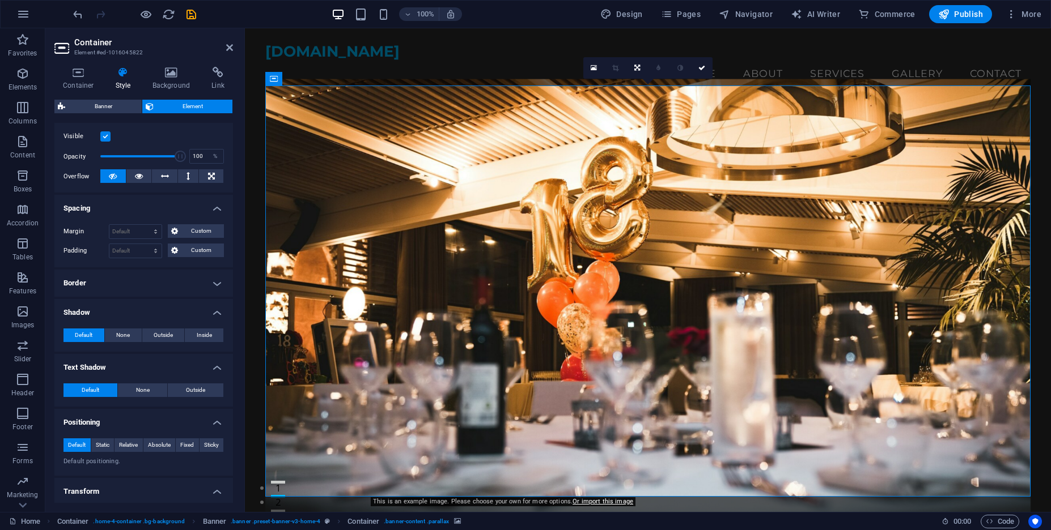
click at [150, 287] on h4 "Border" at bounding box center [143, 283] width 178 height 27
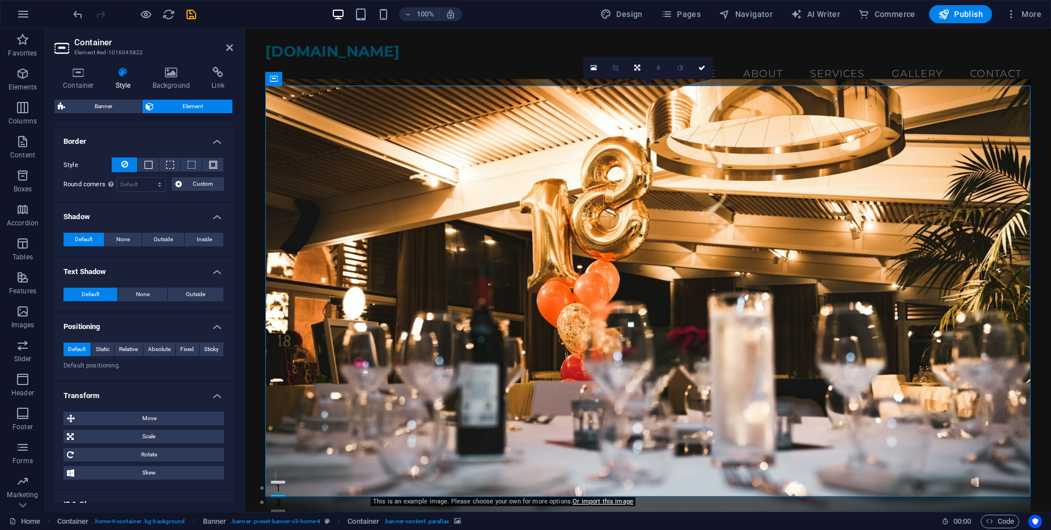
scroll to position [0, 0]
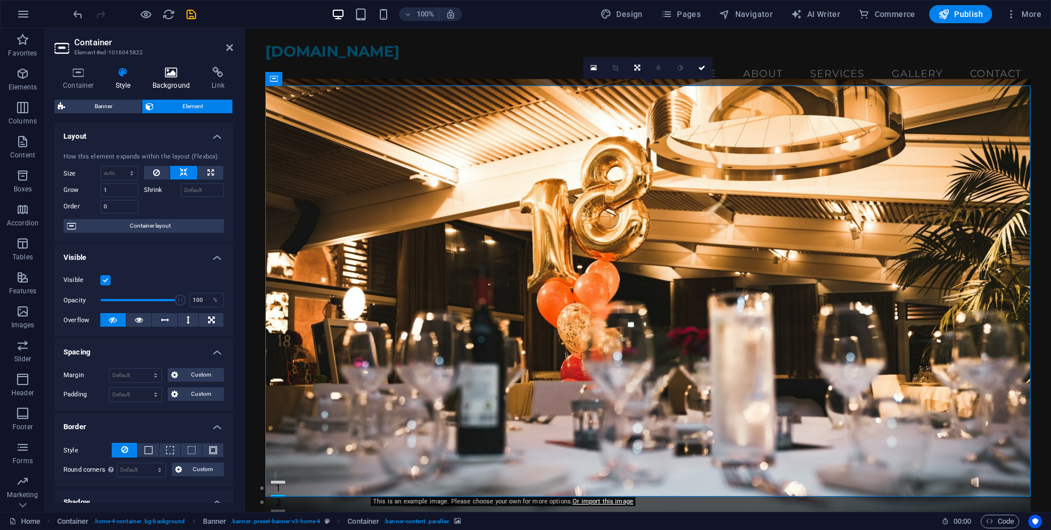
click at [156, 80] on h4 "Background" at bounding box center [173, 79] width 59 height 24
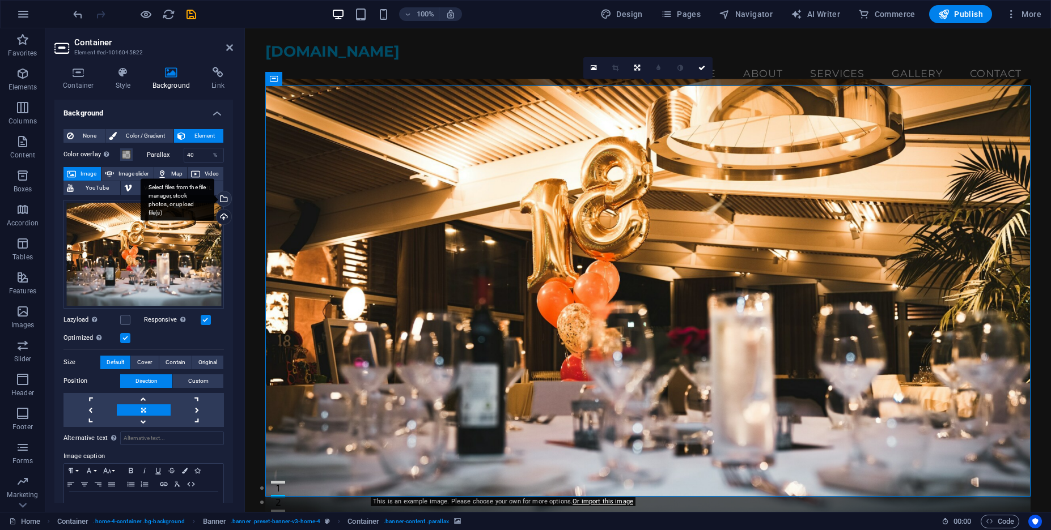
click at [223, 199] on div "Select files from the file manager, stock photos, or upload file(s)" at bounding box center [222, 200] width 17 height 17
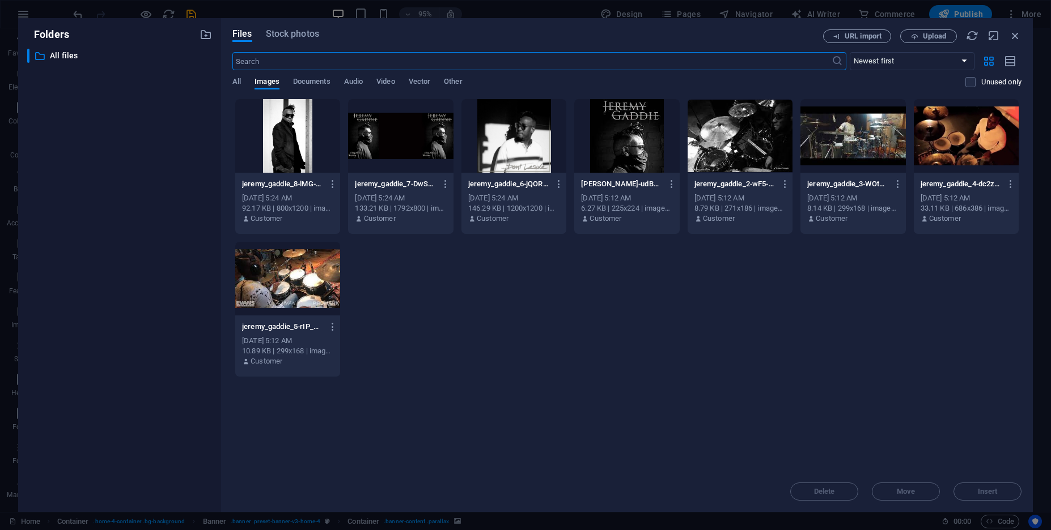
click at [400, 138] on div at bounding box center [400, 136] width 105 height 74
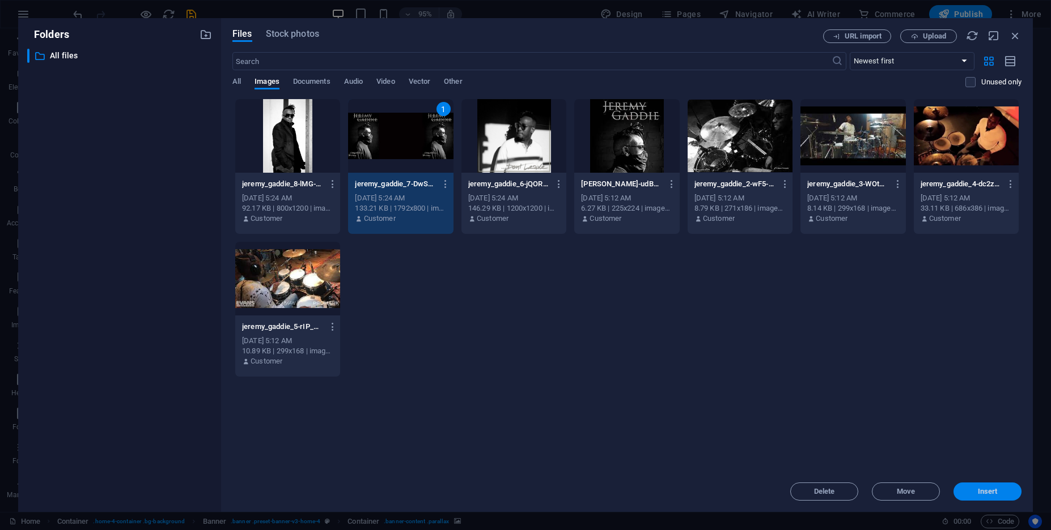
drag, startPoint x: 976, startPoint y: 492, endPoint x: 503, endPoint y: 437, distance: 476.8
click at [976, 492] on span "Insert" at bounding box center [987, 491] width 59 height 7
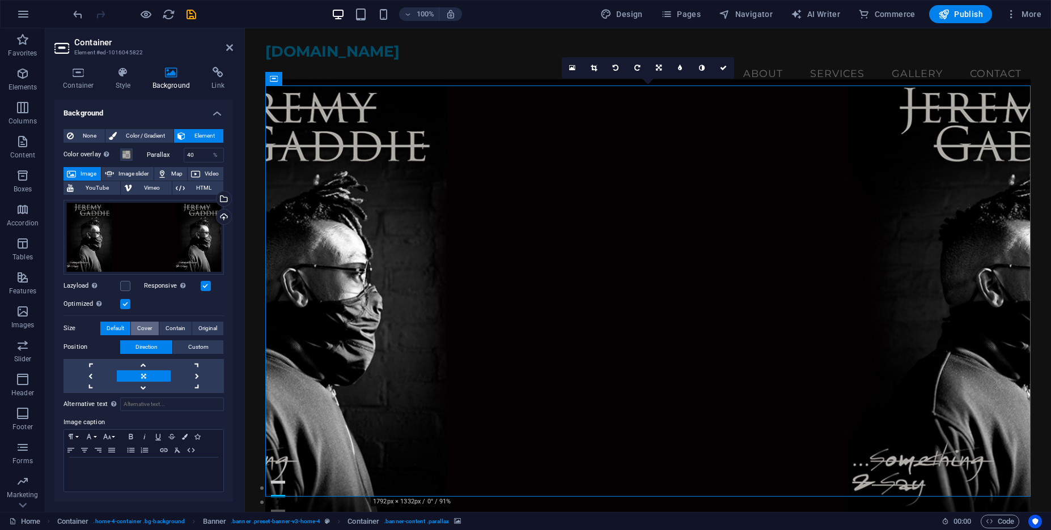
click at [145, 331] on span "Cover" at bounding box center [144, 329] width 15 height 14
click at [185, 329] on button "Contain" at bounding box center [175, 329] width 32 height 14
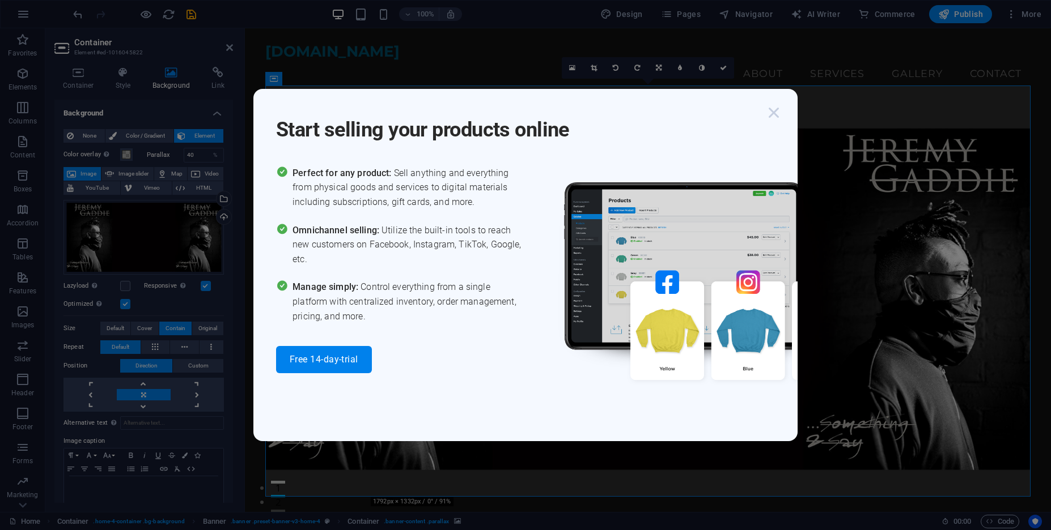
click at [776, 112] on icon "button" at bounding box center [773, 113] width 20 height 20
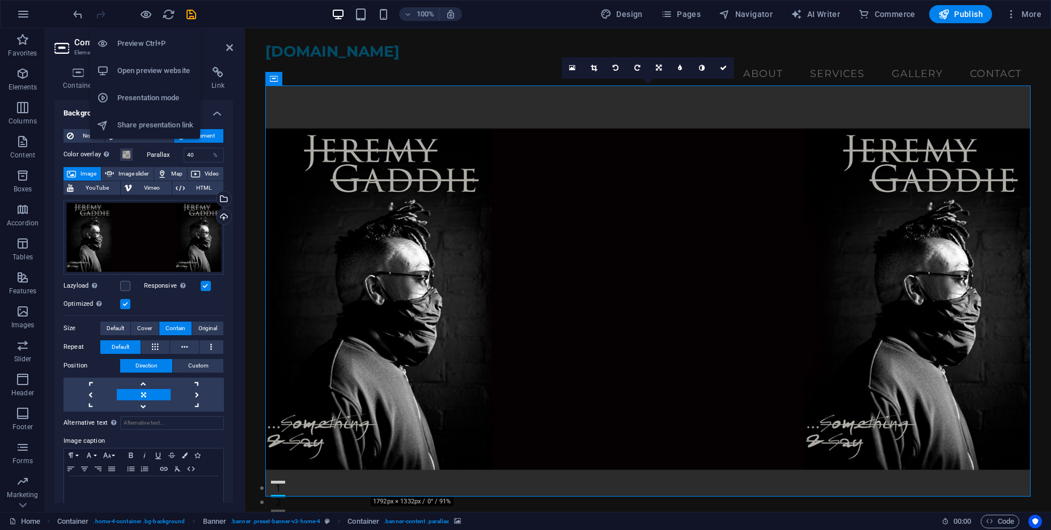
click at [138, 70] on h6 "Open preview website" at bounding box center [155, 71] width 76 height 14
click at [954, 16] on span "Publish" at bounding box center [960, 13] width 45 height 11
checkbox input "false"
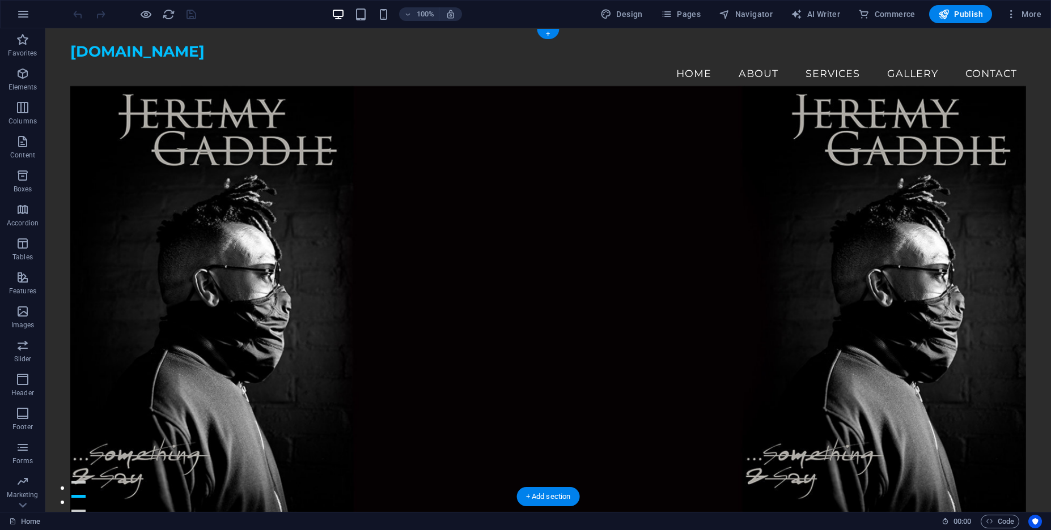
click at [453, 142] on figure at bounding box center [547, 299] width 955 height 441
click at [1028, 12] on span "More" at bounding box center [1023, 13] width 36 height 11
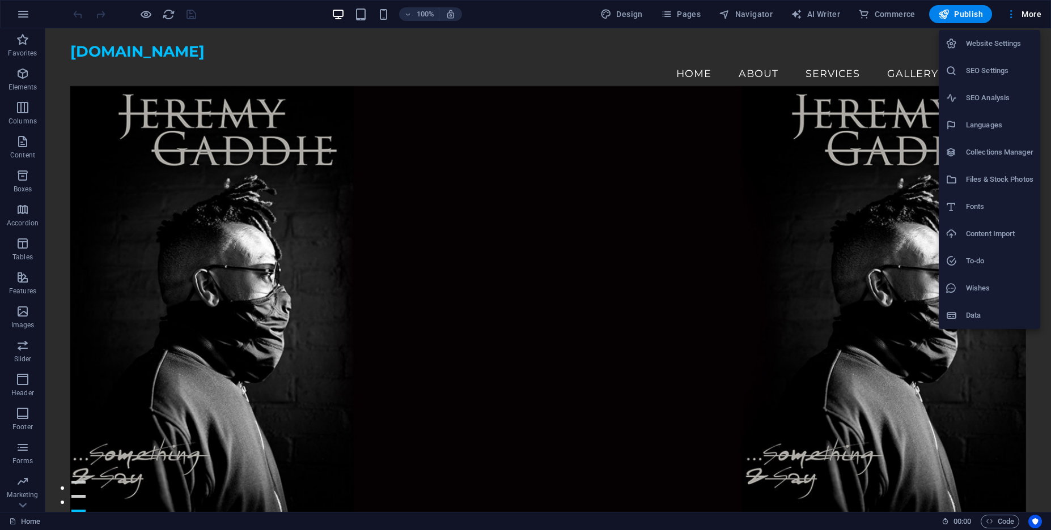
click at [995, 175] on h6 "Files & Stock Photos" at bounding box center [999, 180] width 67 height 14
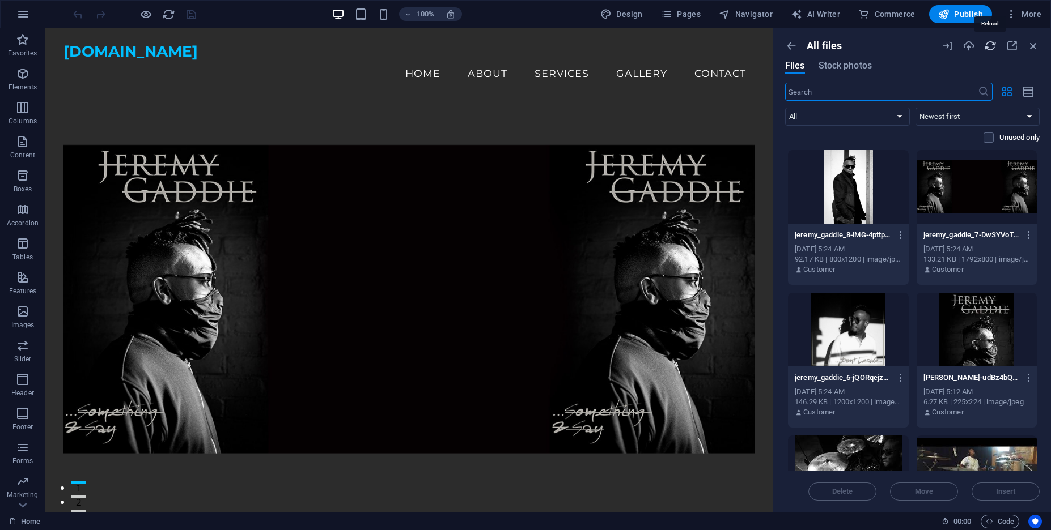
click at [989, 48] on icon "button" at bounding box center [990, 46] width 12 height 12
click at [27, 160] on span "Content" at bounding box center [22, 148] width 45 height 27
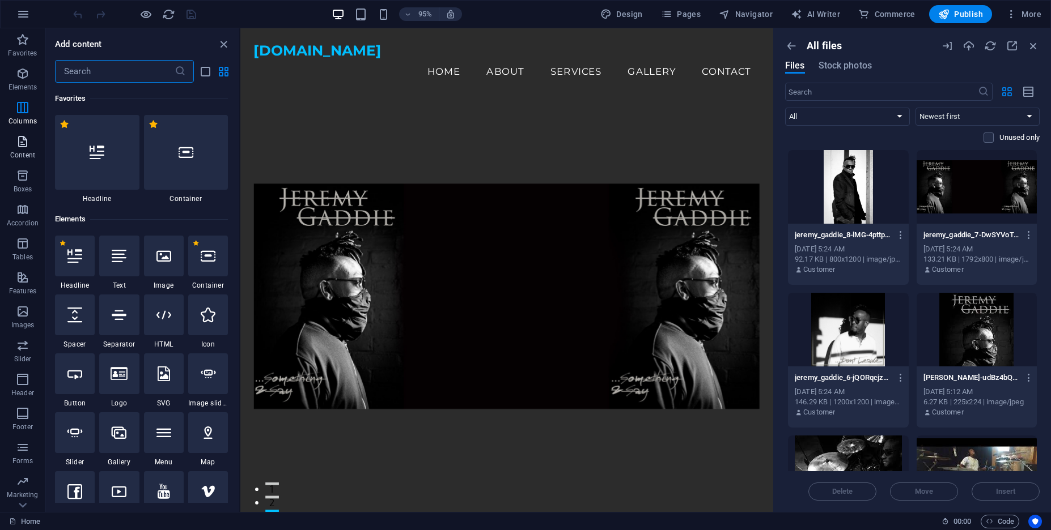
scroll to position [1983, 0]
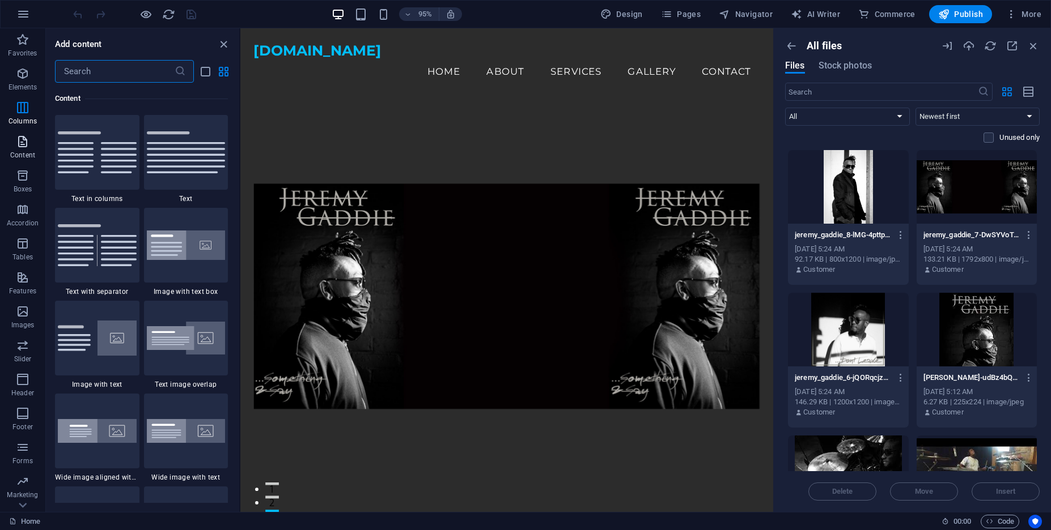
click at [27, 160] on span "Content" at bounding box center [22, 148] width 45 height 27
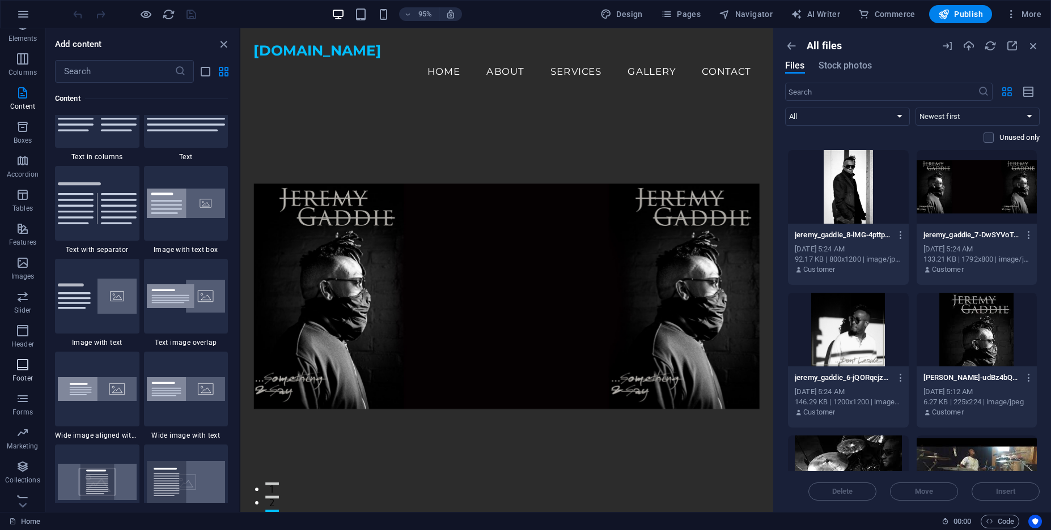
scroll to position [60, 0]
click at [23, 436] on p "Marketing" at bounding box center [22, 435] width 31 height 9
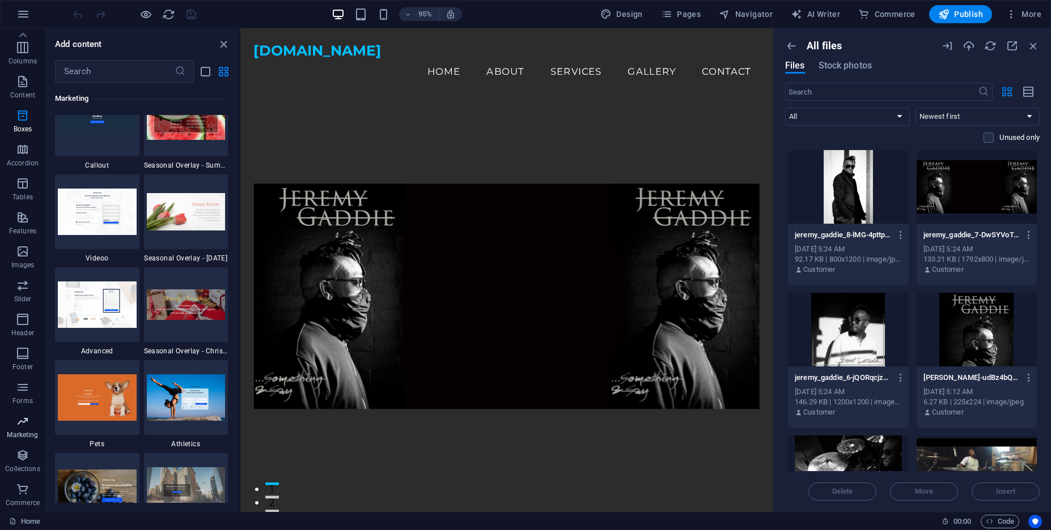
scroll to position [9451, 0]
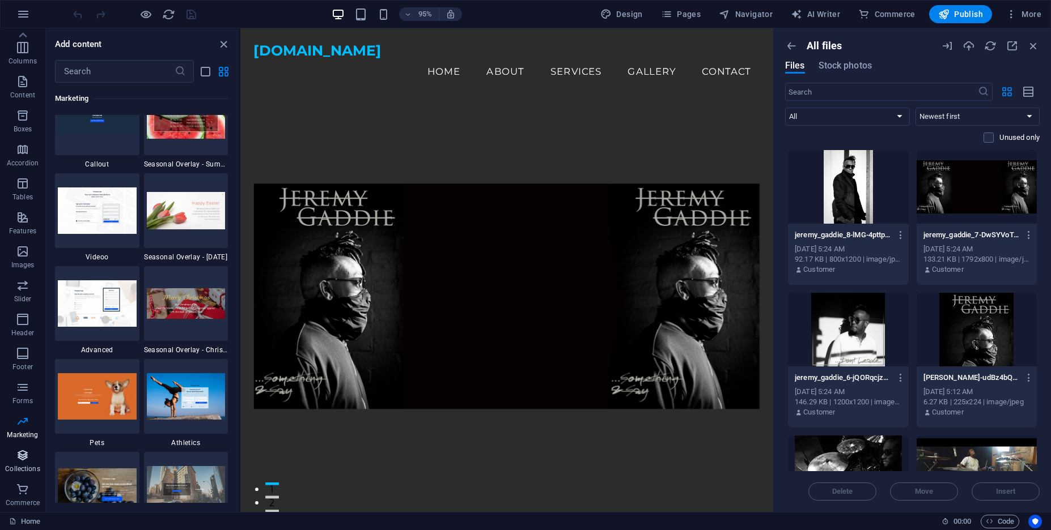
click at [24, 460] on icon "button" at bounding box center [23, 456] width 14 height 14
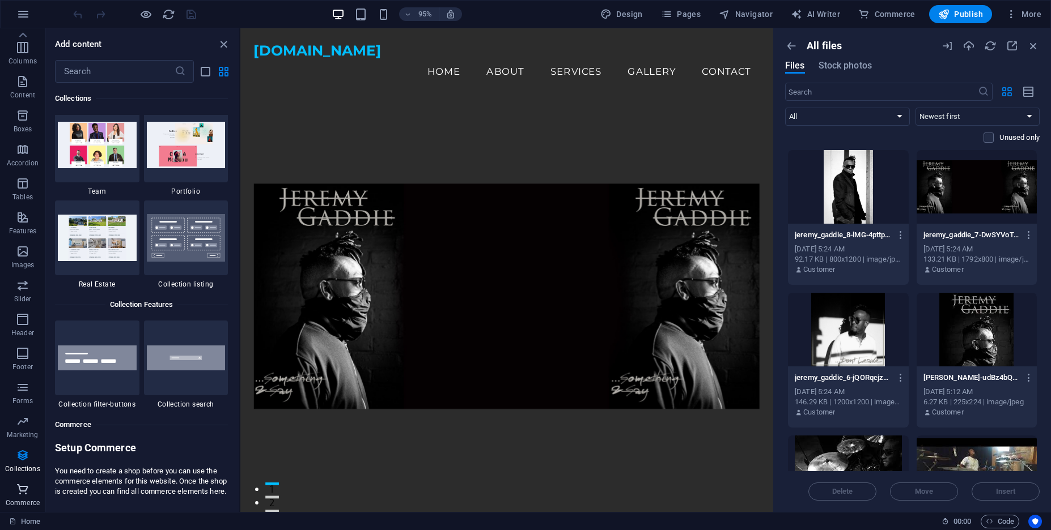
click at [23, 491] on icon "button" at bounding box center [23, 490] width 14 height 14
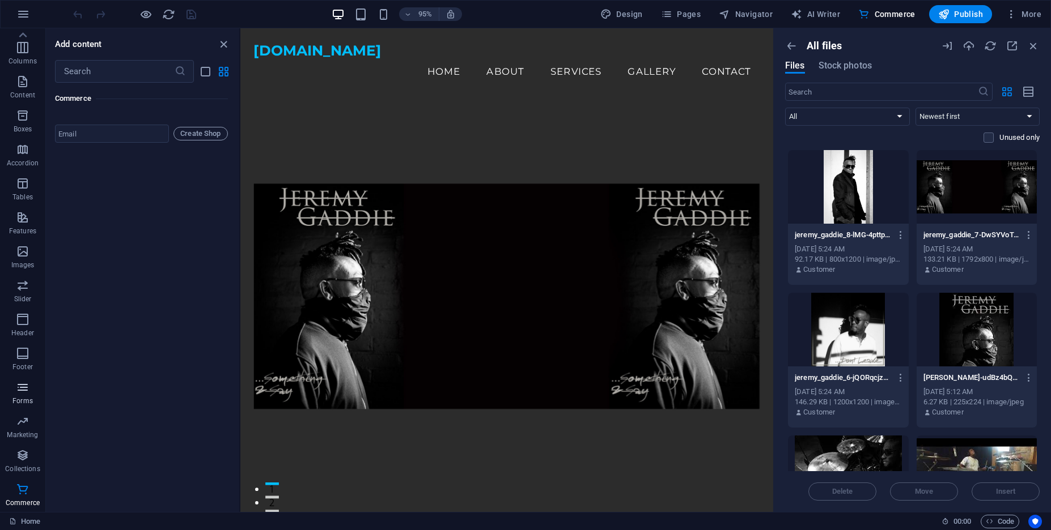
scroll to position [0, 0]
click at [16, 81] on span "Elements" at bounding box center [22, 80] width 45 height 27
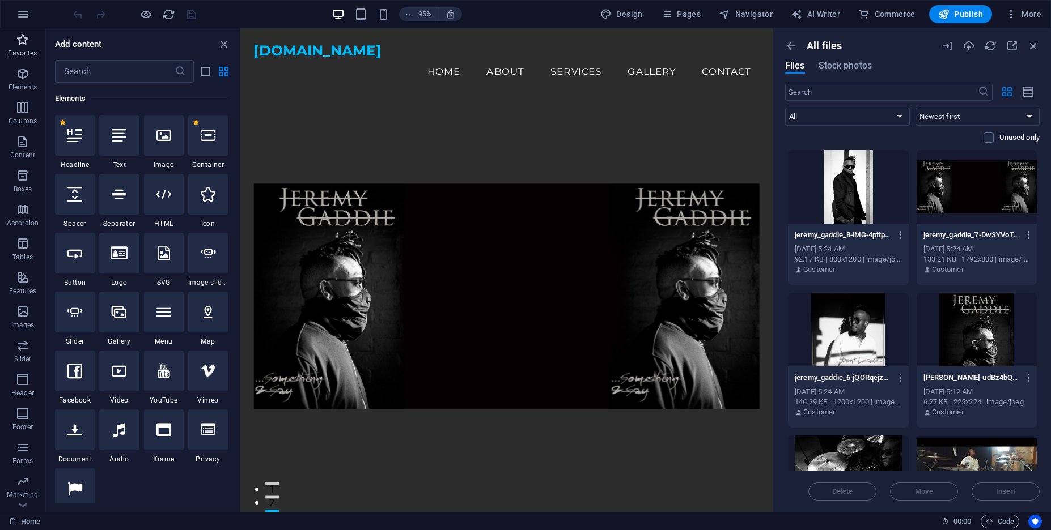
click at [23, 45] on icon "button" at bounding box center [23, 40] width 14 height 14
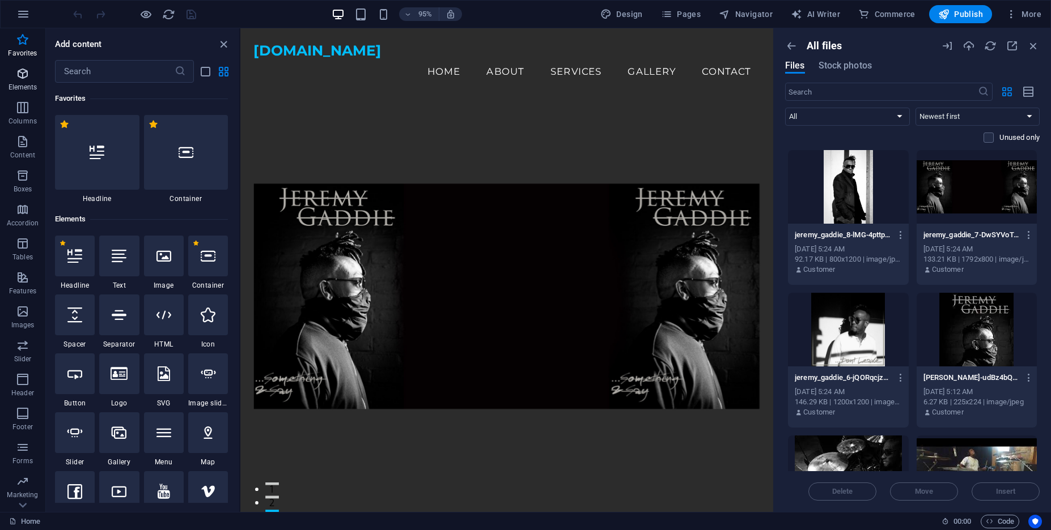
click at [20, 67] on icon "button" at bounding box center [23, 74] width 14 height 14
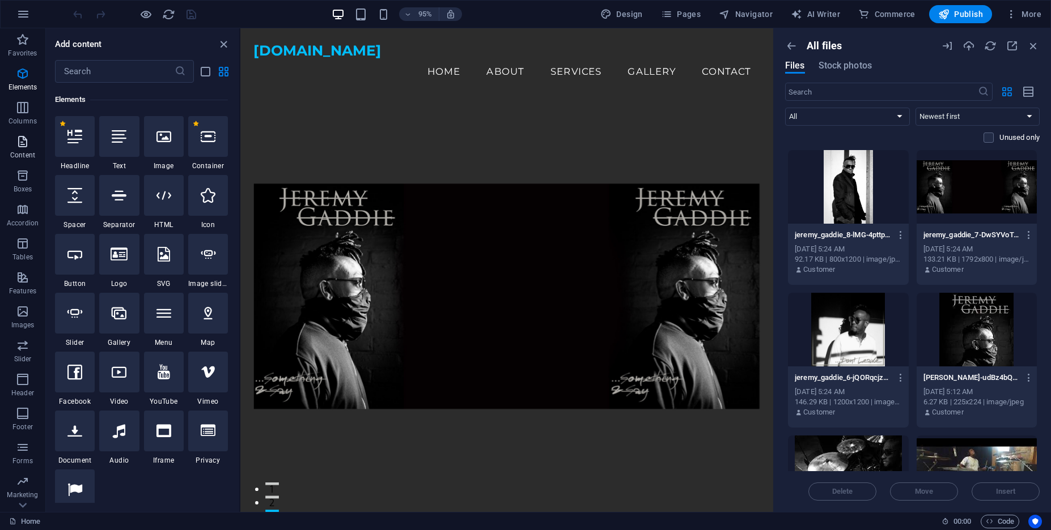
scroll to position [121, 0]
click at [21, 156] on p "Content" at bounding box center [22, 155] width 25 height 9
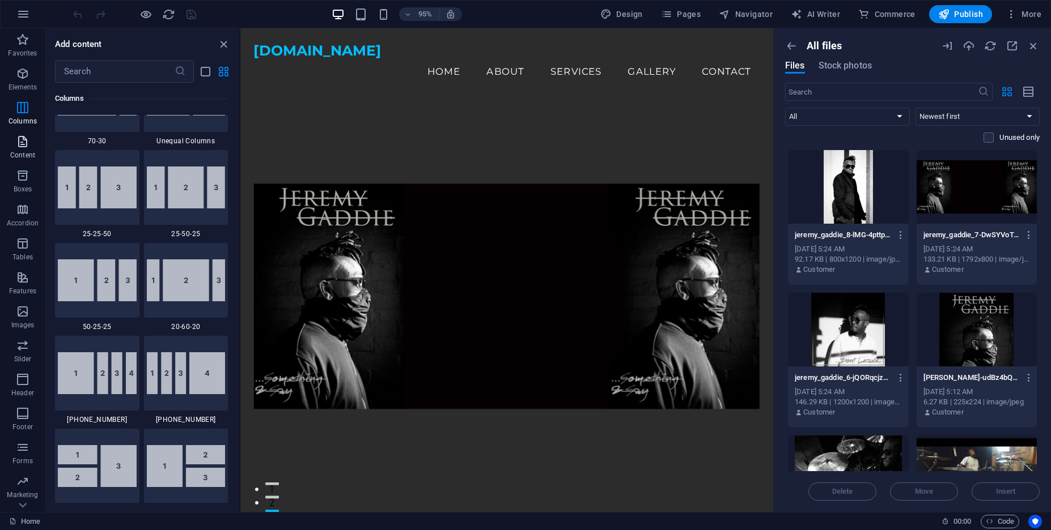
scroll to position [2025, 0]
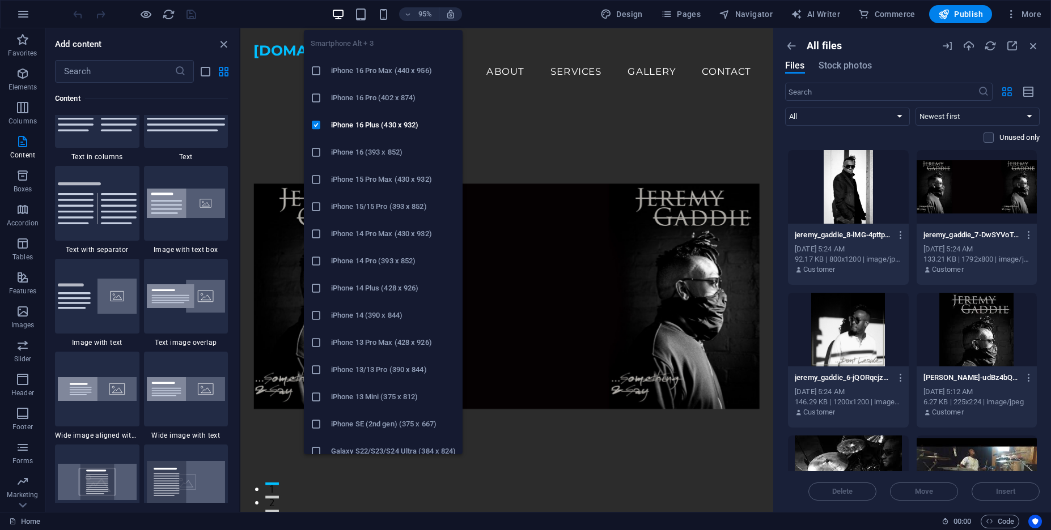
click at [381, 23] on body "jeremygaddie.com Home Favorites Elements Columns Content Boxes Accordion Tables…" at bounding box center [525, 265] width 1051 height 530
click at [384, 15] on icon "button" at bounding box center [383, 14] width 13 height 13
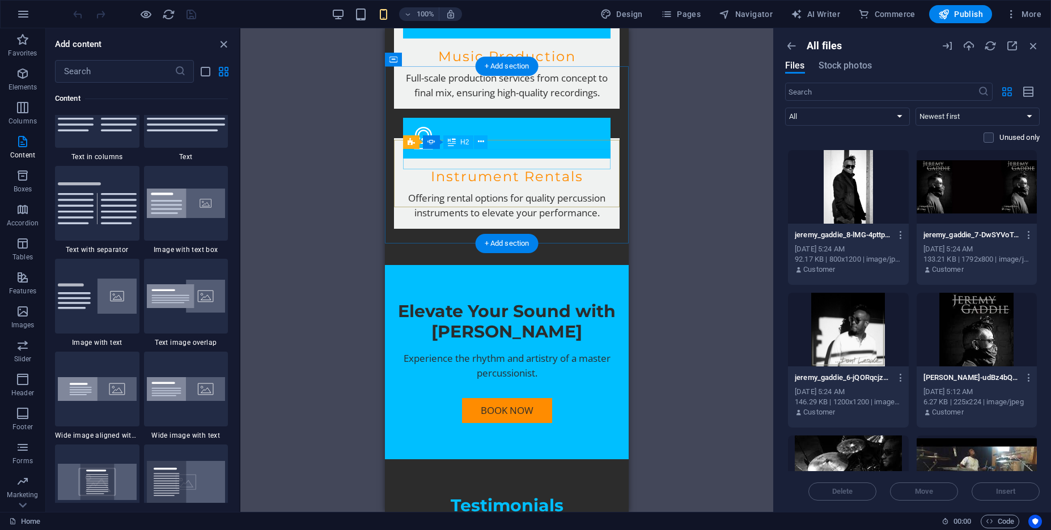
scroll to position [1642, 0]
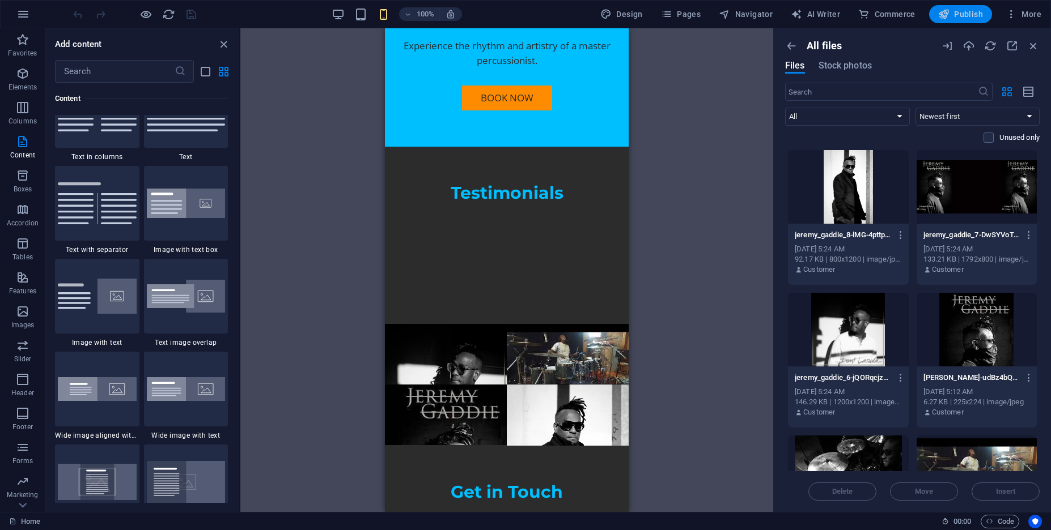
click at [950, 13] on span "Publish" at bounding box center [960, 13] width 45 height 11
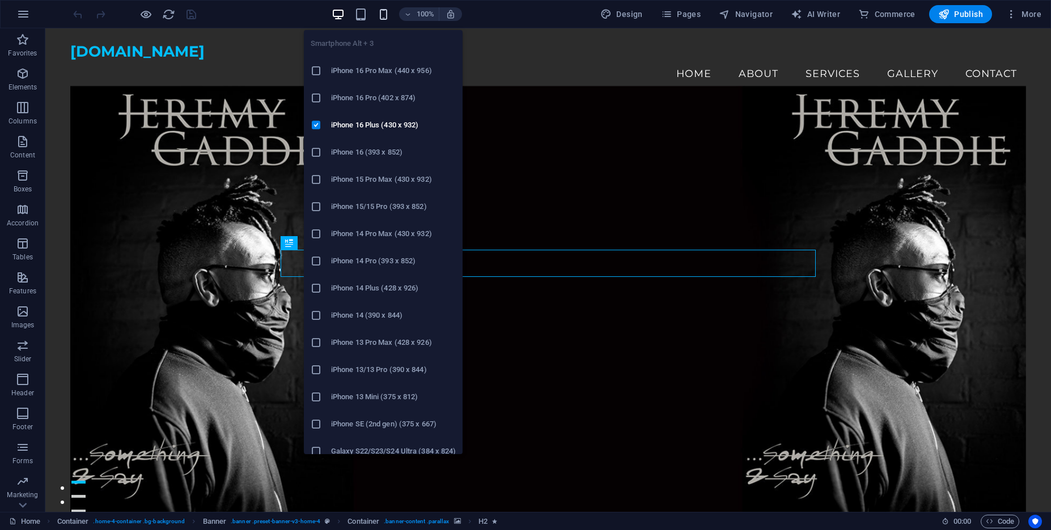
click at [388, 16] on icon "button" at bounding box center [383, 14] width 13 height 13
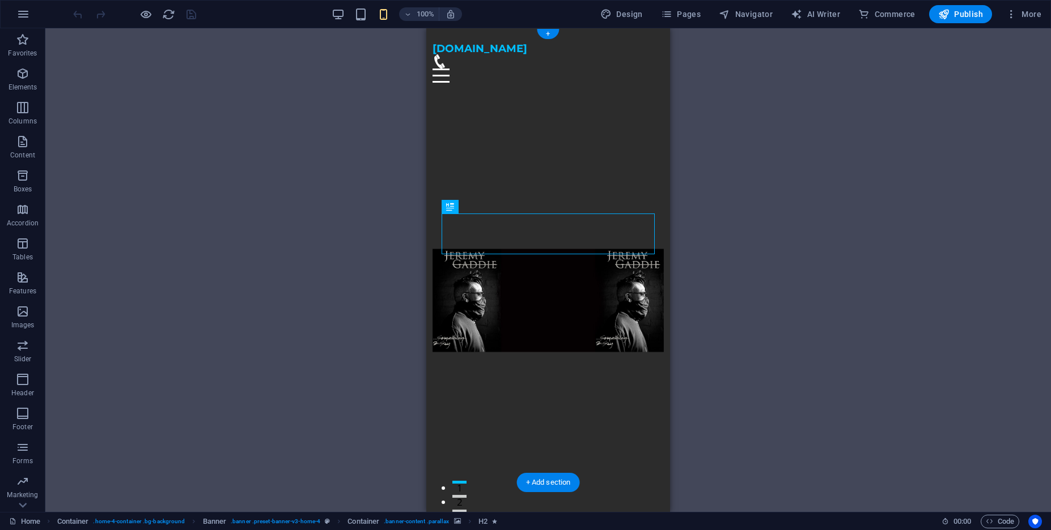
click at [499, 419] on figure at bounding box center [548, 300] width 232 height 441
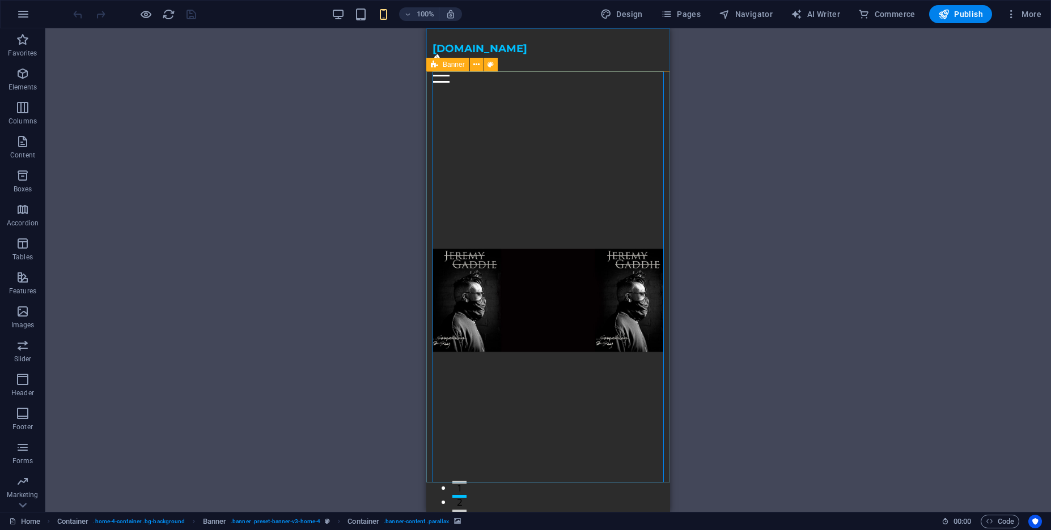
click at [446, 63] on span "Banner" at bounding box center [454, 64] width 22 height 7
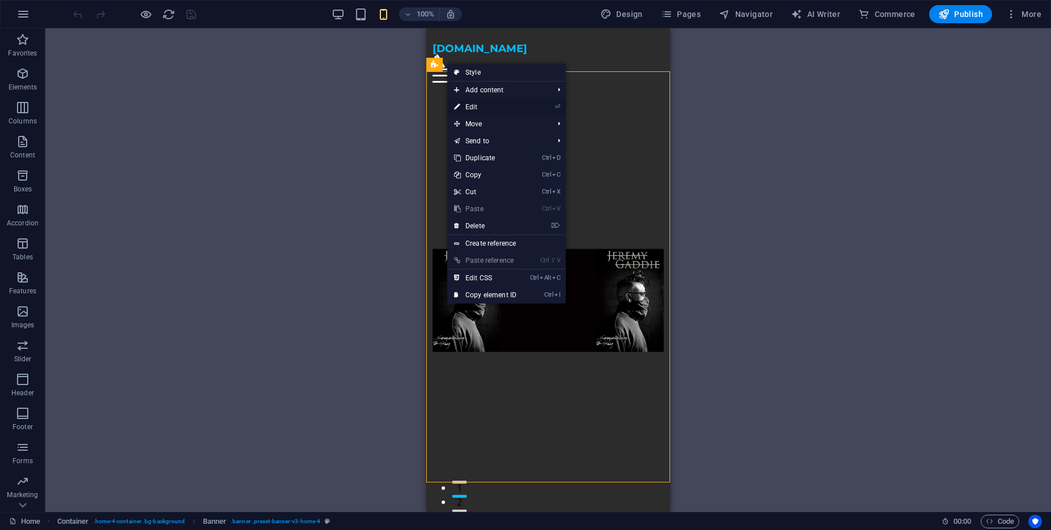
click at [475, 105] on link "⏎ Edit" at bounding box center [485, 107] width 76 height 17
select select "vh"
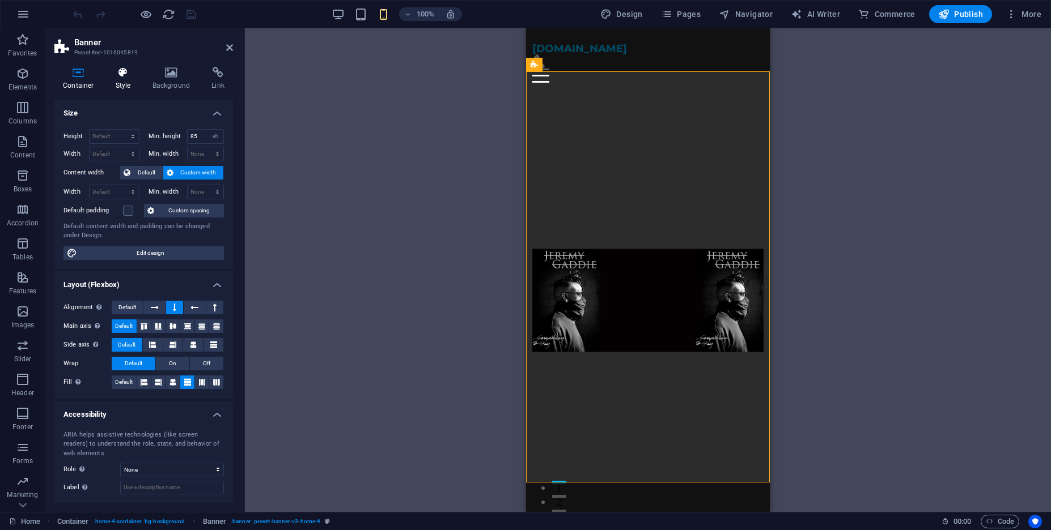
click at [121, 86] on h4 "Style" at bounding box center [125, 79] width 37 height 24
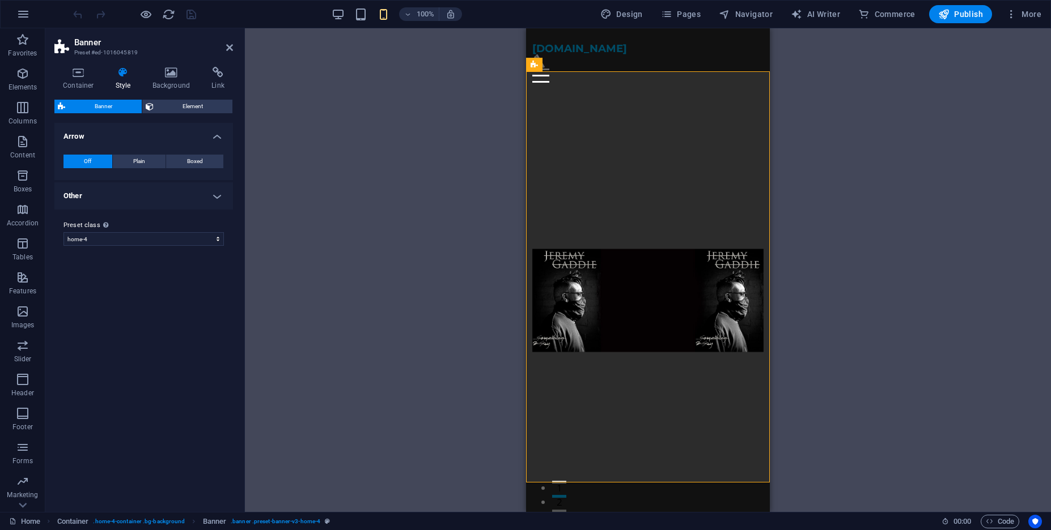
click at [205, 197] on h4 "Other" at bounding box center [143, 195] width 178 height 27
click at [189, 108] on span "Element" at bounding box center [193, 107] width 73 height 14
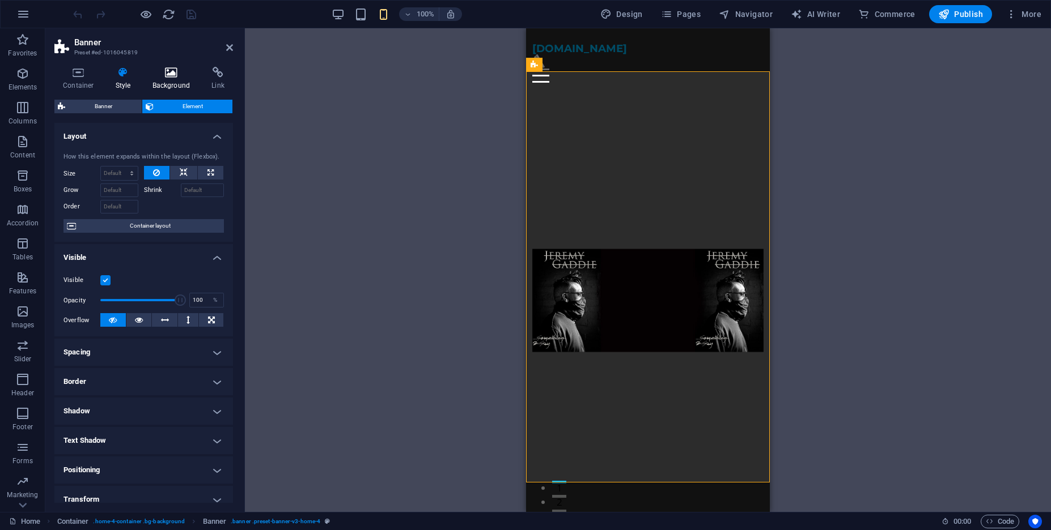
click at [178, 75] on icon at bounding box center [171, 72] width 55 height 11
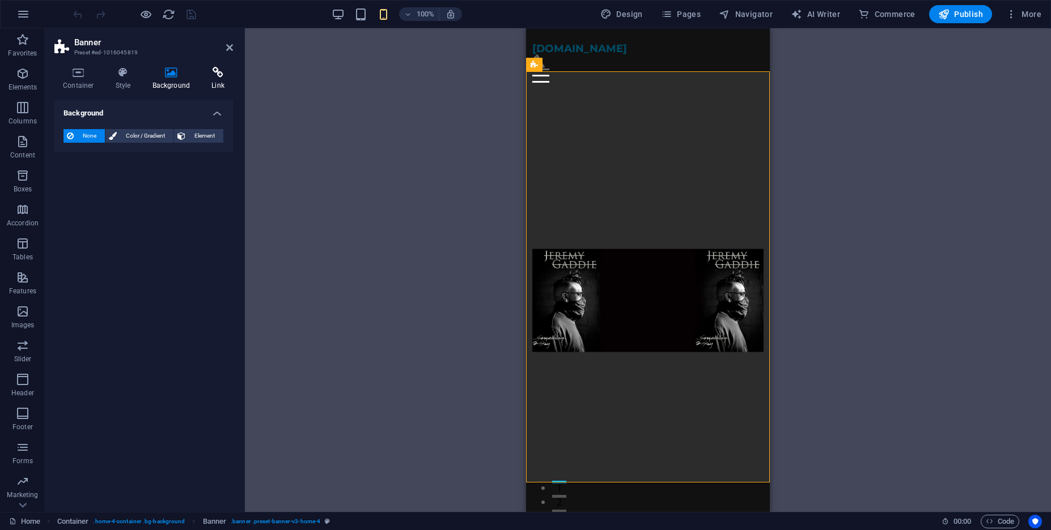
click at [213, 75] on icon at bounding box center [218, 72] width 30 height 11
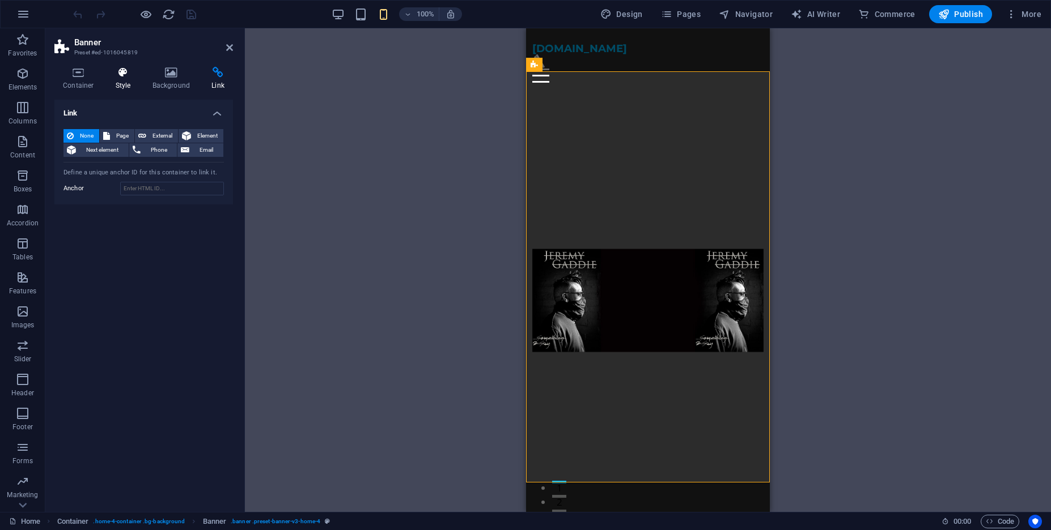
click at [110, 79] on h4 "Style" at bounding box center [125, 79] width 37 height 24
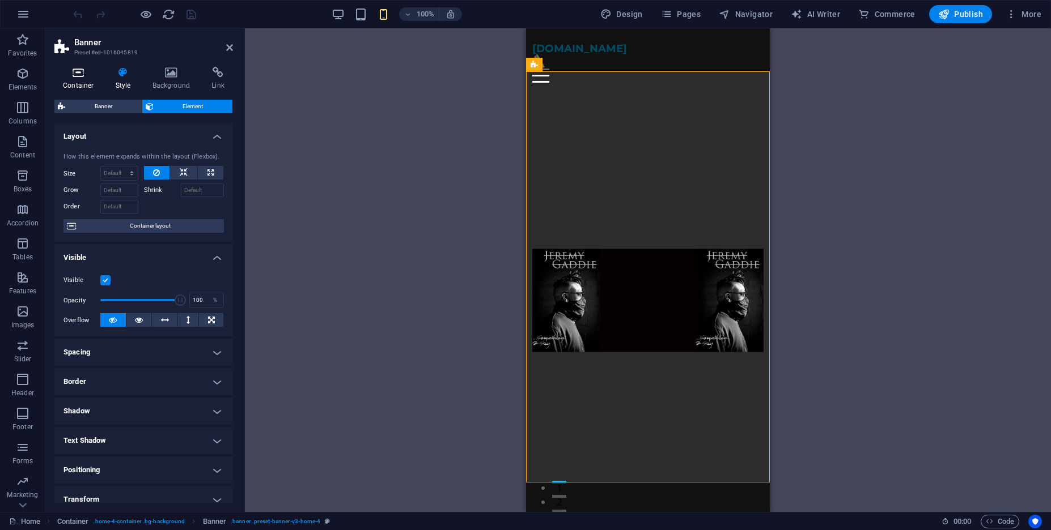
click at [82, 80] on h4 "Container" at bounding box center [80, 79] width 53 height 24
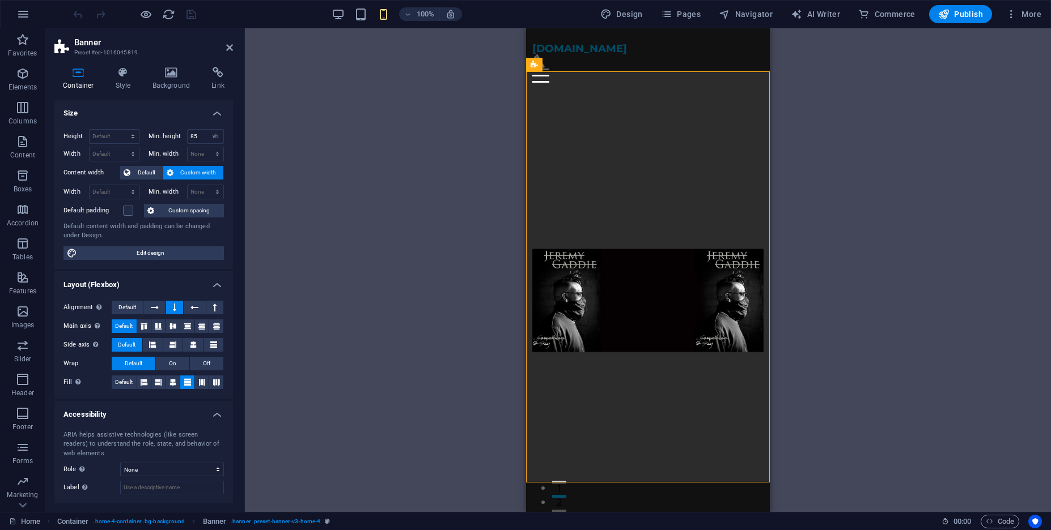
click at [755, 243] on figure at bounding box center [648, 300] width 232 height 441
click at [538, 228] on figure at bounding box center [648, 300] width 232 height 441
click at [657, 442] on figure at bounding box center [648, 300] width 232 height 441
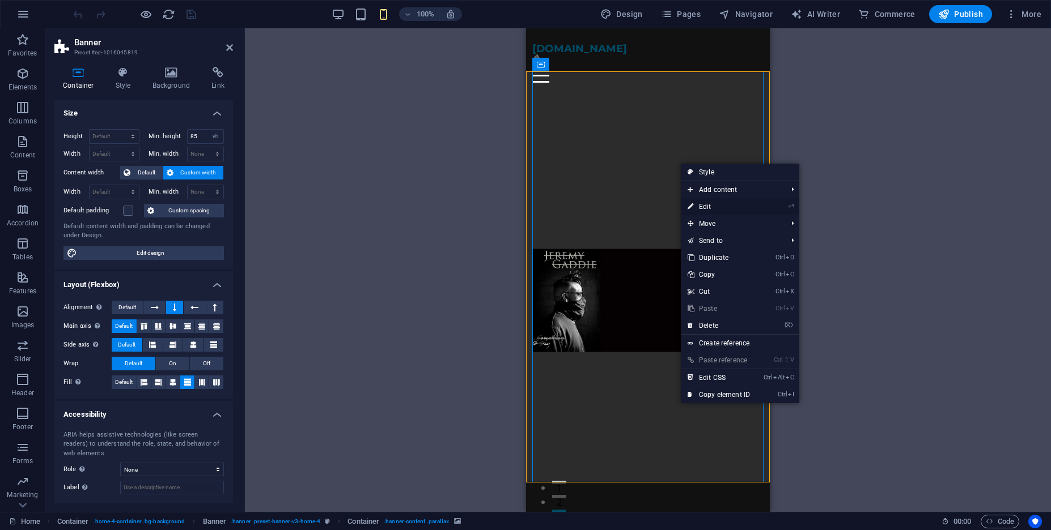
click at [755, 211] on link "⏎ Edit" at bounding box center [719, 206] width 76 height 17
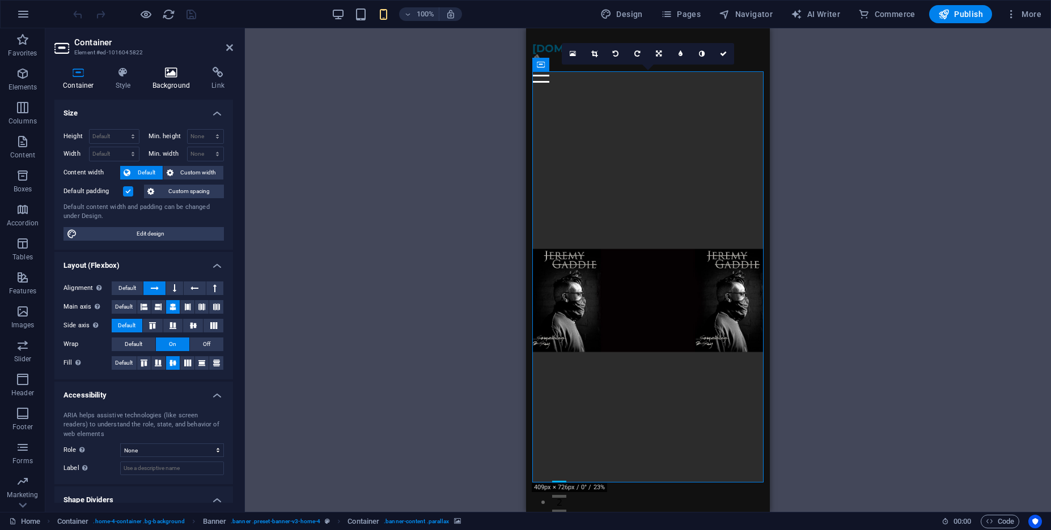
click at [174, 69] on icon at bounding box center [171, 72] width 55 height 11
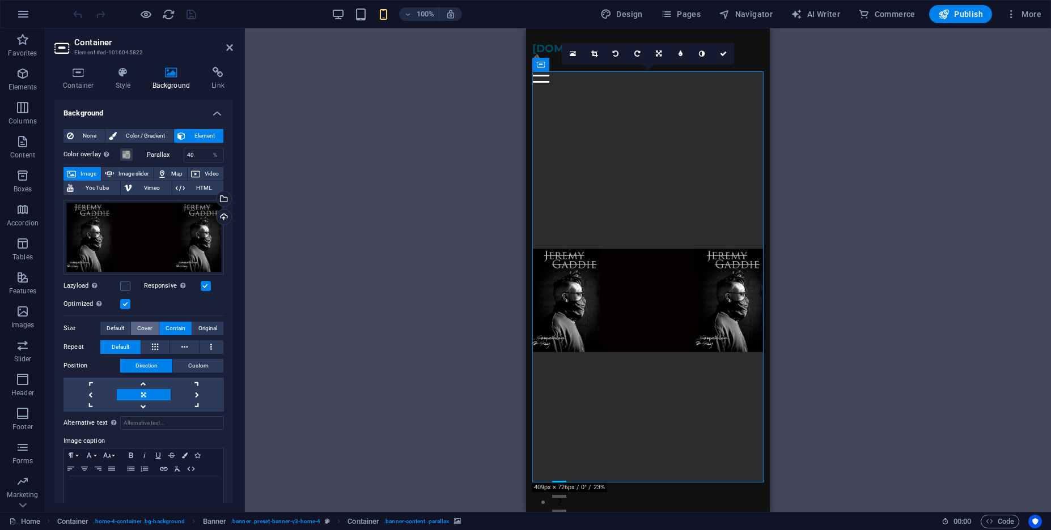
click at [146, 329] on span "Cover" at bounding box center [144, 329] width 15 height 14
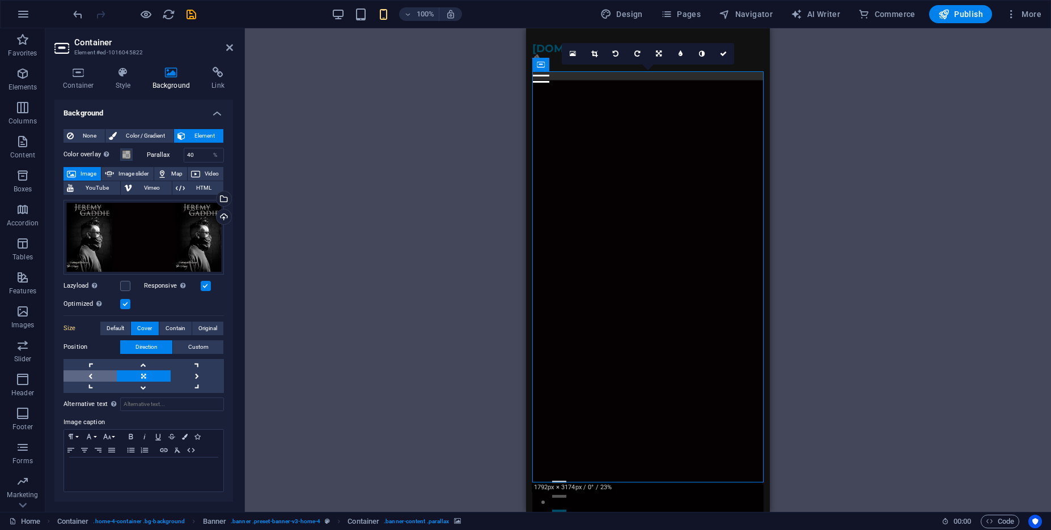
click at [97, 376] on link at bounding box center [89, 376] width 53 height 11
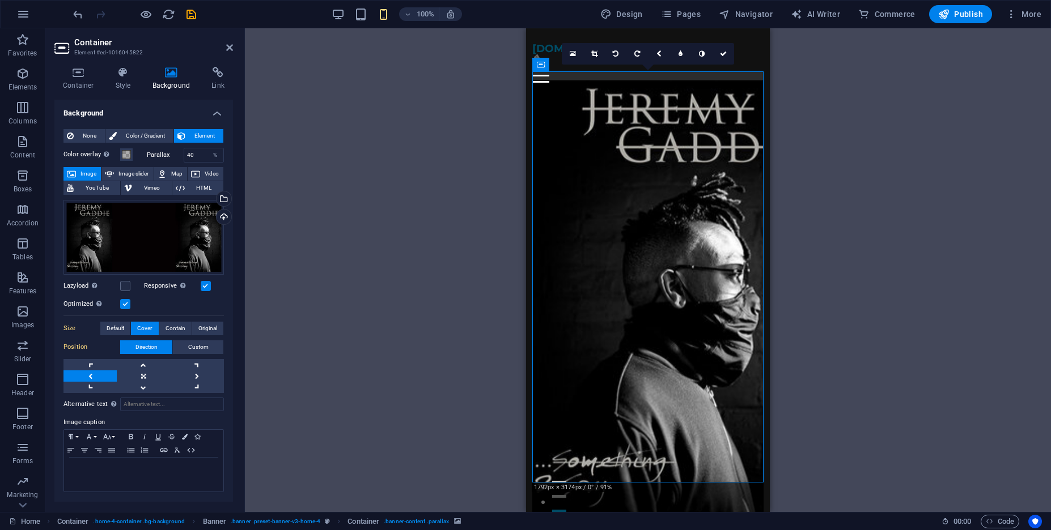
click at [97, 376] on link at bounding box center [89, 376] width 53 height 11
click at [195, 379] on link at bounding box center [197, 376] width 53 height 11
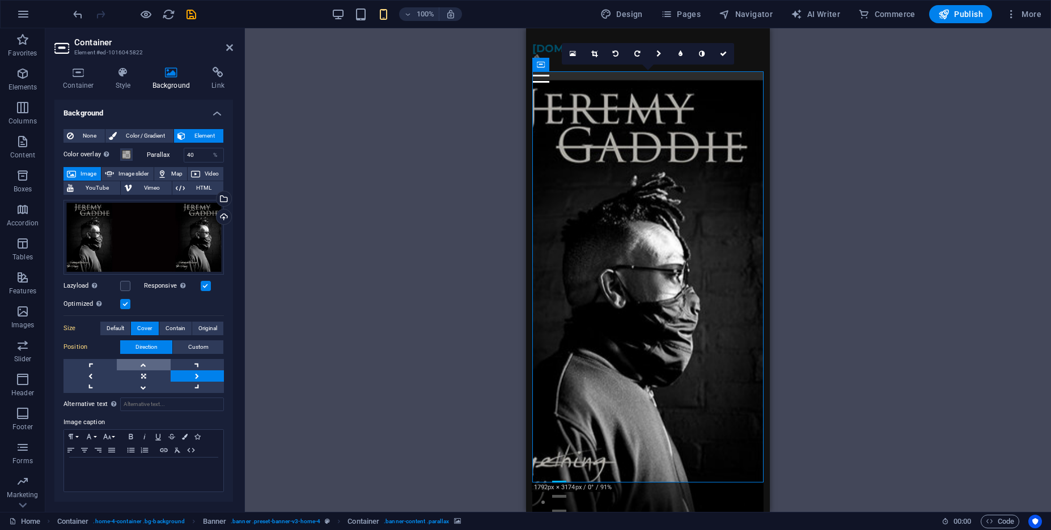
click at [150, 365] on link at bounding box center [143, 364] width 53 height 11
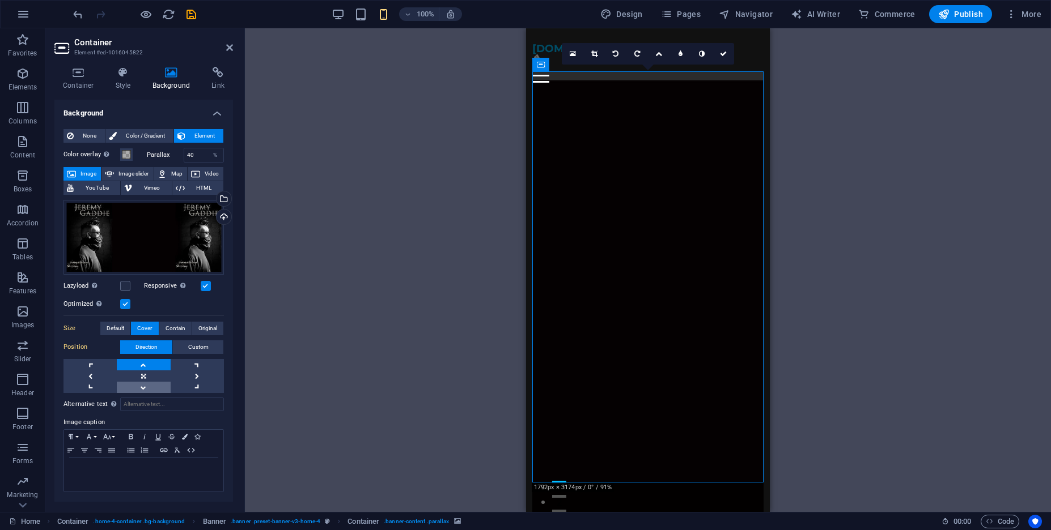
click at [147, 385] on link at bounding box center [143, 387] width 53 height 11
click at [147, 373] on link at bounding box center [143, 376] width 53 height 11
click at [87, 371] on link at bounding box center [89, 376] width 53 height 11
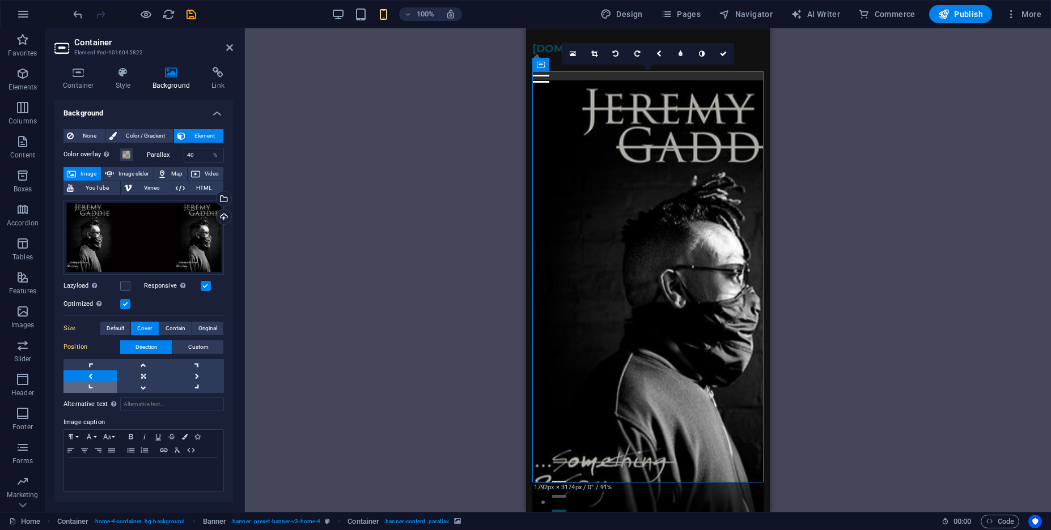
click at [107, 389] on link at bounding box center [89, 387] width 53 height 11
click at [140, 389] on link at bounding box center [143, 387] width 53 height 11
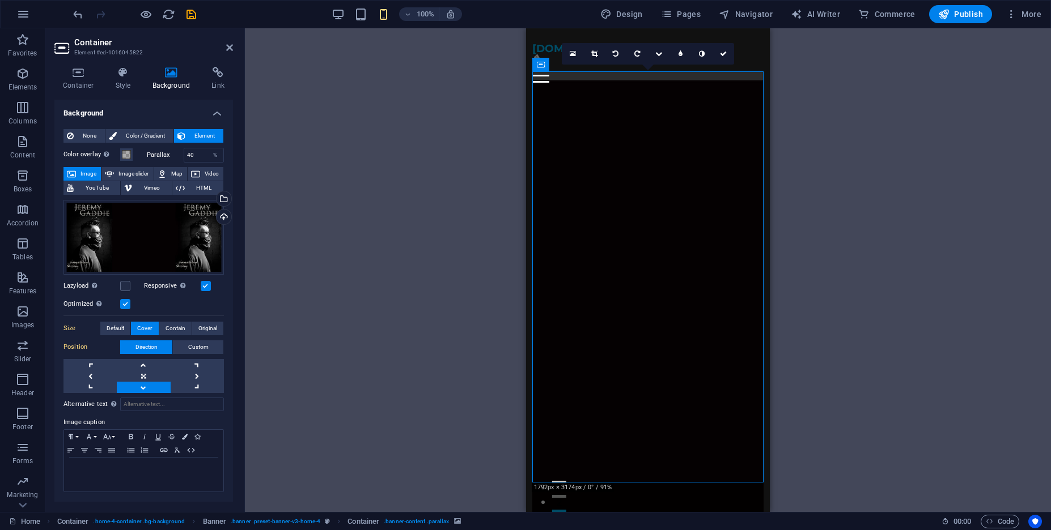
click at [169, 320] on div "Drag files here, click to choose files or select files from Files or our free s…" at bounding box center [143, 294] width 160 height 198
click at [169, 324] on span "Contain" at bounding box center [175, 329] width 20 height 14
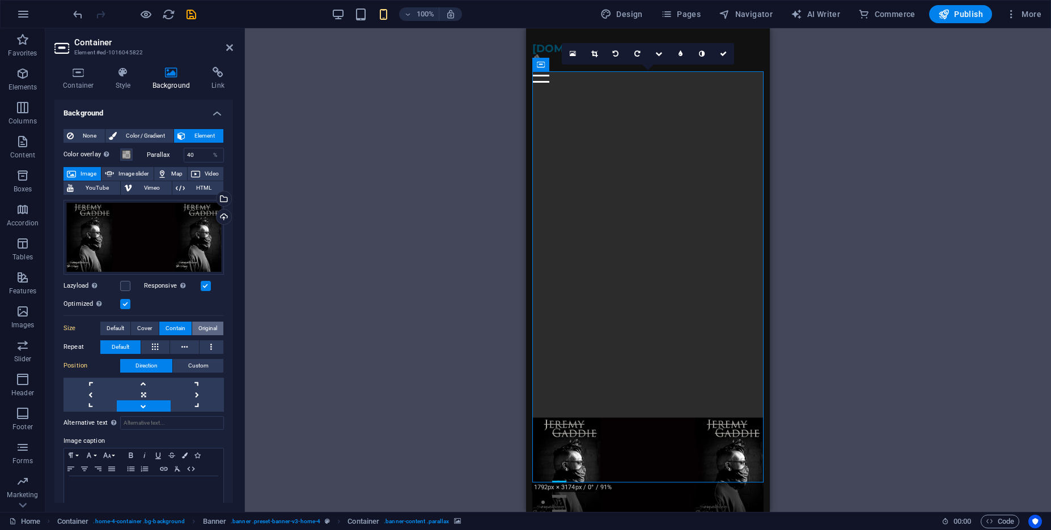
click at [205, 333] on span "Original" at bounding box center [207, 329] width 19 height 14
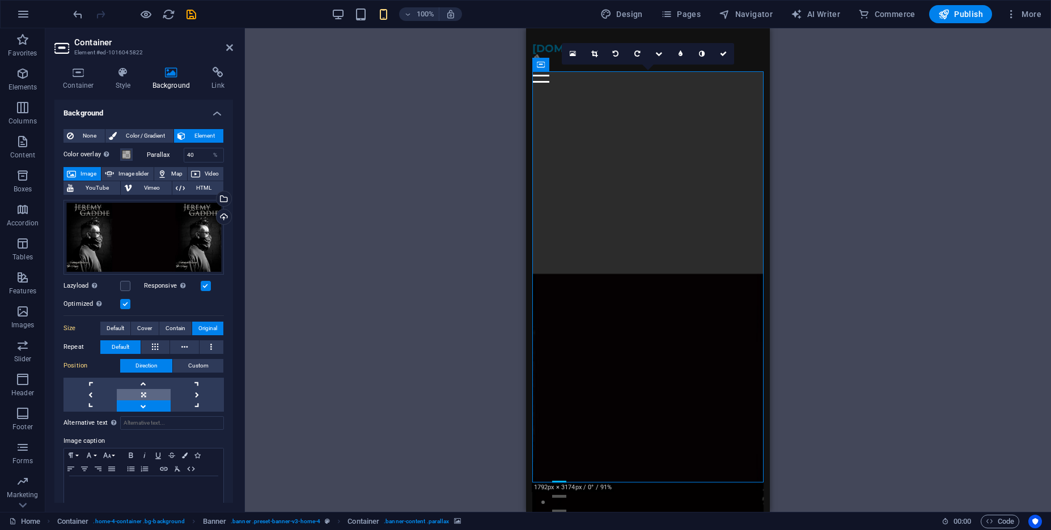
click at [145, 393] on link at bounding box center [143, 394] width 53 height 11
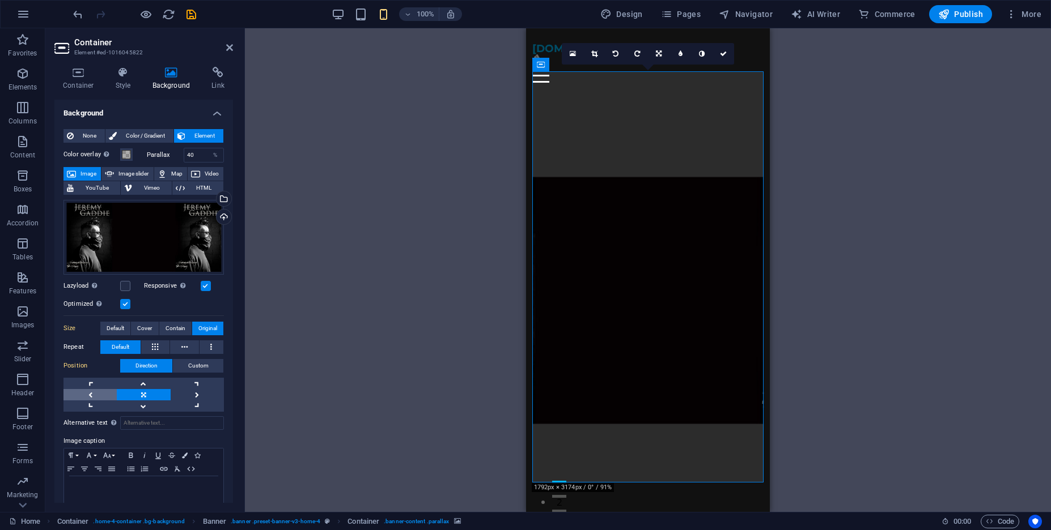
click at [103, 393] on link at bounding box center [89, 394] width 53 height 11
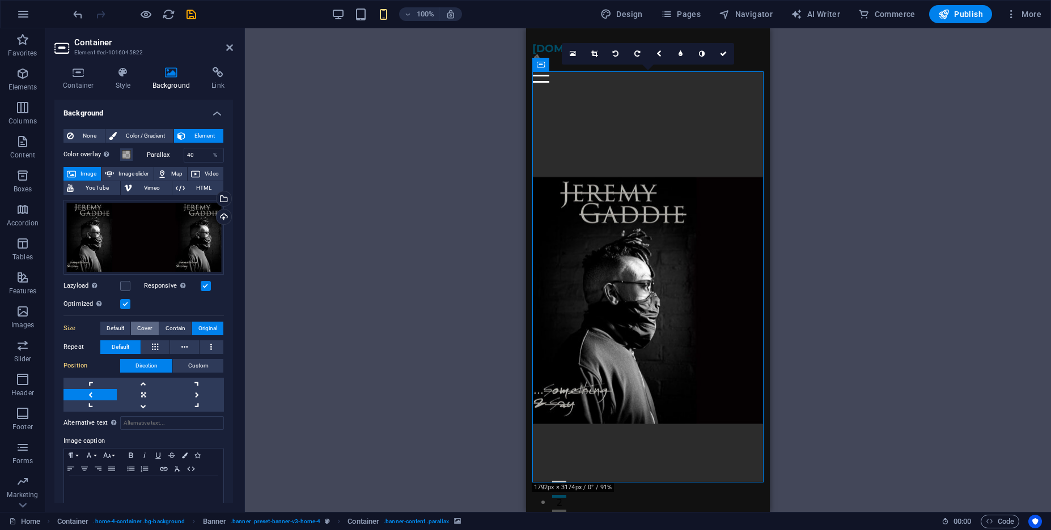
click at [150, 327] on span "Cover" at bounding box center [144, 329] width 15 height 14
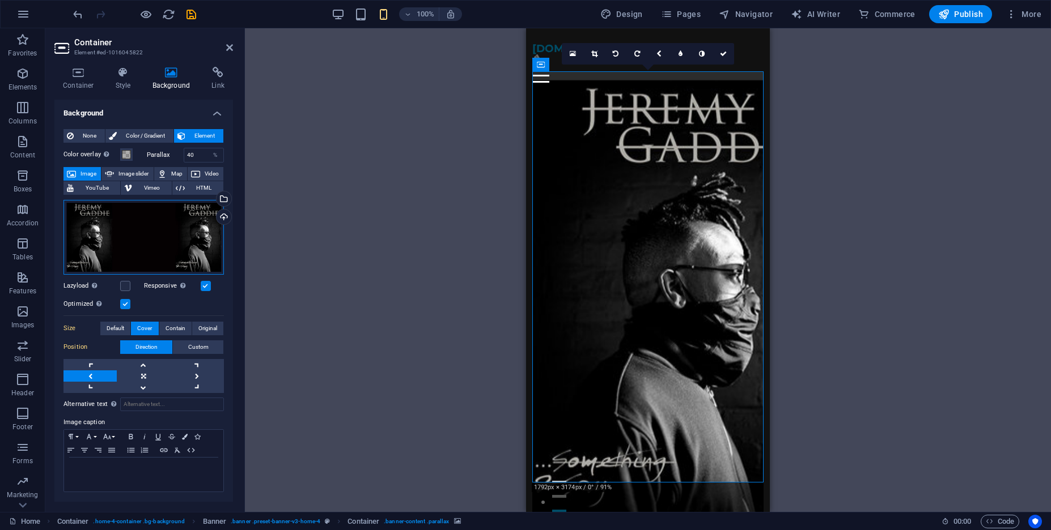
click at [188, 235] on div "Drag files here, click to choose files or select files from Files or our free s…" at bounding box center [143, 237] width 160 height 75
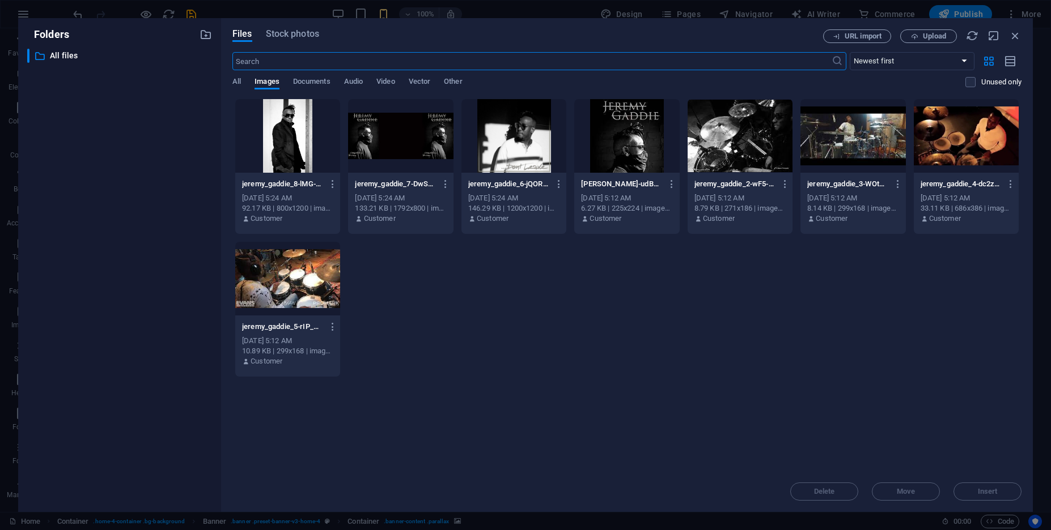
click at [293, 148] on div at bounding box center [287, 136] width 105 height 74
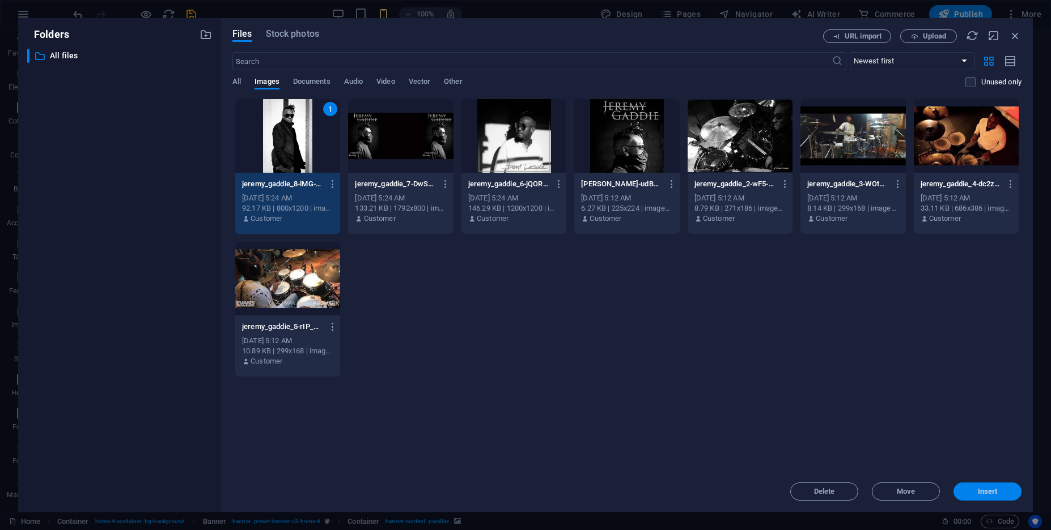
click at [1008, 495] on span "Insert" at bounding box center [987, 491] width 59 height 7
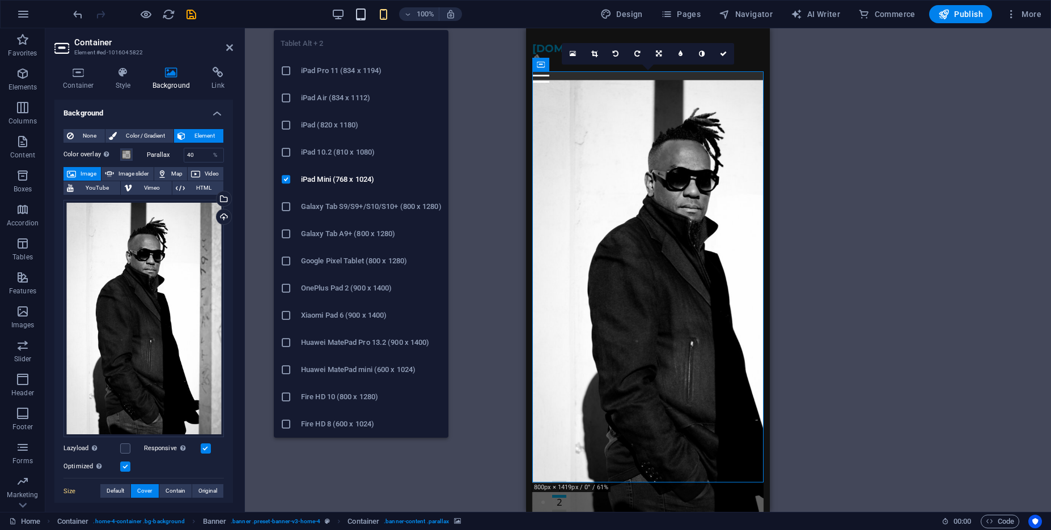
click at [367, 15] on icon "button" at bounding box center [360, 14] width 13 height 13
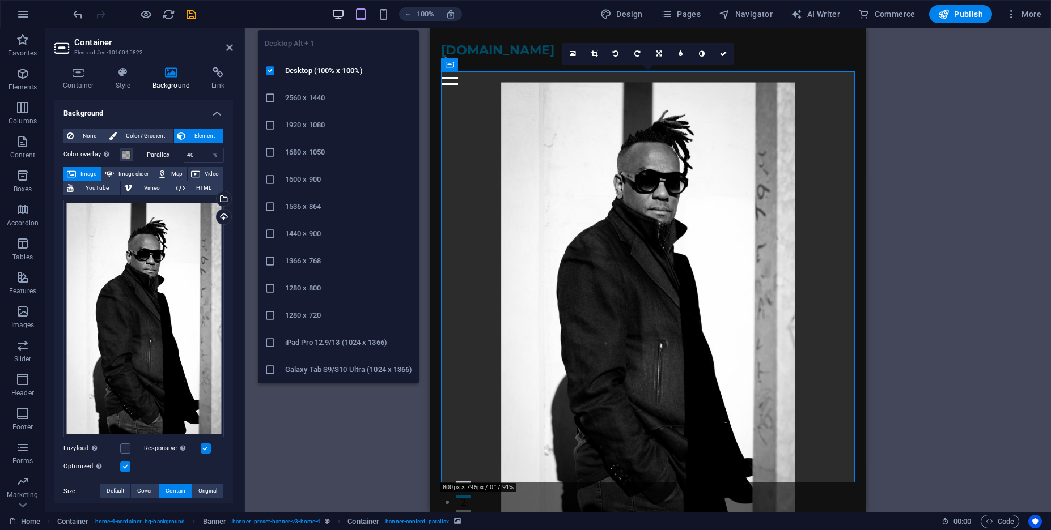
click at [345, 14] on icon "button" at bounding box center [337, 14] width 13 height 13
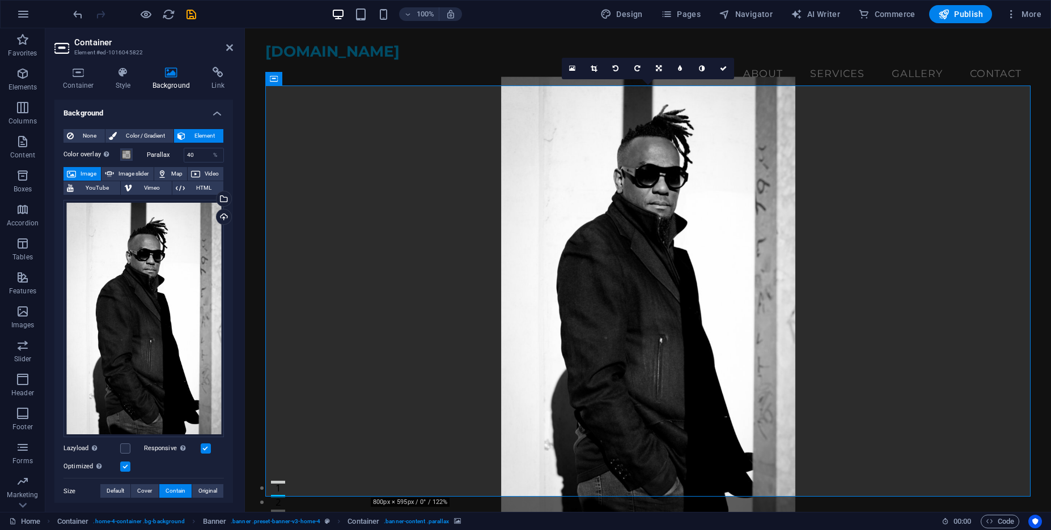
click at [529, 182] on figure at bounding box center [648, 297] width 766 height 441
click at [668, 413] on figure at bounding box center [648, 297] width 766 height 441
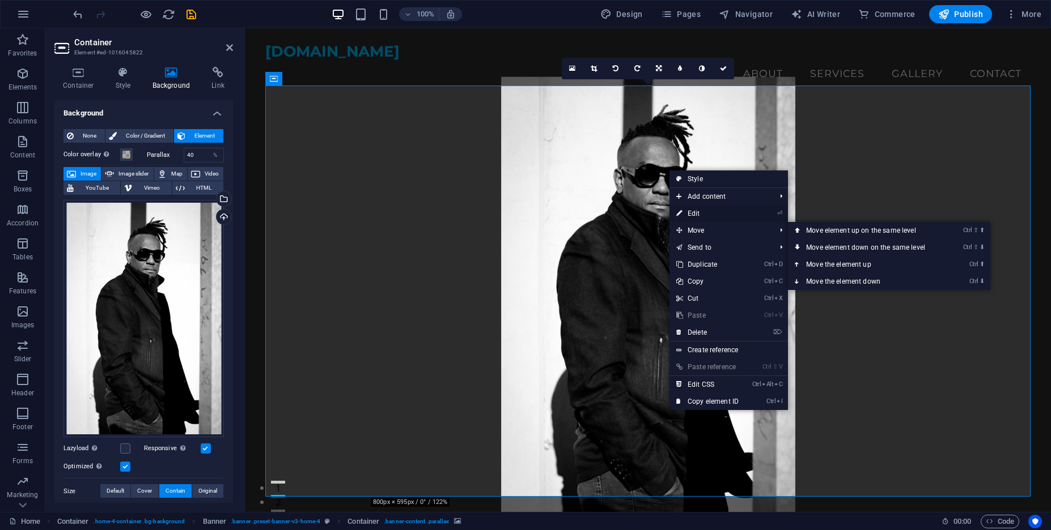
click at [715, 212] on link "⏎ Edit" at bounding box center [707, 213] width 76 height 17
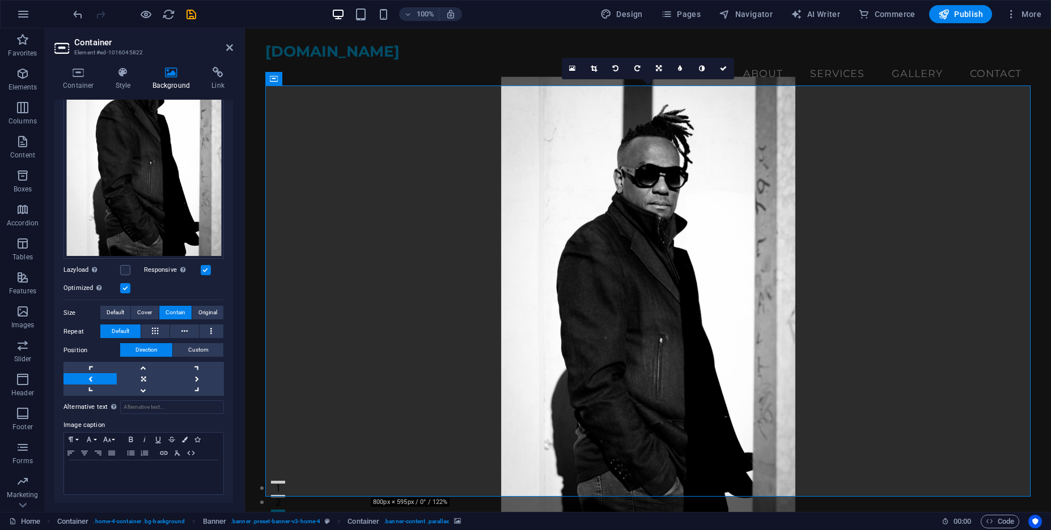
scroll to position [180, 0]
click at [156, 313] on button "Cover" at bounding box center [144, 311] width 27 height 14
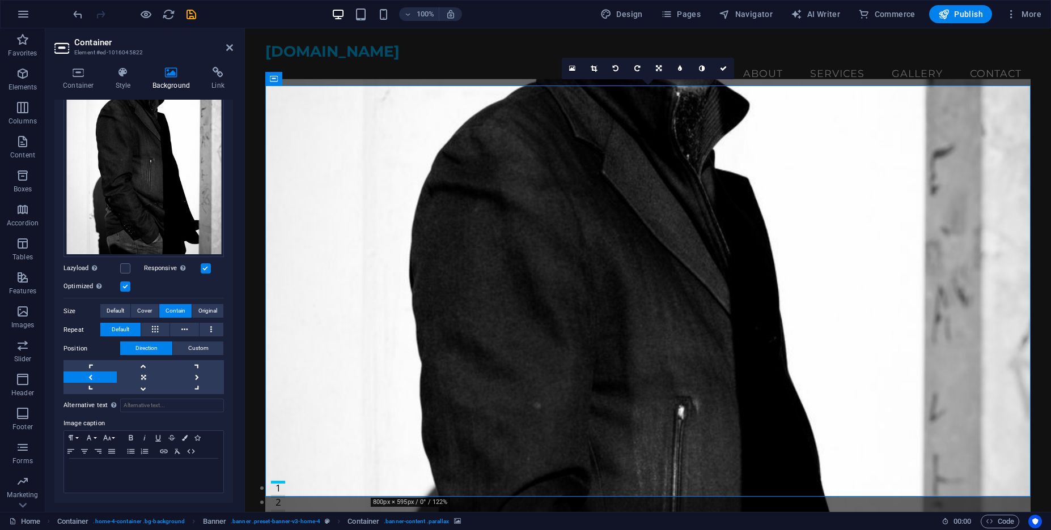
scroll to position [161, 0]
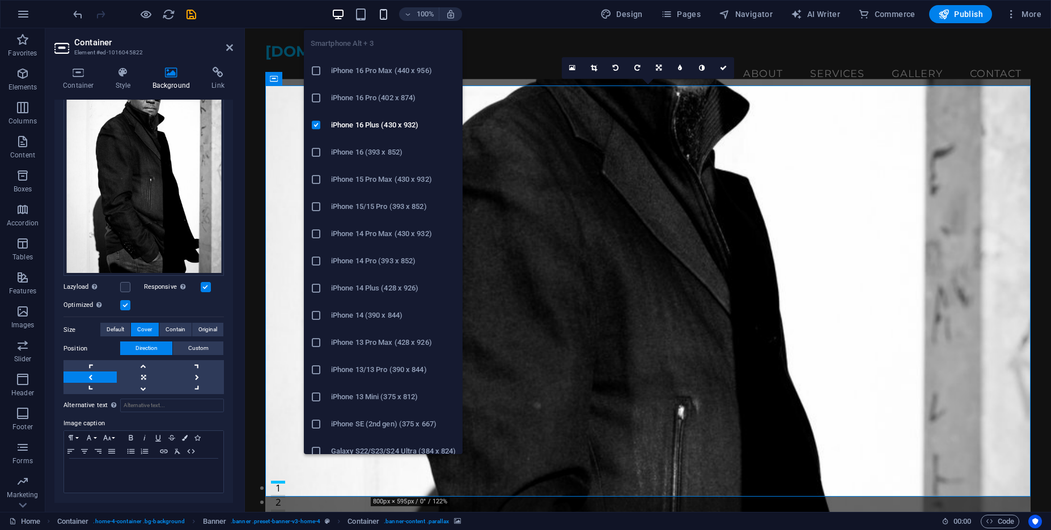
click at [386, 11] on icon "button" at bounding box center [383, 14] width 13 height 13
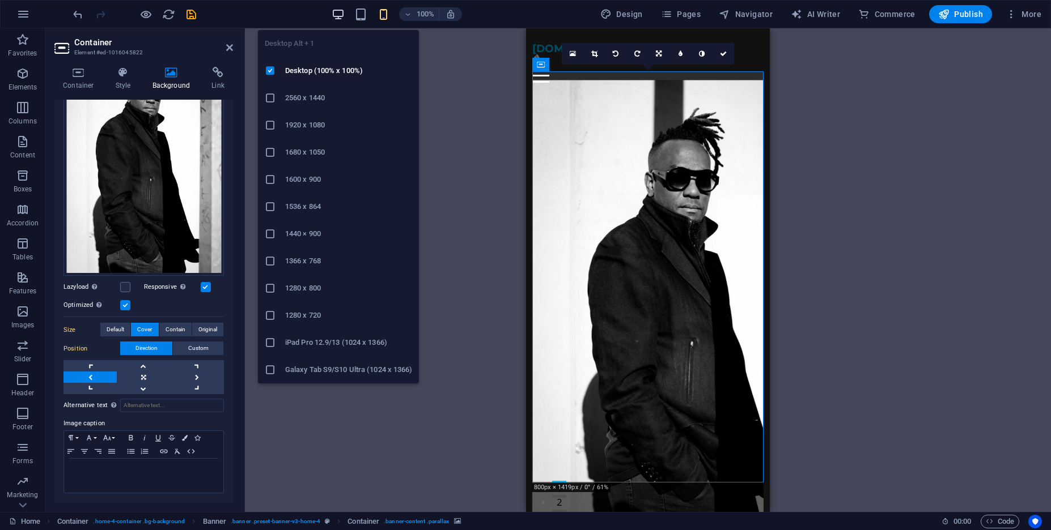
click at [341, 11] on icon "button" at bounding box center [337, 14] width 13 height 13
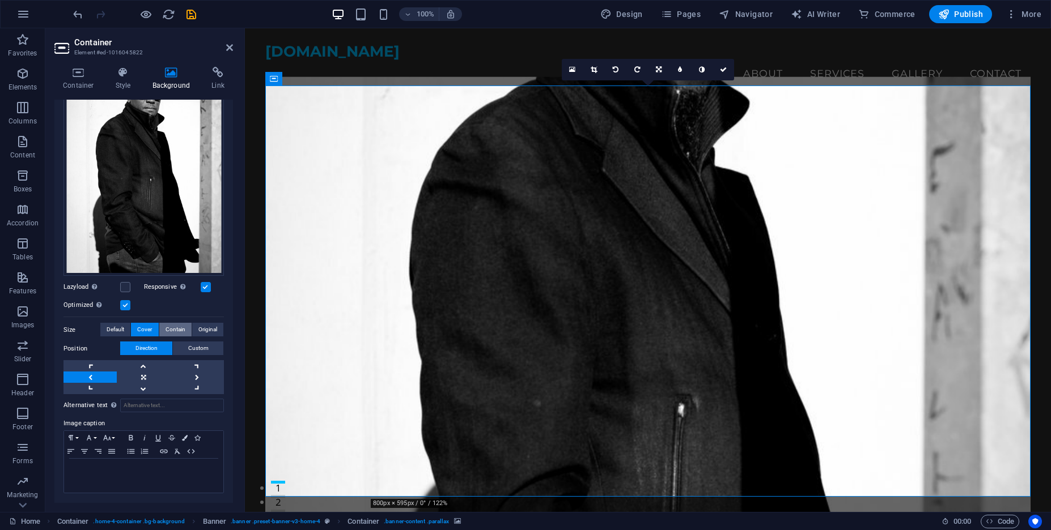
click at [181, 336] on span "Contain" at bounding box center [175, 330] width 20 height 14
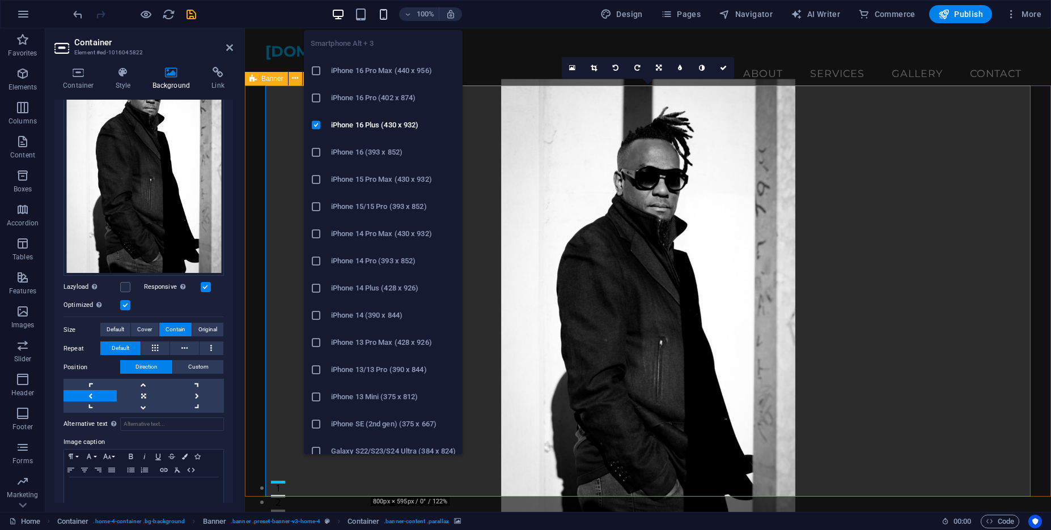
click at [384, 12] on icon "button" at bounding box center [383, 14] width 13 height 13
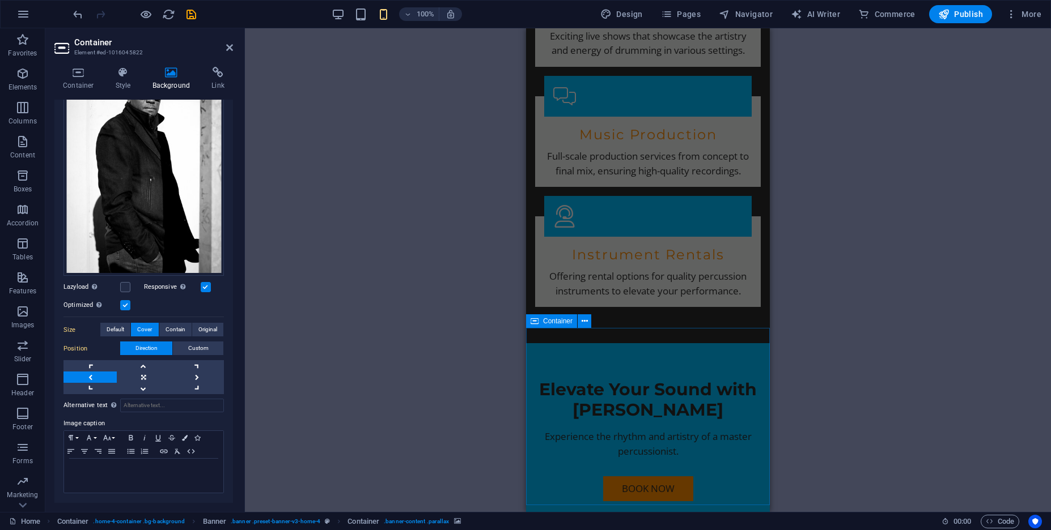
scroll to position [1564, 0]
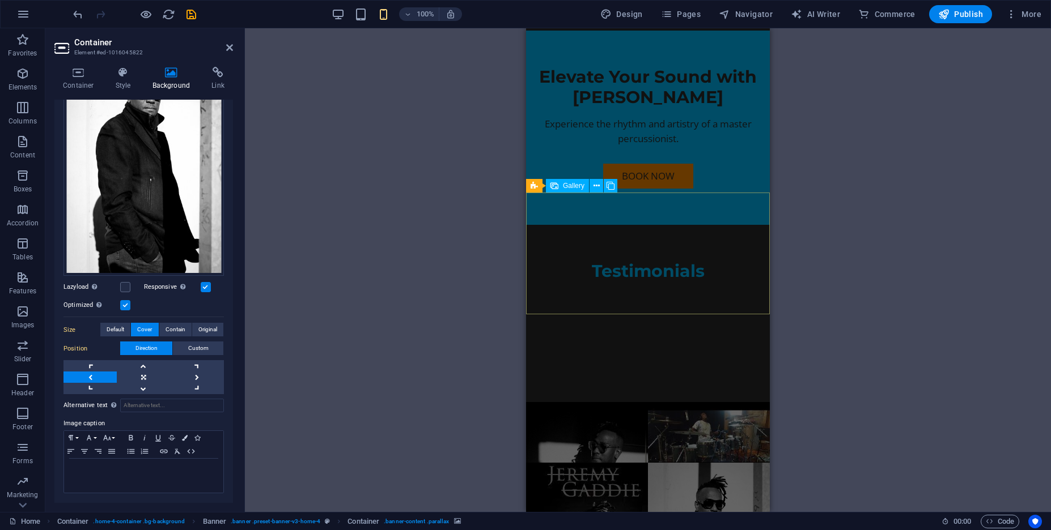
click at [676, 402] on li at bounding box center [709, 432] width 122 height 61
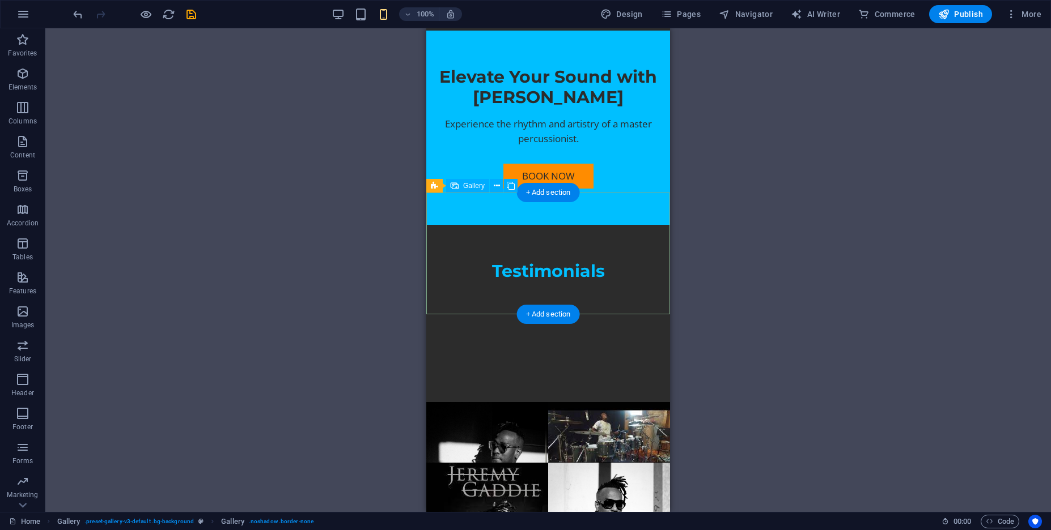
click at [535, 402] on li at bounding box center [487, 432] width 122 height 61
click at [474, 184] on span "Gallery" at bounding box center [474, 185] width 22 height 7
click at [497, 184] on icon at bounding box center [497, 186] width 6 height 12
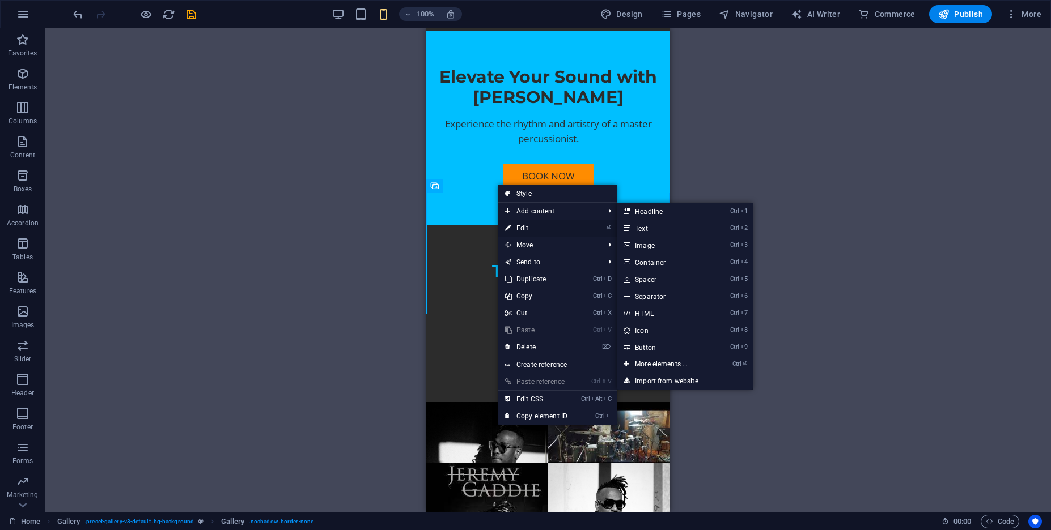
click at [552, 226] on link "⏎ Edit" at bounding box center [536, 228] width 76 height 17
select select "6"
select select "px"
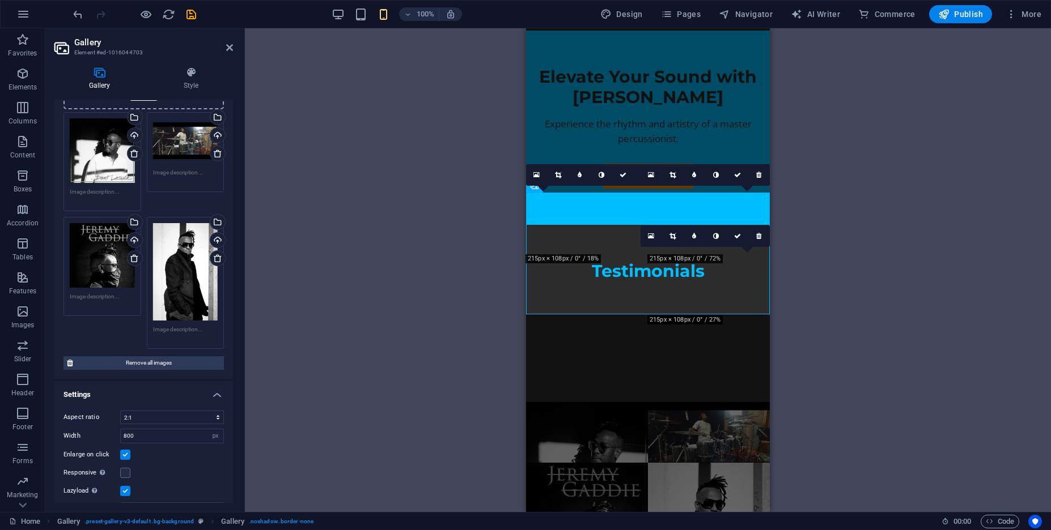
scroll to position [107, 0]
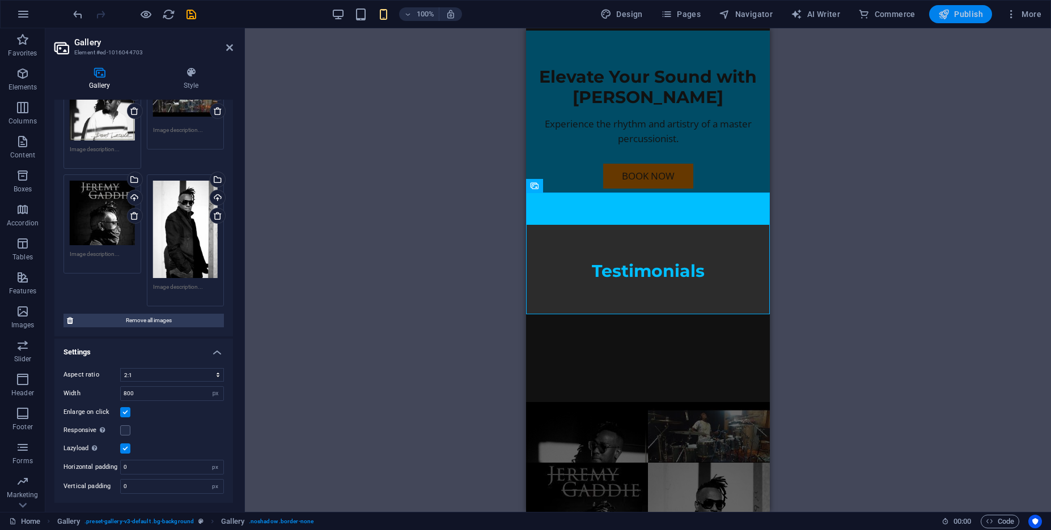
click at [985, 15] on button "Publish" at bounding box center [960, 14] width 63 height 18
checkbox input "false"
